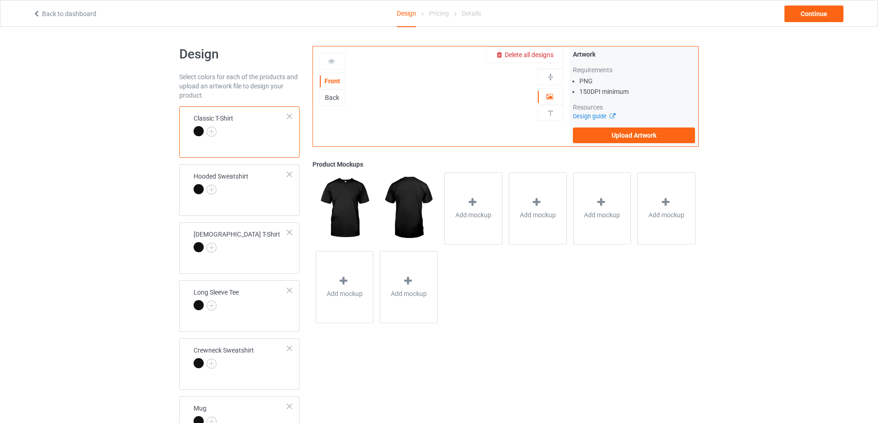
click at [546, 53] on span "Delete all designs" at bounding box center [528, 54] width 49 height 7
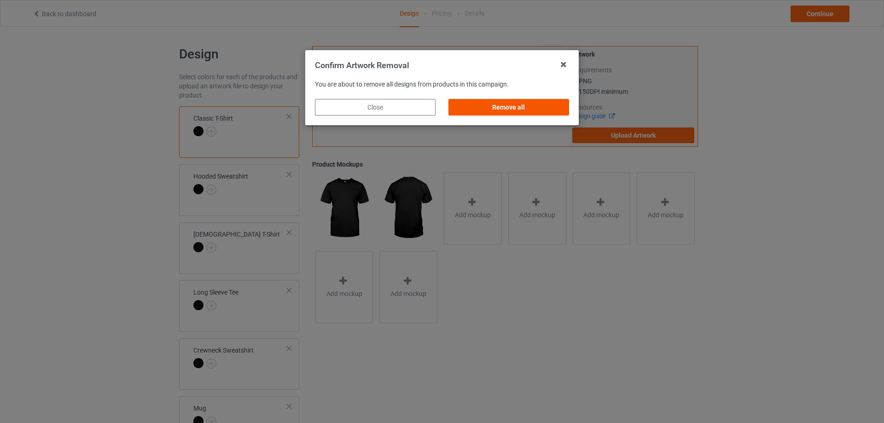
click at [535, 103] on div "Remove all" at bounding box center [509, 107] width 121 height 17
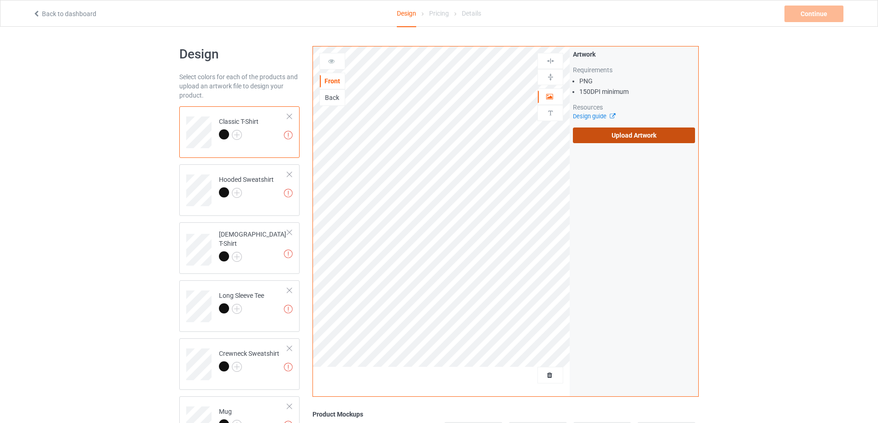
click at [629, 138] on label "Upload Artwork" at bounding box center [634, 136] width 122 height 16
click at [0, 0] on input "Upload Artwork" at bounding box center [0, 0] width 0 height 0
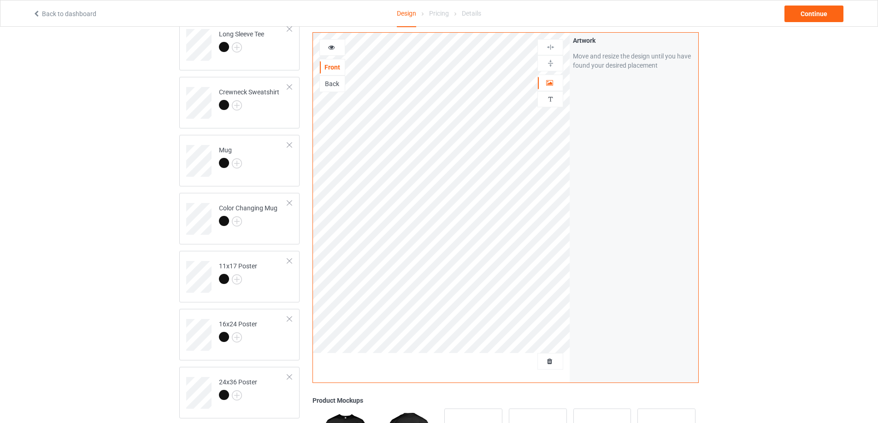
scroll to position [276, 0]
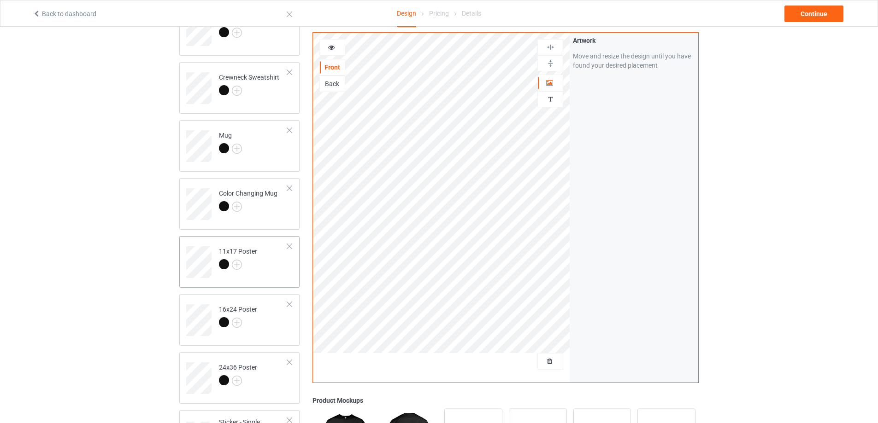
click at [268, 268] on td "11x17 Poster" at bounding box center [253, 259] width 79 height 38
click at [269, 201] on div at bounding box center [248, 207] width 59 height 13
click at [275, 153] on td "Mug" at bounding box center [253, 143] width 79 height 38
click at [553, 59] on div at bounding box center [550, 63] width 26 height 16
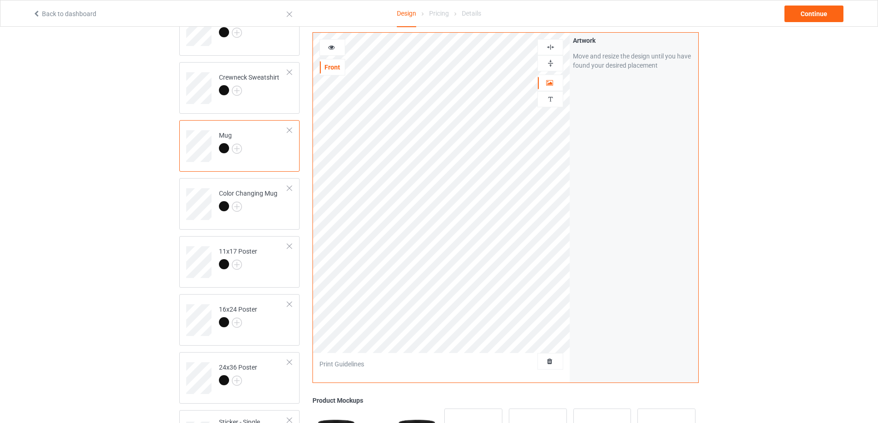
click at [553, 60] on img at bounding box center [550, 63] width 9 height 9
click at [268, 272] on td "11x17 Poster" at bounding box center [253, 259] width 79 height 38
click at [798, 20] on div "Continue" at bounding box center [813, 14] width 59 height 17
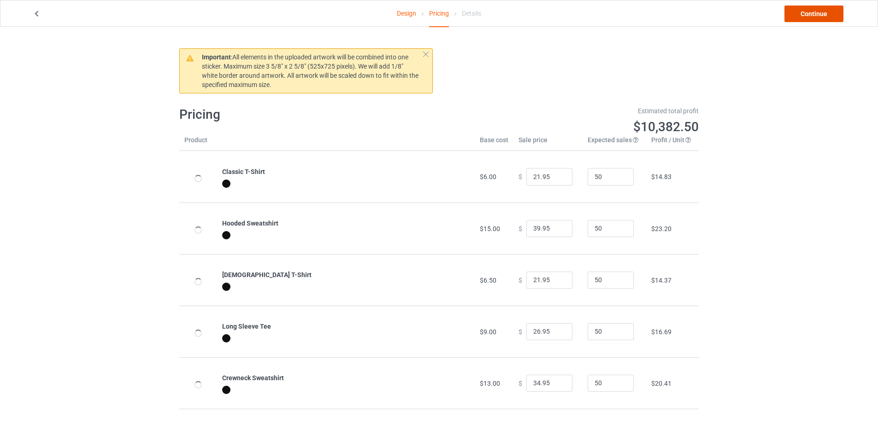
click at [798, 20] on link "Continue" at bounding box center [813, 14] width 59 height 17
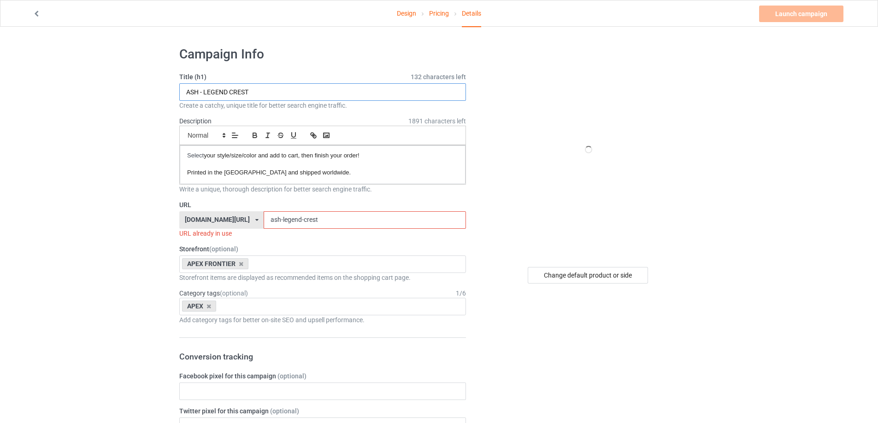
drag, startPoint x: 264, startPoint y: 98, endPoint x: 0, endPoint y: 137, distance: 267.3
paste input "WATTSON -"
type input "WATTSON - CREST"
drag, startPoint x: 326, startPoint y: 211, endPoint x: 50, endPoint y: 239, distance: 276.9
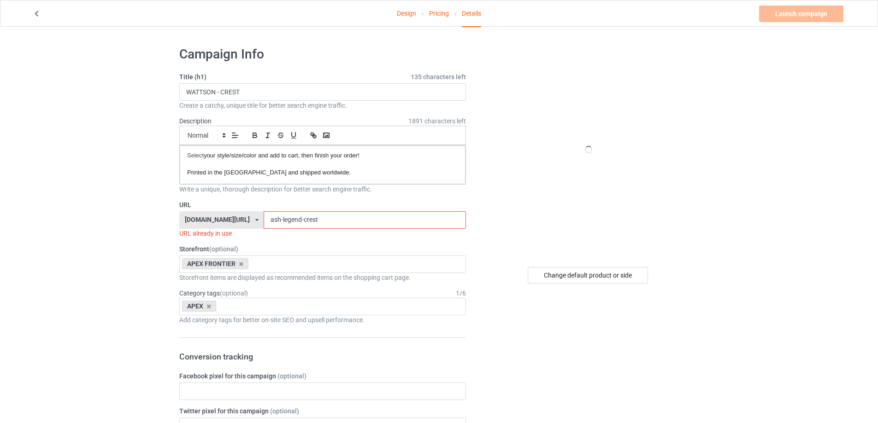
paste input "wattson -"
click at [279, 218] on input "wattson - crest" at bounding box center [364, 220] width 202 height 18
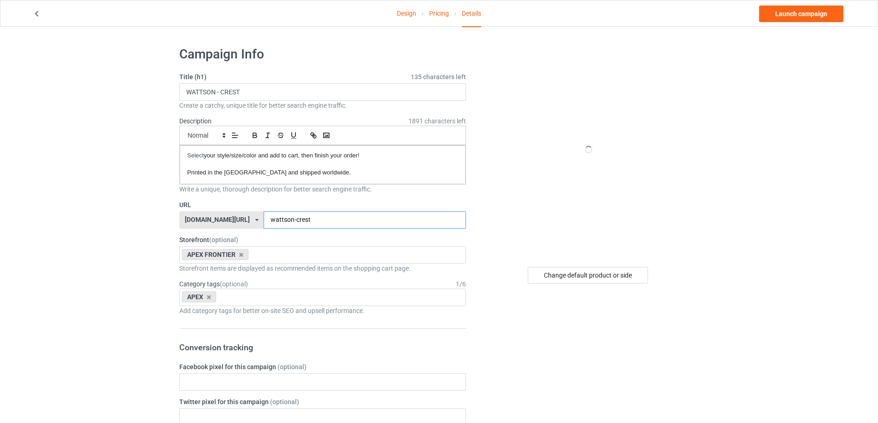
type input "wattson-crest"
click at [570, 268] on div "Change default product or side" at bounding box center [587, 275] width 120 height 17
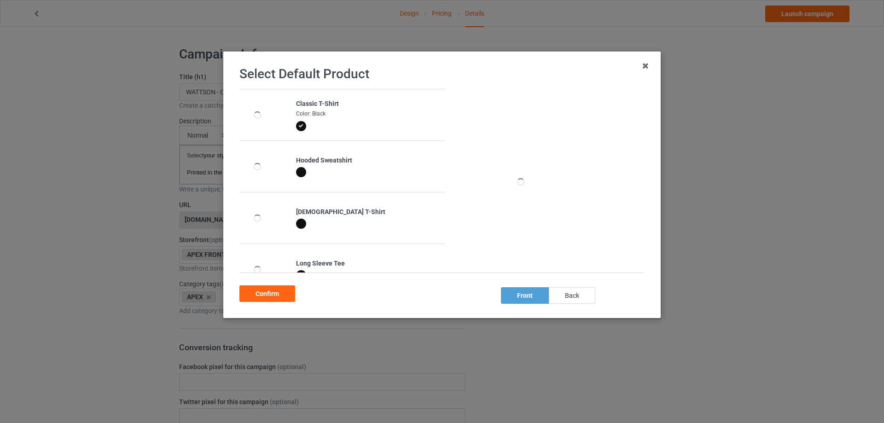
click at [565, 292] on div "back" at bounding box center [572, 295] width 47 height 17
click at [520, 299] on div "front" at bounding box center [525, 295] width 48 height 17
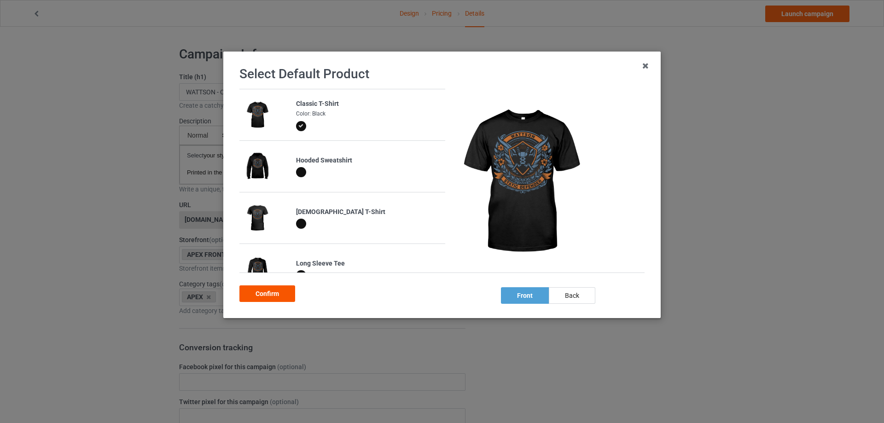
click at [285, 293] on div "Confirm" at bounding box center [268, 294] width 56 height 17
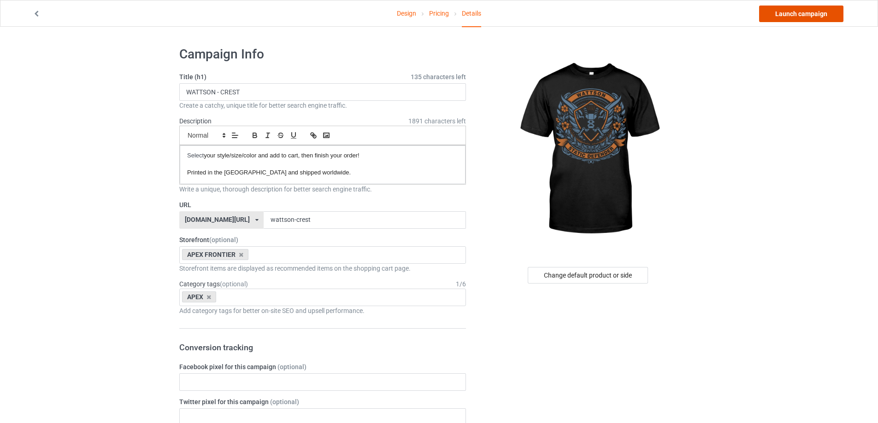
click at [777, 14] on link "Launch campaign" at bounding box center [801, 14] width 84 height 17
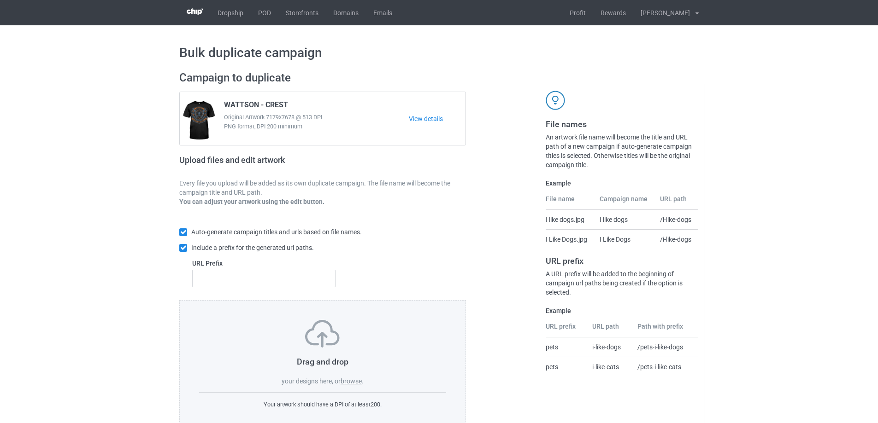
click at [355, 383] on label "browse" at bounding box center [350, 381] width 21 height 7
click at [0, 0] on input "browse" at bounding box center [0, 0] width 0 height 0
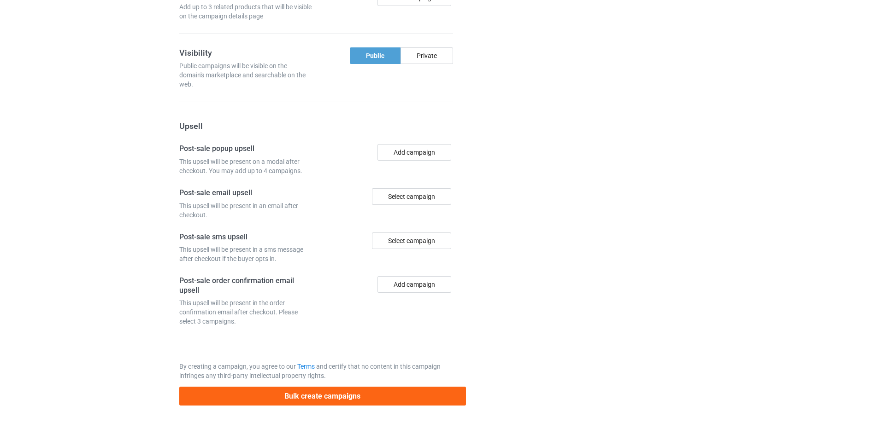
scroll to position [853, 0]
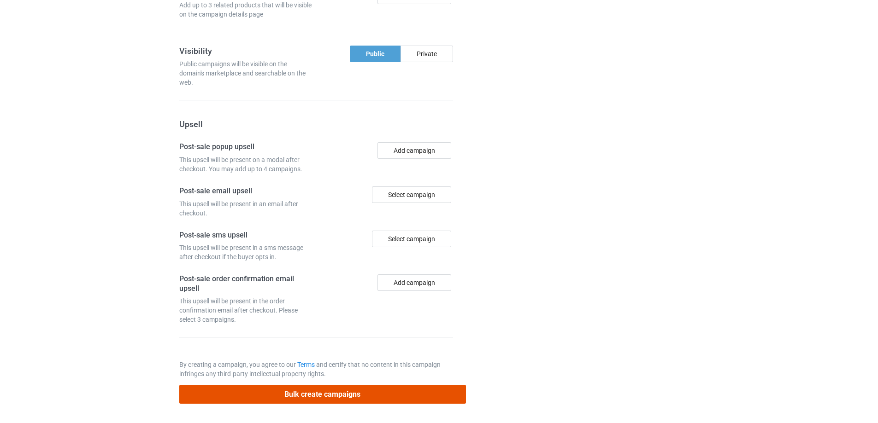
click at [356, 392] on button "Bulk create campaigns" at bounding box center [322, 394] width 287 height 19
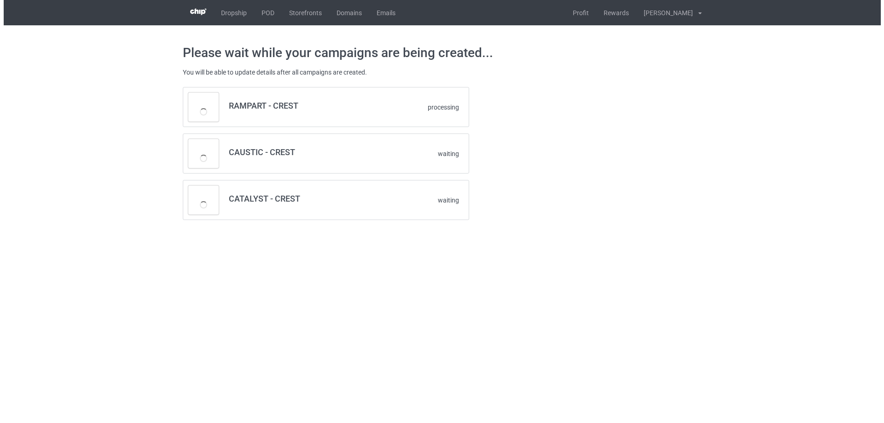
scroll to position [0, 0]
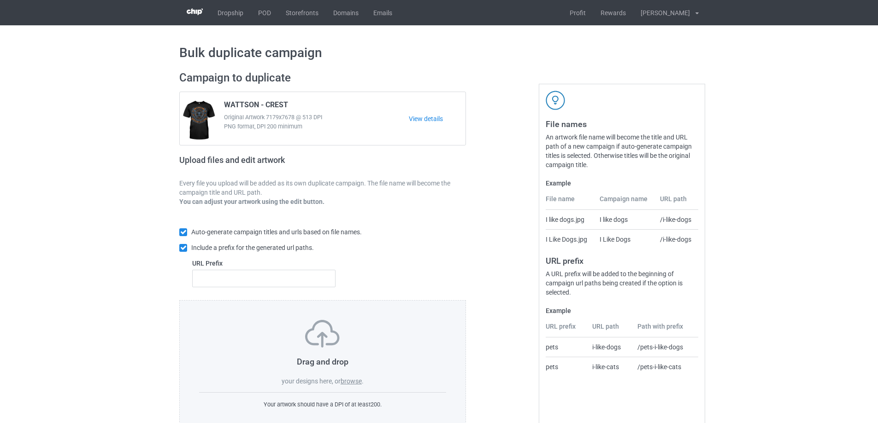
click at [355, 379] on label "browse" at bounding box center [350, 381] width 21 height 7
click at [0, 0] on input "browse" at bounding box center [0, 0] width 0 height 0
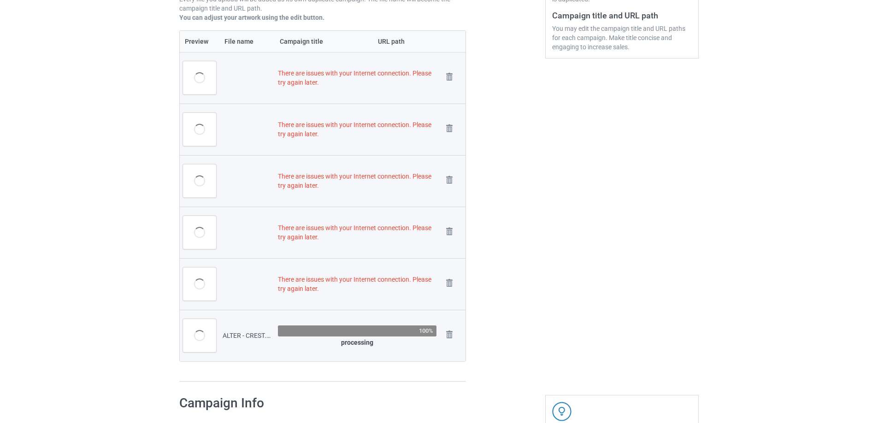
scroll to position [268, 0]
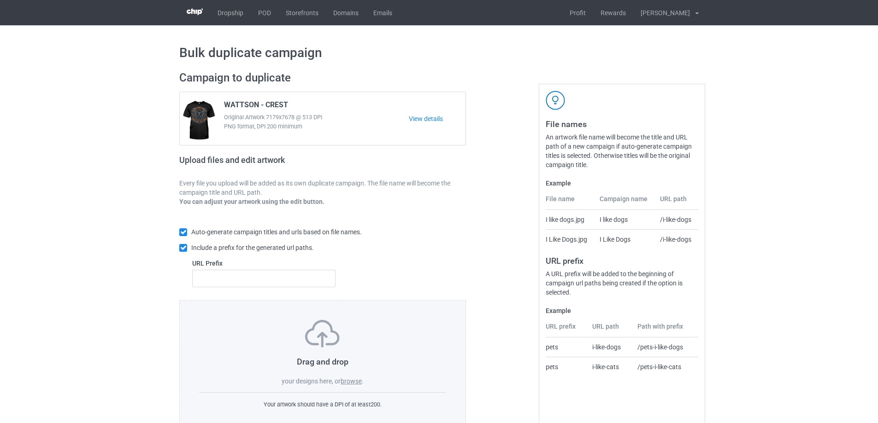
click at [355, 384] on label "browse" at bounding box center [350, 381] width 21 height 7
click at [0, 0] on input "browse" at bounding box center [0, 0] width 0 height 0
click at [356, 384] on label "browse" at bounding box center [350, 381] width 21 height 7
click at [0, 0] on input "browse" at bounding box center [0, 0] width 0 height 0
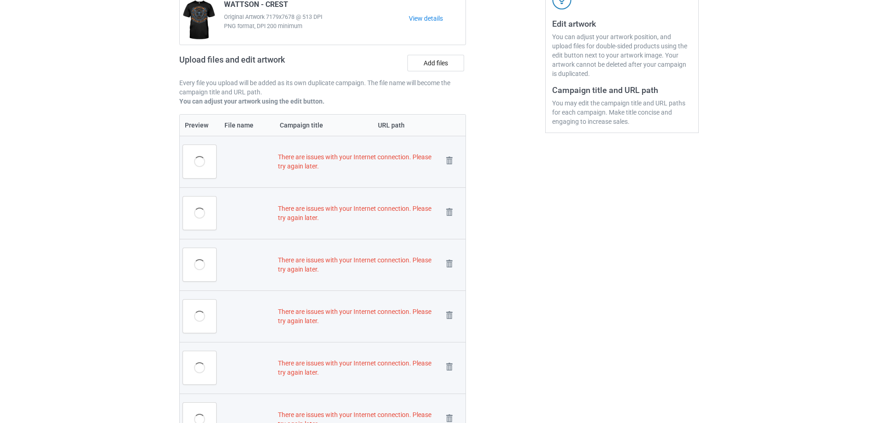
scroll to position [268, 0]
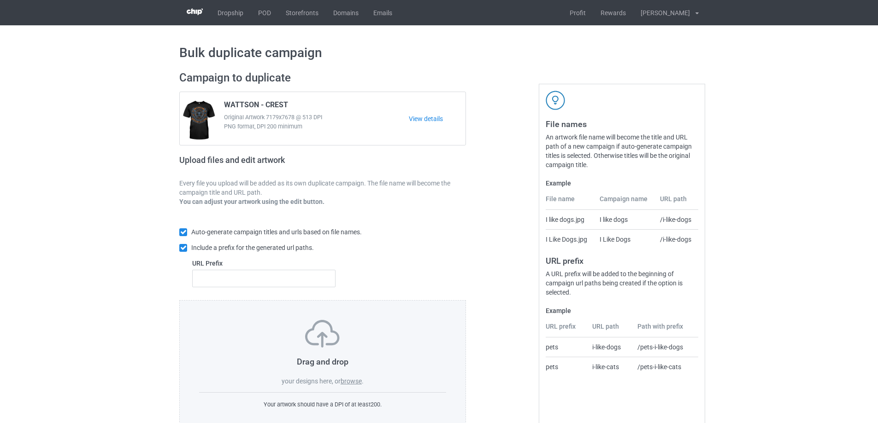
click at [353, 378] on label "browse" at bounding box center [350, 381] width 21 height 7
click at [0, 0] on input "browse" at bounding box center [0, 0] width 0 height 0
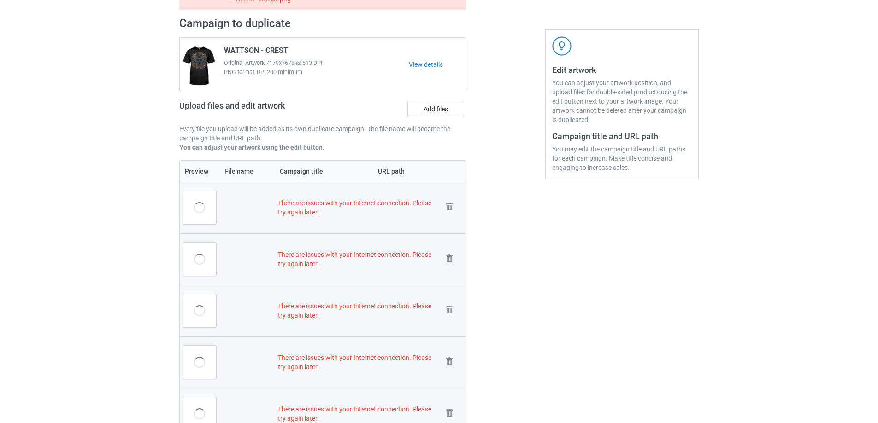
scroll to position [222, 0]
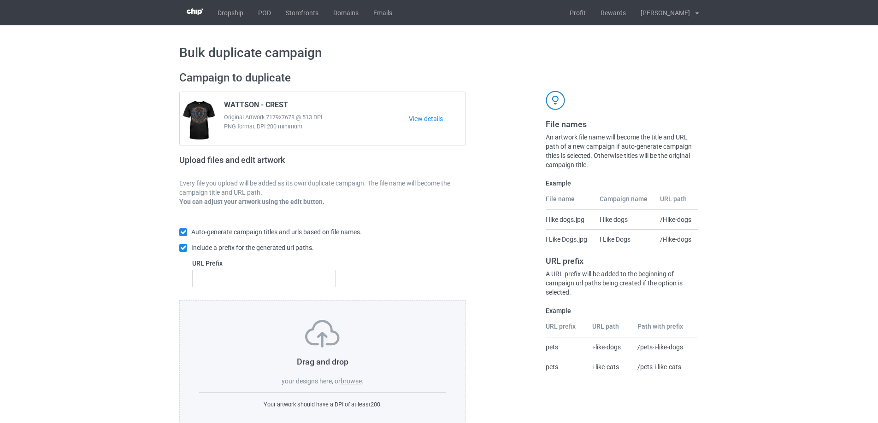
click at [351, 386] on div "Drag and drop your designs here, or browse ." at bounding box center [322, 353] width 247 height 66
click at [351, 381] on label "browse" at bounding box center [350, 381] width 21 height 7
click at [0, 0] on input "browse" at bounding box center [0, 0] width 0 height 0
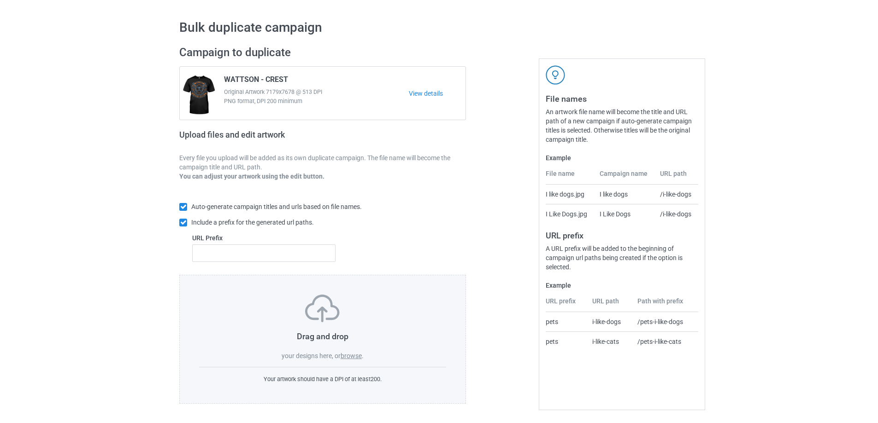
click at [352, 357] on label "browse" at bounding box center [350, 355] width 21 height 7
click at [0, 0] on input "browse" at bounding box center [0, 0] width 0 height 0
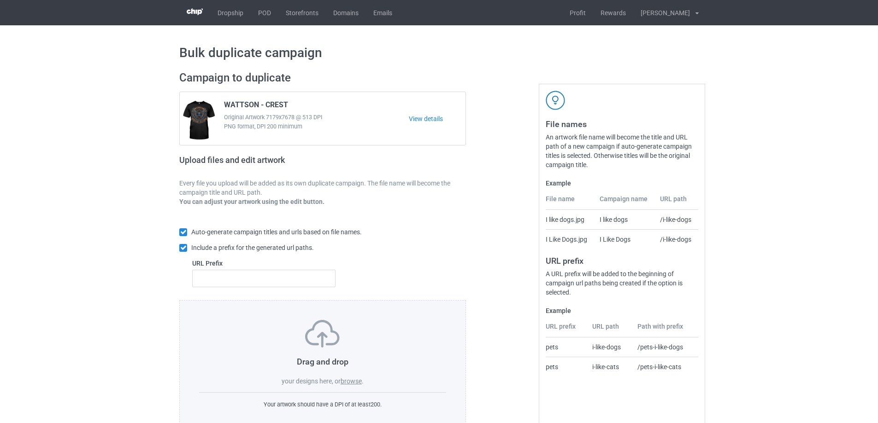
click at [345, 381] on label "browse" at bounding box center [350, 381] width 21 height 7
click at [0, 0] on input "browse" at bounding box center [0, 0] width 0 height 0
click at [356, 383] on label "browse" at bounding box center [350, 381] width 21 height 7
click at [0, 0] on input "browse" at bounding box center [0, 0] width 0 height 0
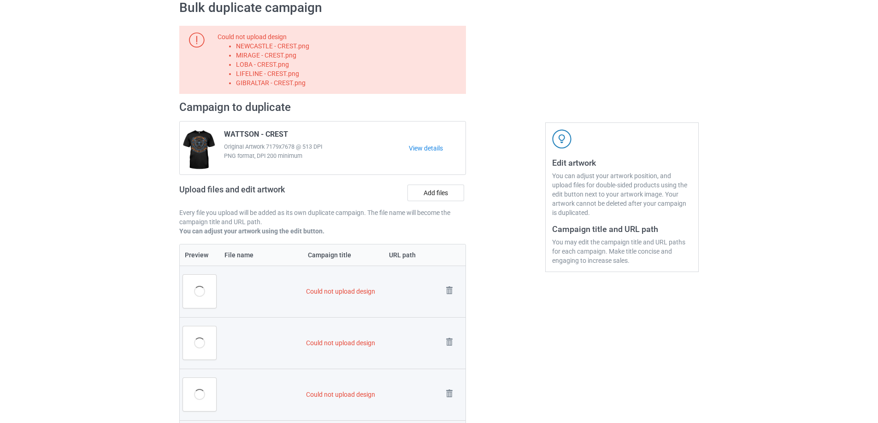
scroll to position [46, 0]
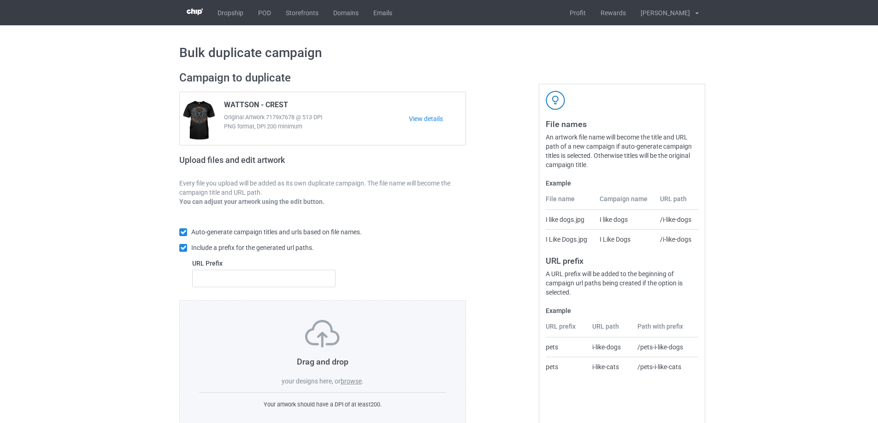
click at [360, 382] on label "browse" at bounding box center [350, 381] width 21 height 7
click at [0, 0] on input "browse" at bounding box center [0, 0] width 0 height 0
click at [345, 386] on div "Drag and drop your designs here, or browse ." at bounding box center [322, 353] width 247 height 66
click at [345, 384] on label "browse" at bounding box center [350, 381] width 21 height 7
click at [0, 0] on input "browse" at bounding box center [0, 0] width 0 height 0
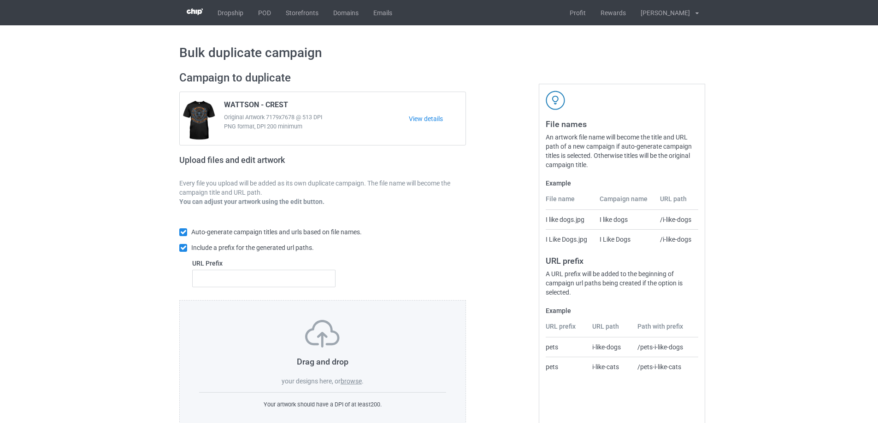
click at [352, 385] on label "browse" at bounding box center [350, 381] width 21 height 7
click at [0, 0] on input "browse" at bounding box center [0, 0] width 0 height 0
click at [347, 382] on label "browse" at bounding box center [350, 381] width 21 height 7
click at [0, 0] on input "browse" at bounding box center [0, 0] width 0 height 0
click at [357, 383] on label "browse" at bounding box center [350, 381] width 21 height 7
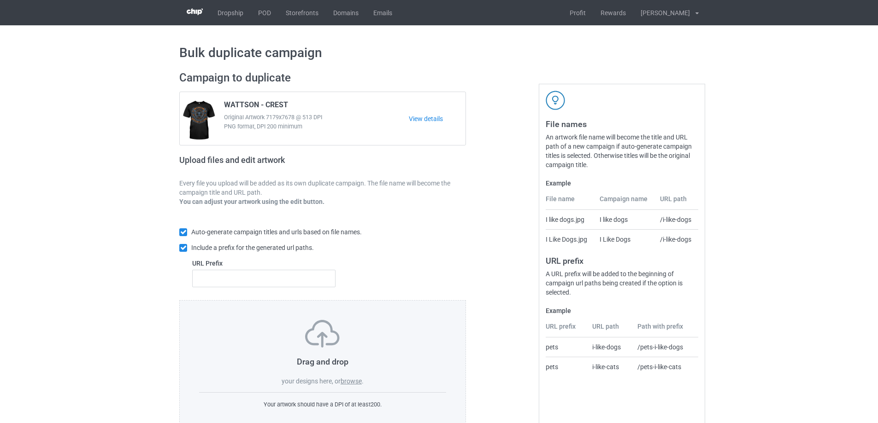
click at [0, 0] on input "browse" at bounding box center [0, 0] width 0 height 0
click at [348, 379] on label "browse" at bounding box center [350, 381] width 21 height 7
click at [0, 0] on input "browse" at bounding box center [0, 0] width 0 height 0
click at [355, 379] on label "browse" at bounding box center [350, 381] width 21 height 7
click at [0, 0] on input "browse" at bounding box center [0, 0] width 0 height 0
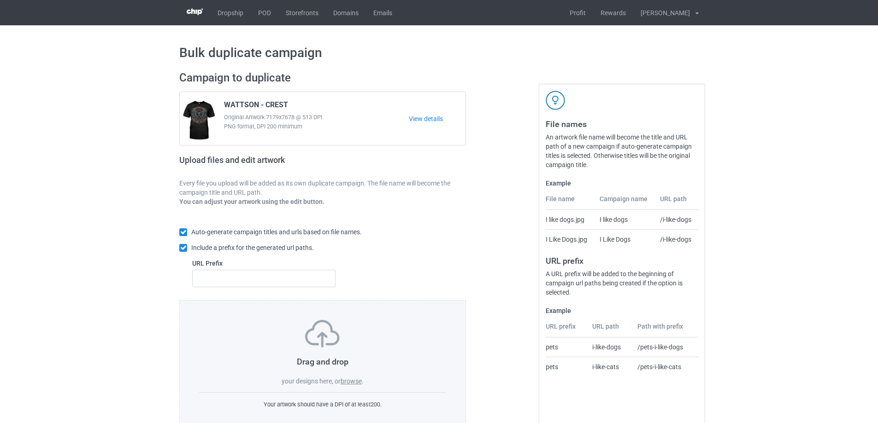
click at [351, 383] on label "browse" at bounding box center [350, 381] width 21 height 7
click at [0, 0] on input "browse" at bounding box center [0, 0] width 0 height 0
click at [356, 383] on label "browse" at bounding box center [350, 381] width 21 height 7
click at [0, 0] on input "browse" at bounding box center [0, 0] width 0 height 0
click at [345, 381] on label "browse" at bounding box center [350, 381] width 21 height 7
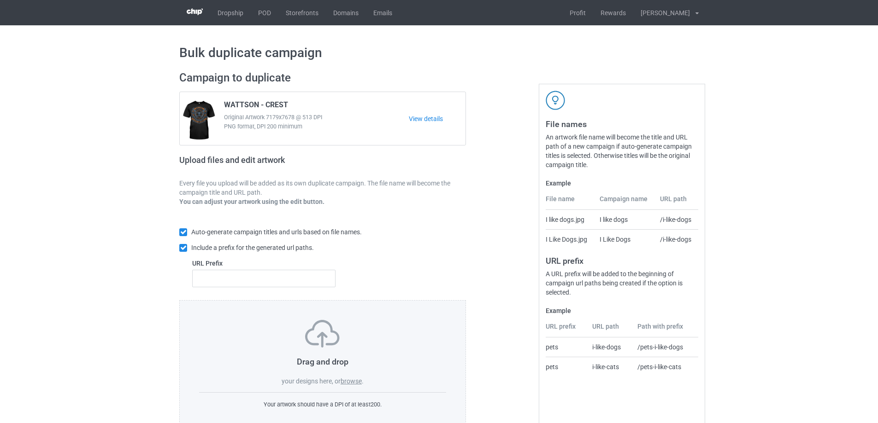
click at [0, 0] on input "browse" at bounding box center [0, 0] width 0 height 0
click at [349, 380] on label "browse" at bounding box center [350, 381] width 21 height 7
click at [0, 0] on input "browse" at bounding box center [0, 0] width 0 height 0
click at [355, 377] on div "Drag and drop your designs here, or browse ." at bounding box center [322, 353] width 247 height 66
click at [356, 385] on label "browse" at bounding box center [350, 381] width 21 height 7
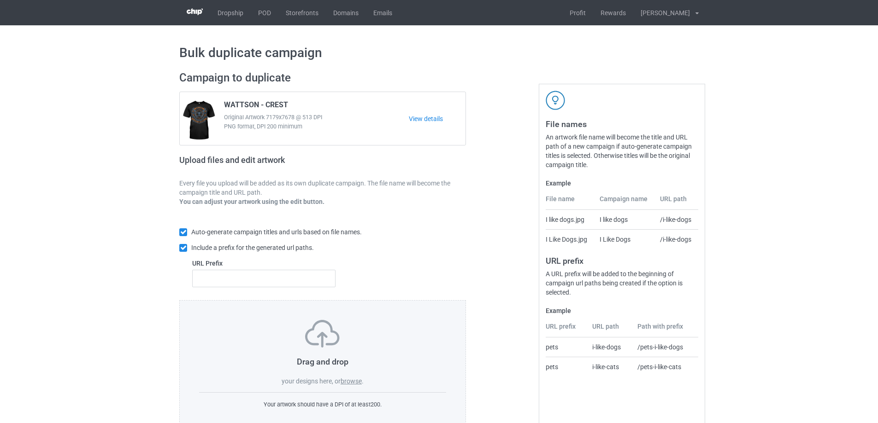
click at [0, 0] on input "browse" at bounding box center [0, 0] width 0 height 0
click at [355, 382] on label "browse" at bounding box center [350, 381] width 21 height 7
click at [0, 0] on input "browse" at bounding box center [0, 0] width 0 height 0
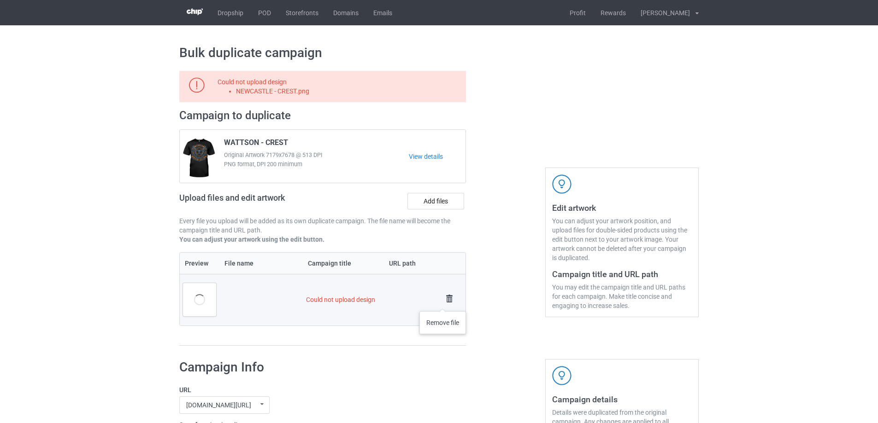
click at [443, 302] on img at bounding box center [449, 299] width 13 height 13
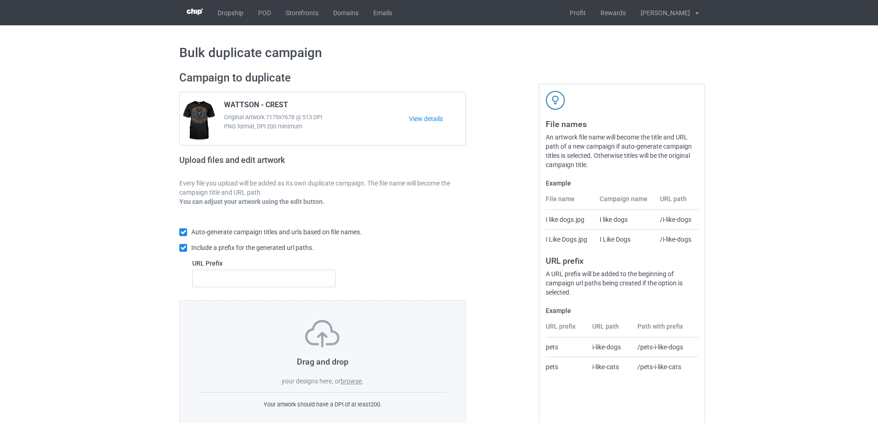
click at [352, 385] on label "browse" at bounding box center [350, 381] width 21 height 7
click at [0, 0] on input "browse" at bounding box center [0, 0] width 0 height 0
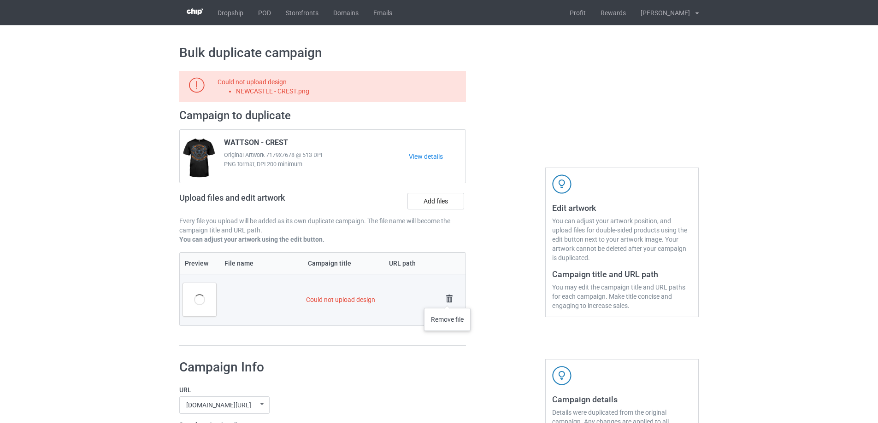
click at [447, 299] on img at bounding box center [449, 299] width 13 height 13
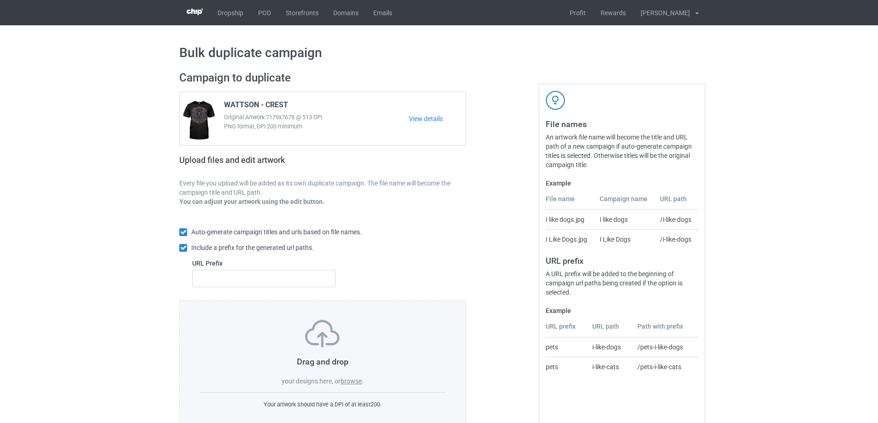
click at [350, 381] on label "browse" at bounding box center [350, 381] width 21 height 7
click at [0, 0] on input "browse" at bounding box center [0, 0] width 0 height 0
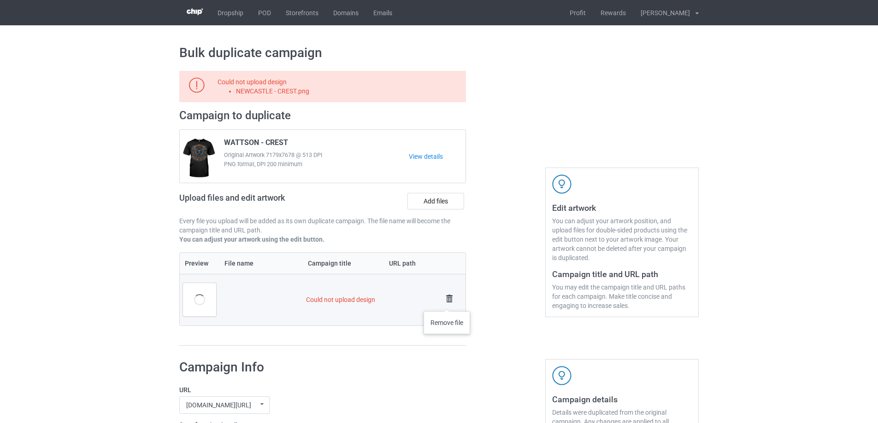
click at [447, 302] on img at bounding box center [449, 299] width 13 height 13
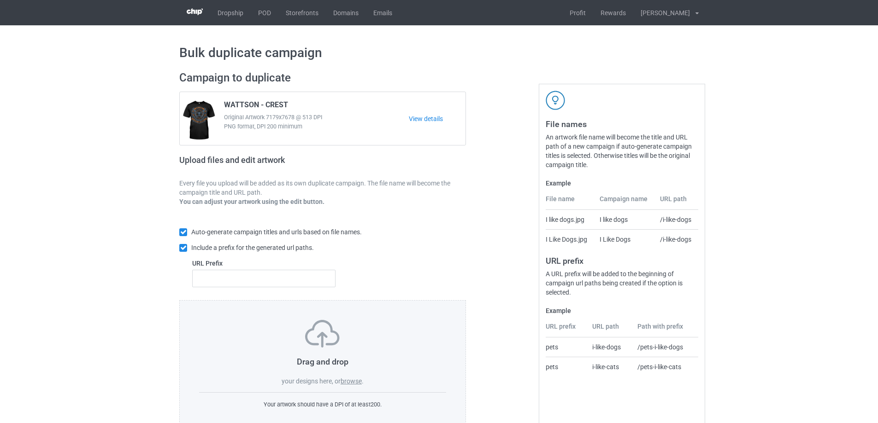
click at [350, 383] on label "browse" at bounding box center [350, 381] width 21 height 7
click at [0, 0] on input "browse" at bounding box center [0, 0] width 0 height 0
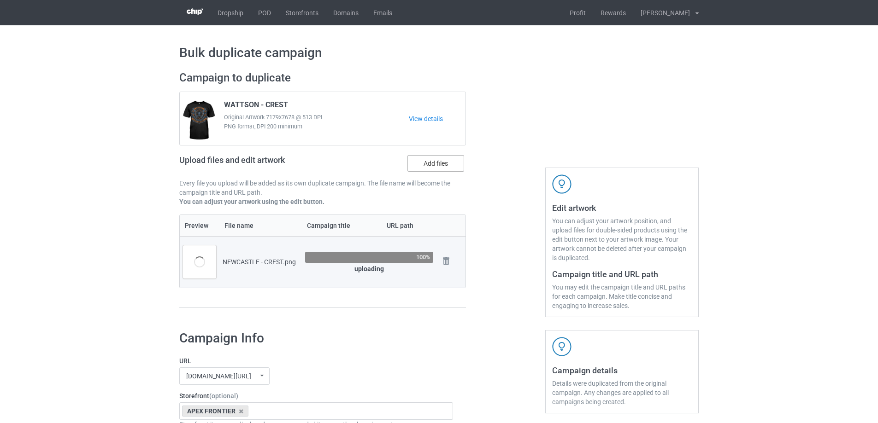
click at [433, 168] on label "Add files" at bounding box center [435, 163] width 57 height 17
click at [0, 0] on input "Add files" at bounding box center [0, 0] width 0 height 0
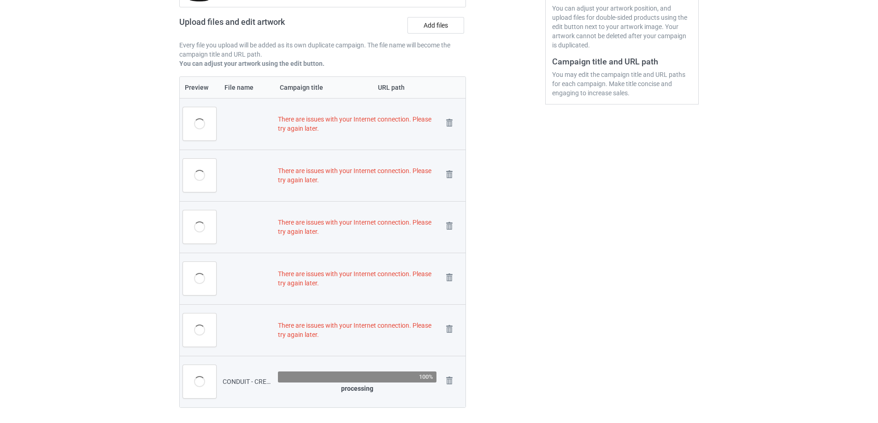
scroll to position [222, 0]
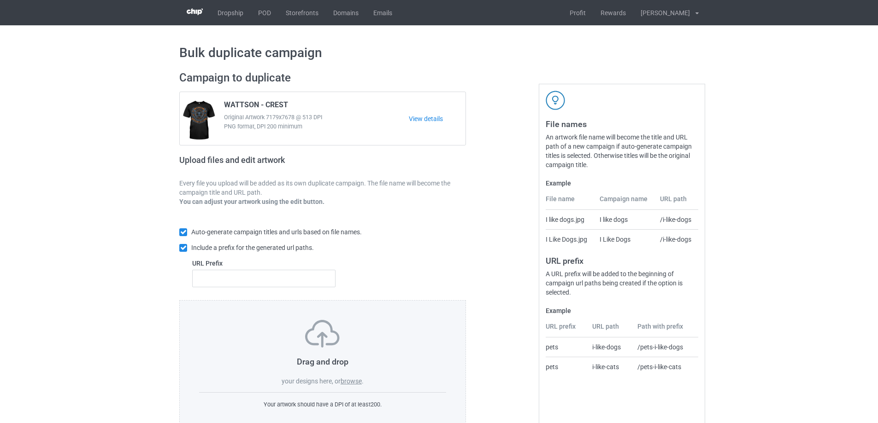
click at [358, 380] on label "browse" at bounding box center [350, 381] width 21 height 7
click at [0, 0] on input "browse" at bounding box center [0, 0] width 0 height 0
click at [355, 383] on label "browse" at bounding box center [350, 381] width 21 height 7
click at [0, 0] on input "browse" at bounding box center [0, 0] width 0 height 0
click at [351, 384] on label "browse" at bounding box center [350, 381] width 21 height 7
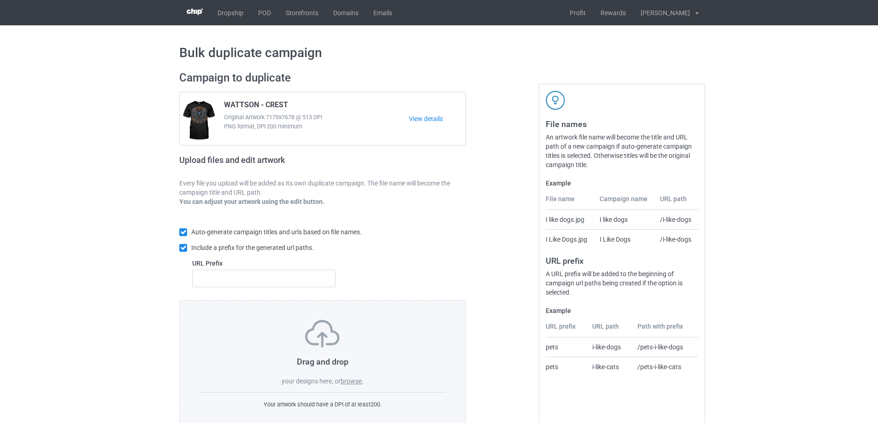
click at [0, 0] on input "browse" at bounding box center [0, 0] width 0 height 0
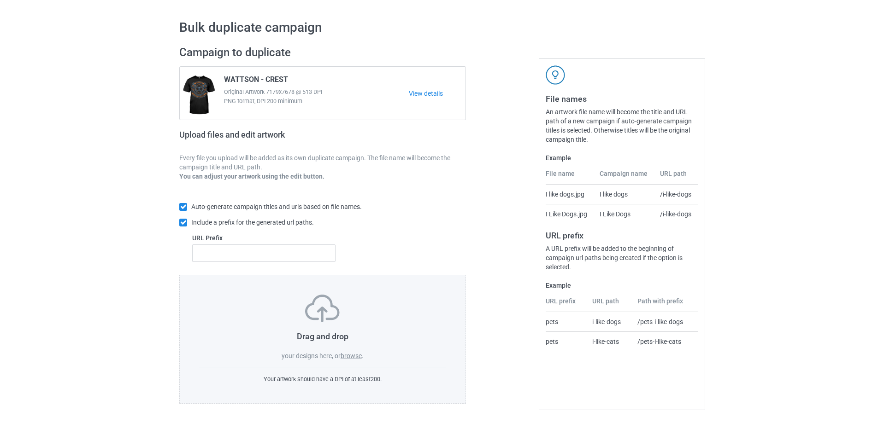
click at [355, 362] on div "Drag and drop your designs here, or browse . Your artwork should have a DPI of …" at bounding box center [322, 339] width 287 height 129
click at [355, 357] on label "browse" at bounding box center [350, 355] width 21 height 7
click at [0, 0] on input "browse" at bounding box center [0, 0] width 0 height 0
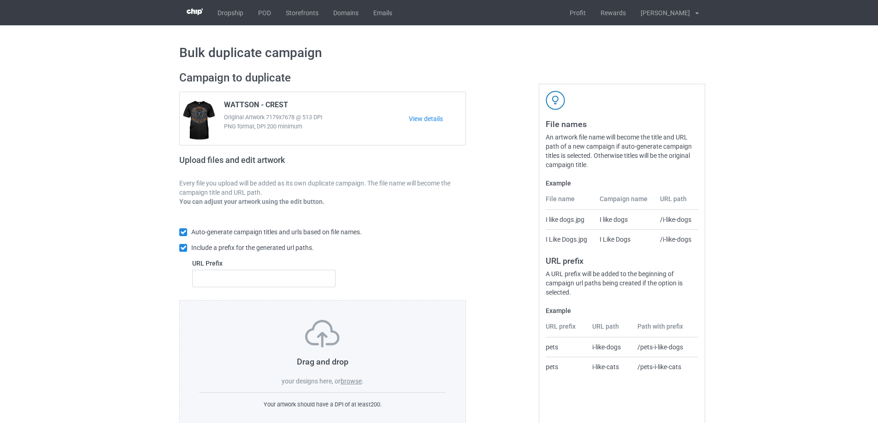
click at [351, 387] on div "Drag and drop your designs here, or browse . Your artwork should have a DPI of …" at bounding box center [322, 364] width 287 height 129
click at [354, 385] on label "browse" at bounding box center [350, 381] width 21 height 7
click at [0, 0] on input "browse" at bounding box center [0, 0] width 0 height 0
click at [348, 377] on div "Drag and drop your designs here, or browse ." at bounding box center [322, 353] width 247 height 66
click at [345, 384] on label "browse" at bounding box center [350, 381] width 21 height 7
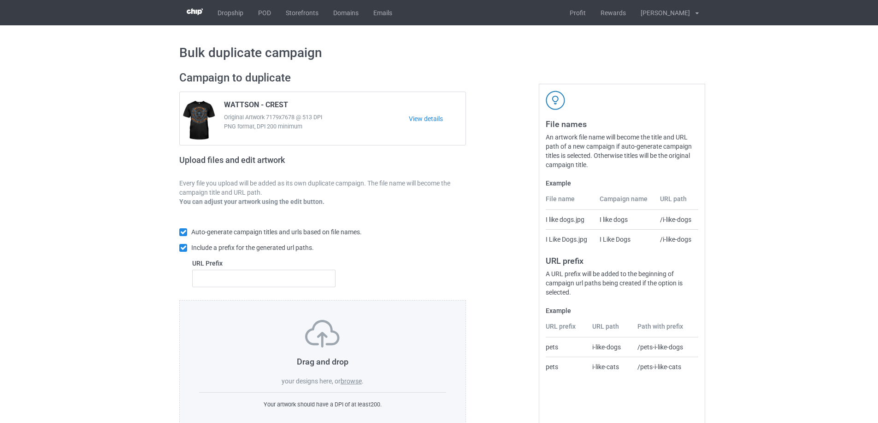
click at [0, 0] on input "browse" at bounding box center [0, 0] width 0 height 0
click at [346, 379] on label "browse" at bounding box center [350, 381] width 21 height 7
click at [0, 0] on input "browse" at bounding box center [0, 0] width 0 height 0
click at [351, 375] on div "Drag and drop your designs here, or browse ." at bounding box center [322, 353] width 247 height 66
click at [351, 383] on label "browse" at bounding box center [350, 381] width 21 height 7
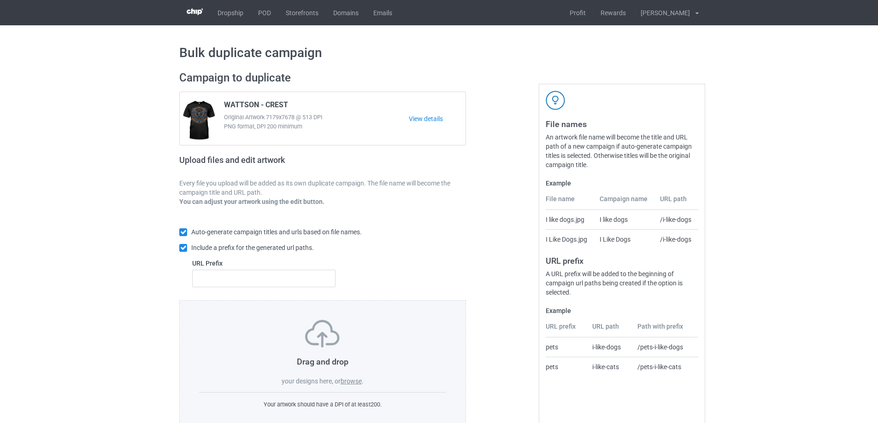
click at [0, 0] on input "browse" at bounding box center [0, 0] width 0 height 0
click at [353, 380] on label "browse" at bounding box center [350, 381] width 21 height 7
click at [0, 0] on input "browse" at bounding box center [0, 0] width 0 height 0
click at [349, 381] on label "browse" at bounding box center [350, 381] width 21 height 7
click at [0, 0] on input "browse" at bounding box center [0, 0] width 0 height 0
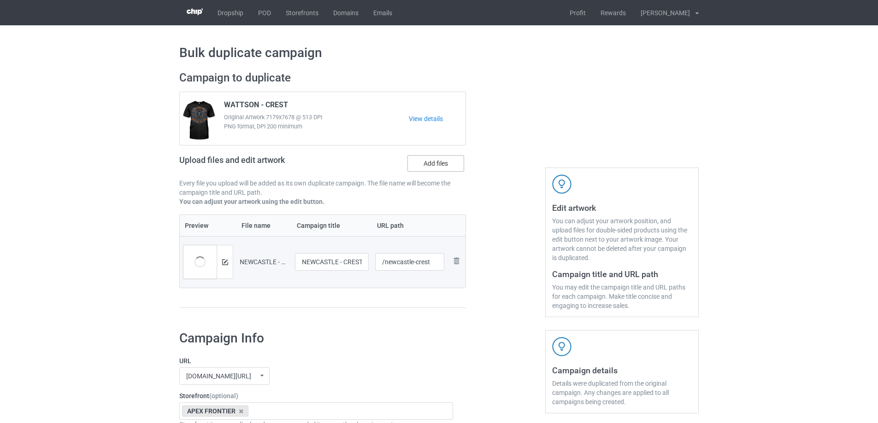
click at [421, 168] on label "Add files" at bounding box center [435, 163] width 57 height 17
click at [0, 0] on input "Add files" at bounding box center [0, 0] width 0 height 0
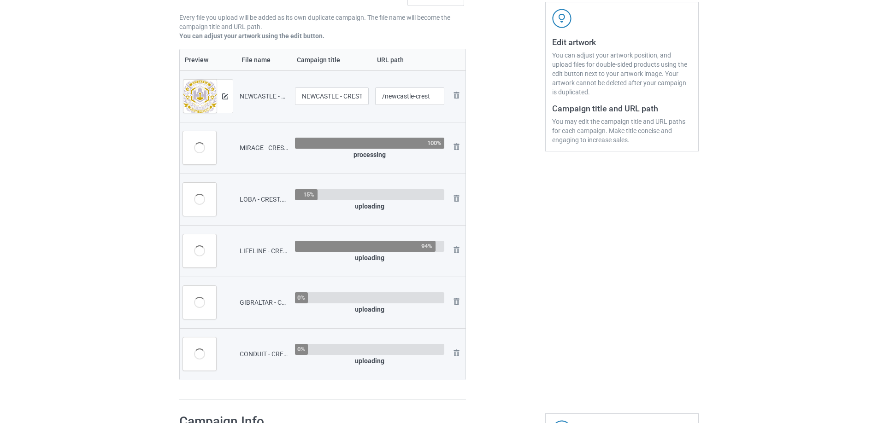
scroll to position [184, 0]
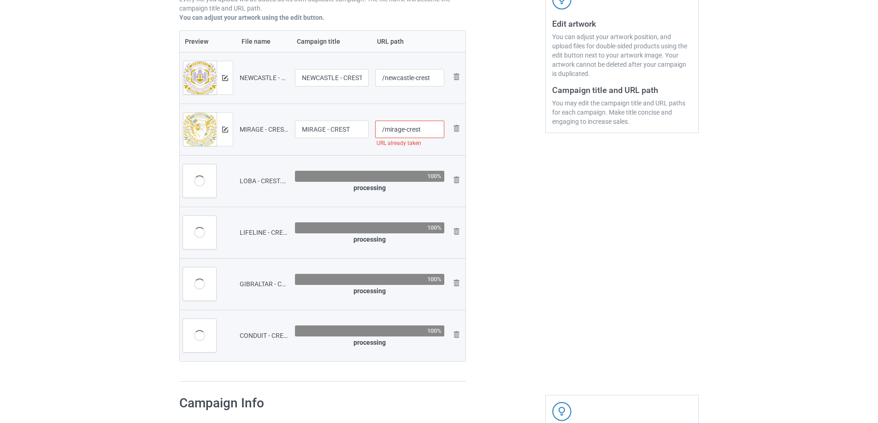
click at [426, 131] on input "/mirage-crest" at bounding box center [410, 130] width 70 height 18
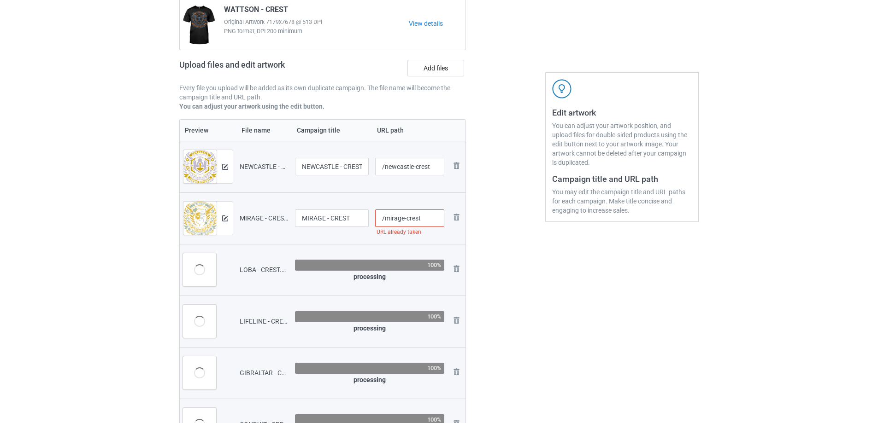
scroll to position [92, 0]
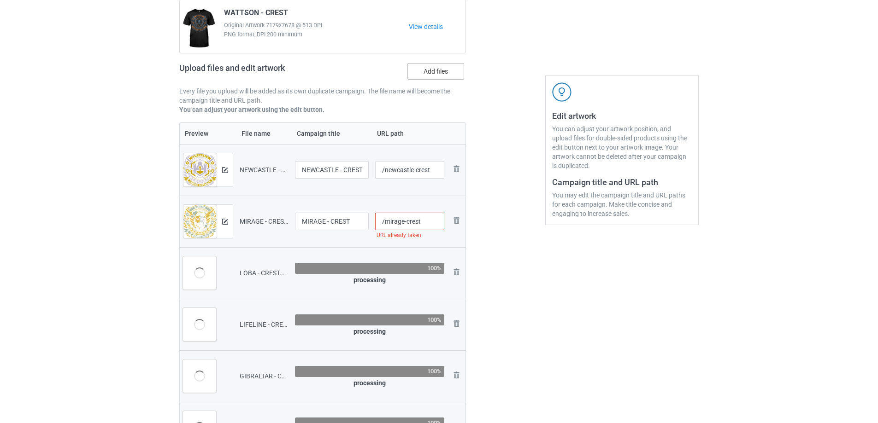
click at [443, 75] on label "Add files" at bounding box center [435, 71] width 57 height 17
click at [0, 0] on input "Add files" at bounding box center [0, 0] width 0 height 0
click at [421, 220] on input "/mirage-crest" at bounding box center [410, 222] width 70 height 18
click at [500, 229] on div at bounding box center [505, 226] width 66 height 509
type input "/mirage-crest"
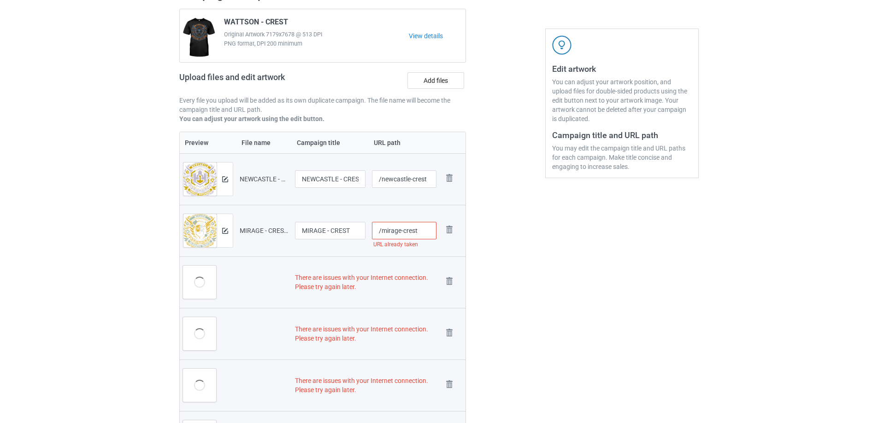
scroll to position [148, 0]
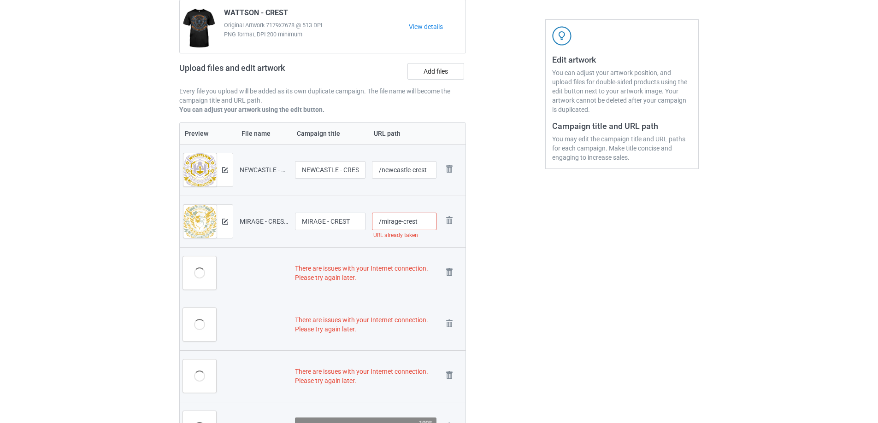
click at [424, 223] on input "/mirage-crest" at bounding box center [404, 222] width 64 height 18
click at [450, 268] on img at bounding box center [449, 272] width 13 height 13
click at [449, 272] on img at bounding box center [449, 272] width 13 height 13
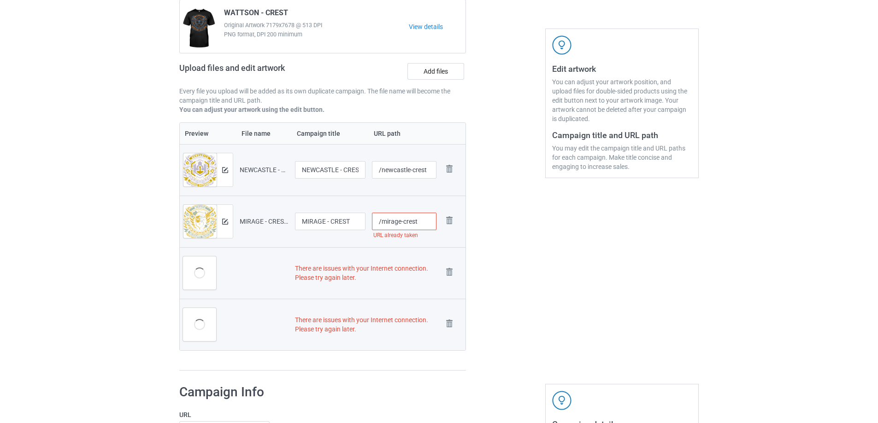
click at [0, 0] on img at bounding box center [0, 0] width 0 height 0
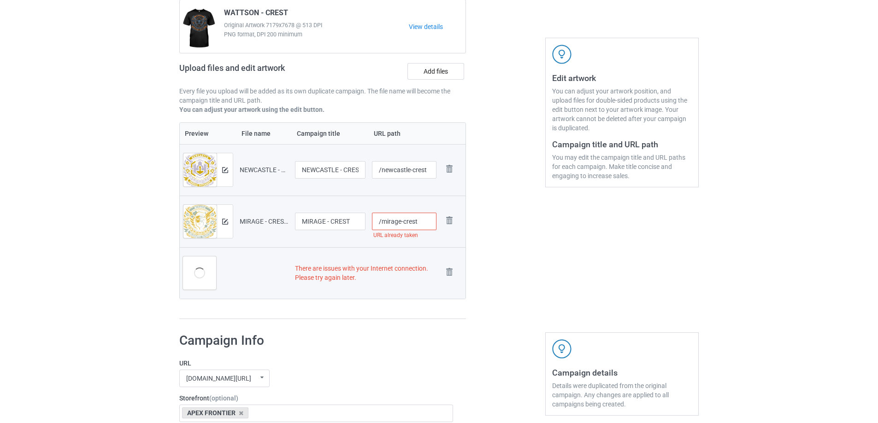
click at [0, 0] on img at bounding box center [0, 0] width 0 height 0
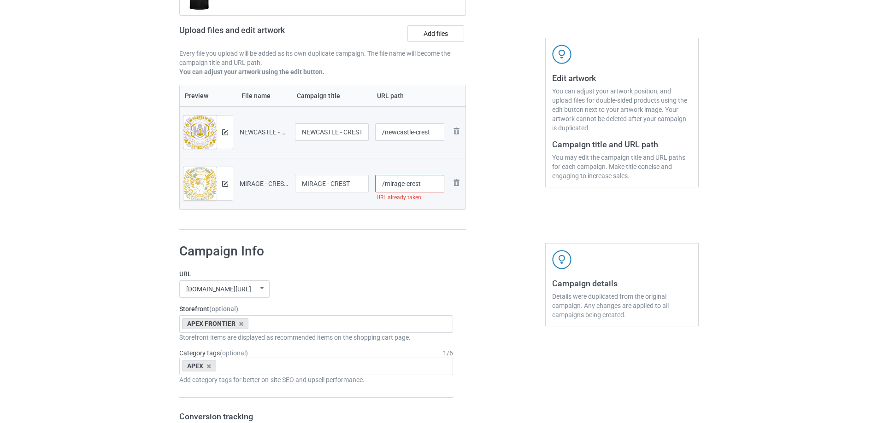
scroll to position [92, 0]
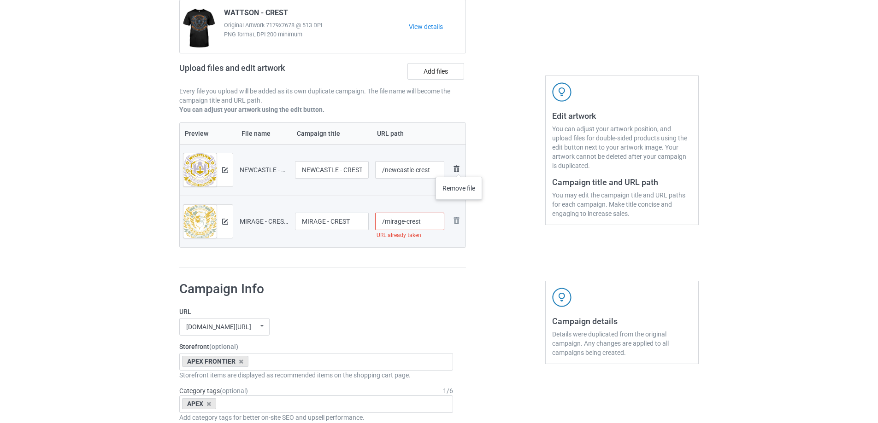
click at [459, 168] on img at bounding box center [456, 169] width 11 height 11
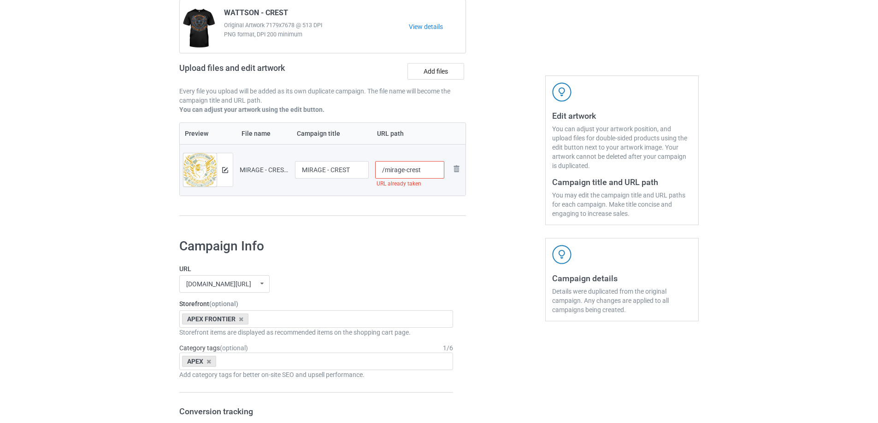
click at [0, 0] on img at bounding box center [0, 0] width 0 height 0
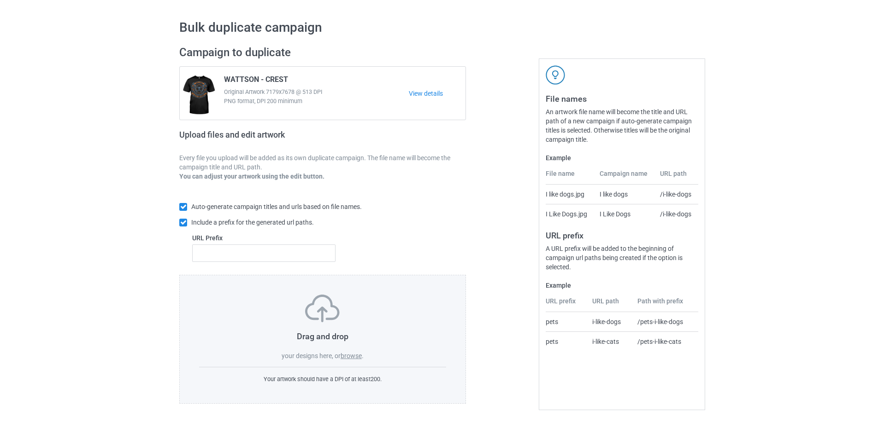
scroll to position [26, 0]
click at [361, 357] on label "browse" at bounding box center [350, 355] width 21 height 7
click at [0, 0] on input "browse" at bounding box center [0, 0] width 0 height 0
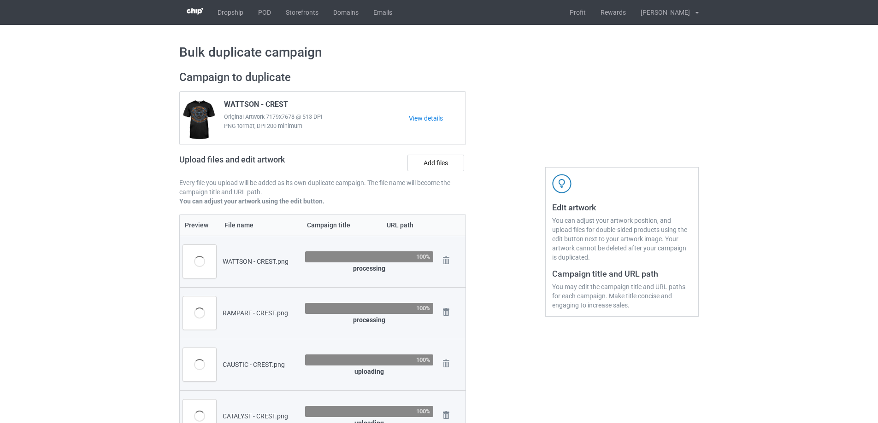
scroll to position [0, 0]
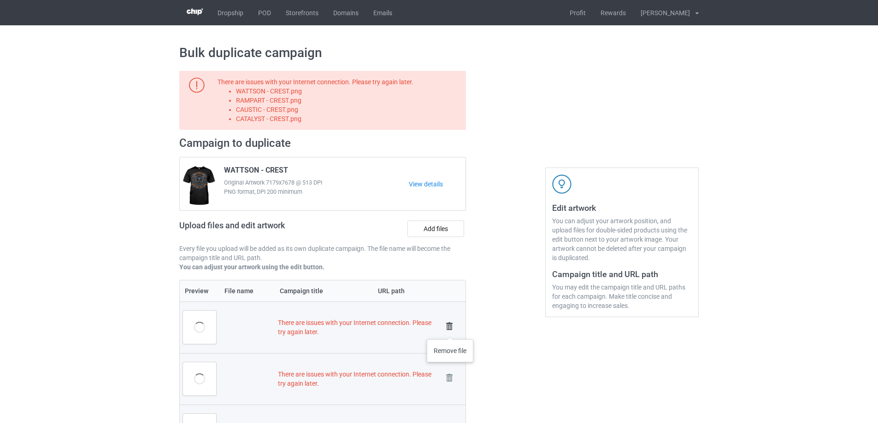
click at [450, 330] on img at bounding box center [449, 326] width 13 height 13
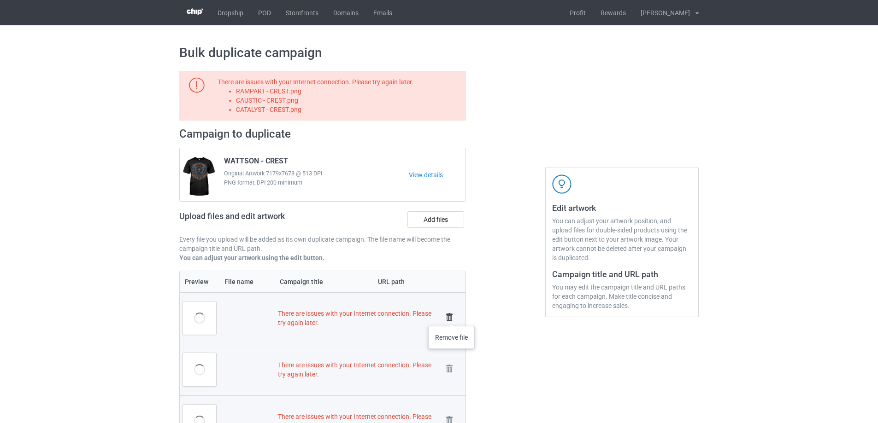
click at [451, 317] on img at bounding box center [449, 317] width 13 height 13
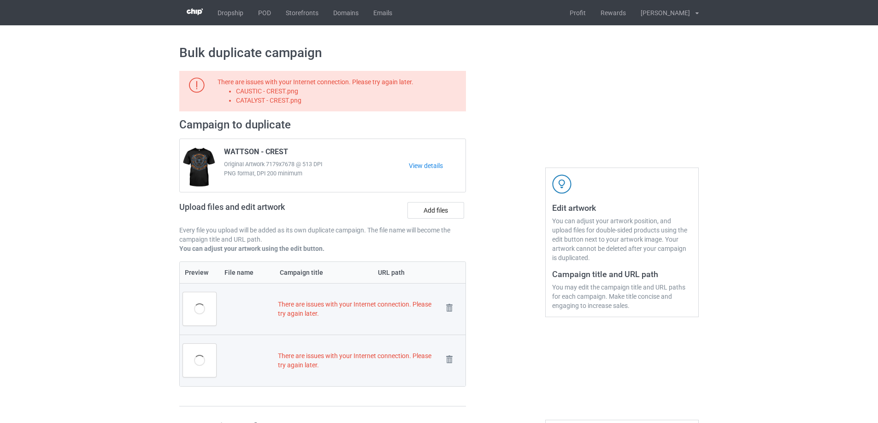
click at [451, 317] on link at bounding box center [449, 309] width 13 height 15
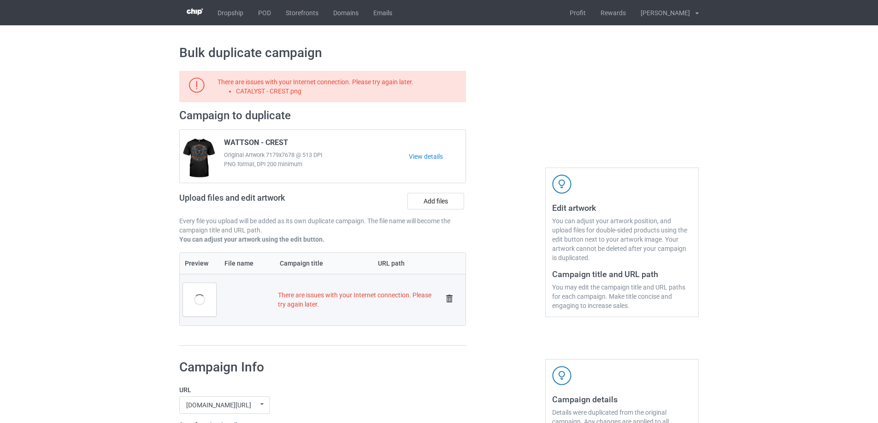
click at [450, 307] on link at bounding box center [449, 300] width 13 height 15
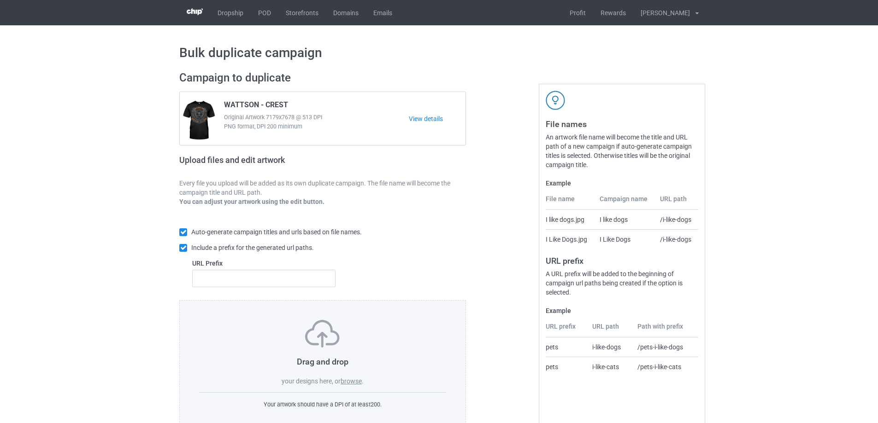
click at [355, 385] on label "browse" at bounding box center [350, 381] width 21 height 7
click at [0, 0] on input "browse" at bounding box center [0, 0] width 0 height 0
click at [354, 382] on label "browse" at bounding box center [350, 381] width 21 height 7
click at [0, 0] on input "browse" at bounding box center [0, 0] width 0 height 0
click at [357, 380] on label "browse" at bounding box center [350, 381] width 21 height 7
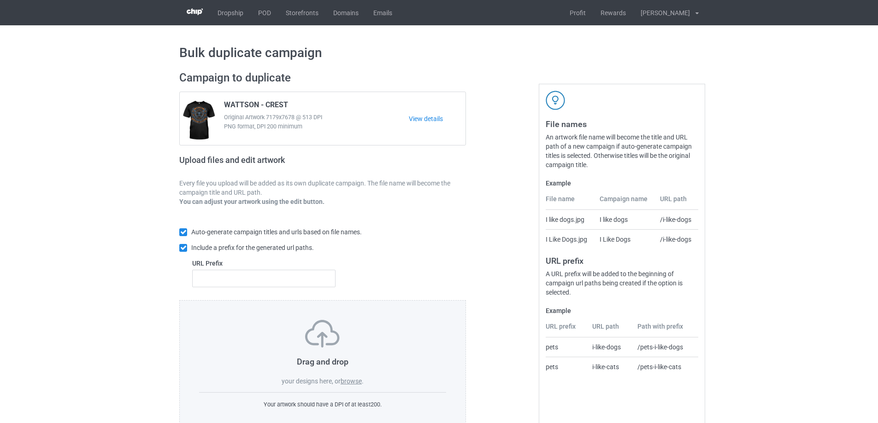
click at [0, 0] on input "browse" at bounding box center [0, 0] width 0 height 0
click at [356, 382] on label "browse" at bounding box center [350, 381] width 21 height 7
click at [0, 0] on input "browse" at bounding box center [0, 0] width 0 height 0
click at [347, 382] on label "browse" at bounding box center [350, 381] width 21 height 7
click at [0, 0] on input "browse" at bounding box center [0, 0] width 0 height 0
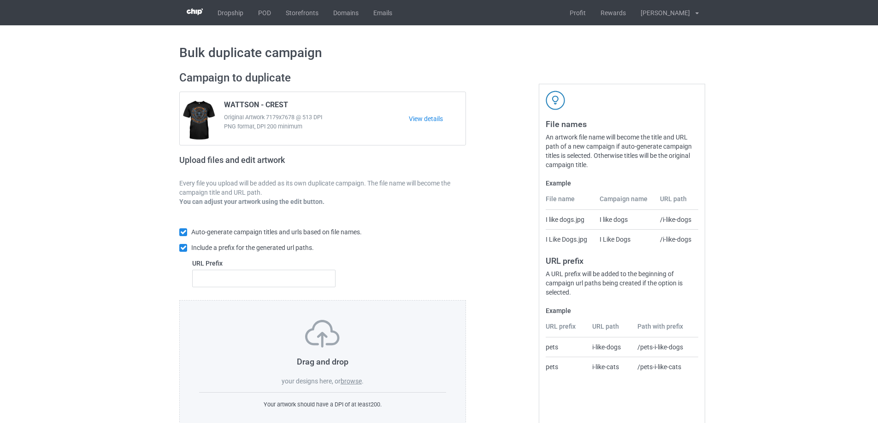
click at [350, 380] on label "browse" at bounding box center [350, 381] width 21 height 7
click at [0, 0] on input "browse" at bounding box center [0, 0] width 0 height 0
click at [350, 384] on label "browse" at bounding box center [350, 381] width 21 height 7
click at [0, 0] on input "browse" at bounding box center [0, 0] width 0 height 0
click at [358, 382] on label "browse" at bounding box center [350, 381] width 21 height 7
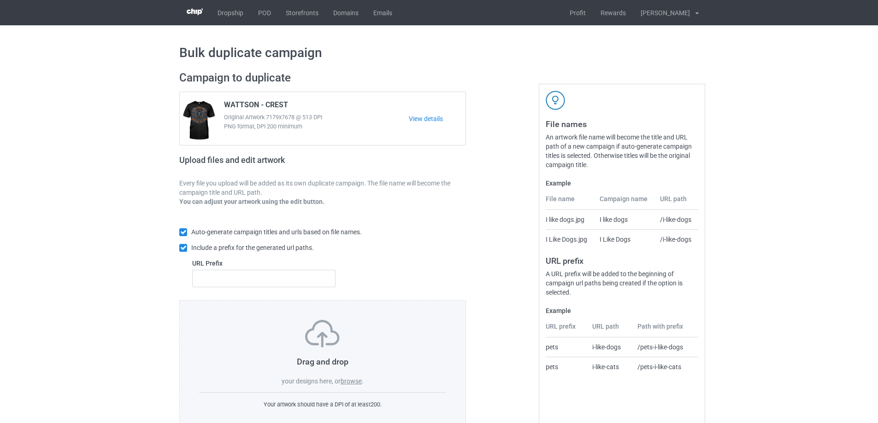
click at [0, 0] on input "browse" at bounding box center [0, 0] width 0 height 0
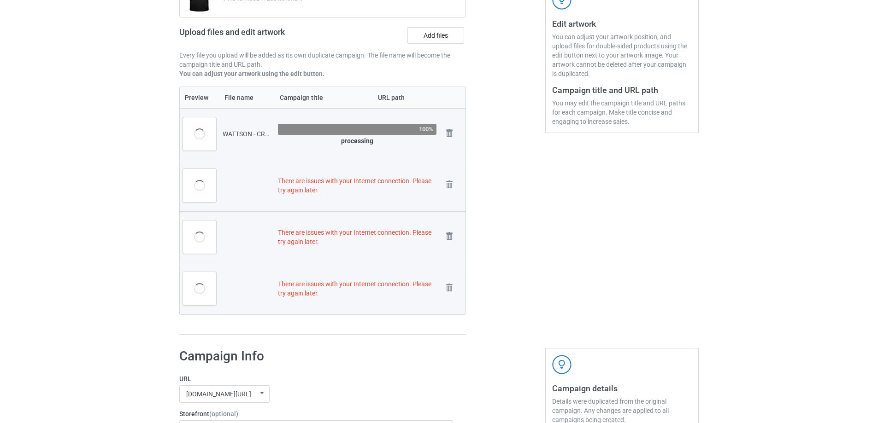
scroll to position [193, 0]
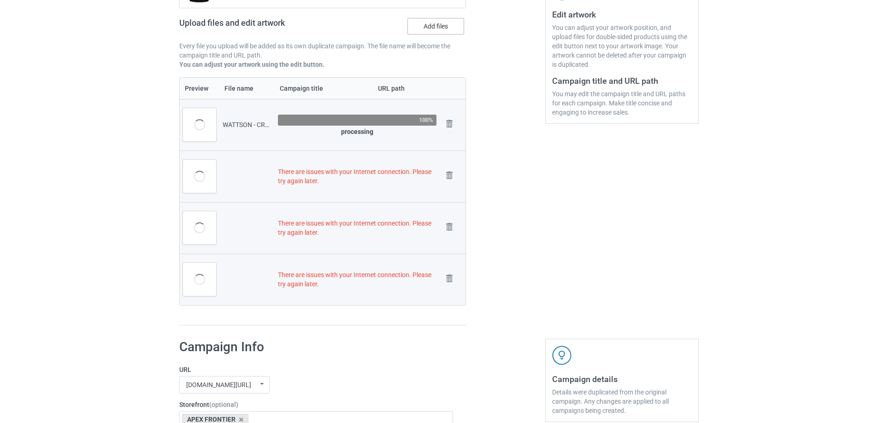
click at [439, 25] on label "Add files" at bounding box center [435, 26] width 57 height 17
click at [0, 0] on input "Add files" at bounding box center [0, 0] width 0 height 0
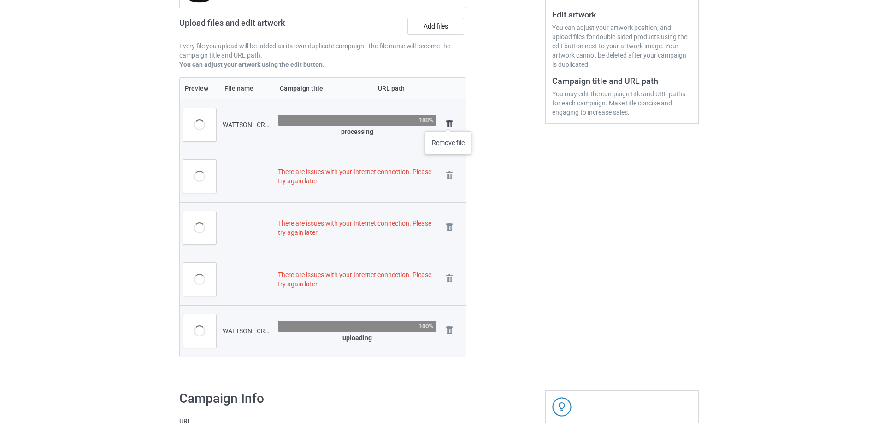
click at [448, 122] on img at bounding box center [449, 123] width 13 height 13
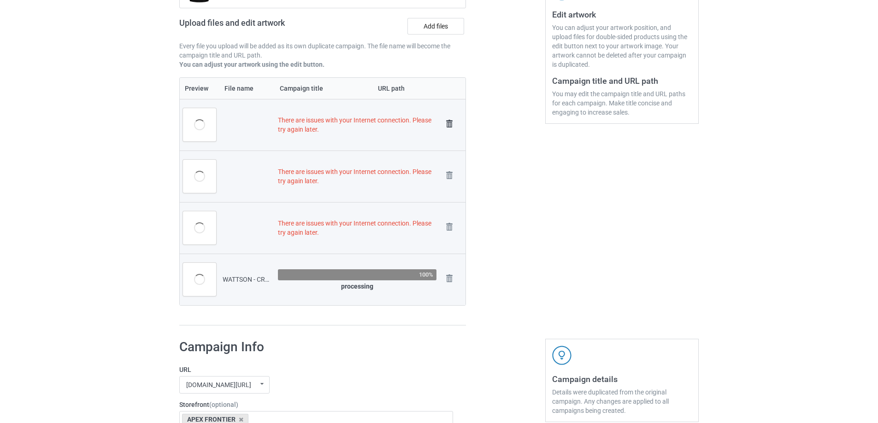
click at [451, 122] on img at bounding box center [449, 123] width 13 height 13
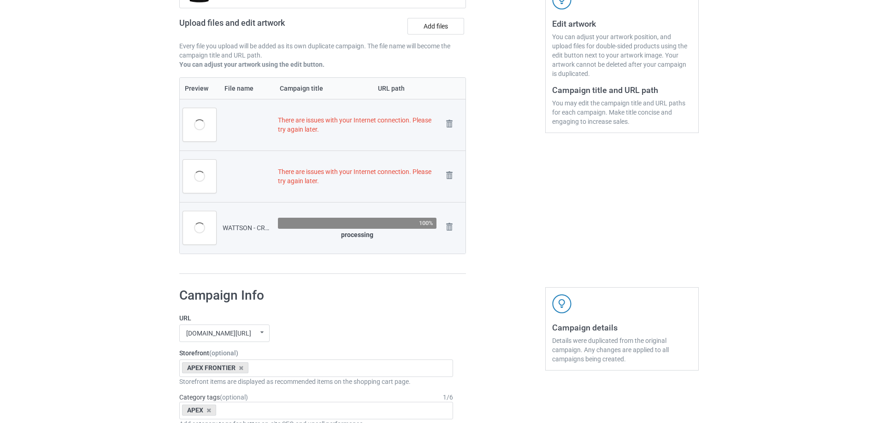
click at [0, 0] on img at bounding box center [0, 0] width 0 height 0
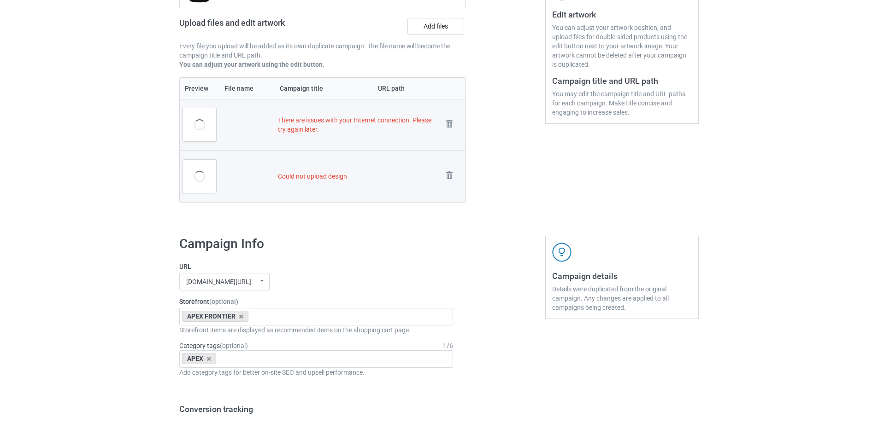
click at [0, 0] on img at bounding box center [0, 0] width 0 height 0
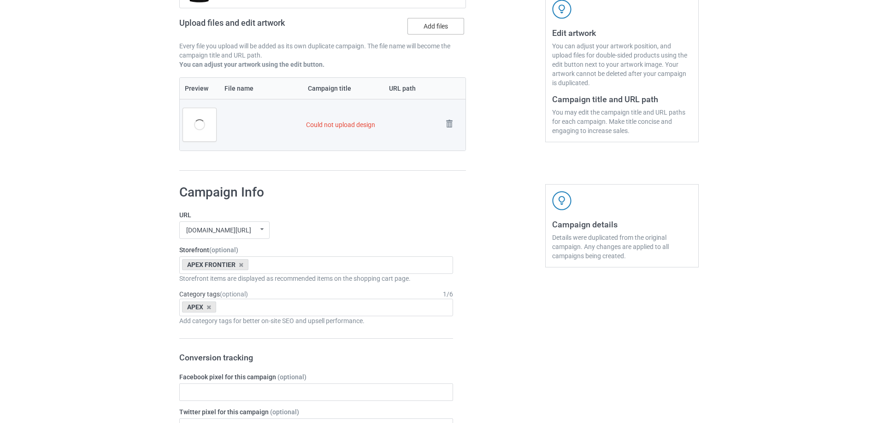
click at [453, 23] on label "Add files" at bounding box center [435, 26] width 57 height 17
click at [0, 0] on input "Add files" at bounding box center [0, 0] width 0 height 0
click at [448, 121] on img at bounding box center [449, 123] width 13 height 13
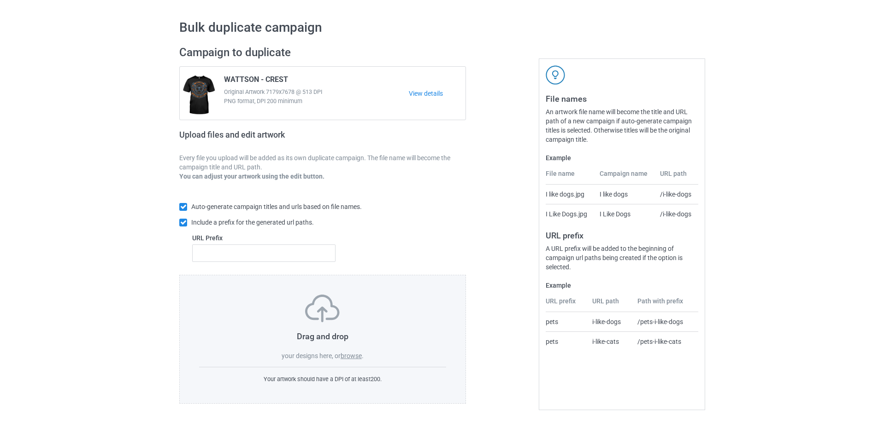
click at [353, 354] on label "browse" at bounding box center [350, 355] width 21 height 7
click at [0, 0] on input "browse" at bounding box center [0, 0] width 0 height 0
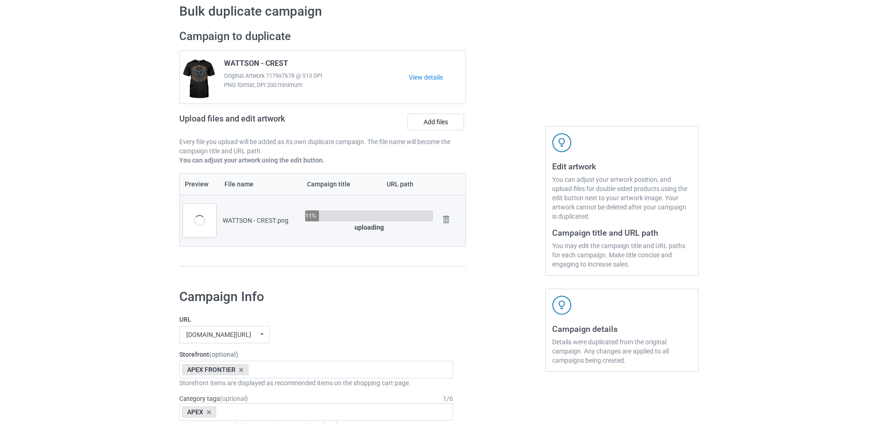
scroll to position [0, 0]
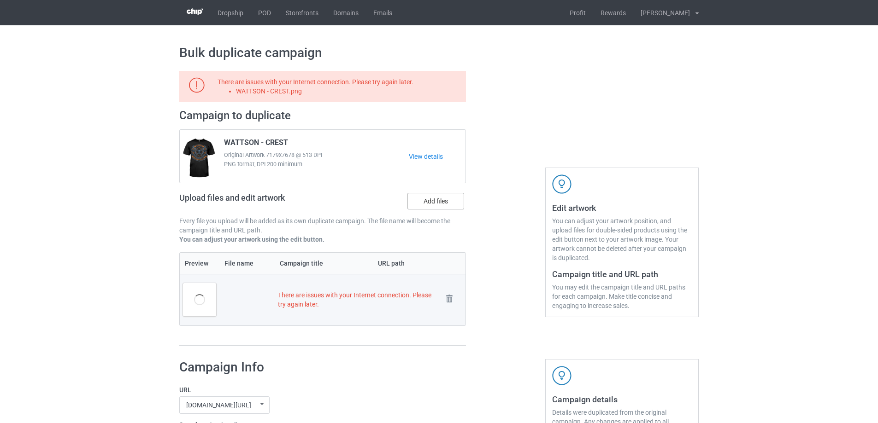
click at [439, 200] on label "Add files" at bounding box center [435, 201] width 57 height 17
click at [0, 0] on input "Add files" at bounding box center [0, 0] width 0 height 0
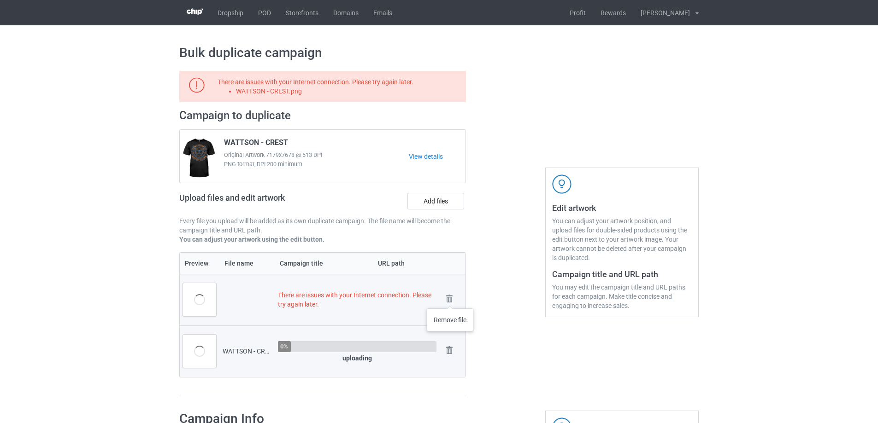
click at [0, 0] on img at bounding box center [0, 0] width 0 height 0
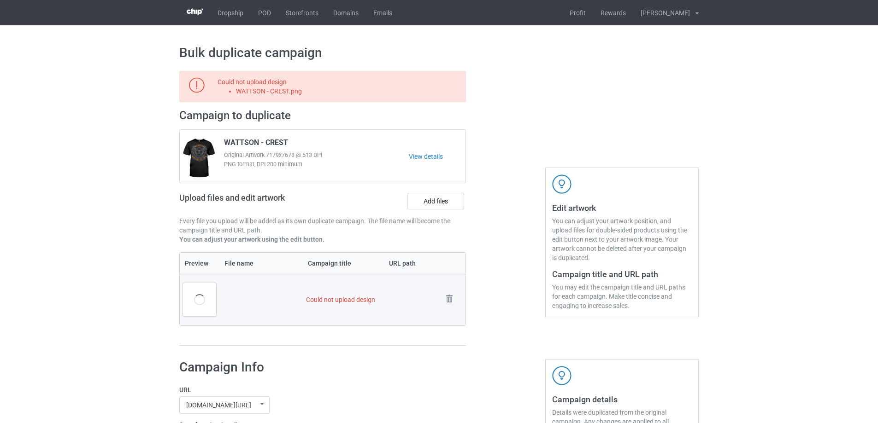
click at [441, 299] on td "Remove file" at bounding box center [452, 300] width 26 height 52
click at [454, 296] on img at bounding box center [449, 299] width 13 height 13
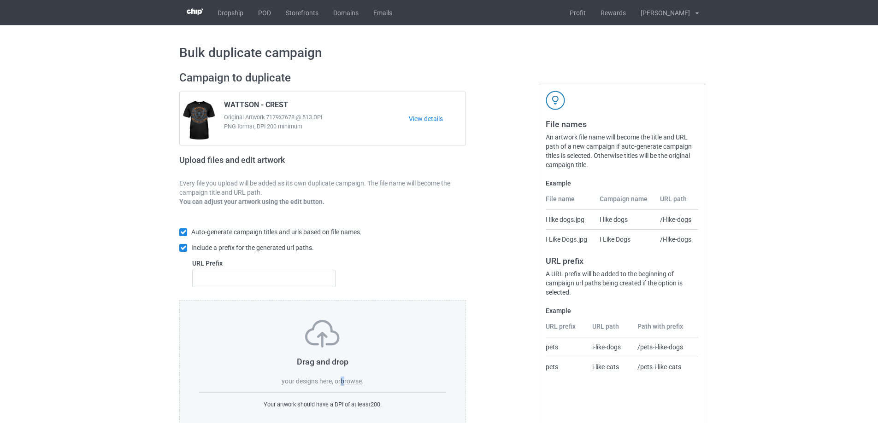
click at [344, 383] on label "browse" at bounding box center [350, 381] width 21 height 7
click at [359, 380] on label "browse" at bounding box center [350, 381] width 21 height 7
click at [0, 0] on input "browse" at bounding box center [0, 0] width 0 height 0
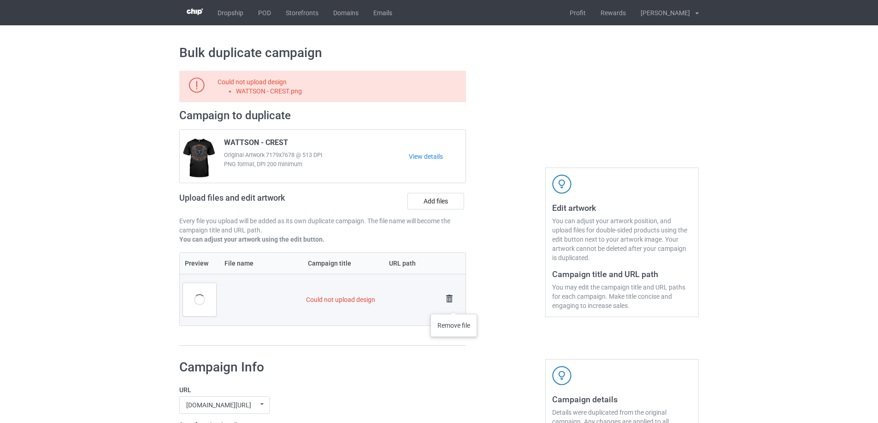
click at [454, 305] on img at bounding box center [449, 299] width 13 height 13
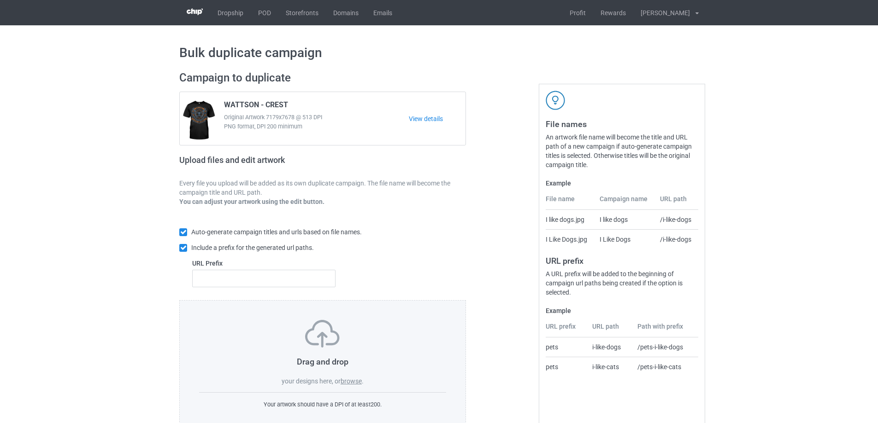
click at [353, 383] on label "browse" at bounding box center [350, 381] width 21 height 7
click at [0, 0] on input "browse" at bounding box center [0, 0] width 0 height 0
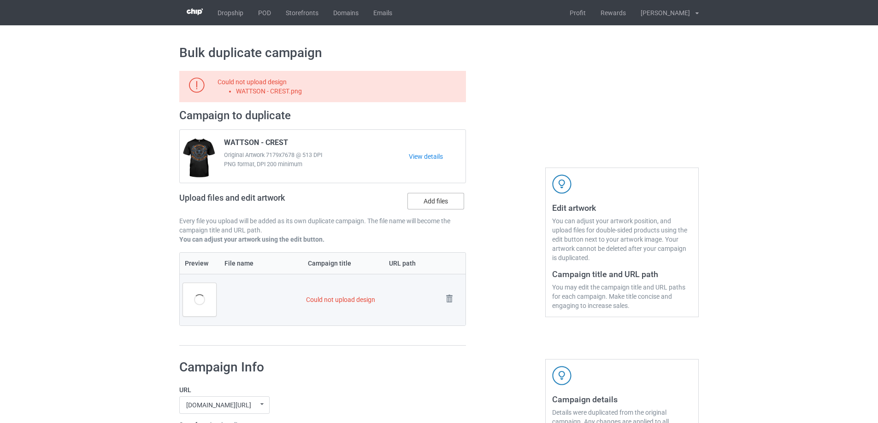
click at [428, 205] on label "Add files" at bounding box center [435, 201] width 57 height 17
click at [0, 0] on input "Add files" at bounding box center [0, 0] width 0 height 0
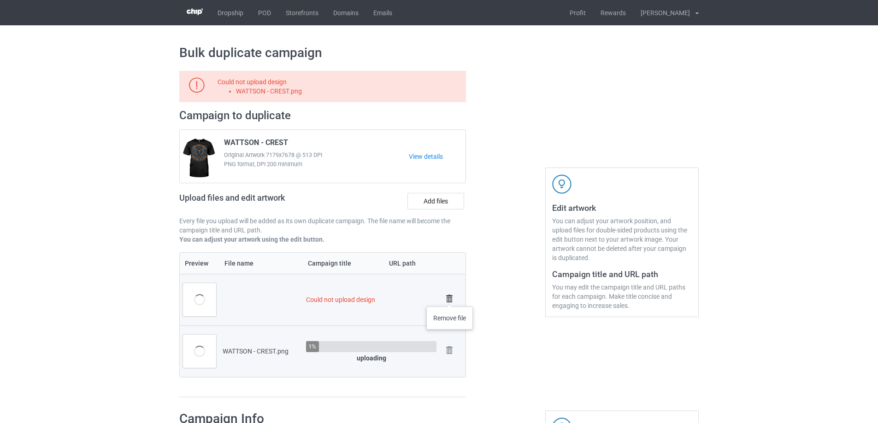
click at [450, 298] on img at bounding box center [449, 299] width 13 height 13
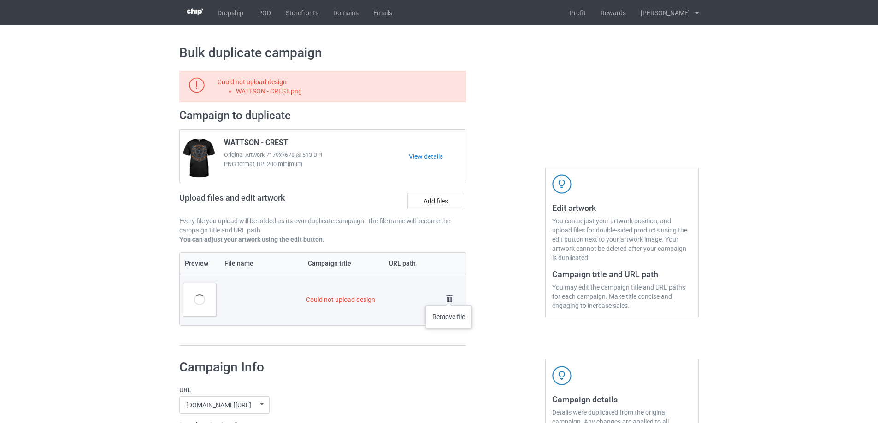
click at [449, 296] on img at bounding box center [449, 299] width 13 height 13
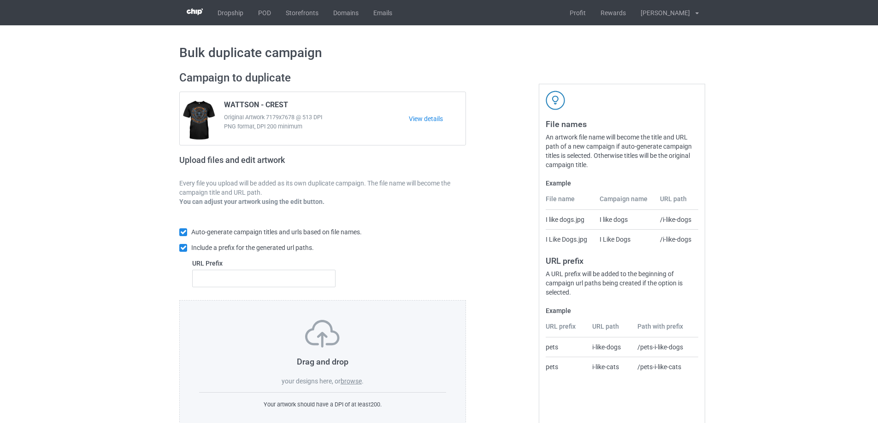
click at [356, 384] on label "browse" at bounding box center [350, 381] width 21 height 7
click at [0, 0] on input "browse" at bounding box center [0, 0] width 0 height 0
click at [357, 384] on label "browse" at bounding box center [350, 381] width 21 height 7
click at [0, 0] on input "browse" at bounding box center [0, 0] width 0 height 0
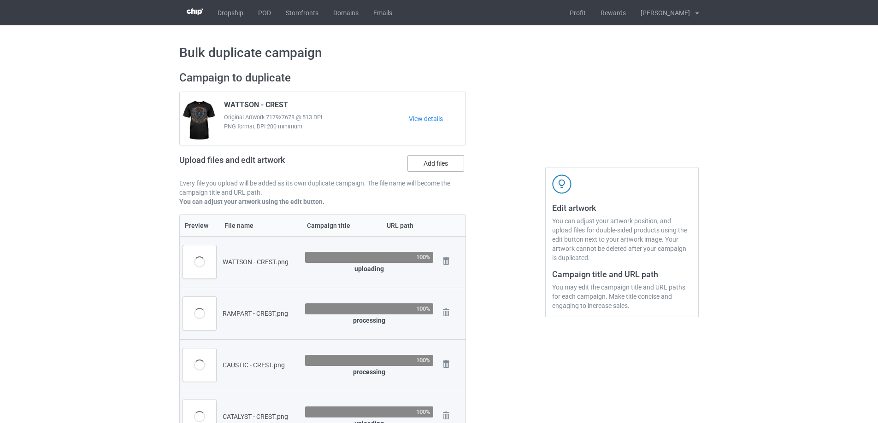
click at [426, 165] on label "Add files" at bounding box center [435, 163] width 57 height 17
click at [0, 0] on input "Add files" at bounding box center [0, 0] width 0 height 0
click at [424, 166] on label "Add files" at bounding box center [435, 163] width 57 height 17
click at [0, 0] on input "Add files" at bounding box center [0, 0] width 0 height 0
click at [441, 160] on label "Add files" at bounding box center [435, 163] width 57 height 17
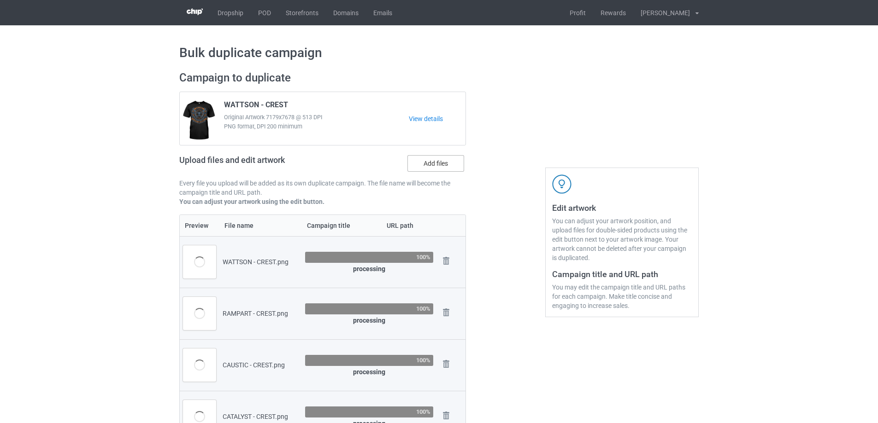
click at [0, 0] on input "Add files" at bounding box center [0, 0] width 0 height 0
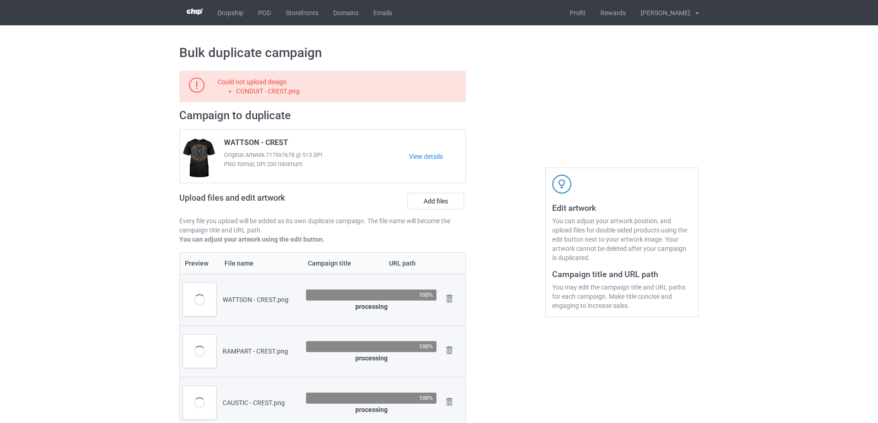
click at [446, 169] on div "View details" at bounding box center [437, 156] width 57 height 43
click at [444, 200] on label "Add files" at bounding box center [435, 201] width 57 height 17
click at [0, 0] on input "Add files" at bounding box center [0, 0] width 0 height 0
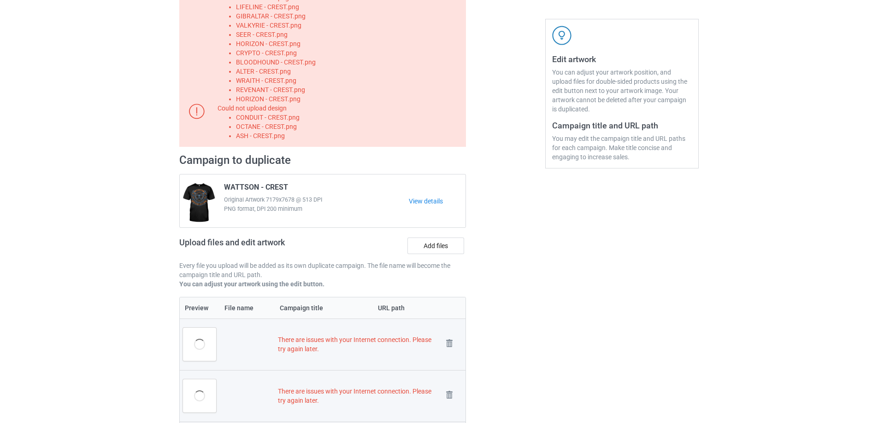
scroll to position [138, 0]
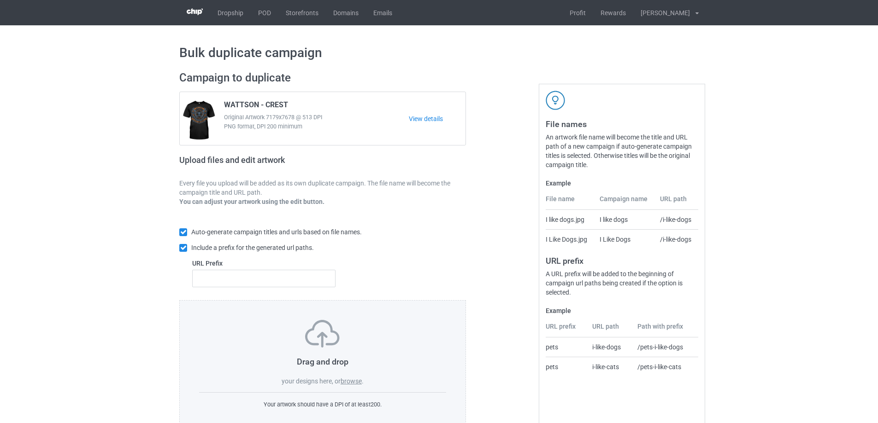
click at [355, 382] on label "browse" at bounding box center [350, 381] width 21 height 7
click at [0, 0] on input "browse" at bounding box center [0, 0] width 0 height 0
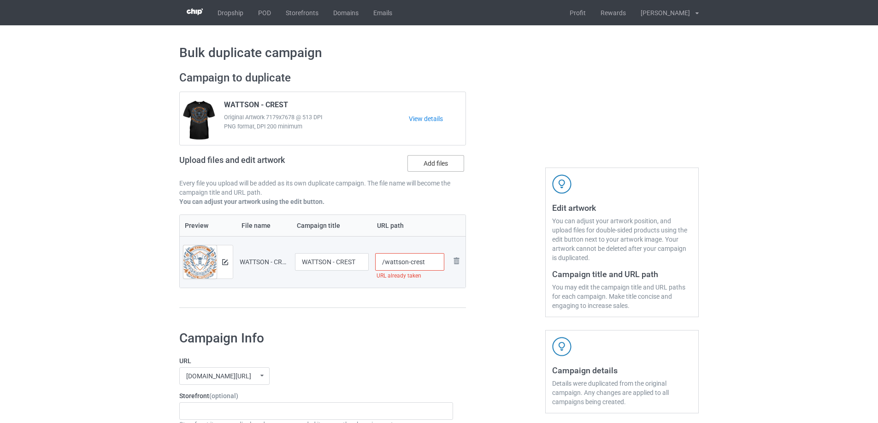
click at [445, 166] on label "Add files" at bounding box center [435, 163] width 57 height 17
click at [0, 0] on input "Add files" at bounding box center [0, 0] width 0 height 0
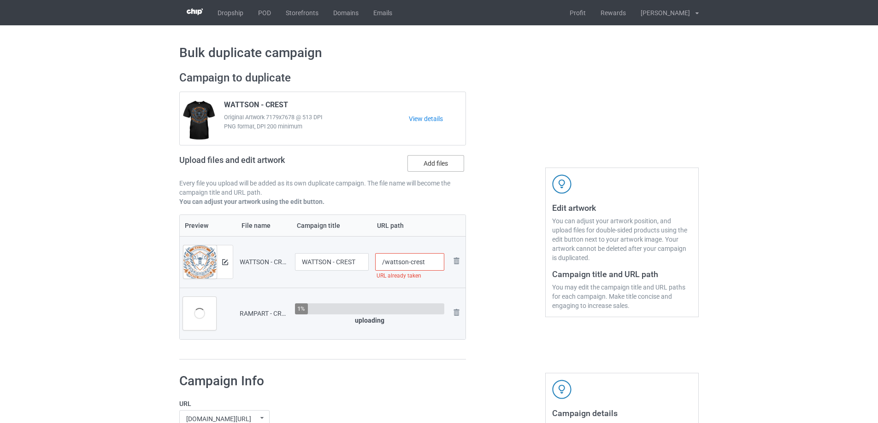
click at [430, 161] on label "Add files" at bounding box center [435, 163] width 57 height 17
click at [0, 0] on input "Add files" at bounding box center [0, 0] width 0 height 0
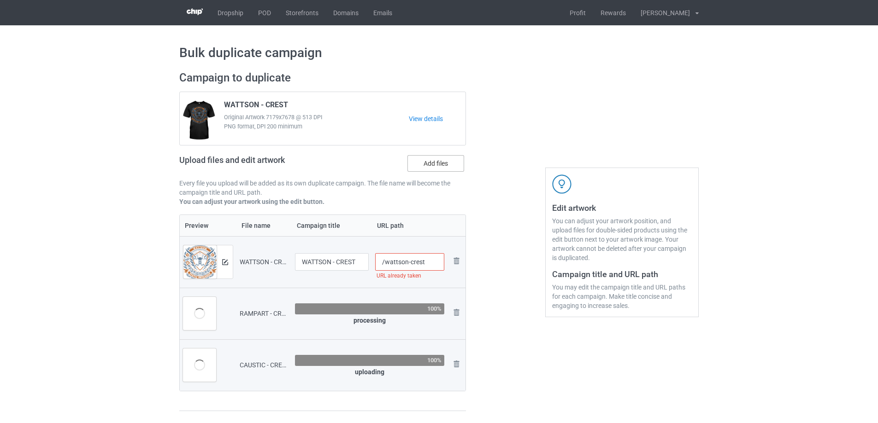
click at [430, 166] on label "Add files" at bounding box center [435, 163] width 57 height 17
click at [0, 0] on input "Add files" at bounding box center [0, 0] width 0 height 0
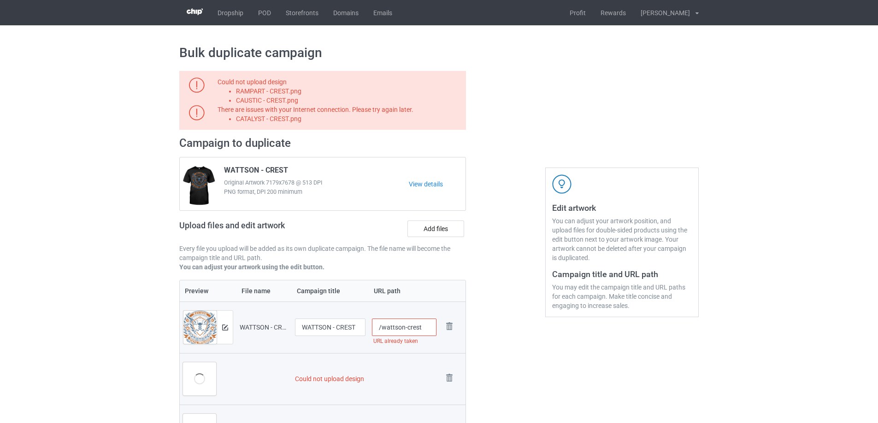
click at [537, 357] on div at bounding box center [505, 299] width 66 height 471
click at [451, 379] on img at bounding box center [449, 378] width 13 height 13
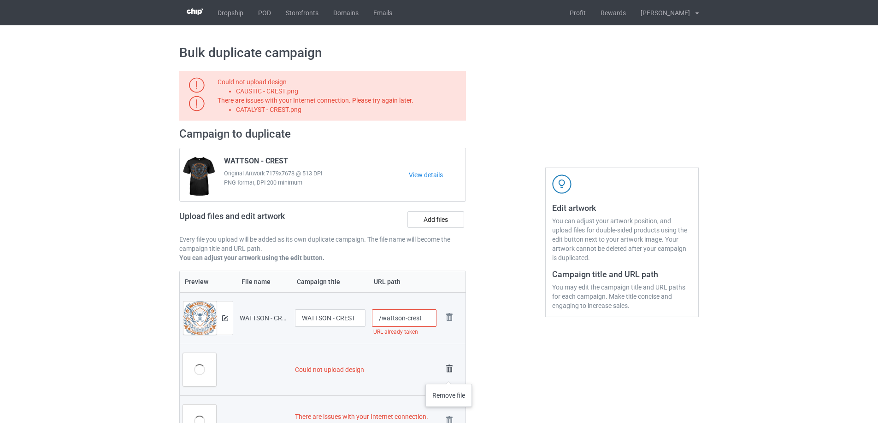
click at [449, 375] on img at bounding box center [449, 369] width 13 height 13
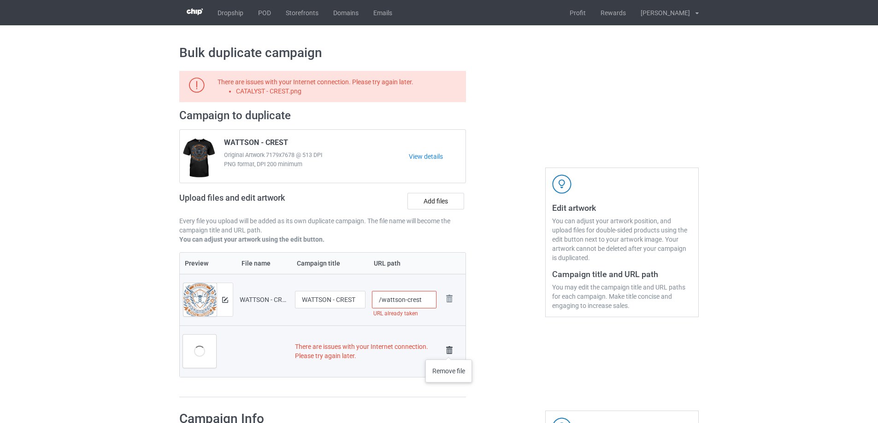
click at [449, 351] on img at bounding box center [449, 350] width 13 height 13
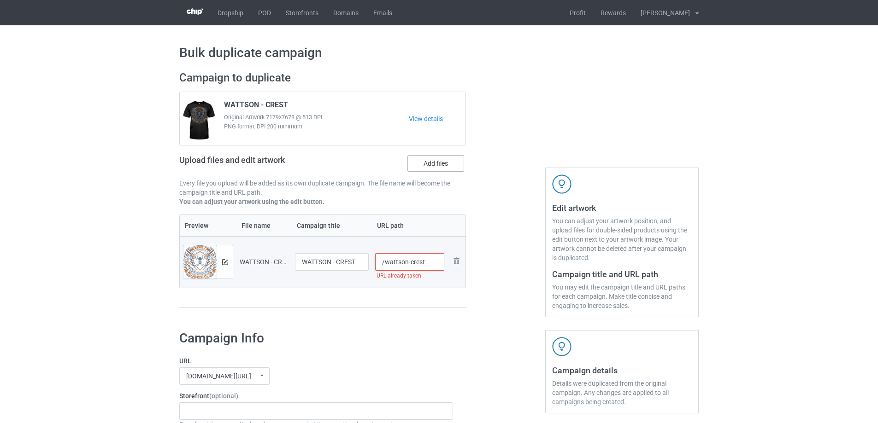
click at [437, 162] on label "Add files" at bounding box center [435, 163] width 57 height 17
click at [0, 0] on input "Add files" at bounding box center [0, 0] width 0 height 0
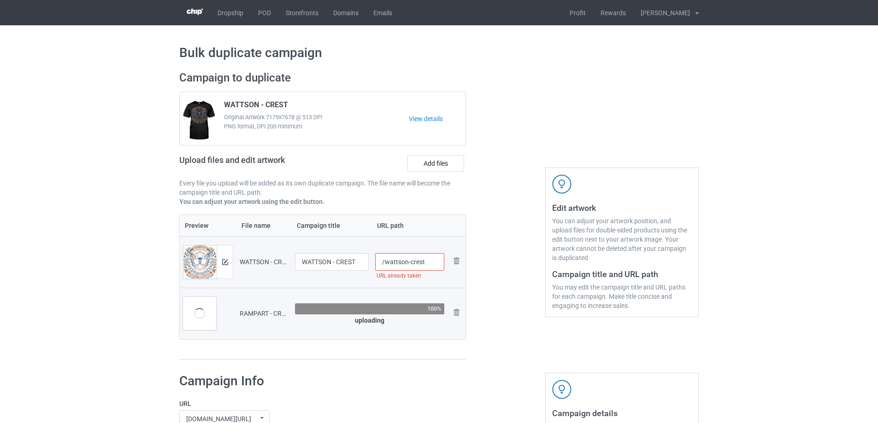
drag, startPoint x: 406, startPoint y: 260, endPoint x: 383, endPoint y: 264, distance: 23.5
click at [383, 264] on input "/wattson-crest" at bounding box center [410, 262] width 70 height 18
click at [480, 254] on div at bounding box center [505, 215] width 66 height 302
click at [438, 263] on input "/mirage-crest-v2" at bounding box center [410, 262] width 70 height 18
click at [509, 225] on div at bounding box center [505, 215] width 66 height 302
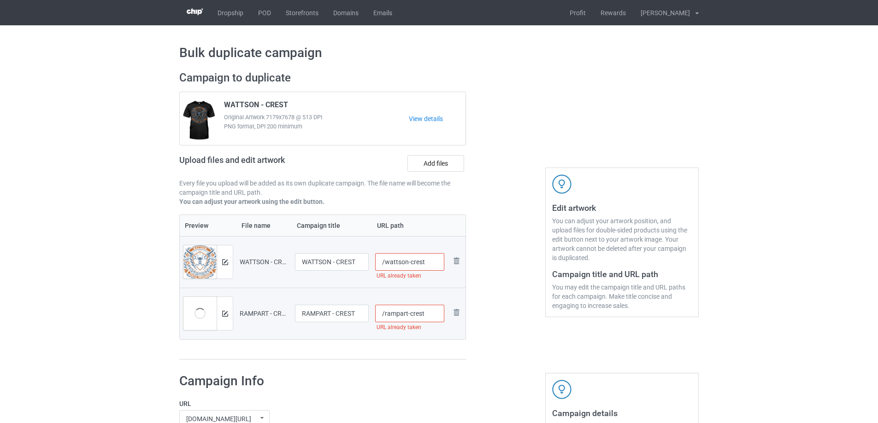
click at [436, 262] on input "/wattson-crest" at bounding box center [410, 262] width 70 height 18
click at [429, 266] on input "/mirage-crest" at bounding box center [410, 262] width 70 height 18
click at [474, 235] on div at bounding box center [505, 215] width 66 height 302
click at [486, 269] on div at bounding box center [505, 215] width 66 height 302
click at [436, 259] on input "/mirage-crest-v2" at bounding box center [410, 262] width 70 height 18
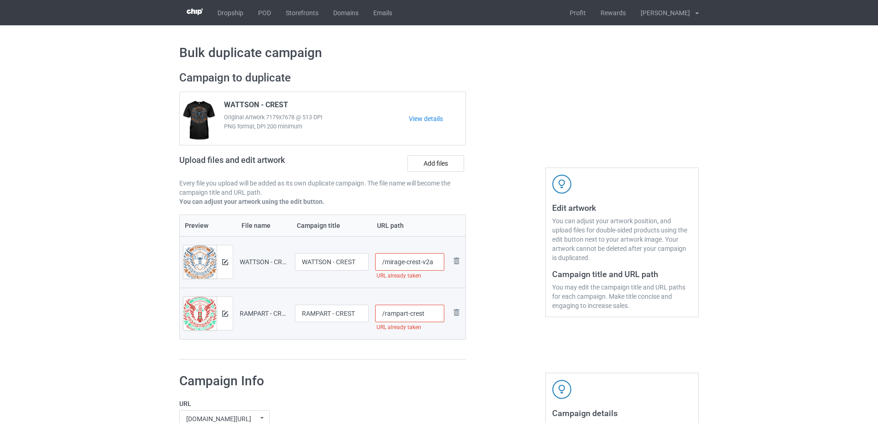
click at [480, 256] on div at bounding box center [505, 215] width 66 height 302
click at [439, 265] on input "/mirage-crest-v2a" at bounding box center [410, 262] width 70 height 18
click at [422, 262] on input "/mirage-battle-crest" at bounding box center [410, 262] width 70 height 18
drag, startPoint x: 404, startPoint y: 263, endPoint x: 440, endPoint y: 267, distance: 36.6
click at [440, 267] on input "/mirage-battlecrest" at bounding box center [410, 262] width 70 height 18
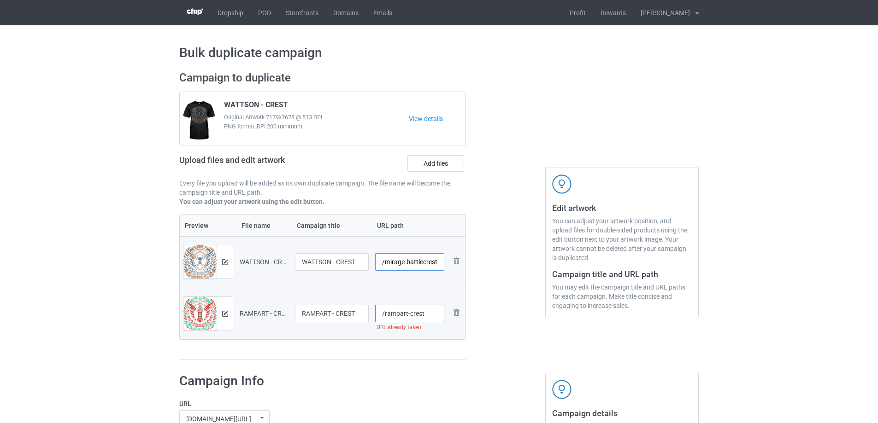
type input "/mirage-battlecrest"
drag, startPoint x: 407, startPoint y: 314, endPoint x: 468, endPoint y: 316, distance: 61.3
click at [468, 316] on div "Campaign to duplicate WATTSON - CREST Original Artwork 7179x7678 @ 513 DPI PNG …" at bounding box center [322, 215] width 299 height 302
paste input "battle"
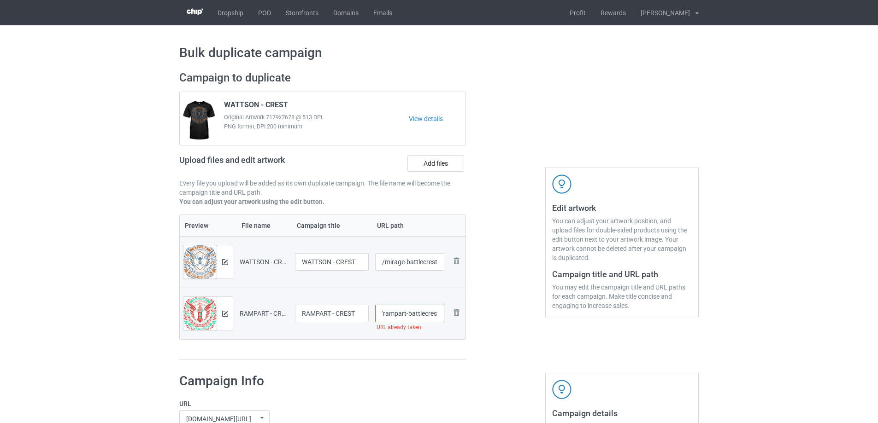
type input "/rampart-battlecrest"
click at [501, 329] on div at bounding box center [505, 215] width 66 height 302
click at [442, 167] on label "Add files" at bounding box center [435, 163] width 57 height 17
click at [0, 0] on input "Add files" at bounding box center [0, 0] width 0 height 0
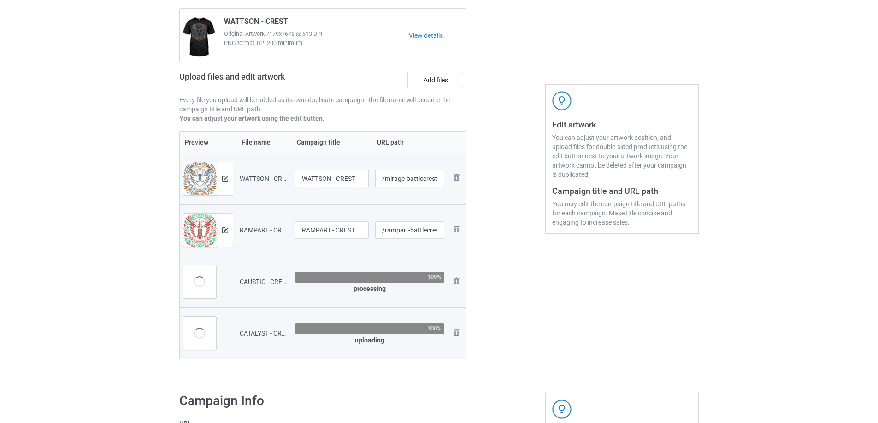
scroll to position [92, 0]
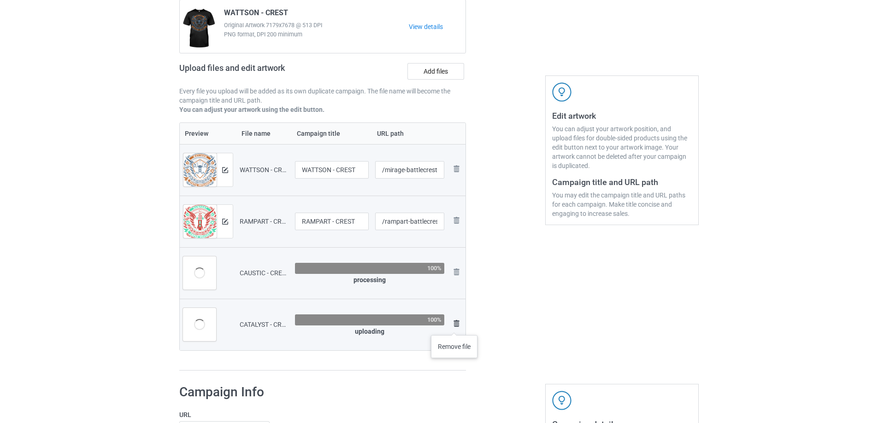
click at [454, 326] on img at bounding box center [456, 323] width 11 height 11
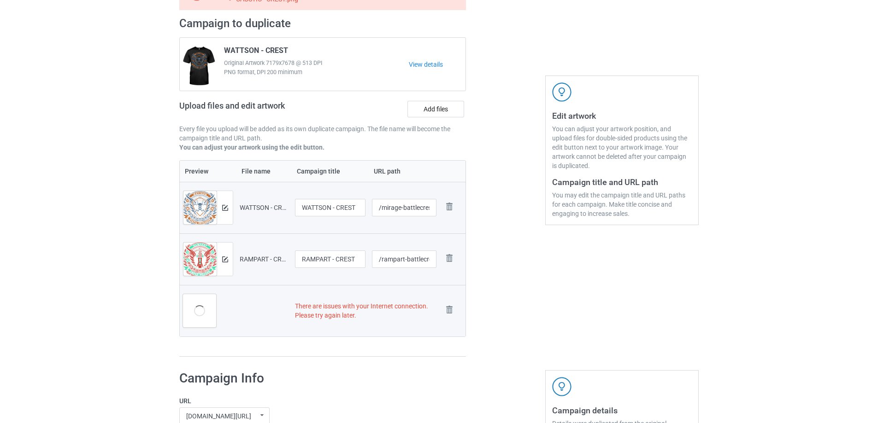
scroll to position [130, 0]
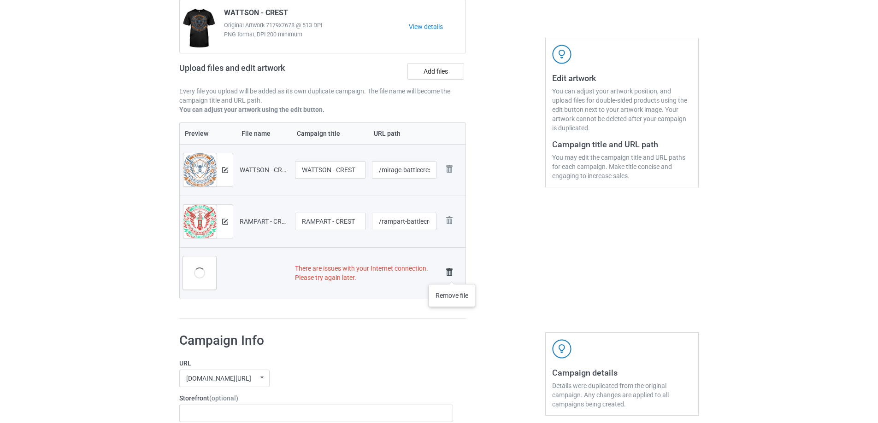
click at [452, 274] on img at bounding box center [449, 272] width 13 height 13
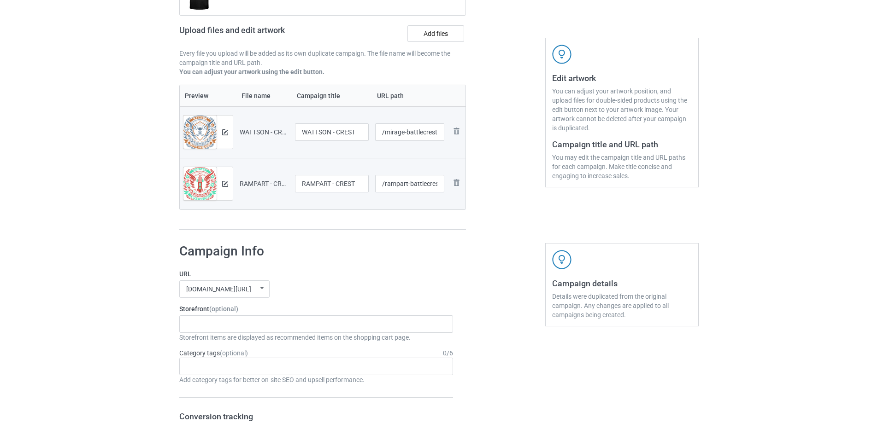
scroll to position [92, 0]
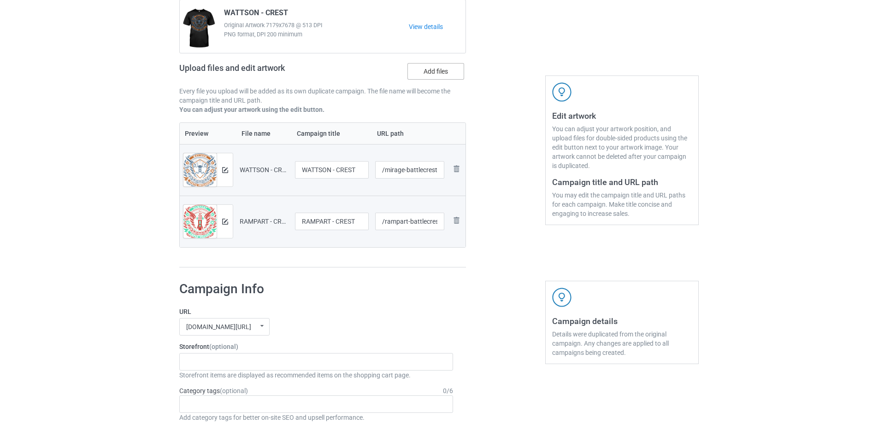
click at [438, 69] on label "Add files" at bounding box center [435, 71] width 57 height 17
click at [0, 0] on input "Add files" at bounding box center [0, 0] width 0 height 0
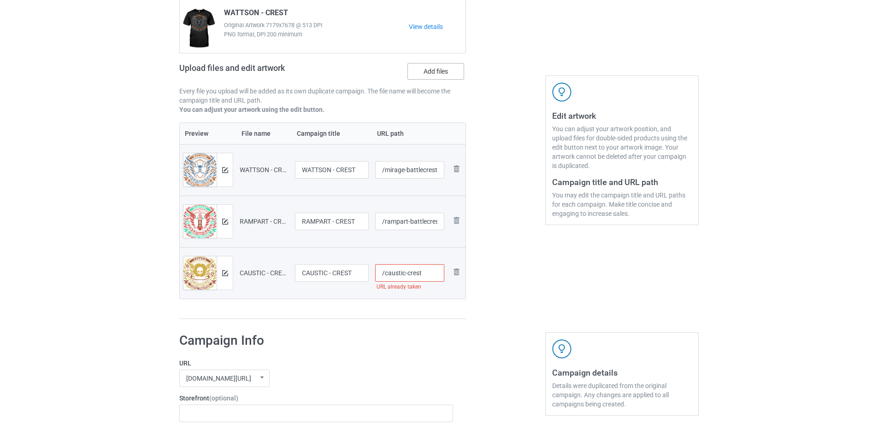
click at [421, 64] on label "Add files" at bounding box center [435, 71] width 57 height 17
click at [0, 0] on input "Add files" at bounding box center [0, 0] width 0 height 0
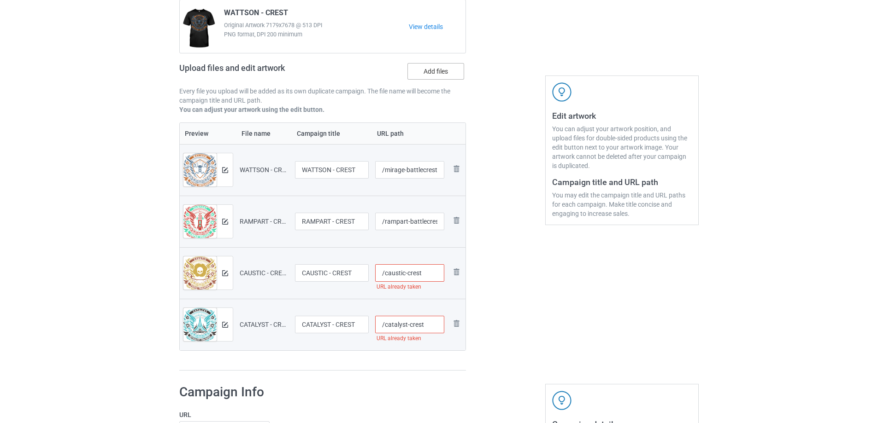
click at [439, 78] on label "Add files" at bounding box center [435, 71] width 57 height 17
click at [0, 0] on input "Add files" at bounding box center [0, 0] width 0 height 0
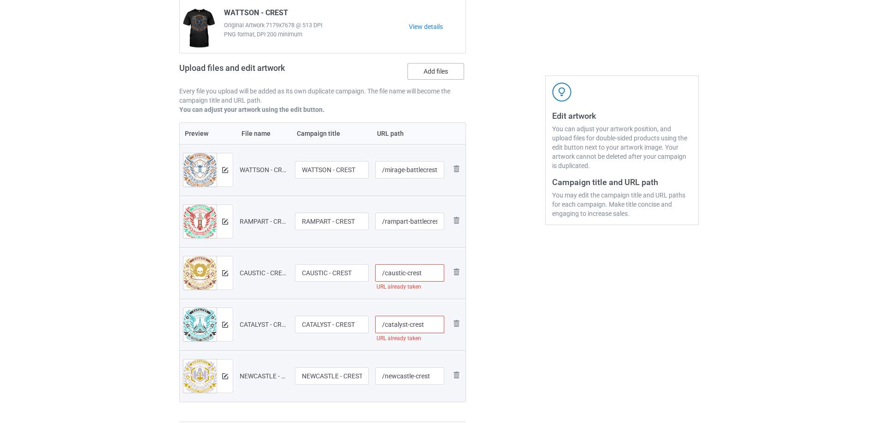
click at [419, 70] on label "Add files" at bounding box center [435, 71] width 57 height 17
click at [0, 0] on input "Add files" at bounding box center [0, 0] width 0 height 0
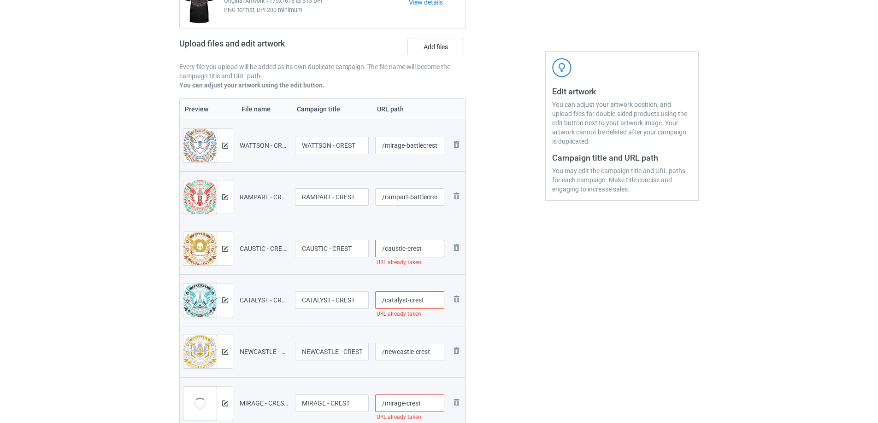
scroll to position [46, 0]
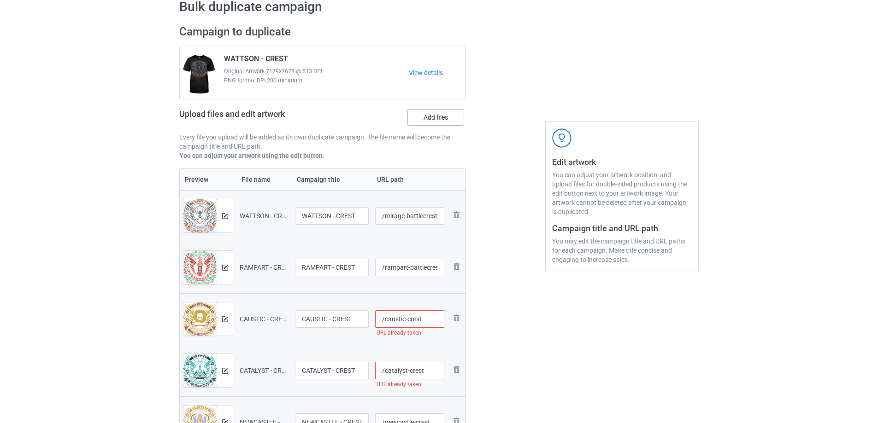
click at [428, 120] on label "Add files" at bounding box center [435, 117] width 57 height 17
click at [0, 0] on input "Add files" at bounding box center [0, 0] width 0 height 0
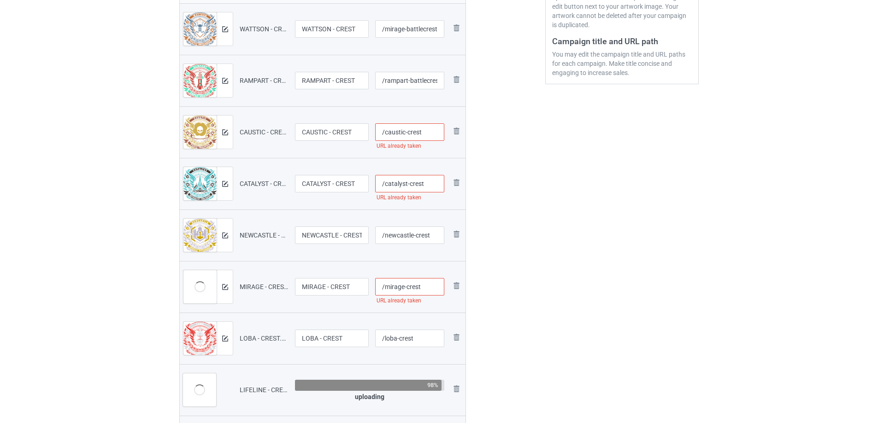
scroll to position [230, 0]
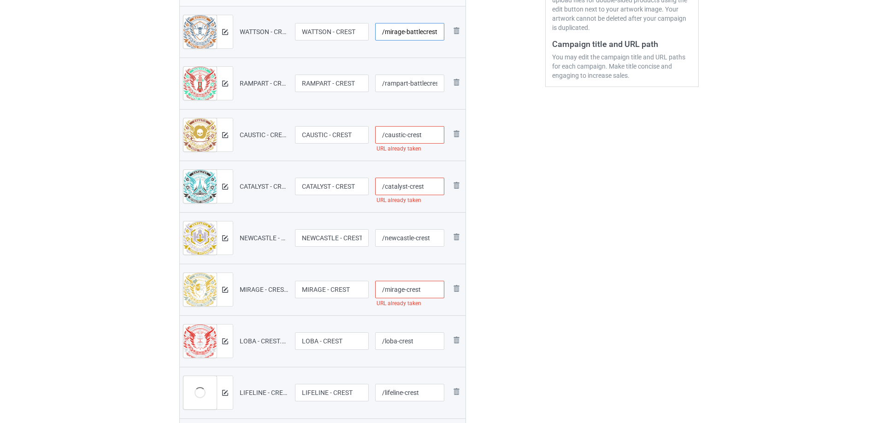
drag, startPoint x: 403, startPoint y: 30, endPoint x: 469, endPoint y: 38, distance: 67.3
click at [469, 38] on div "Campaign to duplicate WATTSON - CREST Original Artwork 7179x7678 @ 513 DPI PNG …" at bounding box center [322, 191] width 299 height 715
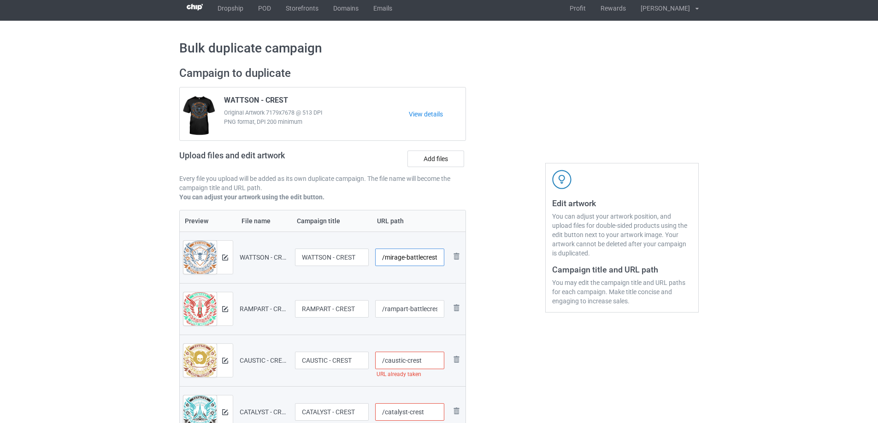
scroll to position [0, 0]
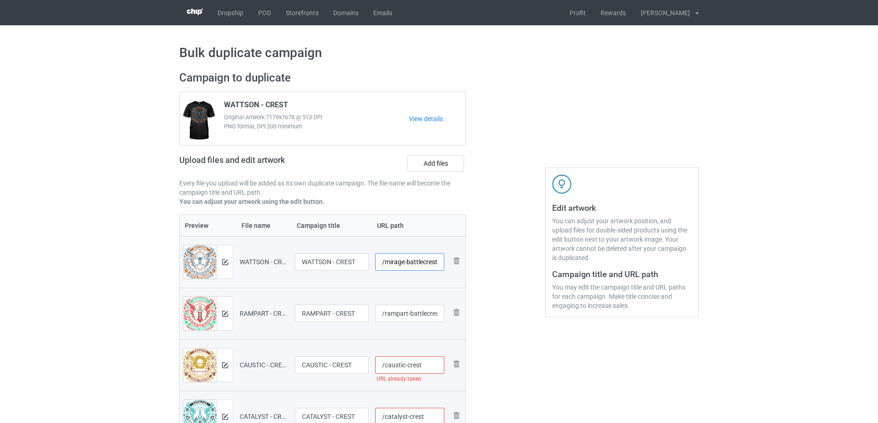
drag, startPoint x: 402, startPoint y: 261, endPoint x: 386, endPoint y: 260, distance: 16.1
click at [386, 260] on input "/mirage-battlecrest" at bounding box center [410, 262] width 70 height 18
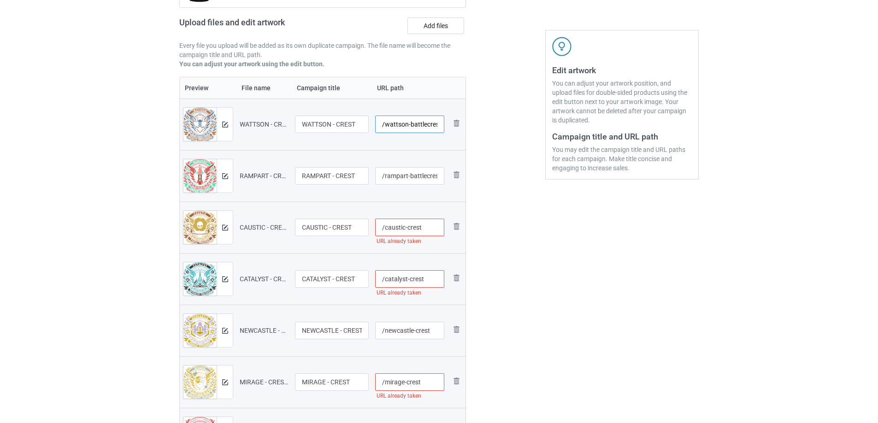
scroll to position [138, 0]
type input "/wattson-battlecrest"
drag, startPoint x: 404, startPoint y: 227, endPoint x: 492, endPoint y: 227, distance: 88.0
click at [492, 227] on div "Campaign to duplicate WATTSON - CREST Original Artwork 7179x7678 @ 513 DPI PNG …" at bounding box center [439, 283] width 532 height 715
paste input "battle"
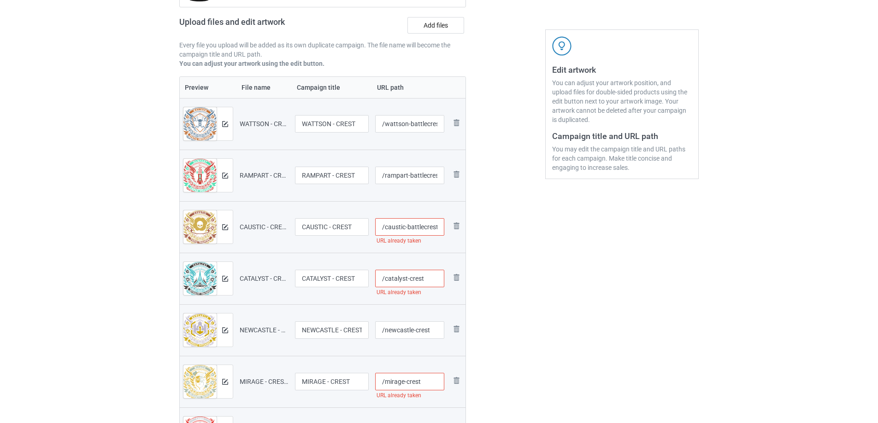
type input "/caustic-battlecrest"
drag, startPoint x: 406, startPoint y: 280, endPoint x: 452, endPoint y: 281, distance: 46.1
click at [452, 281] on tr "Preview and edit artwork CATALYST - CREST.png CATALYST - CREST /catalyst-crest …" at bounding box center [323, 279] width 286 height 52
paste input "battle"
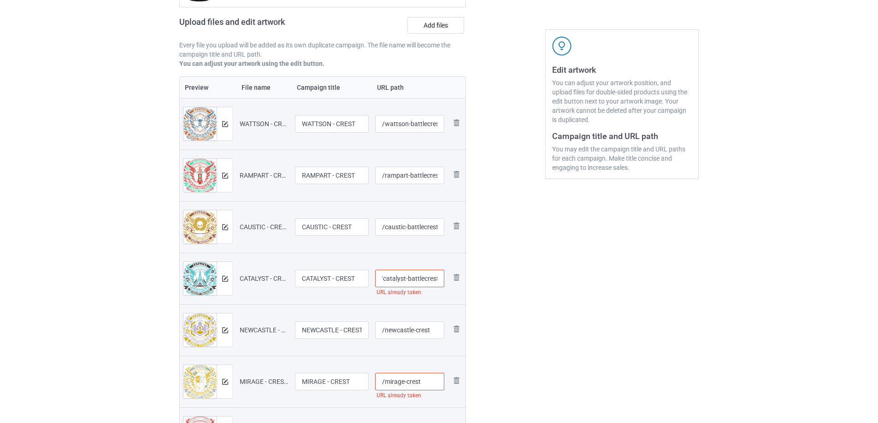
type input "/catalyst-battlecrest"
drag, startPoint x: 413, startPoint y: 332, endPoint x: 473, endPoint y: 330, distance: 60.4
click at [473, 330] on div "Campaign to duplicate WATTSON - CREST Original Artwork 7179x7678 @ 513 DPI PNG …" at bounding box center [439, 283] width 532 height 715
paste input "battle"
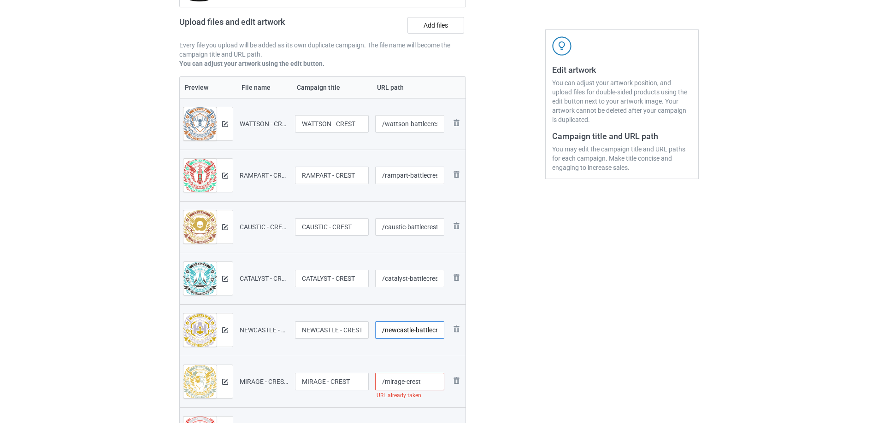
scroll to position [0, 8]
type input "/newcastle-battlecrest"
click at [402, 383] on input "/mirage-crest" at bounding box center [410, 382] width 70 height 18
drag, startPoint x: 402, startPoint y: 382, endPoint x: 442, endPoint y: 379, distance: 40.2
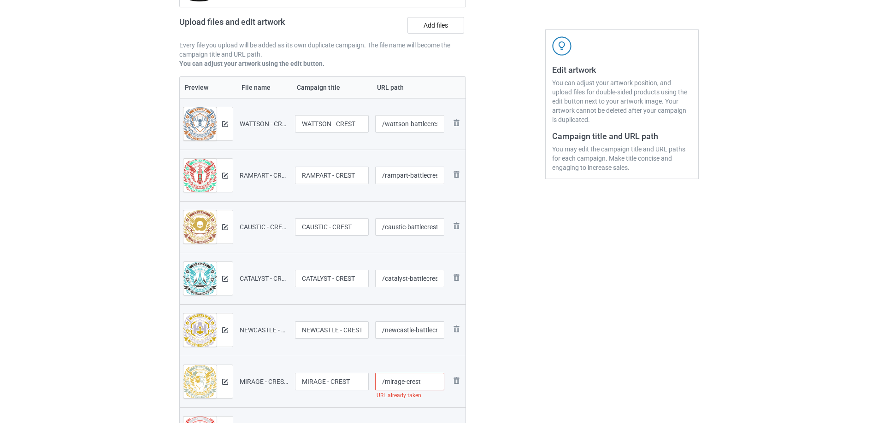
click at [442, 379] on input "/mirage-crest" at bounding box center [410, 382] width 70 height 18
click at [422, 385] on input "/mirage-crest" at bounding box center [410, 382] width 70 height 18
drag, startPoint x: 404, startPoint y: 379, endPoint x: 491, endPoint y: 372, distance: 87.3
click at [491, 372] on div "Campaign to duplicate WATTSON - CREST Original Artwork 7179x7678 @ 513 DPI PNG …" at bounding box center [439, 283] width 532 height 715
paste input "battle"
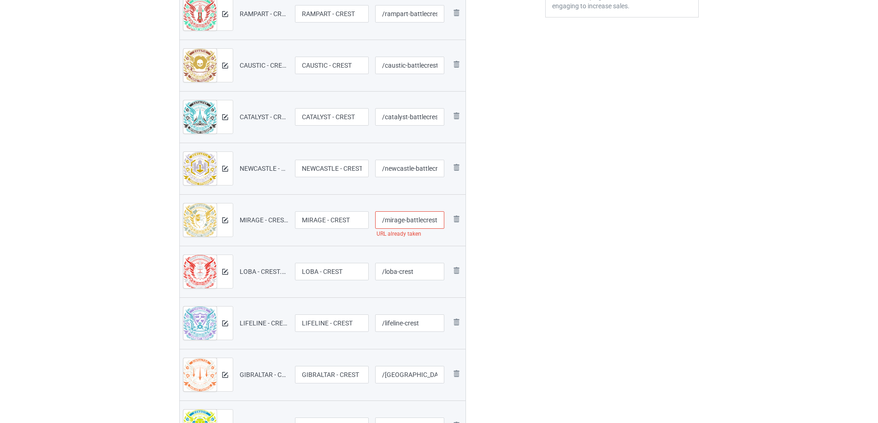
scroll to position [322, 0]
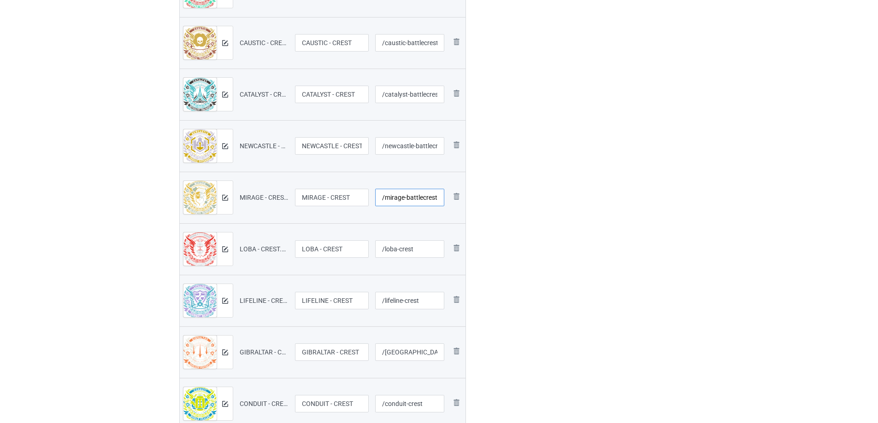
type input "/mirage-battlecrest"
drag, startPoint x: 397, startPoint y: 249, endPoint x: 479, endPoint y: 258, distance: 82.6
click at [479, 258] on div "Campaign to duplicate WATTSON - CREST Original Artwork 7179x7678 @ 513 DPI PNG …" at bounding box center [439, 99] width 532 height 715
paste input "battle"
type input "/loba-battlecrest"
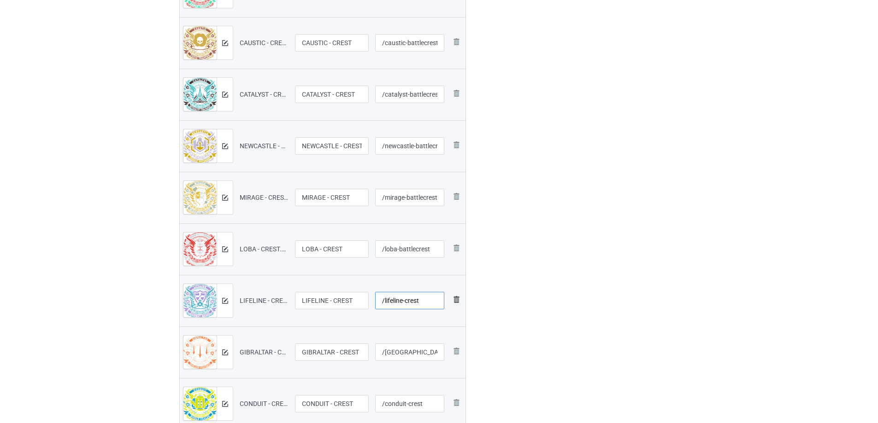
drag, startPoint x: 403, startPoint y: 303, endPoint x: 457, endPoint y: 303, distance: 53.9
click at [457, 303] on tr "Preview and edit artwork LIFELINE - CREST.png LIFELINE - CREST /lifeline-crest …" at bounding box center [323, 301] width 286 height 52
paste input "battle"
type input "/lifeline-battlecrest"
drag, startPoint x: 408, startPoint y: 353, endPoint x: 485, endPoint y: 353, distance: 76.9
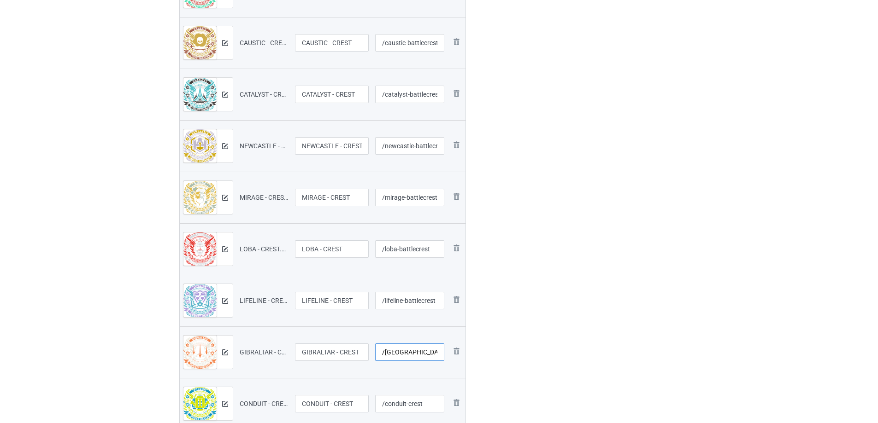
click at [485, 353] on div "Campaign to duplicate WATTSON - CREST Original Artwork 7179x7678 @ 513 DPI PNG …" at bounding box center [439, 99] width 532 height 715
paste input "battle"
type input "/gibraltar-battlecrest"
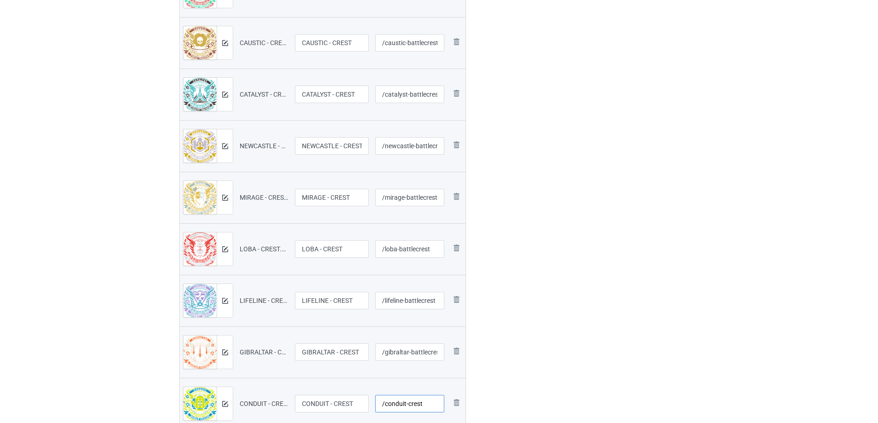
drag, startPoint x: 405, startPoint y: 405, endPoint x: 472, endPoint y: 405, distance: 66.3
click at [472, 405] on div "Campaign to duplicate WATTSON - CREST Original Artwork 7179x7678 @ 513 DPI PNG …" at bounding box center [439, 99] width 532 height 715
paste input "battle"
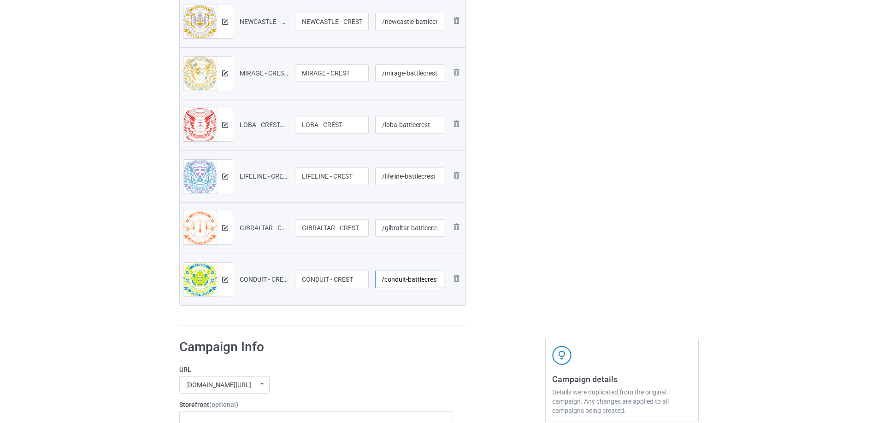
scroll to position [461, 0]
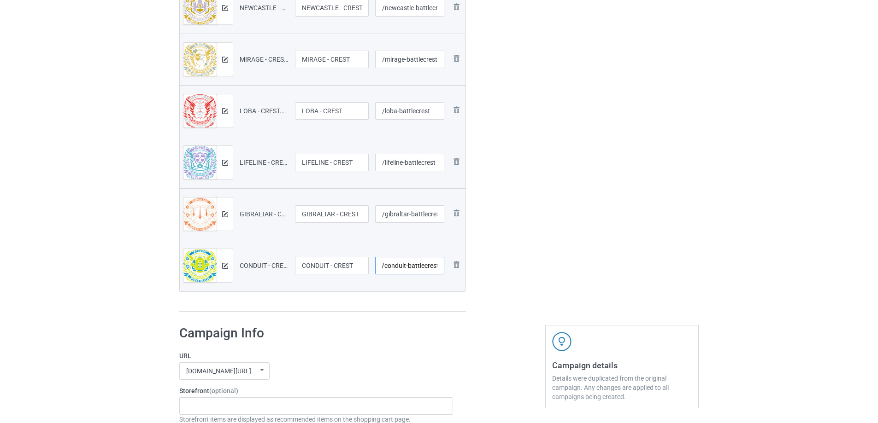
type input "/conduit-battlecrest"
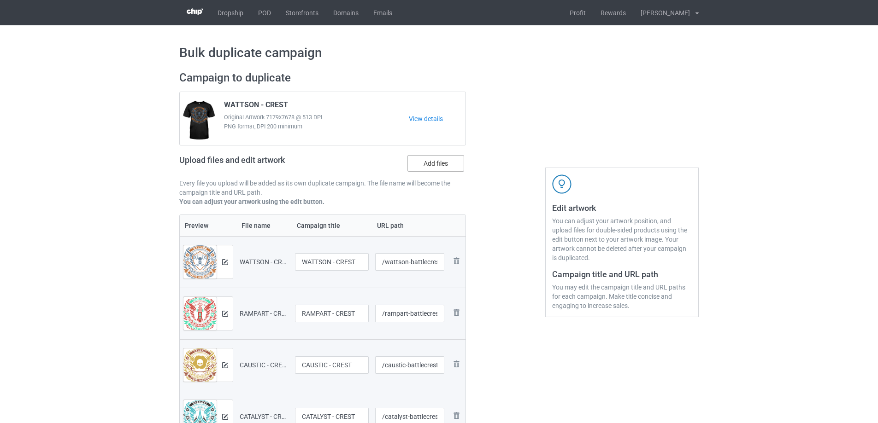
click at [430, 167] on label "Add files" at bounding box center [435, 163] width 57 height 17
click at [0, 0] on input "Add files" at bounding box center [0, 0] width 0 height 0
click at [438, 161] on label "Add files" at bounding box center [435, 163] width 57 height 17
click at [0, 0] on input "Add files" at bounding box center [0, 0] width 0 height 0
click at [426, 168] on label "Add files" at bounding box center [435, 163] width 57 height 17
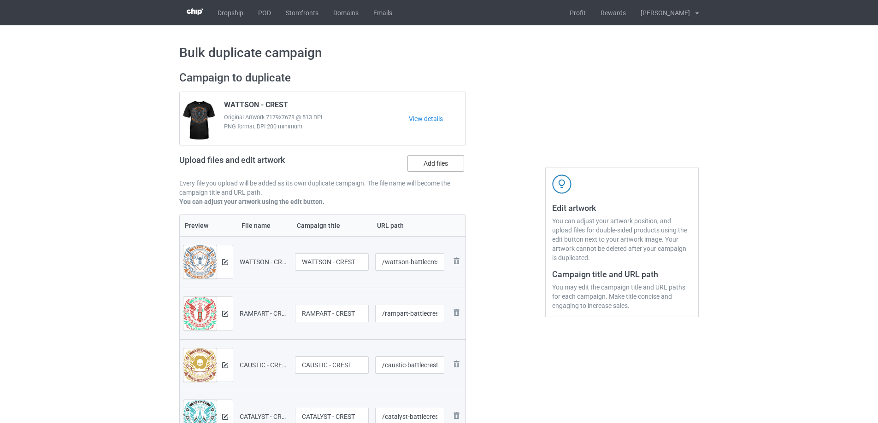
click at [0, 0] on input "Add files" at bounding box center [0, 0] width 0 height 0
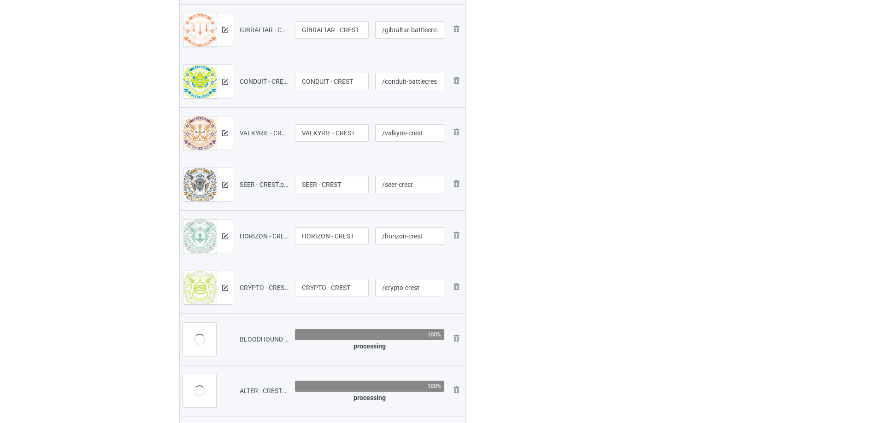
scroll to position [599, 0]
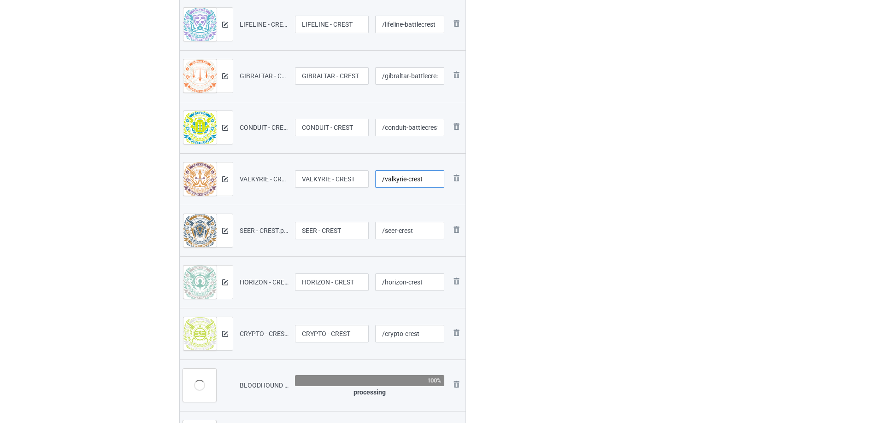
drag, startPoint x: 405, startPoint y: 177, endPoint x: 459, endPoint y: 193, distance: 56.8
click at [459, 193] on tr "Preview and edit artwork VALKYRIE - CREST.png VALKYRIE - CREST /valkyrie-crest …" at bounding box center [323, 179] width 286 height 52
paste input "battle"
type input "/valkyrie-battlecrest"
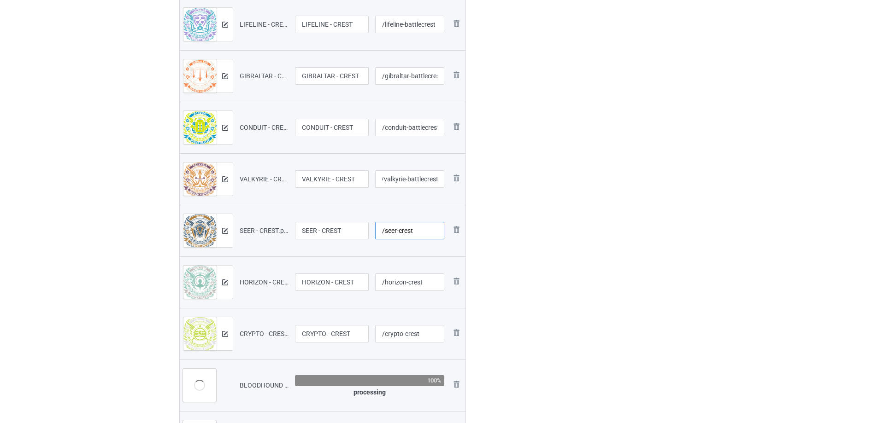
scroll to position [0, 0]
drag, startPoint x: 396, startPoint y: 229, endPoint x: 458, endPoint y: 243, distance: 63.4
click at [458, 243] on tr "Preview and edit artwork SEER - CREST.png SEER - CREST /seer-crest Remove file" at bounding box center [323, 231] width 286 height 52
paste input "battle"
type input "/seer-battlecrest"
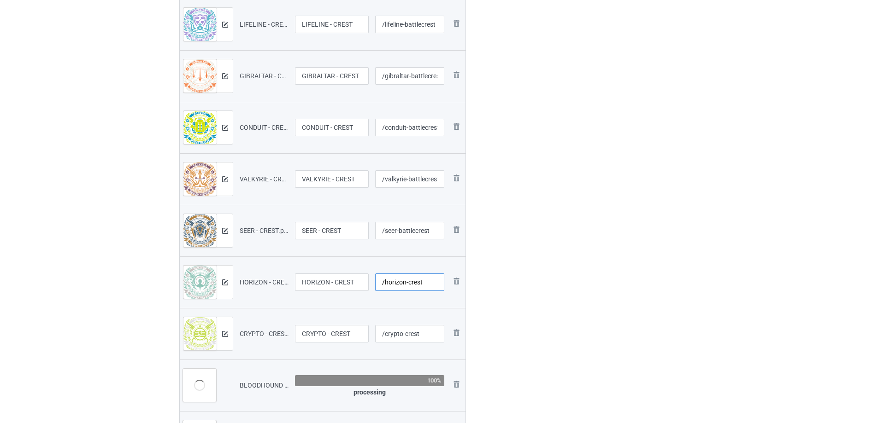
drag, startPoint x: 410, startPoint y: 284, endPoint x: 487, endPoint y: 290, distance: 76.7
click at [487, 290] on div "Campaign to duplicate WATTSON - CREST Original Artwork 7179x7678 @ 513 DPI PNG …" at bounding box center [439, 133] width 532 height 1334
paste input "battle"
type input "/horizon-battlecrest"
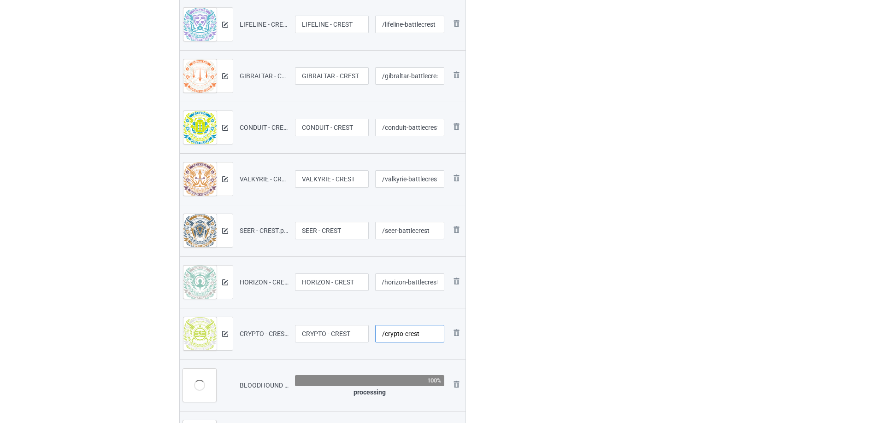
scroll to position [0, 0]
click at [400, 333] on input "/crypto-crest" at bounding box center [410, 334] width 70 height 18
drag, startPoint x: 401, startPoint y: 334, endPoint x: 484, endPoint y: 336, distance: 82.9
click at [484, 336] on div "Campaign to duplicate WATTSON - CREST Original Artwork 7179x7678 @ 513 DPI PNG …" at bounding box center [439, 133] width 532 height 1334
paste input "battle"
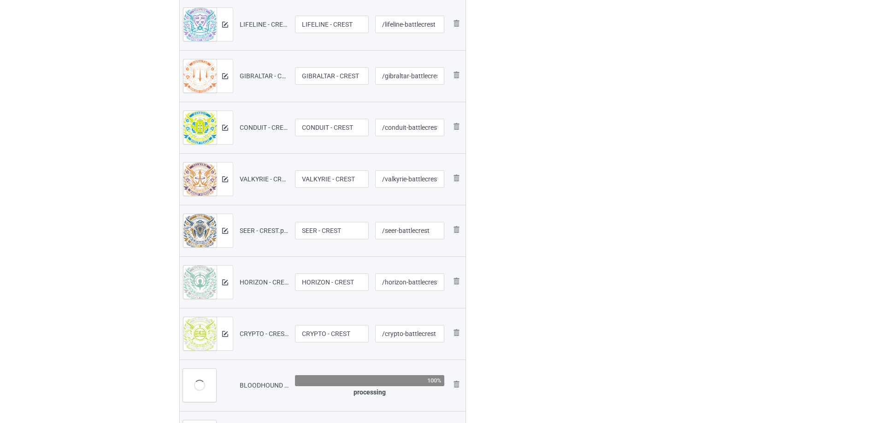
click at [514, 313] on div at bounding box center [505, 133] width 66 height 1334
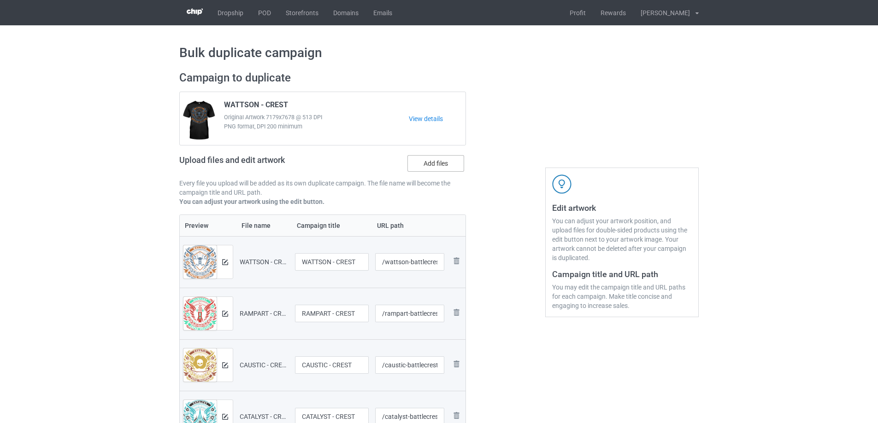
click at [440, 162] on label "Add files" at bounding box center [435, 163] width 57 height 17
click at [0, 0] on input "Add files" at bounding box center [0, 0] width 0 height 0
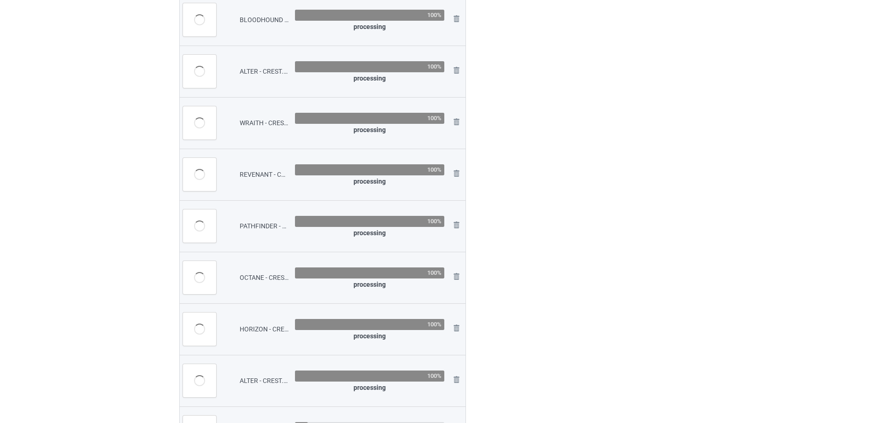
type input "/crypto-crest"
type input "/seer-crest"
type input "/valkyrie-crest"
type input "/horizon-crest"
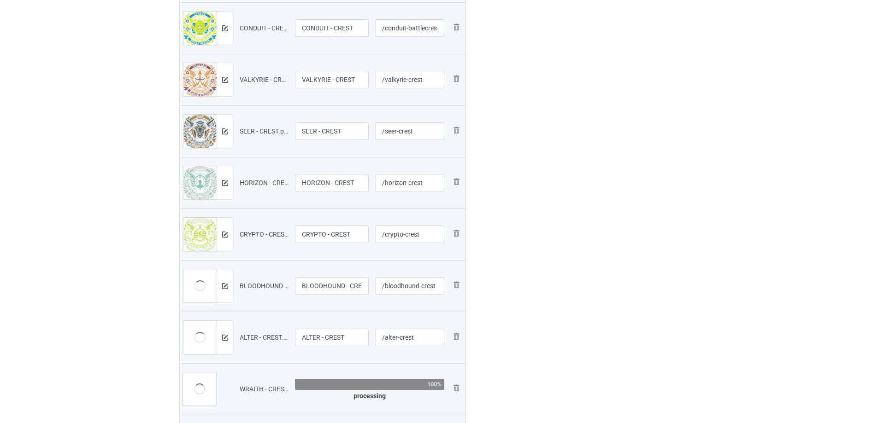
scroll to position [875, 0]
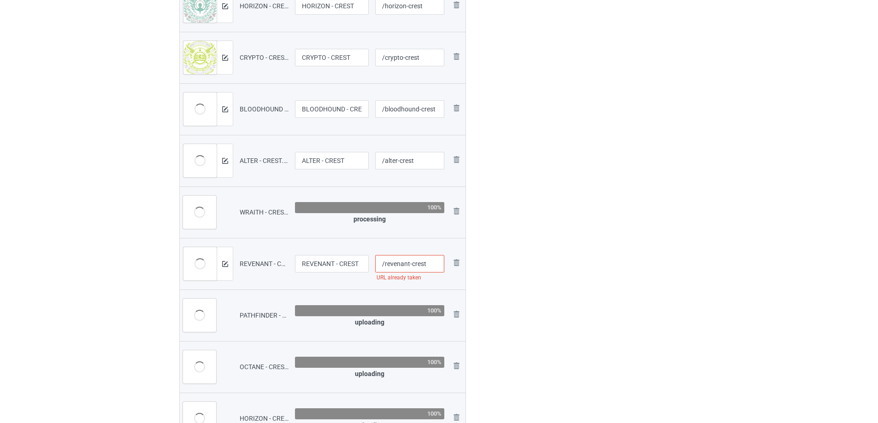
type input "/seer-battlecrest"
type input "/valkyrie-battlecrest"
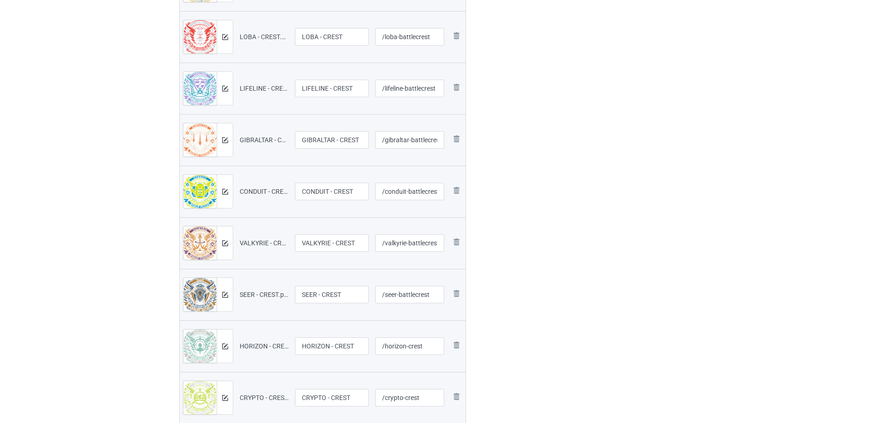
scroll to position [553, 0]
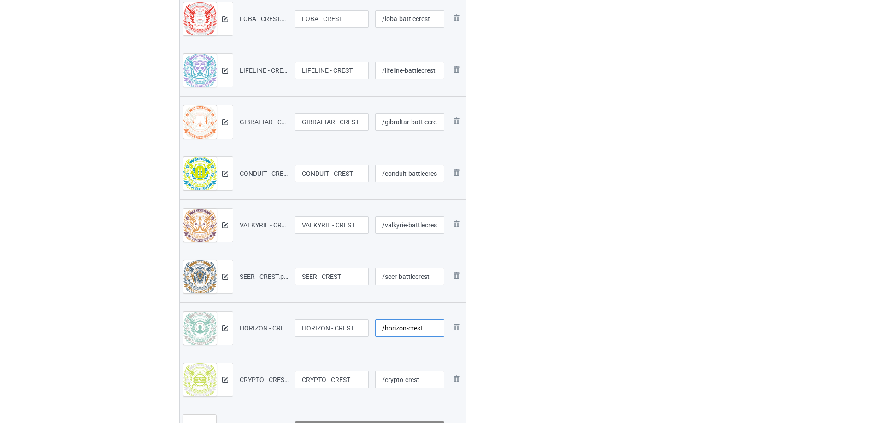
drag, startPoint x: 405, startPoint y: 326, endPoint x: 438, endPoint y: 329, distance: 32.4
click at [438, 329] on input "/horizon-crest" at bounding box center [410, 329] width 70 height 18
paste input "battle"
type input "/horizon-battlecrest"
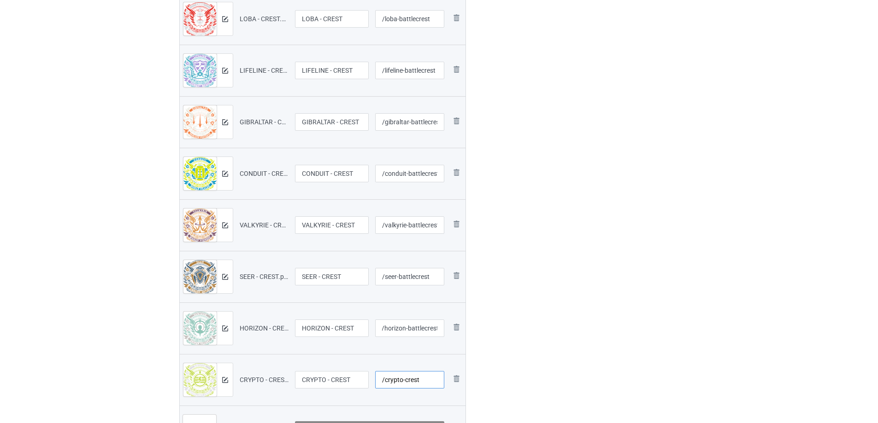
scroll to position [0, 0]
type input "/seer-crest"
type input "/horizon-crest"
drag, startPoint x: 404, startPoint y: 380, endPoint x: 433, endPoint y: 380, distance: 29.0
click at [433, 380] on input "/crypto-crest" at bounding box center [410, 380] width 70 height 18
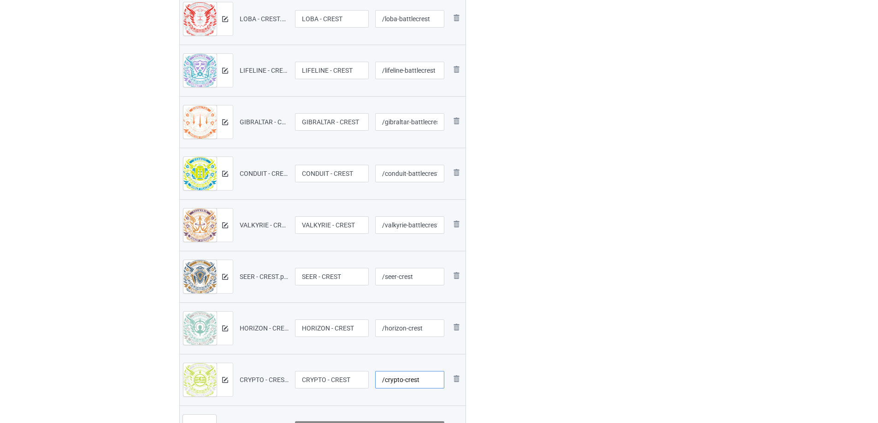
paste input "battle"
type input "/crypto-crest"
click at [500, 310] on div at bounding box center [505, 179] width 66 height 1334
type input "/seer-battlecrest"
type input "/horizon-battlecrest"
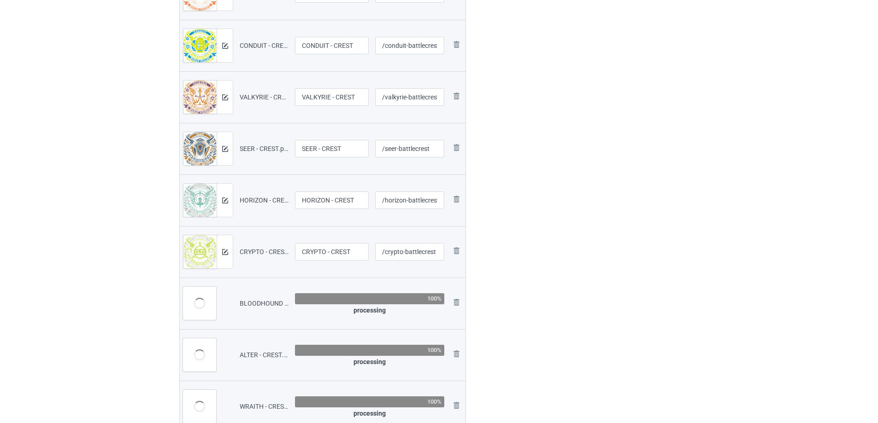
scroll to position [737, 0]
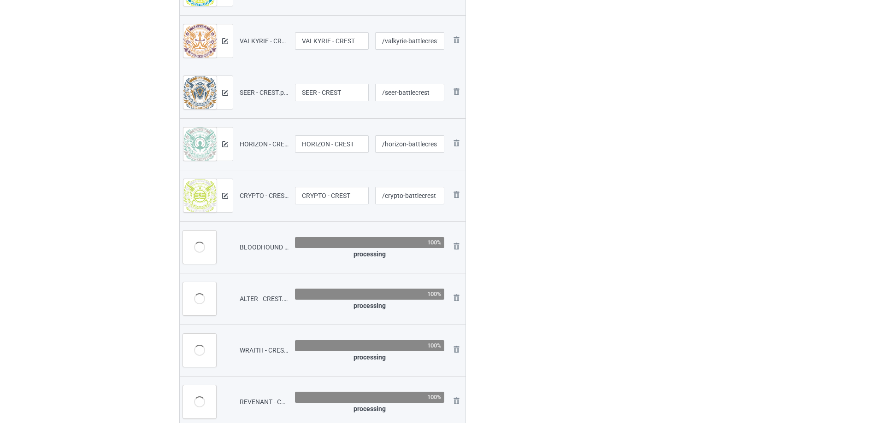
click at [491, 227] on div at bounding box center [505, 123] width 66 height 1592
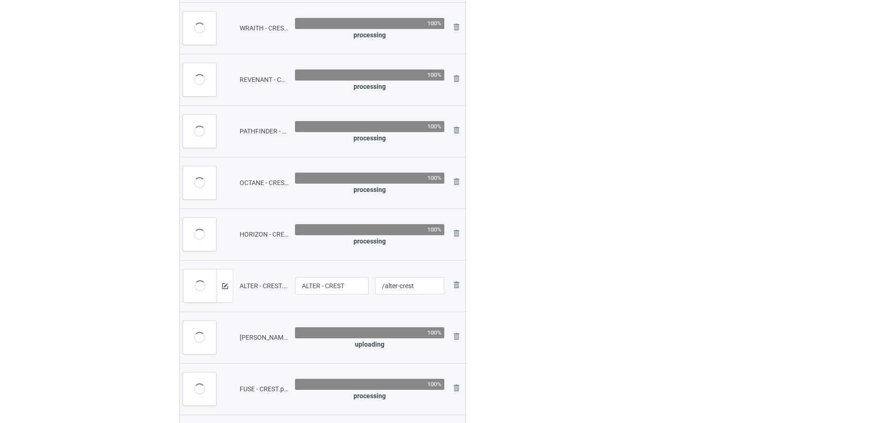
type input "/crypto-crest"
type input "/seer-crest"
type input "/valkyrie-crest"
type input "/horizon-crest"
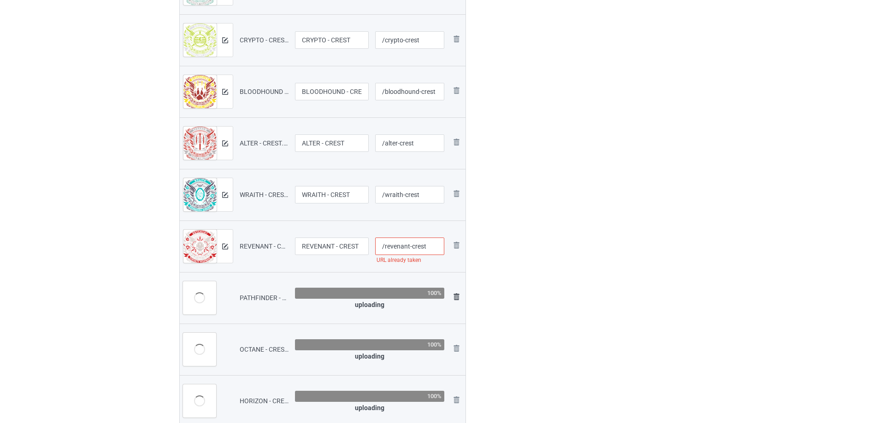
scroll to position [875, 0]
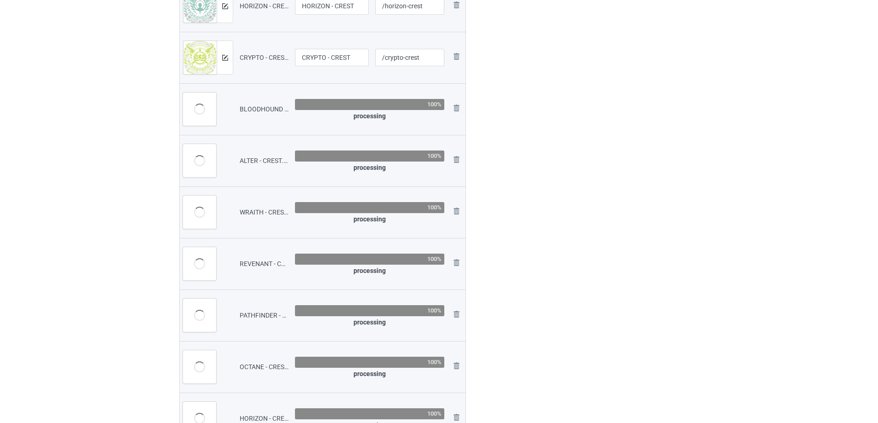
type input "/crypto-battlecrest"
type input "/seer-battlecrest"
type input "/valkyrie-battlecrest"
type input "/horizon-battlecrest"
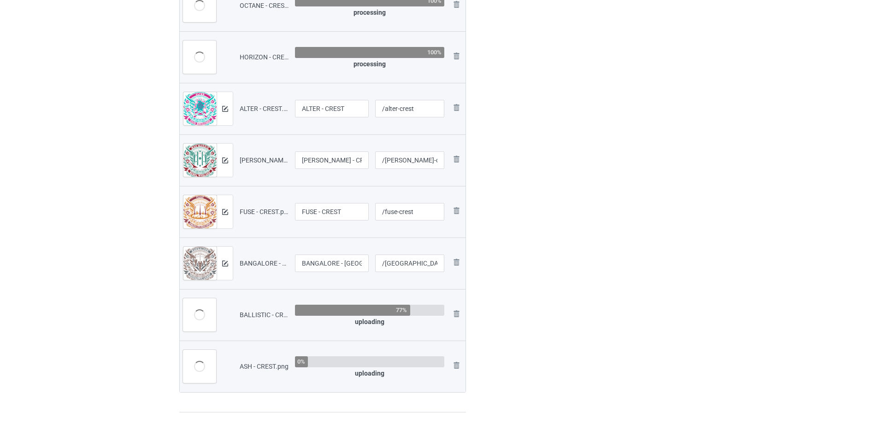
scroll to position [1290, 0]
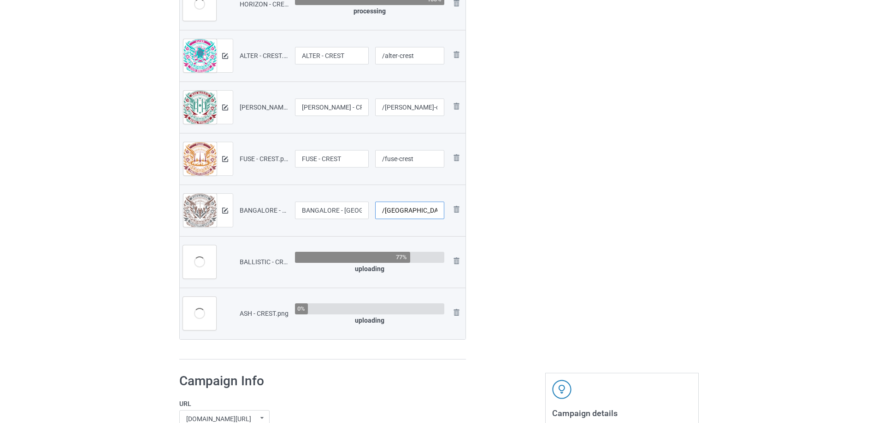
click at [413, 211] on input "/bangalore-crest" at bounding box center [410, 211] width 70 height 18
drag, startPoint x: 413, startPoint y: 211, endPoint x: 443, endPoint y: 218, distance: 30.7
click at [443, 218] on input "/bangalore-crest" at bounding box center [410, 211] width 70 height 18
paste input "battle"
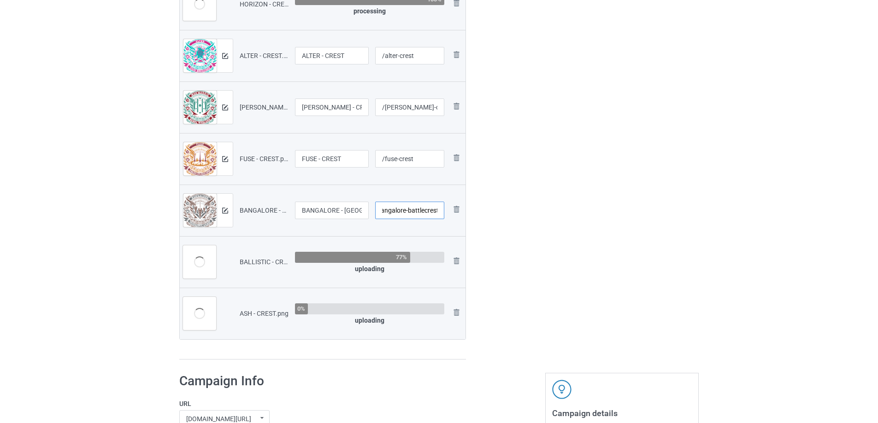
type input "/bangalore-battlecrest"
drag, startPoint x: 396, startPoint y: 159, endPoint x: 475, endPoint y: 164, distance: 78.9
paste input "battle"
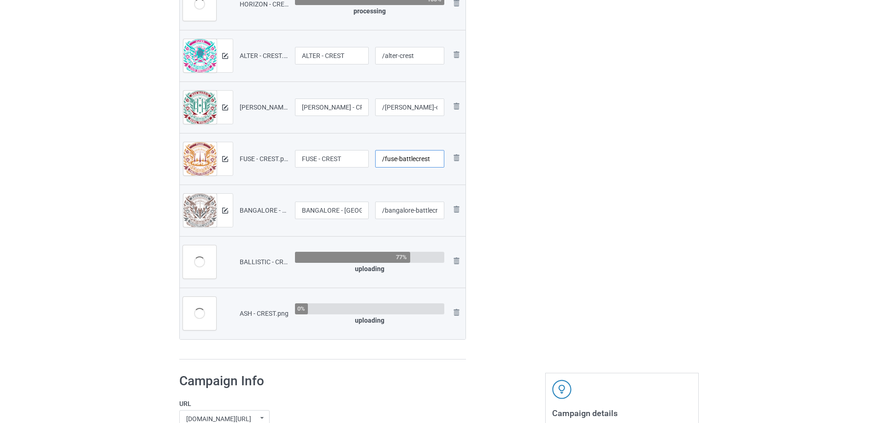
type input "/fuse-battlecrest"
drag, startPoint x: 405, startPoint y: 106, endPoint x: 479, endPoint y: 109, distance: 73.7
paste input "battle"
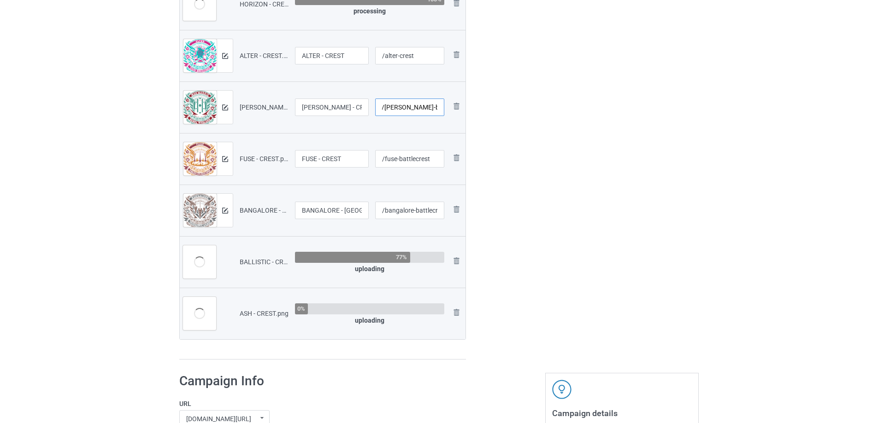
type input "/maggie-battlecrest"
drag, startPoint x: 397, startPoint y: 53, endPoint x: 486, endPoint y: 61, distance: 90.2
paste input "battle"
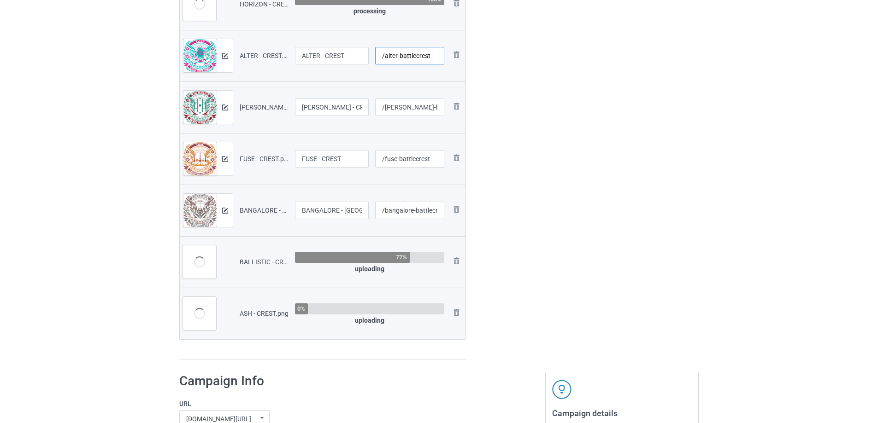
type input "/alter-battlecrest"
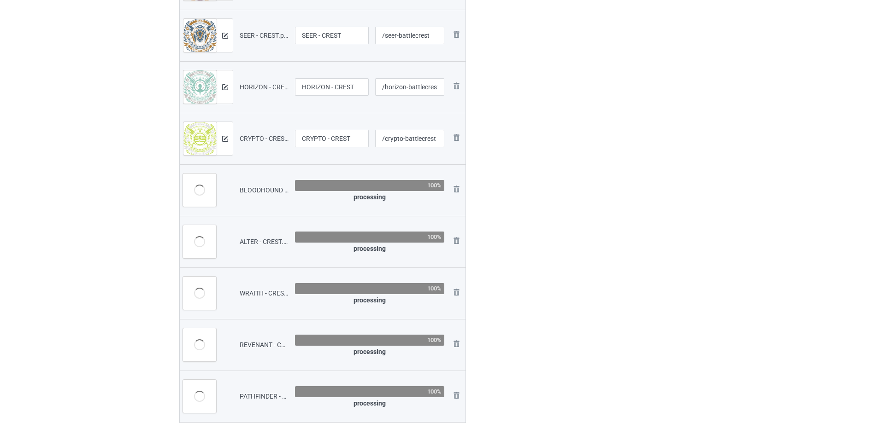
scroll to position [783, 0]
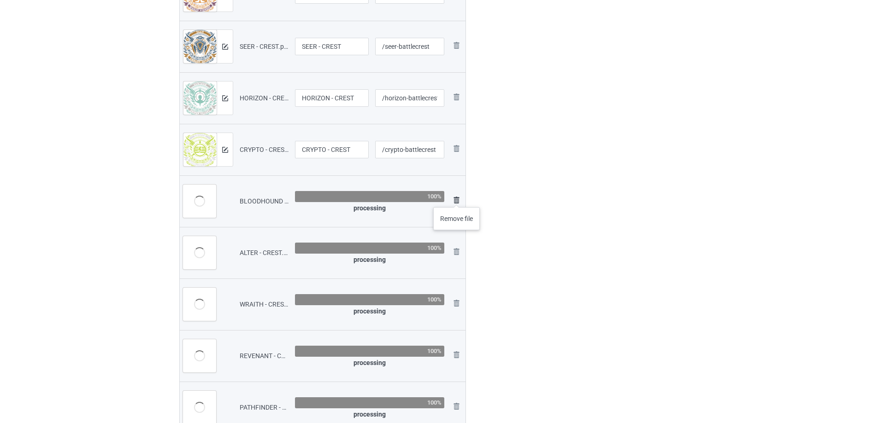
click at [457, 198] on img at bounding box center [456, 200] width 11 height 11
click at [0, 0] on img at bounding box center [0, 0] width 0 height 0
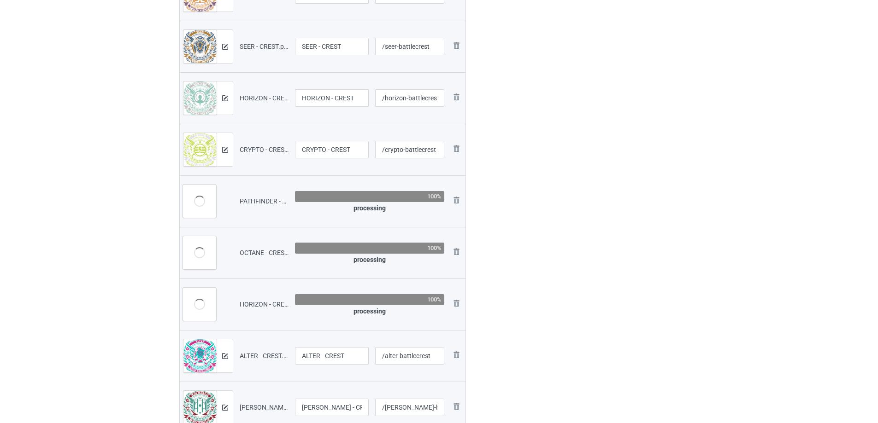
click at [0, 0] on img at bounding box center [0, 0] width 0 height 0
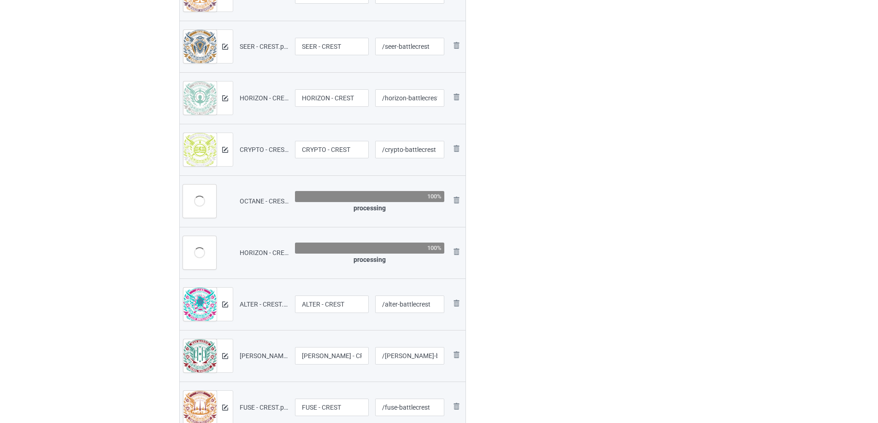
click at [0, 0] on img at bounding box center [0, 0] width 0 height 0
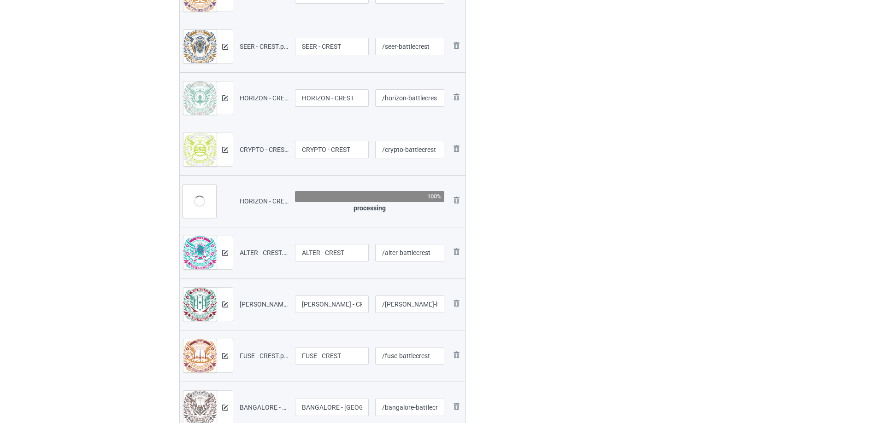
click at [0, 0] on img at bounding box center [0, 0] width 0 height 0
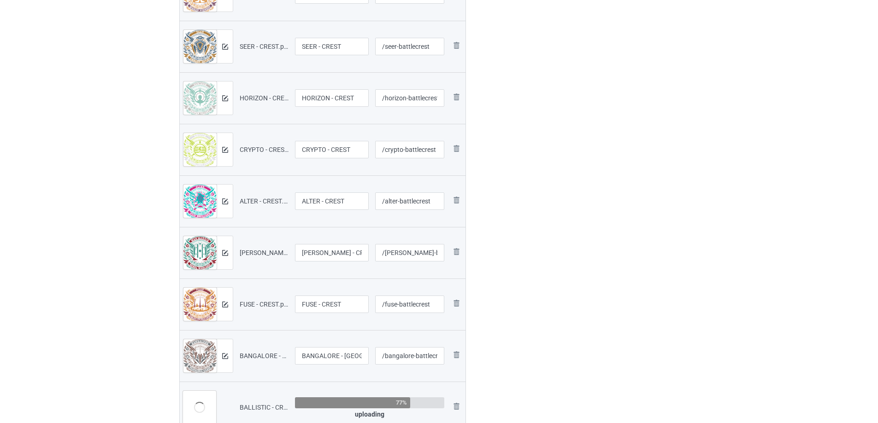
click at [0, 0] on img at bounding box center [0, 0] width 0 height 0
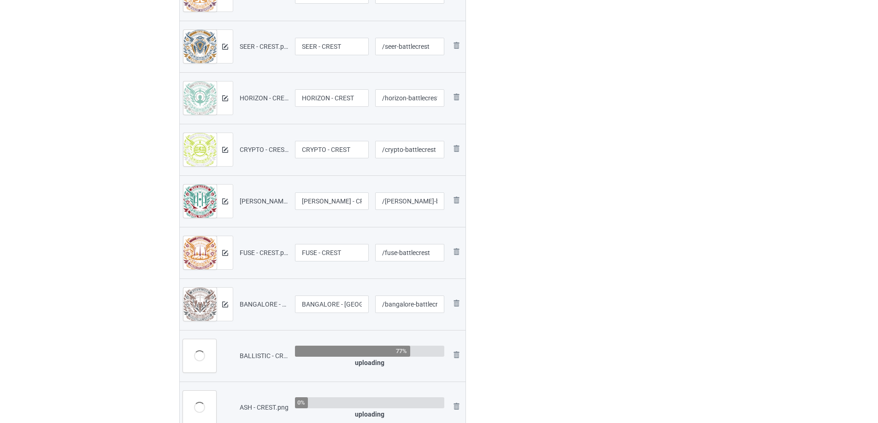
click at [0, 0] on img at bounding box center [0, 0] width 0 height 0
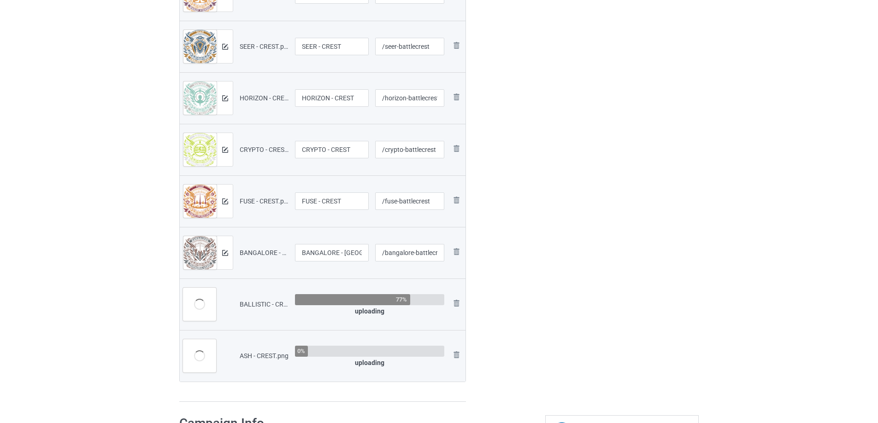
click at [0, 0] on img at bounding box center [0, 0] width 0 height 0
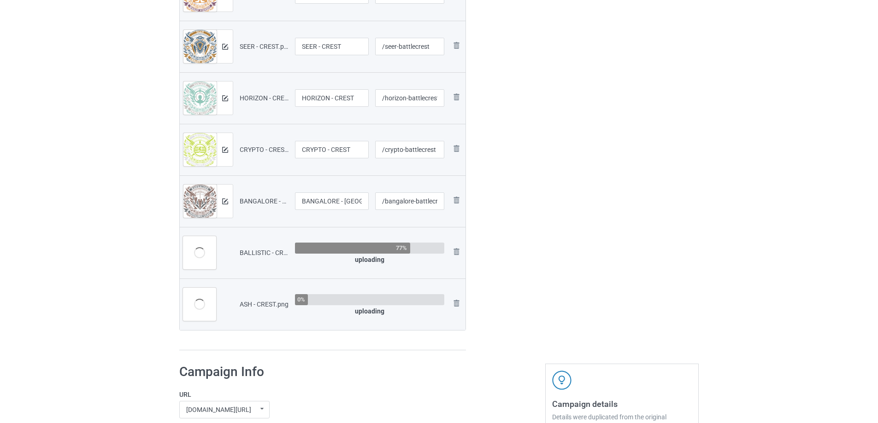
click at [0, 0] on img at bounding box center [0, 0] width 0 height 0
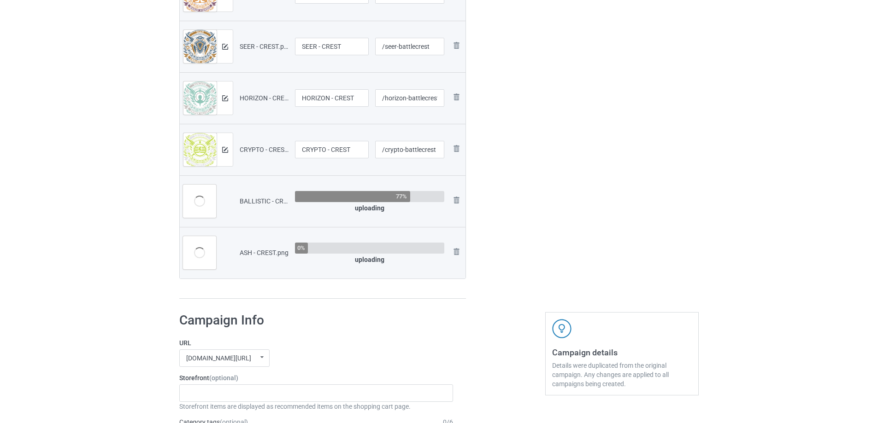
click at [0, 0] on img at bounding box center [0, 0] width 0 height 0
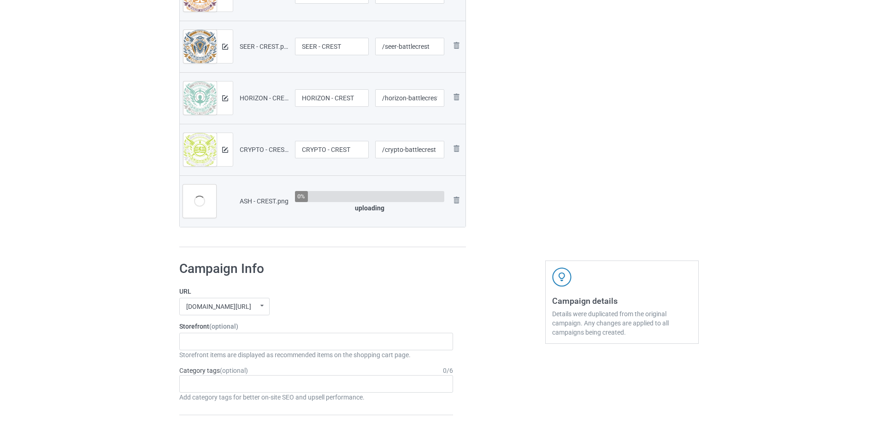
click at [0, 0] on img at bounding box center [0, 0] width 0 height 0
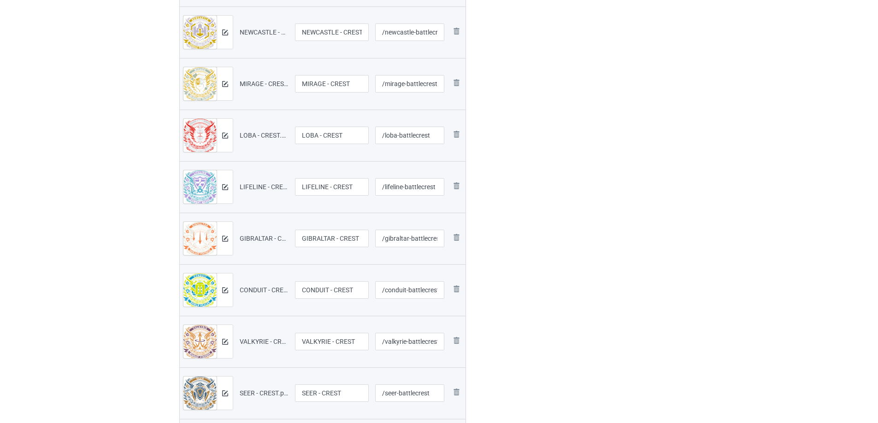
scroll to position [1421, 0]
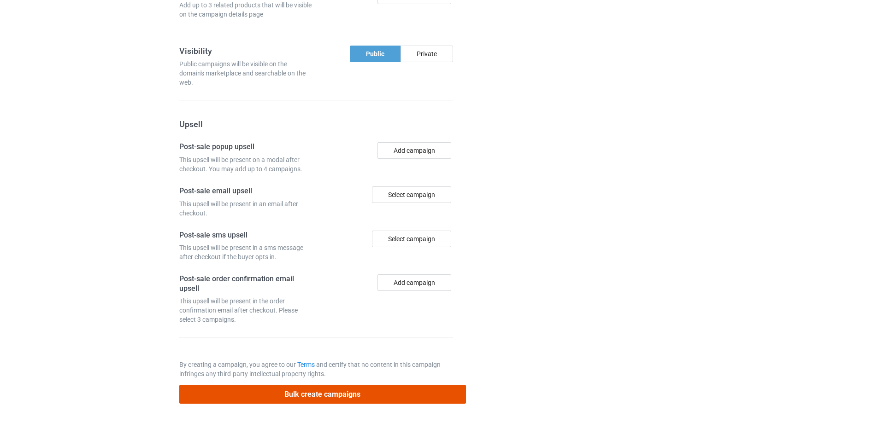
click at [385, 397] on button "Bulk create campaigns" at bounding box center [322, 394] width 287 height 19
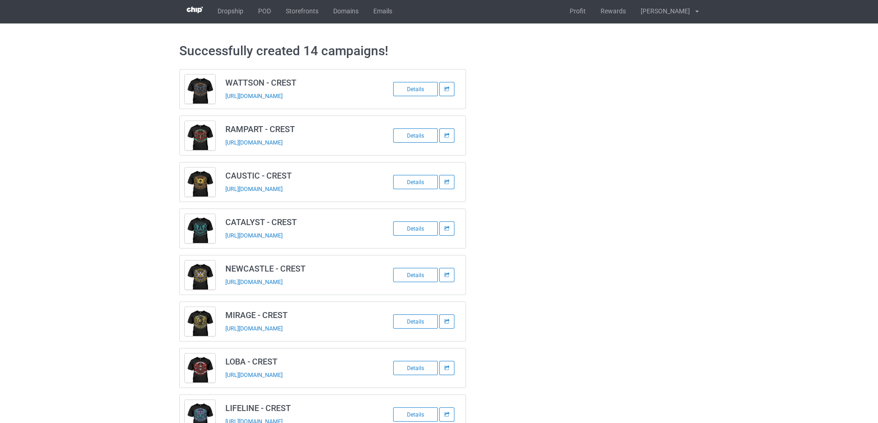
scroll to position [0, 0]
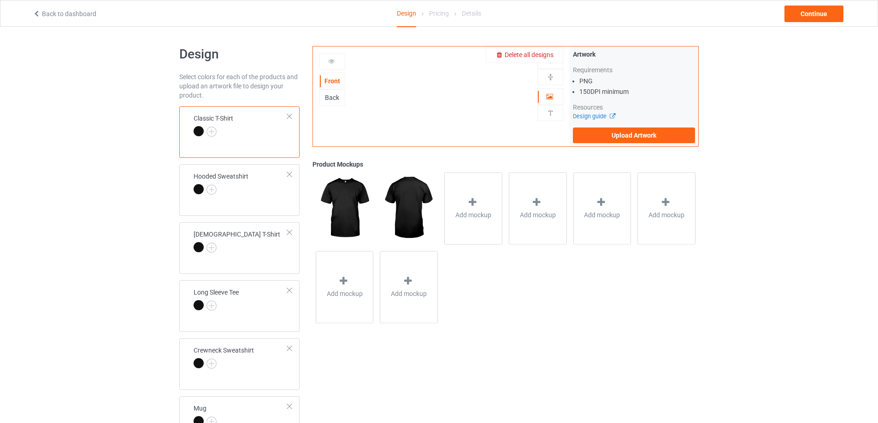
click at [544, 54] on span "Delete all designs" at bounding box center [528, 54] width 49 height 7
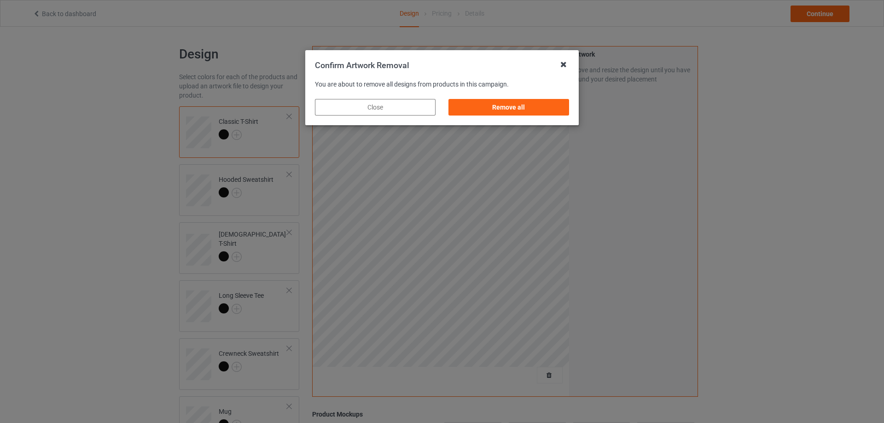
click at [564, 63] on icon at bounding box center [563, 64] width 15 height 15
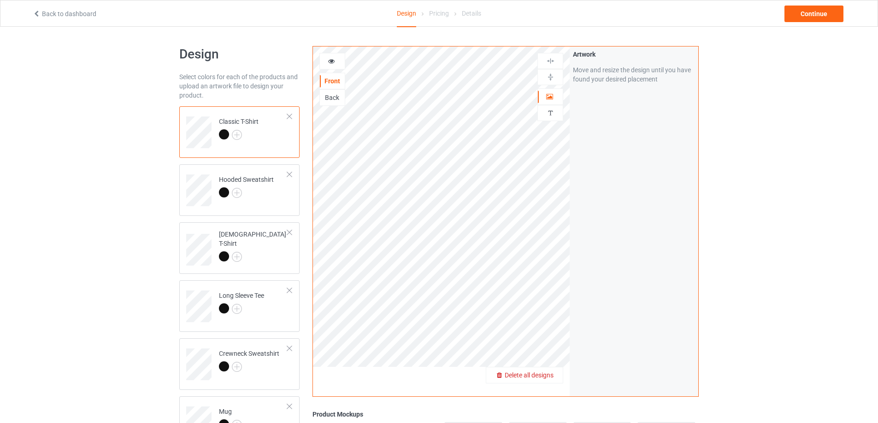
click at [547, 371] on div "Delete all designs" at bounding box center [524, 375] width 76 height 9
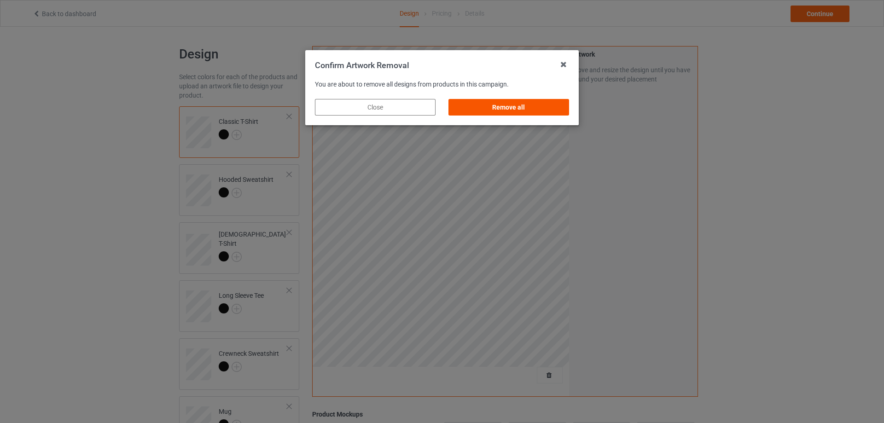
click at [503, 103] on div "Remove all" at bounding box center [509, 107] width 121 height 17
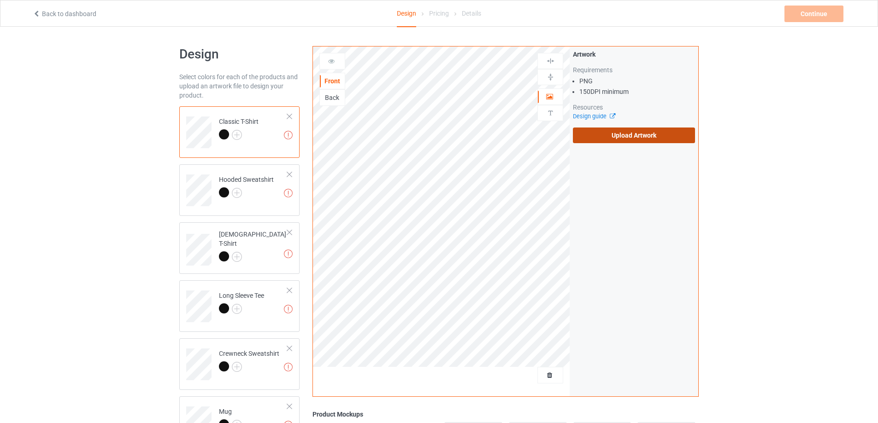
click at [631, 132] on label "Upload Artwork" at bounding box center [634, 136] width 122 height 16
click at [0, 0] on input "Upload Artwork" at bounding box center [0, 0] width 0 height 0
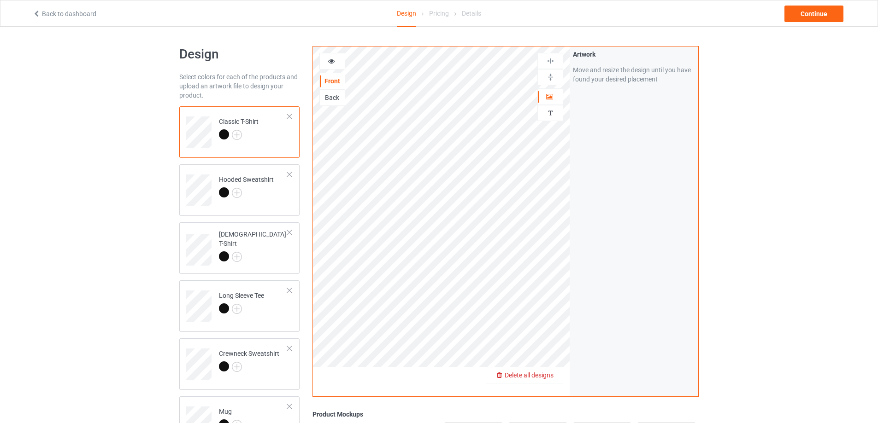
click at [543, 371] on div "Delete all designs" at bounding box center [524, 375] width 76 height 9
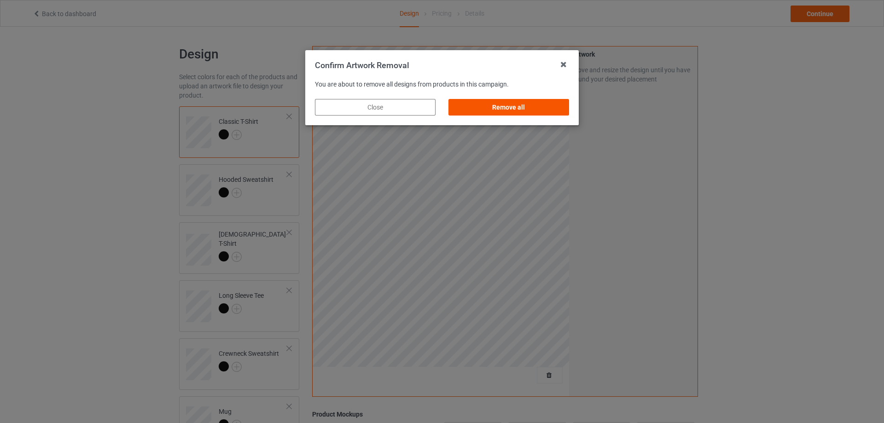
click at [511, 107] on div "Remove all" at bounding box center [509, 107] width 121 height 17
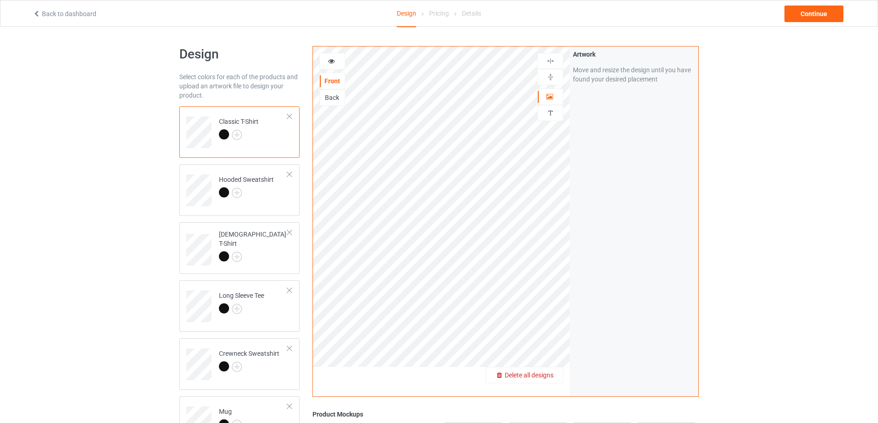
click at [547, 373] on span "Delete all designs" at bounding box center [528, 375] width 49 height 7
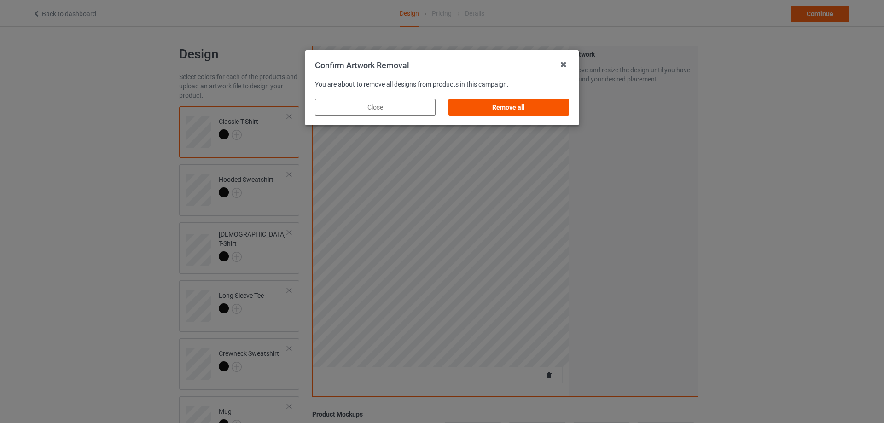
click at [510, 106] on div "Remove all" at bounding box center [509, 107] width 121 height 17
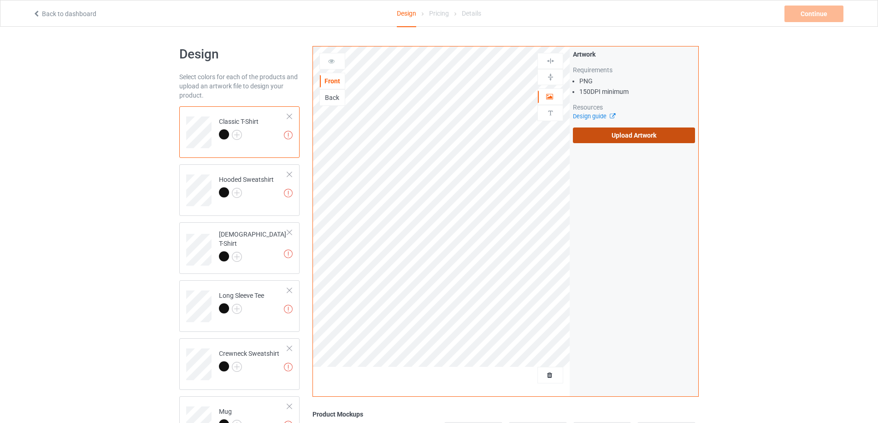
click at [619, 140] on label "Upload Artwork" at bounding box center [634, 136] width 122 height 16
click at [0, 0] on input "Upload Artwork" at bounding box center [0, 0] width 0 height 0
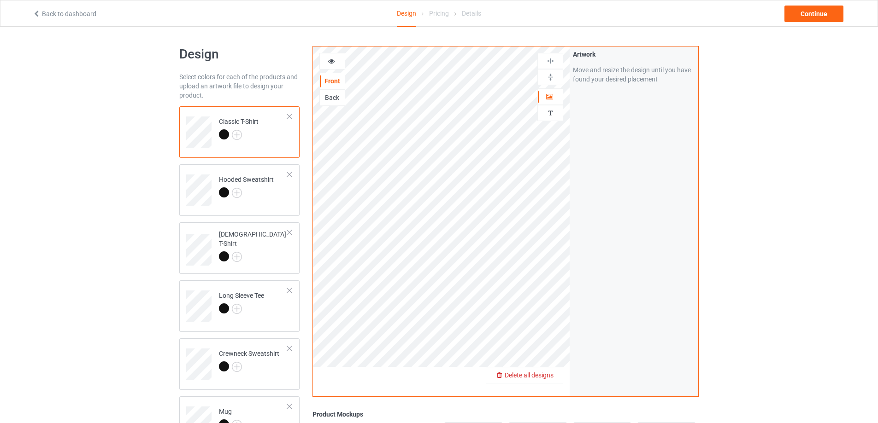
click at [544, 375] on span "Delete all designs" at bounding box center [528, 375] width 49 height 7
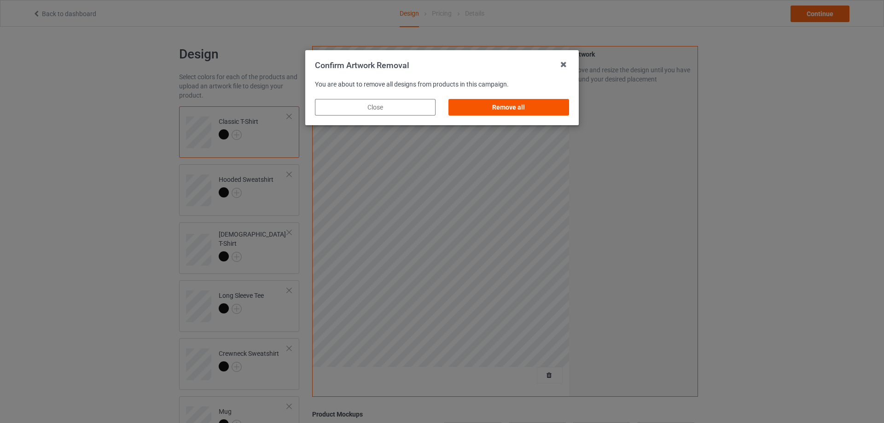
click at [511, 107] on div "Remove all" at bounding box center [509, 107] width 121 height 17
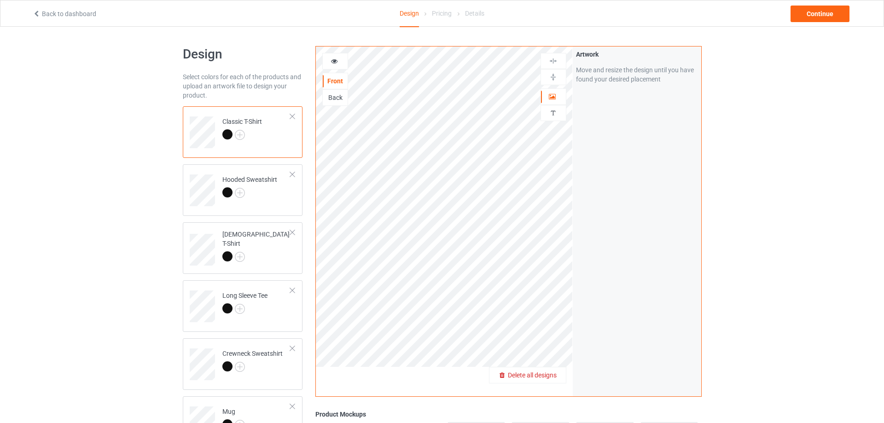
click at [547, 373] on span "Delete all designs" at bounding box center [532, 375] width 49 height 7
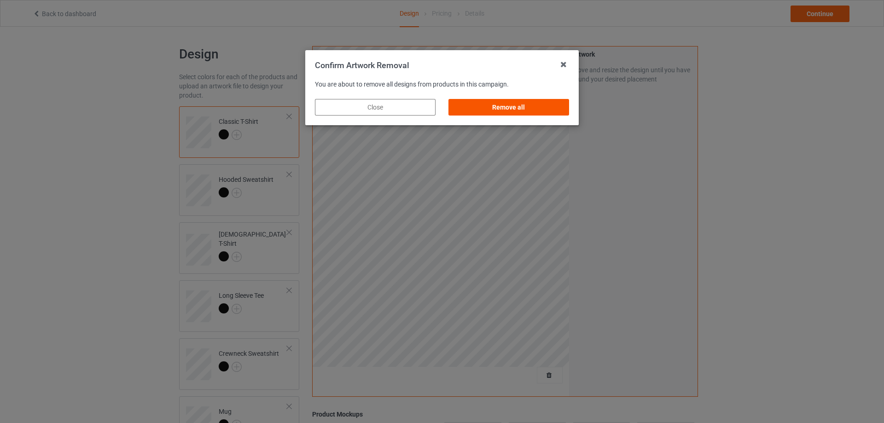
click at [510, 106] on div "Remove all" at bounding box center [509, 107] width 121 height 17
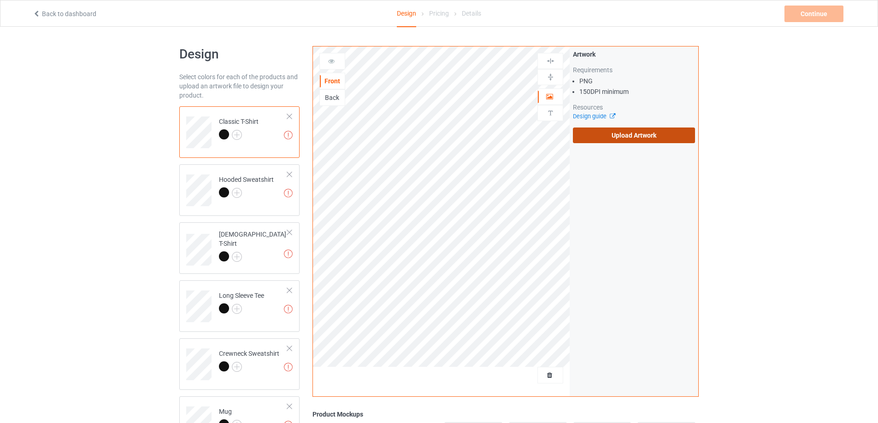
click at [607, 140] on label "Upload Artwork" at bounding box center [634, 136] width 122 height 16
click at [0, 0] on input "Upload Artwork" at bounding box center [0, 0] width 0 height 0
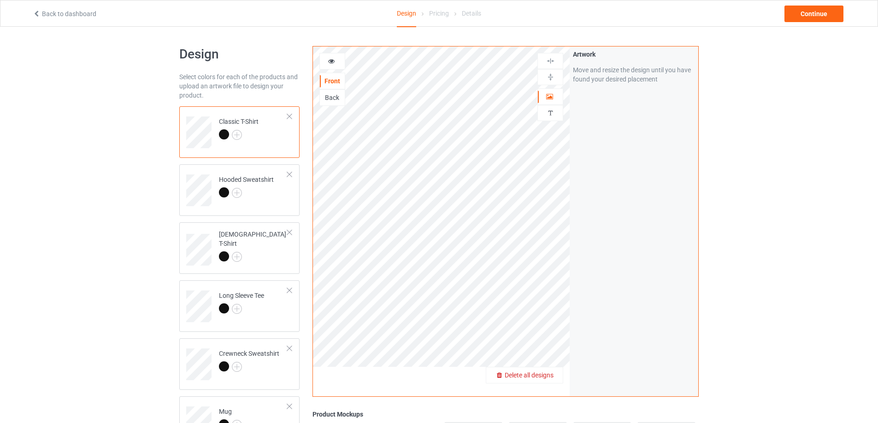
click at [544, 375] on span "Delete all designs" at bounding box center [528, 375] width 49 height 7
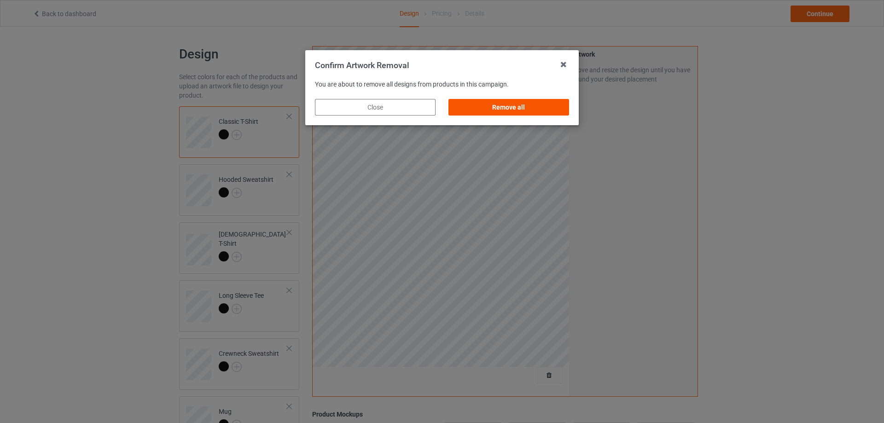
click at [511, 107] on div "Remove all" at bounding box center [509, 107] width 121 height 17
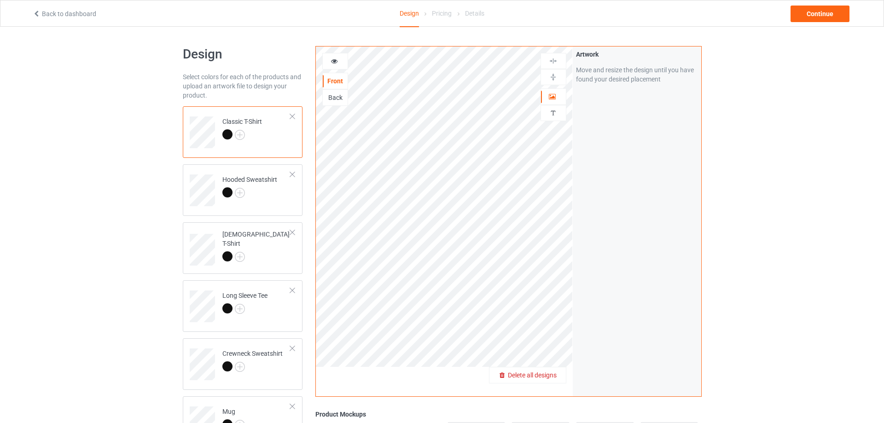
click at [547, 373] on span "Delete all designs" at bounding box center [532, 375] width 49 height 7
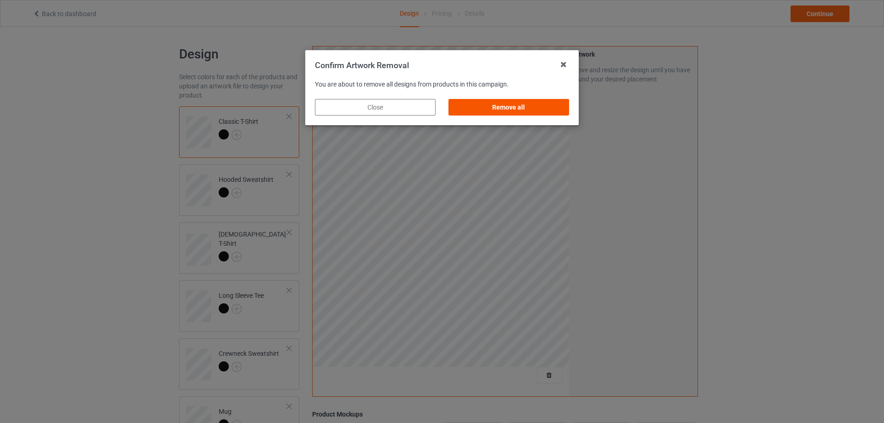
click at [510, 106] on div "Remove all" at bounding box center [509, 107] width 121 height 17
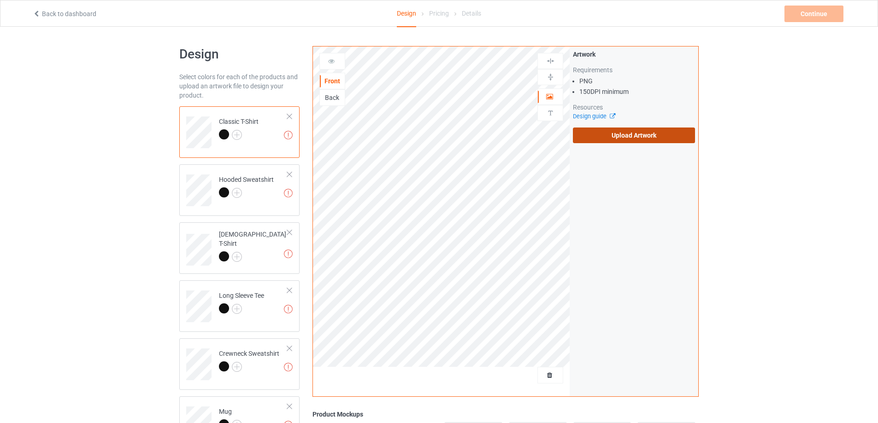
click at [603, 141] on label "Upload Artwork" at bounding box center [634, 136] width 122 height 16
click at [0, 0] on input "Upload Artwork" at bounding box center [0, 0] width 0 height 0
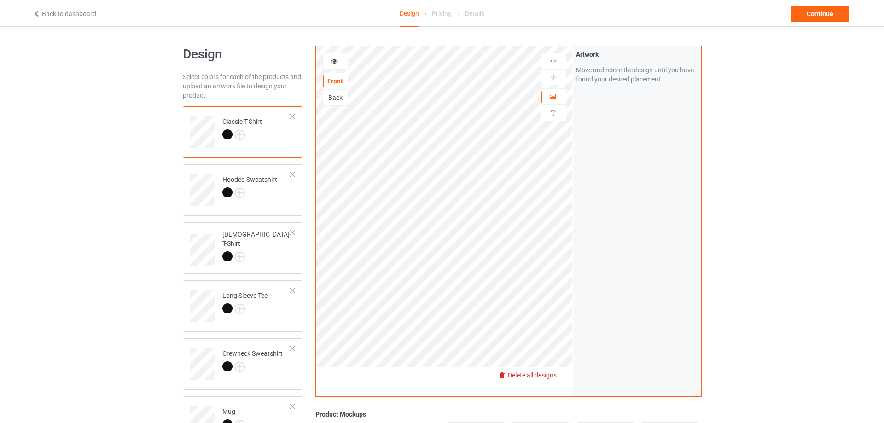
click at [544, 375] on span "Delete all designs" at bounding box center [532, 375] width 49 height 7
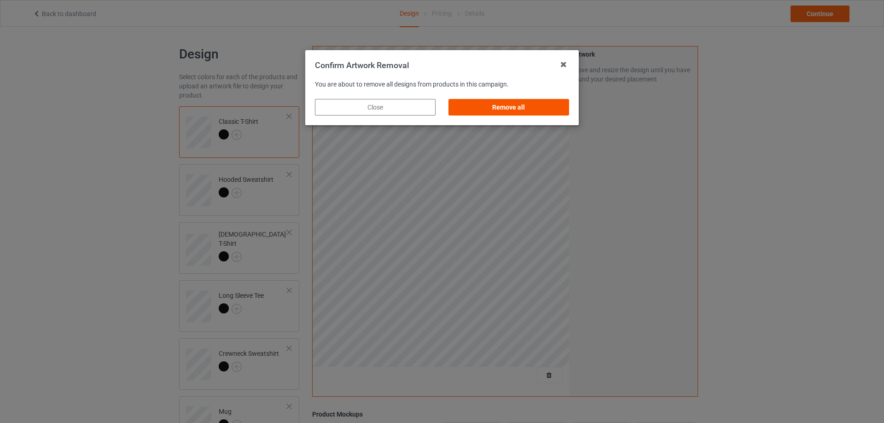
click at [511, 107] on div "Remove all" at bounding box center [509, 107] width 121 height 17
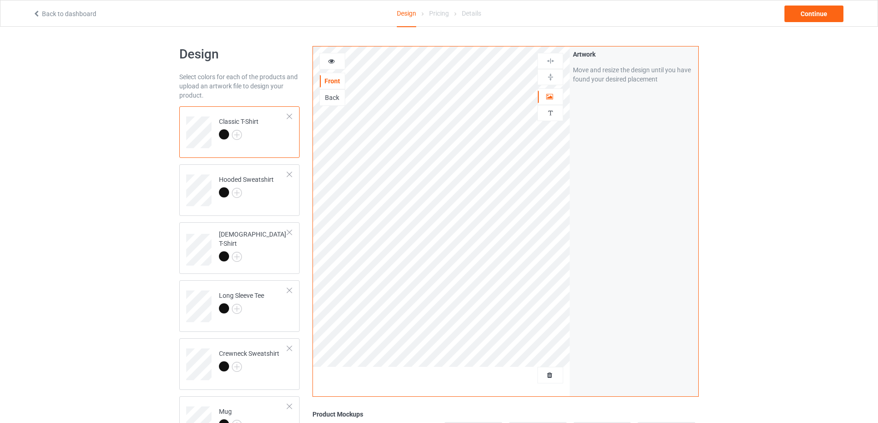
click at [616, 140] on div "Artwork Move and resize the design until you have found your desired placement" at bounding box center [633, 222] width 129 height 350
click at [549, 374] on span "Delete all designs" at bounding box center [528, 375] width 49 height 7
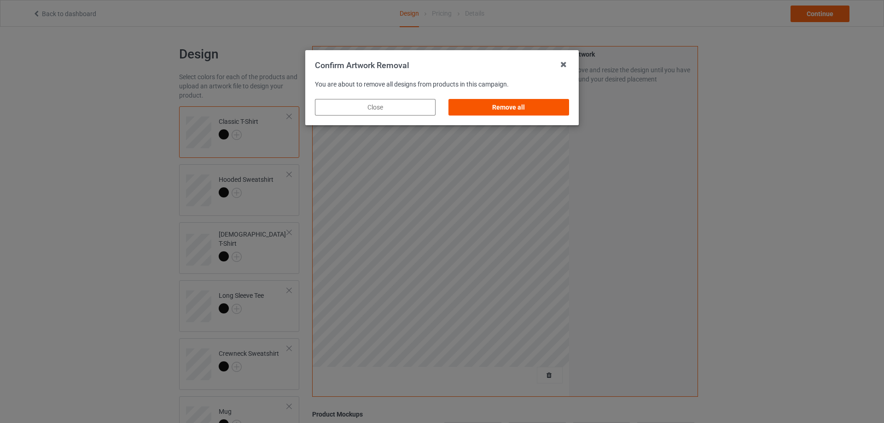
click at [511, 101] on div "Remove all" at bounding box center [509, 107] width 121 height 17
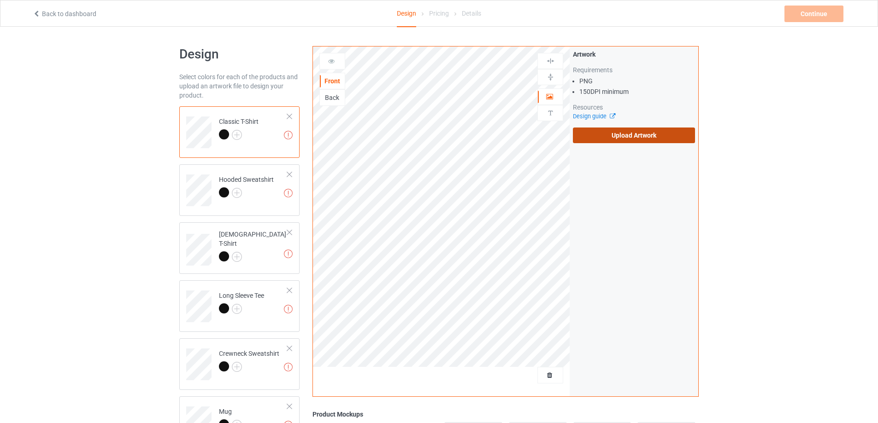
click at [595, 134] on label "Upload Artwork" at bounding box center [634, 136] width 122 height 16
click at [0, 0] on input "Upload Artwork" at bounding box center [0, 0] width 0 height 0
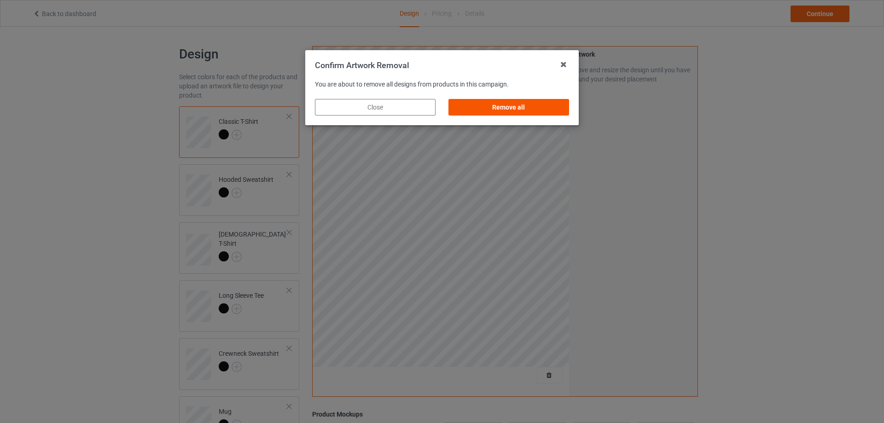
click at [511, 107] on div "Remove all" at bounding box center [509, 107] width 121 height 17
click at [510, 106] on div "Remove all" at bounding box center [509, 107] width 121 height 17
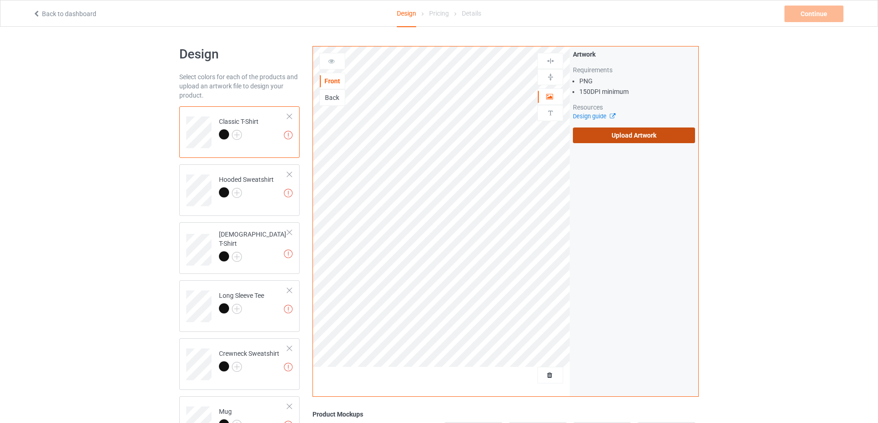
click at [612, 139] on label "Upload Artwork" at bounding box center [634, 136] width 122 height 16
click at [0, 0] on input "Upload Artwork" at bounding box center [0, 0] width 0 height 0
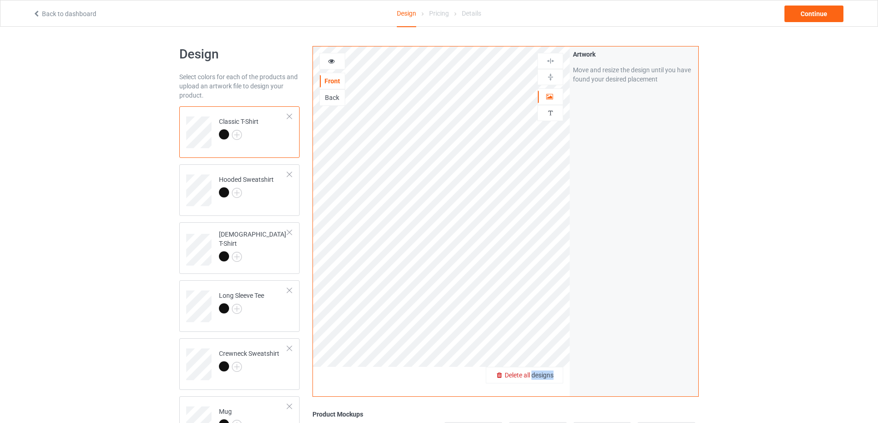
click at [544, 375] on span "Delete all designs" at bounding box center [528, 375] width 49 height 7
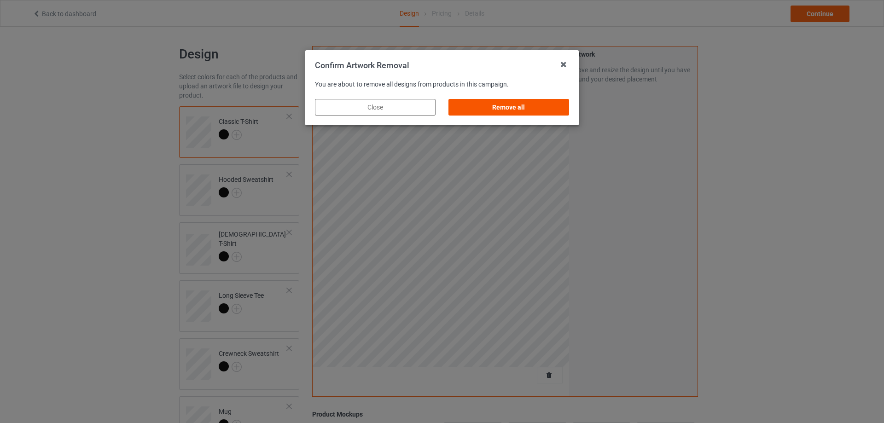
click at [511, 107] on div "Remove all" at bounding box center [509, 107] width 121 height 17
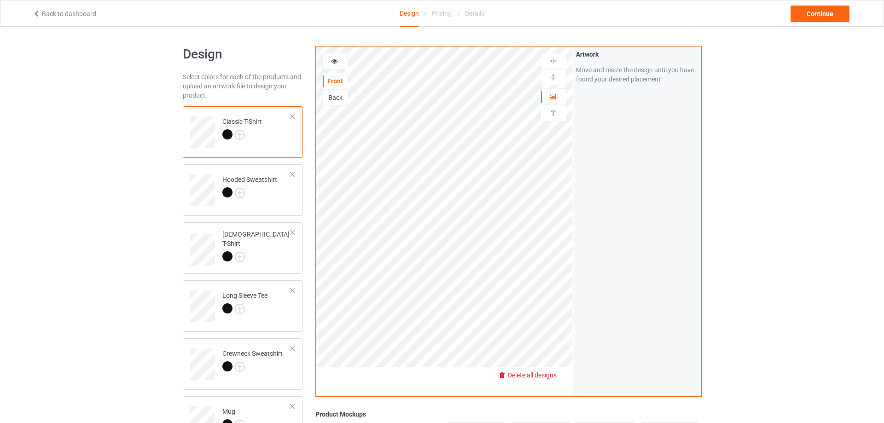
click at [547, 373] on span "Delete all designs" at bounding box center [532, 375] width 49 height 7
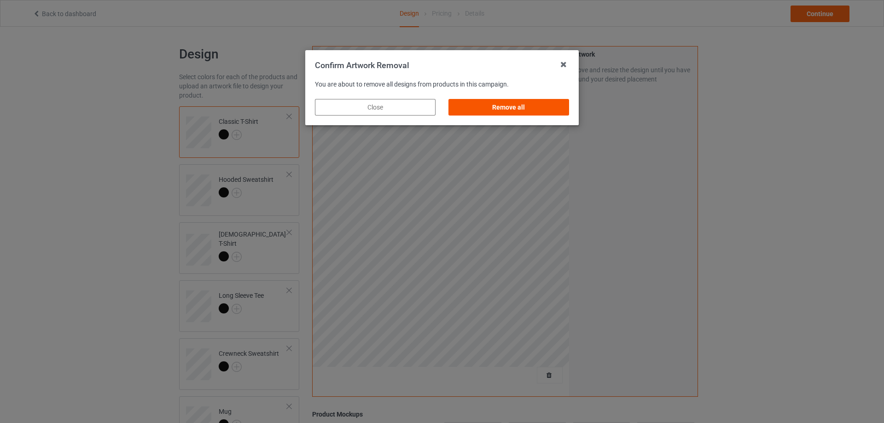
click at [510, 106] on div "Remove all" at bounding box center [509, 107] width 121 height 17
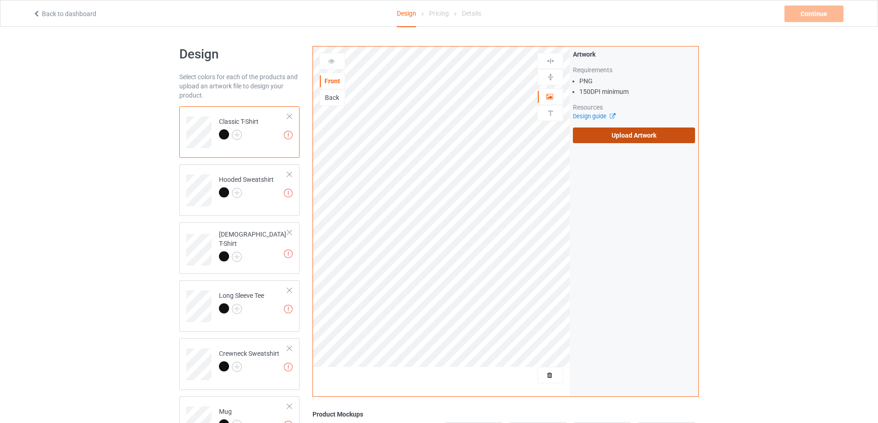
click at [660, 137] on label "Upload Artwork" at bounding box center [634, 136] width 122 height 16
click at [0, 0] on input "Upload Artwork" at bounding box center [0, 0] width 0 height 0
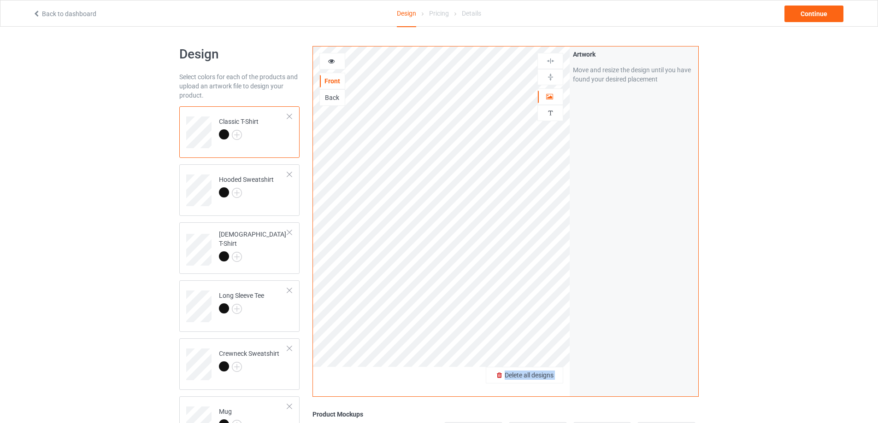
click at [544, 375] on span "Delete all designs" at bounding box center [528, 375] width 49 height 7
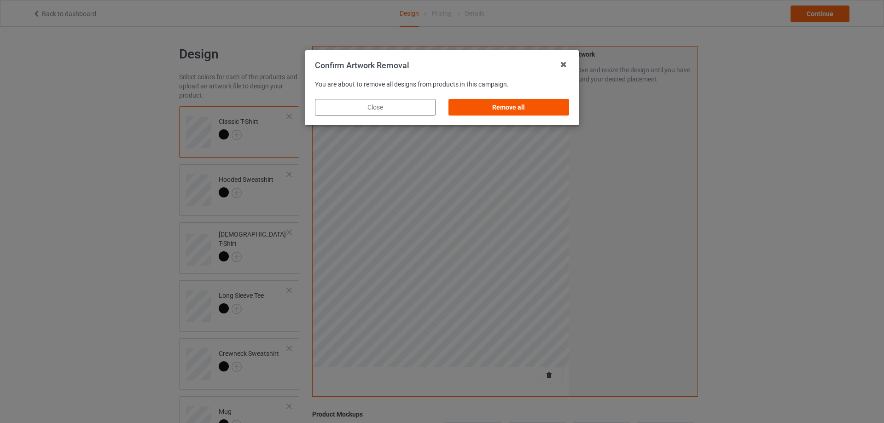
click at [511, 107] on div "Remove all" at bounding box center [509, 107] width 121 height 17
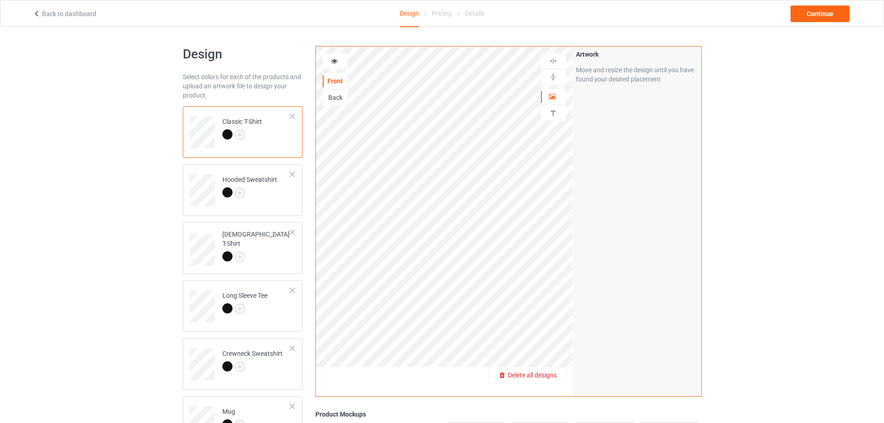
click at [547, 373] on span "Delete all designs" at bounding box center [532, 375] width 49 height 7
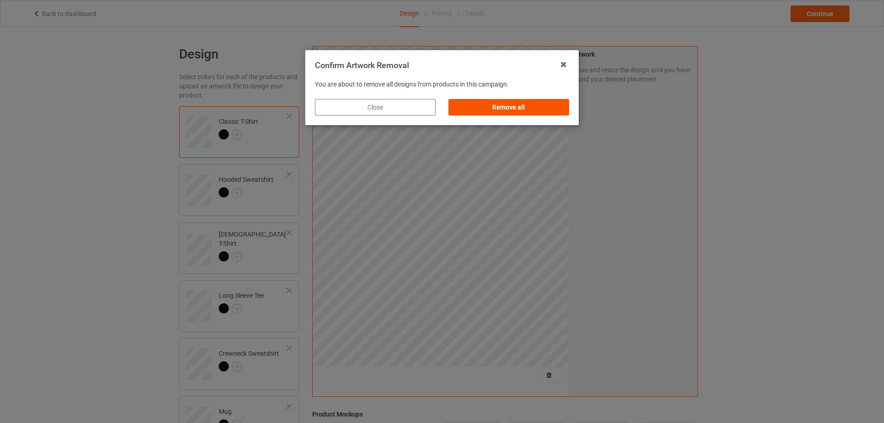
click at [510, 106] on div "Remove all" at bounding box center [509, 107] width 121 height 17
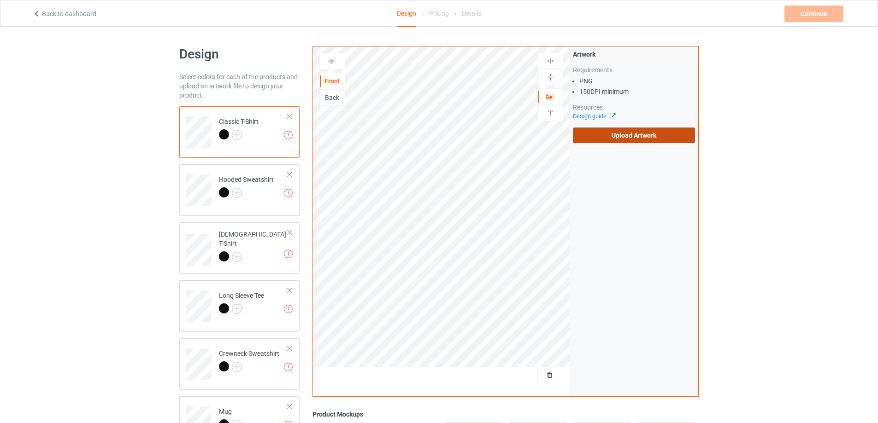
click at [573, 137] on label "Upload Artwork" at bounding box center [634, 136] width 122 height 16
click at [0, 0] on input "Upload Artwork" at bounding box center [0, 0] width 0 height 0
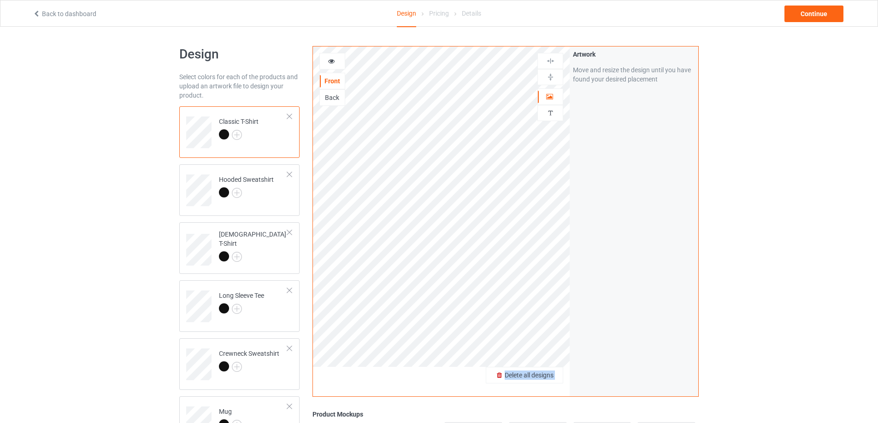
click at [544, 375] on span "Delete all designs" at bounding box center [528, 375] width 49 height 7
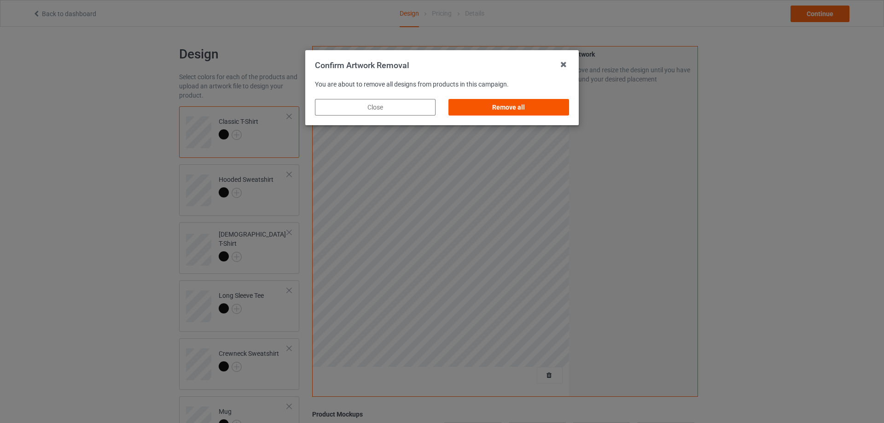
click at [511, 107] on div "Remove all" at bounding box center [509, 107] width 121 height 17
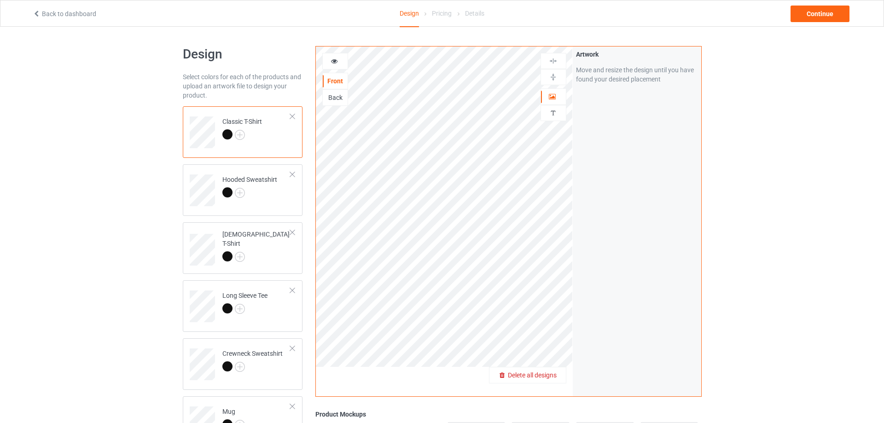
click at [547, 373] on span "Delete all designs" at bounding box center [532, 375] width 49 height 7
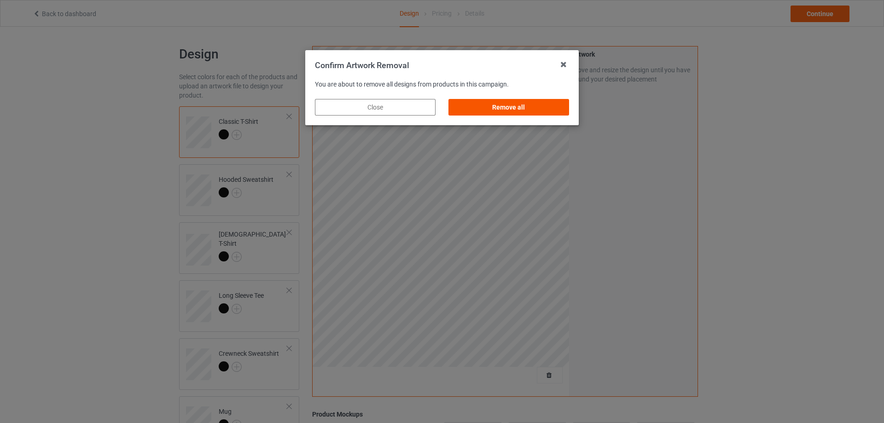
click at [510, 106] on div "Remove all" at bounding box center [509, 107] width 121 height 17
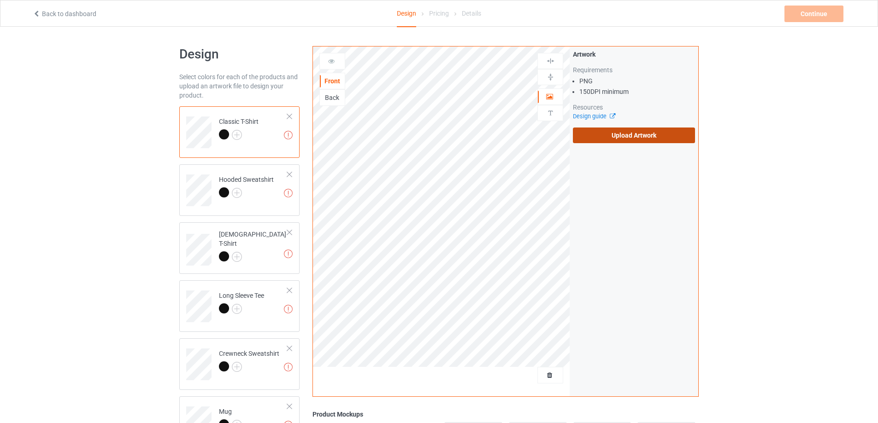
click at [597, 142] on label "Upload Artwork" at bounding box center [634, 136] width 122 height 16
click at [0, 0] on input "Upload Artwork" at bounding box center [0, 0] width 0 height 0
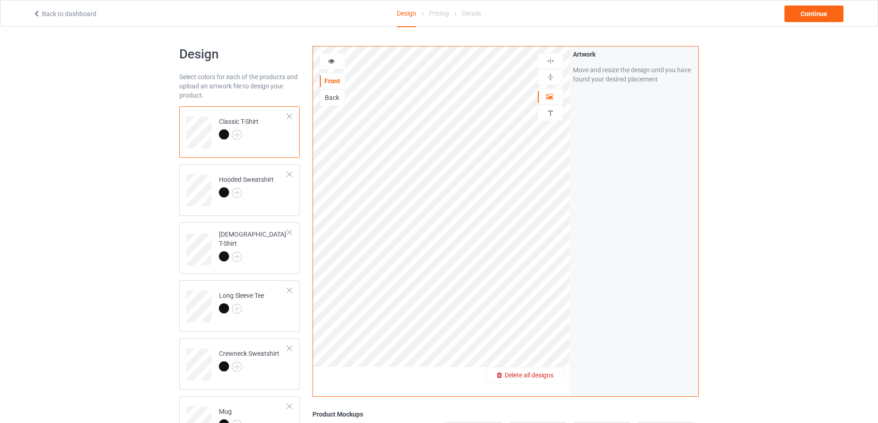
click at [544, 375] on span "Delete all designs" at bounding box center [528, 375] width 49 height 7
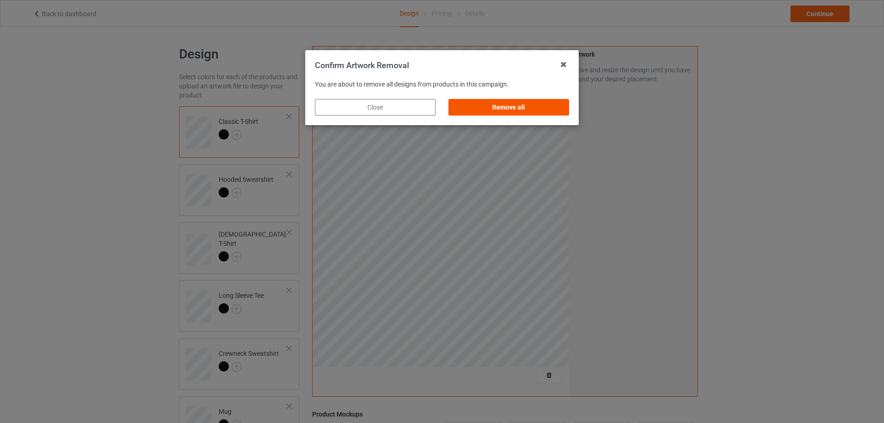
click at [511, 107] on div "Remove all" at bounding box center [509, 107] width 121 height 17
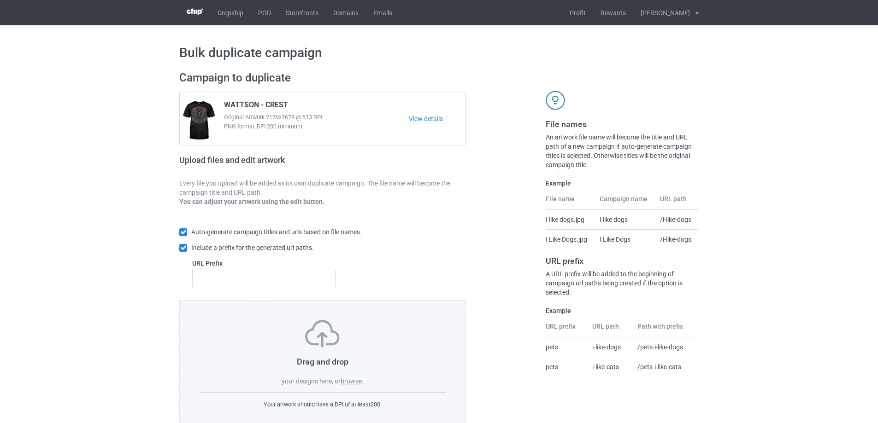
click at [355, 382] on label "browse" at bounding box center [350, 381] width 21 height 7
click at [0, 0] on input "browse" at bounding box center [0, 0] width 0 height 0
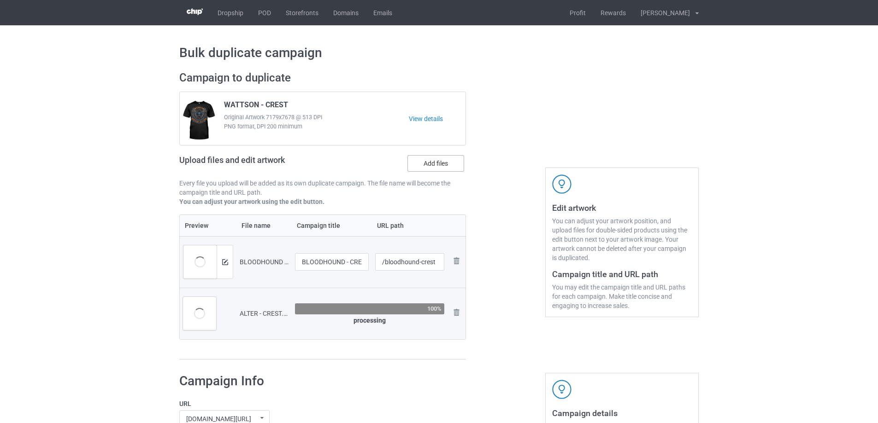
click at [428, 167] on label "Add files" at bounding box center [435, 163] width 57 height 17
click at [0, 0] on input "Add files" at bounding box center [0, 0] width 0 height 0
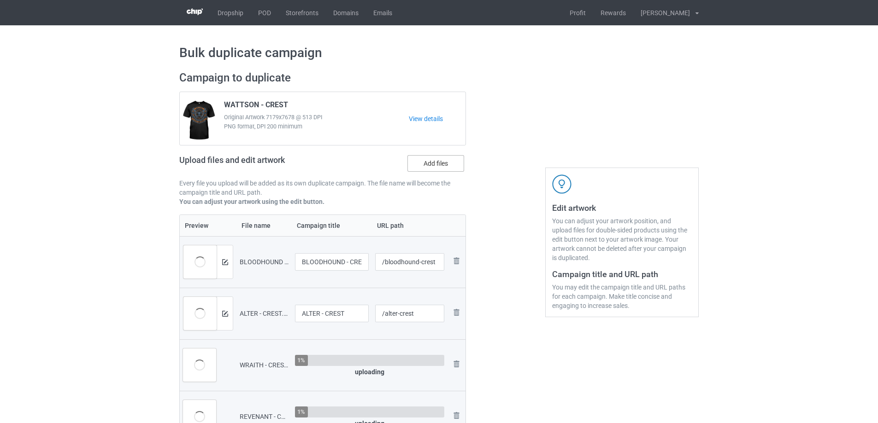
click at [433, 171] on label "Add files" at bounding box center [435, 163] width 57 height 17
click at [0, 0] on input "Add files" at bounding box center [0, 0] width 0 height 0
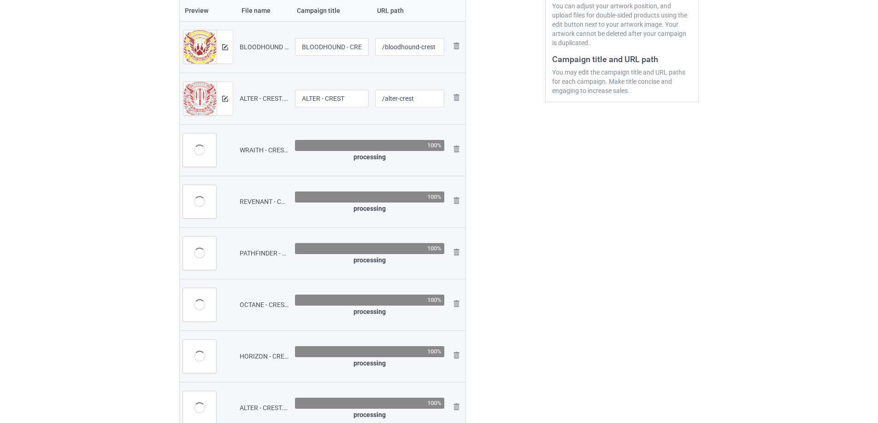
scroll to position [92, 0]
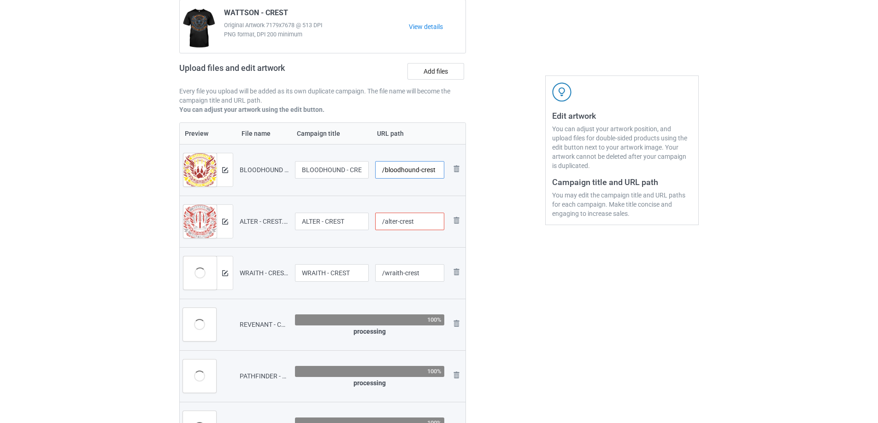
drag, startPoint x: 417, startPoint y: 168, endPoint x: 502, endPoint y: 176, distance: 84.8
click at [502, 176] on div "Campaign to duplicate WATTSON - CREST Original Artwork 7179x7678 @ 513 DPI PNG …" at bounding box center [439, 407] width 532 height 870
paste input "https://dashboard.chipchip.com/manager/campaigns/bulkduplicate?campaignid=6898c…"
drag, startPoint x: 417, startPoint y: 170, endPoint x: 444, endPoint y: 188, distance: 32.2
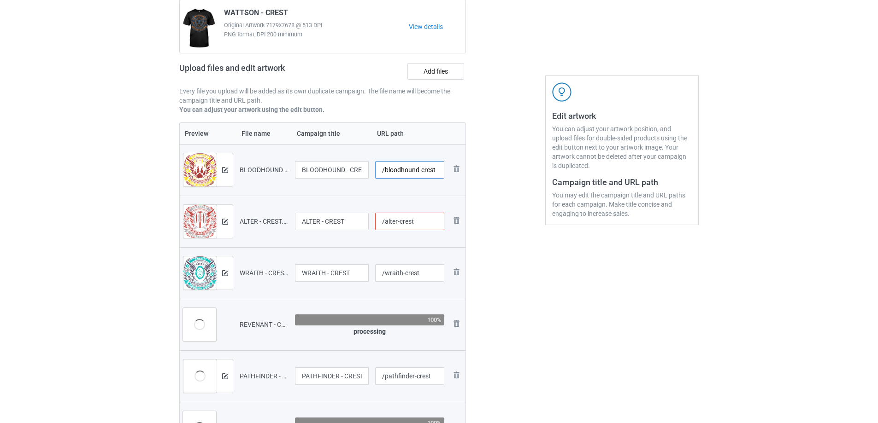
click at [468, 181] on div "Campaign to duplicate WATTSON - CREST Original Artwork 7179x7678 @ 513 DPI PNG …" at bounding box center [322, 407] width 299 height 870
paste input "battle"
click at [516, 227] on div "Campaign to duplicate WATTSON - CREST Original Artwork 7179x7678 @ 513 DPI PNG …" at bounding box center [439, 407] width 532 height 870
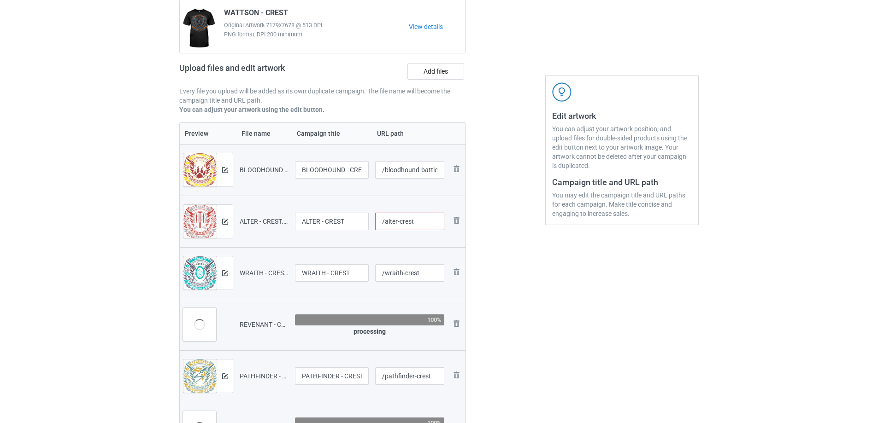
type input "/bloodhound-crest"
paste input "battle"
type input "/alter-crest"
drag, startPoint x: 401, startPoint y: 272, endPoint x: 462, endPoint y: 276, distance: 60.5
click at [462, 276] on tr "Preview and edit artwork WRAITH - CREST.png WRAITH - CREST /wraith-crest Remove…" at bounding box center [323, 273] width 286 height 52
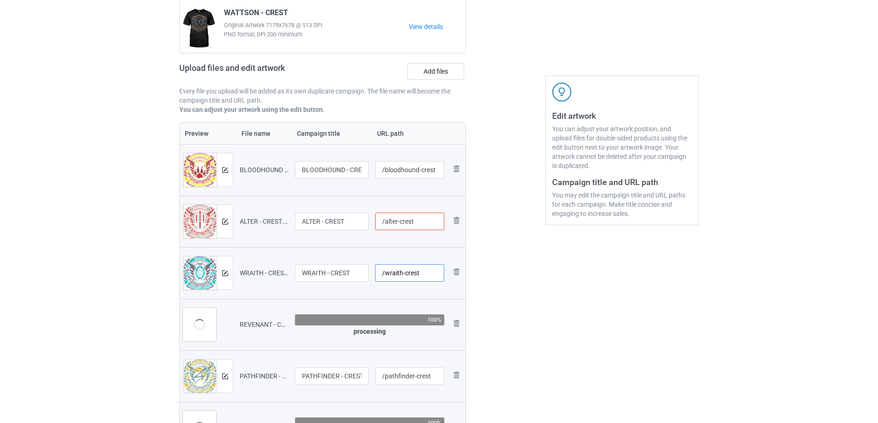
paste input "battle"
type input "/wraith-battlecrest"
drag, startPoint x: 414, startPoint y: 375, endPoint x: 536, endPoint y: 384, distance: 122.9
click at [536, 384] on div "Campaign to duplicate WATTSON - CREST Original Artwork 7179x7678 @ 513 DPI PNG …" at bounding box center [439, 407] width 532 height 870
paste input "battle"
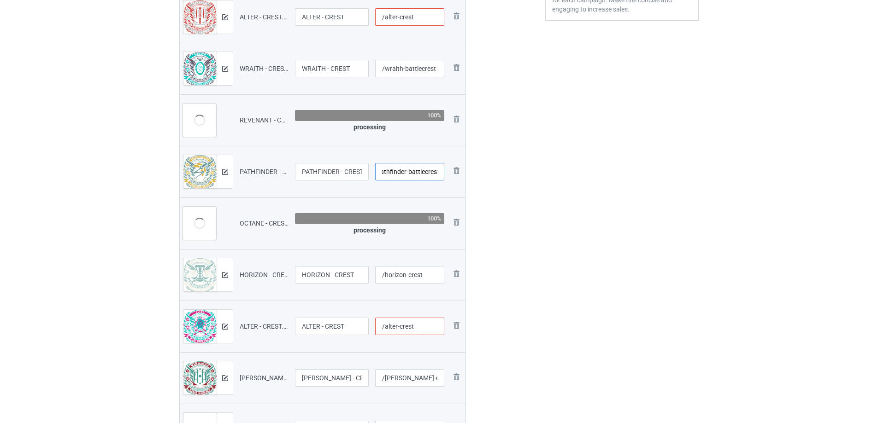
scroll to position [322, 0]
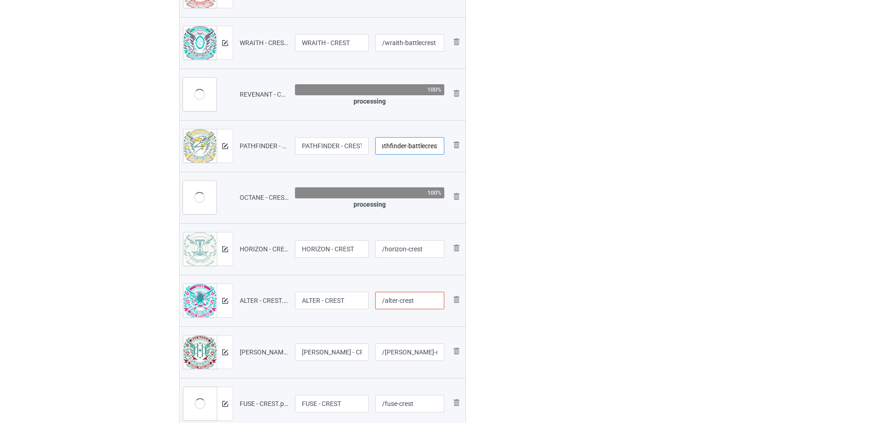
type input "/pathfinder-battlecrest"
drag, startPoint x: 405, startPoint y: 249, endPoint x: 500, endPoint y: 252, distance: 95.4
click at [500, 252] on div "Campaign to duplicate WATTSON - CREST Original Artwork 7179x7678 @ 513 DPI PNG …" at bounding box center [439, 177] width 532 height 870
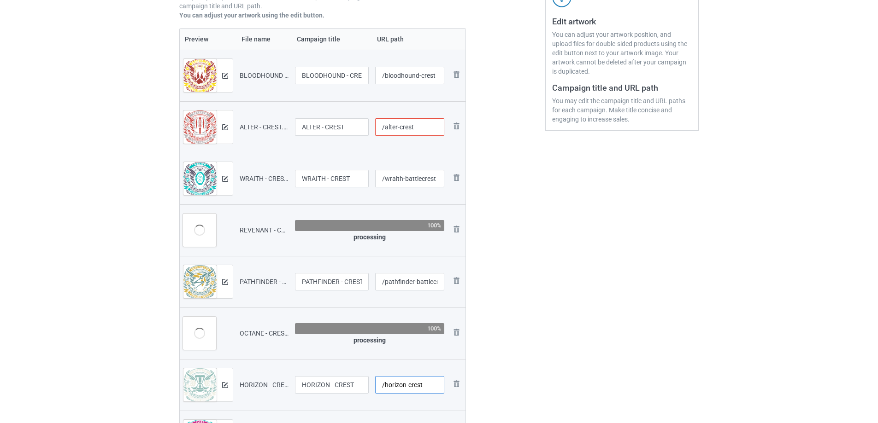
scroll to position [184, 0]
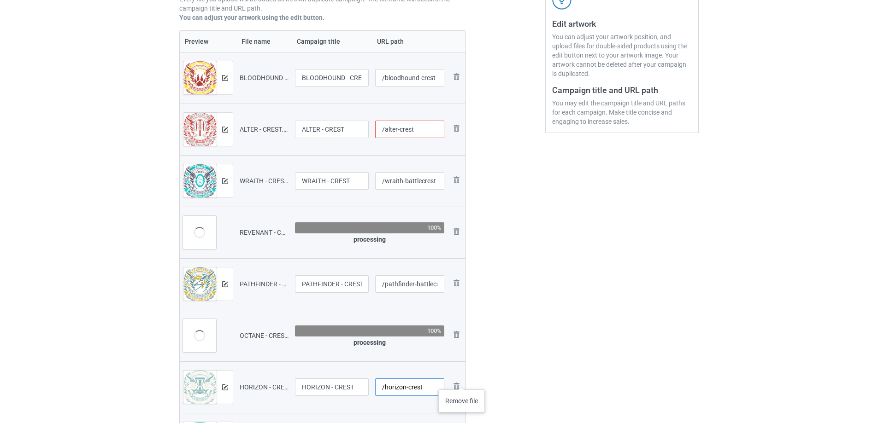
paste input "battle"
type input "/horizon-battlecrest"
drag, startPoint x: 320, startPoint y: 132, endPoint x: 246, endPoint y: 133, distance: 73.2
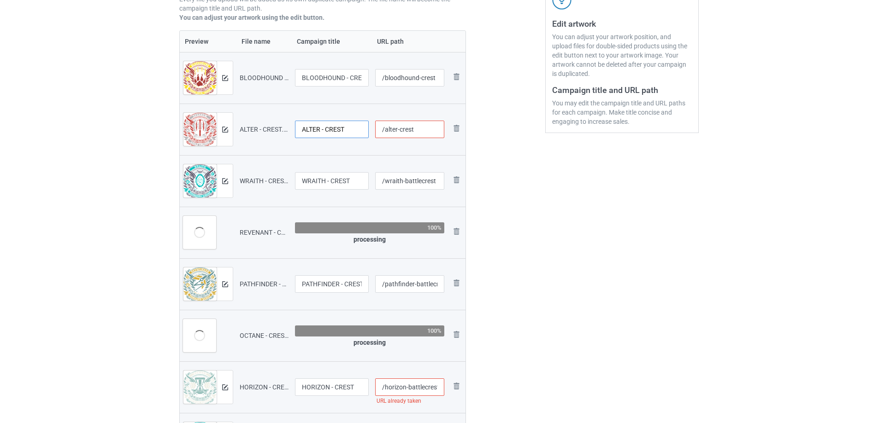
click at [246, 133] on tr "Preview and edit artwork ALTER - CREST.png ALTER - CREST /alter-crest Remove fi…" at bounding box center [323, 130] width 286 height 52
type input "SPARROW - CREST"
drag, startPoint x: 396, startPoint y: 131, endPoint x: 385, endPoint y: 134, distance: 11.4
click at [385, 134] on input "/alter-crest" at bounding box center [410, 130] width 70 height 18
drag, startPoint x: 407, startPoint y: 131, endPoint x: 470, endPoint y: 140, distance: 63.3
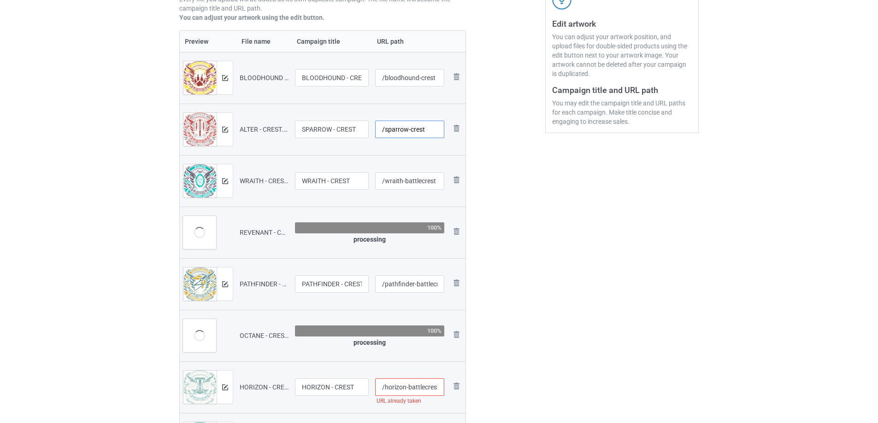
click at [470, 140] on div "Campaign to duplicate WATTSON - CREST Original Artwork 7179x7678 @ 513 DPI PNG …" at bounding box center [322, 315] width 299 height 870
paste input "battle"
type input "/sparrow-battlecrest"
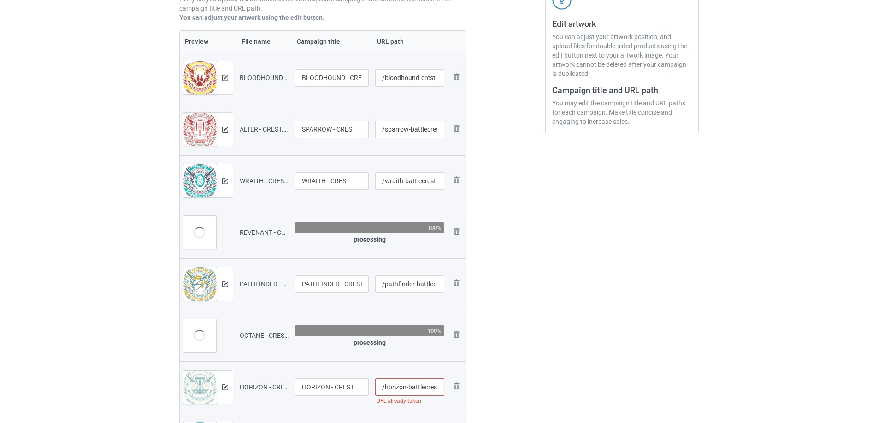
click at [493, 179] on div at bounding box center [505, 315] width 66 height 870
type input "ALTER - CREST"
type input "/alter-crest"
type input "/wraith-crest"
type input "/pathfinder-crest"
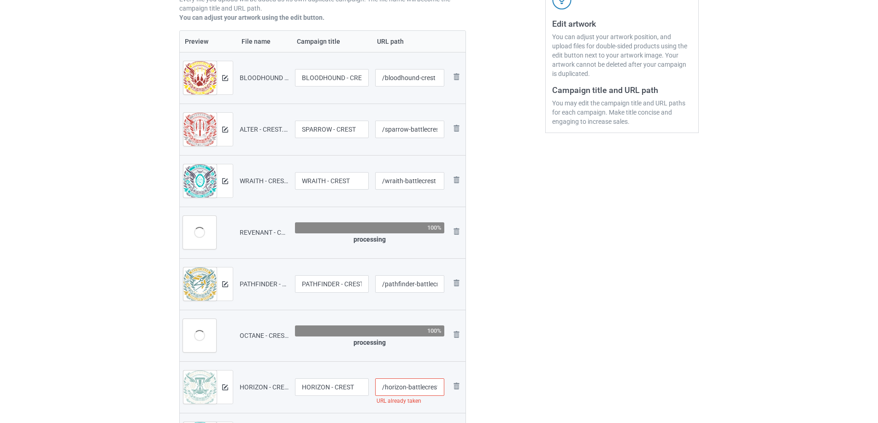
type input "/horizon-crest"
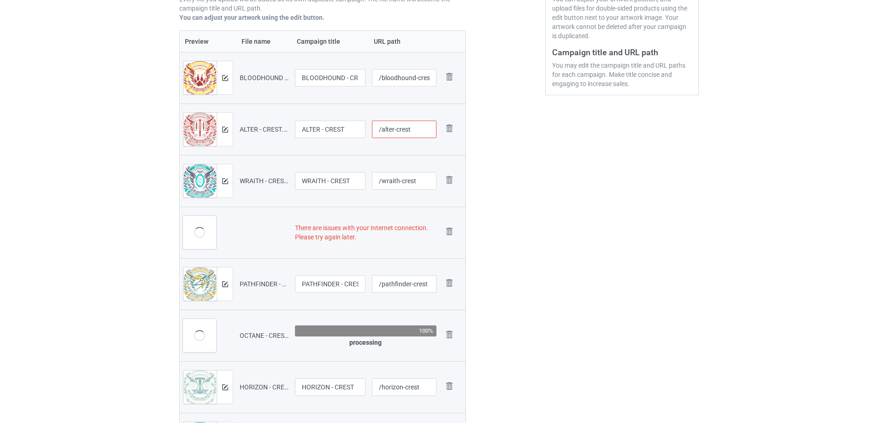
scroll to position [231, 0]
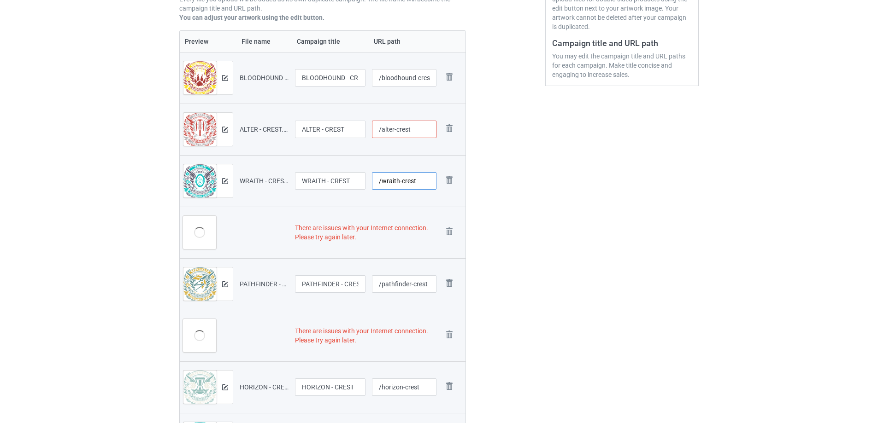
drag, startPoint x: 399, startPoint y: 181, endPoint x: 471, endPoint y: 187, distance: 72.6
click at [471, 187] on div "There are issues with your Internet connection. Please try again later. REVENAN…" at bounding box center [322, 291] width 299 height 917
paste input "battle"
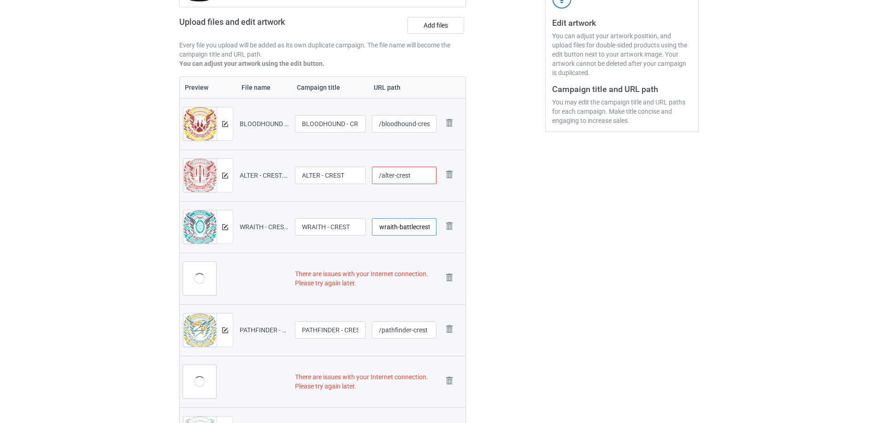
scroll to position [99, 0]
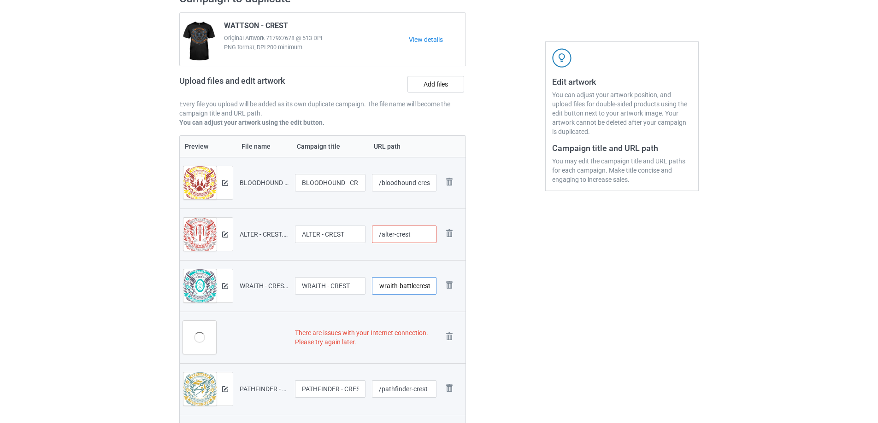
type input "/wraith-crest"
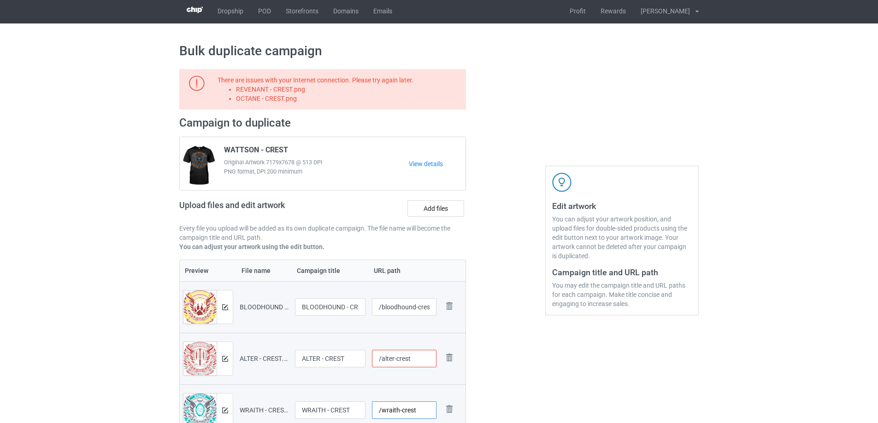
scroll to position [0, 0]
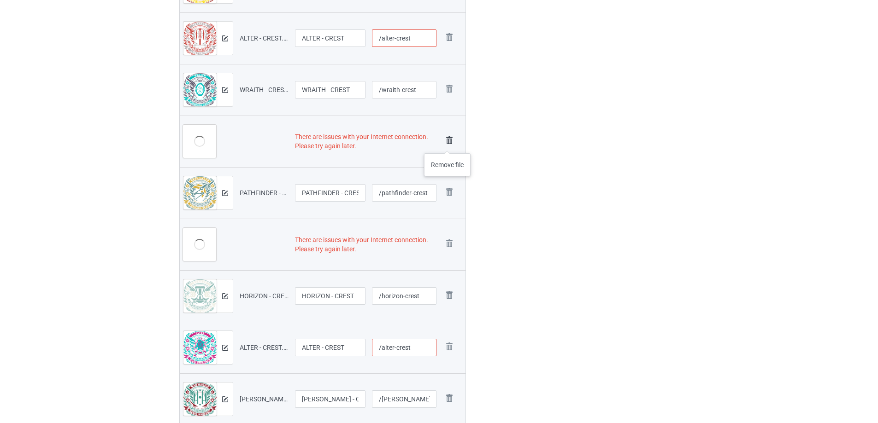
click at [447, 144] on img at bounding box center [449, 140] width 13 height 13
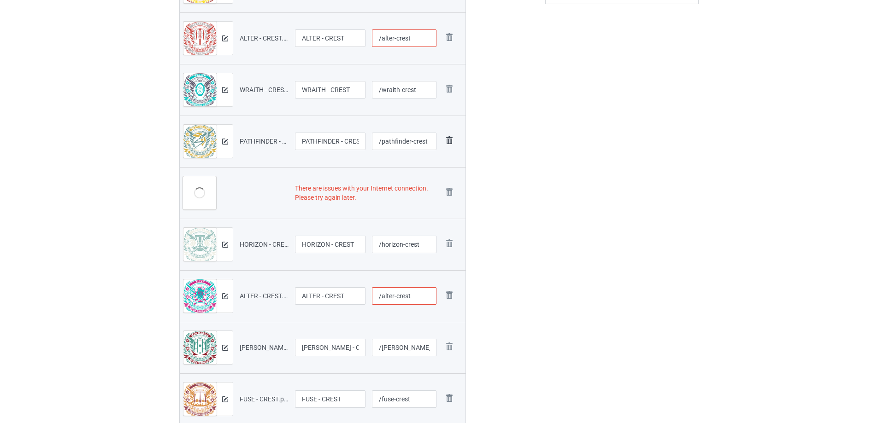
click at [449, 144] on img at bounding box center [449, 140] width 13 height 13
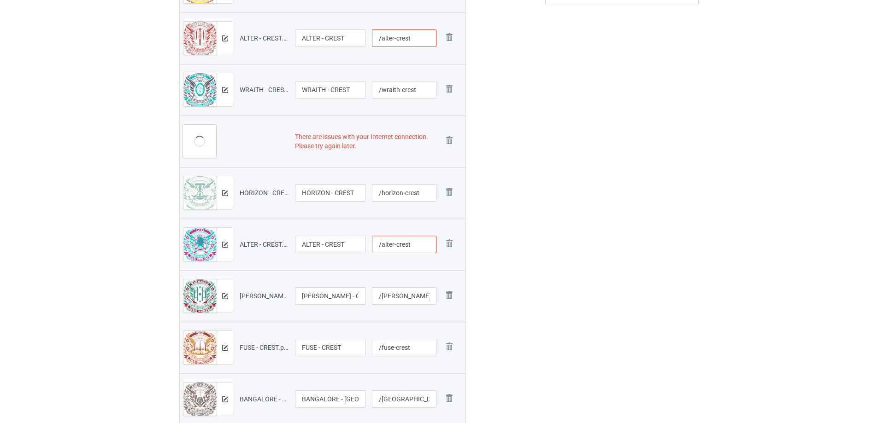
click at [0, 0] on img at bounding box center [0, 0] width 0 height 0
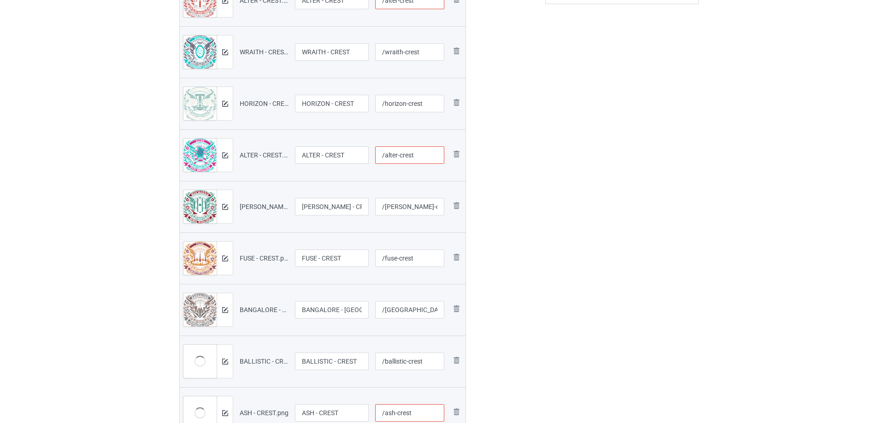
scroll to position [275, 0]
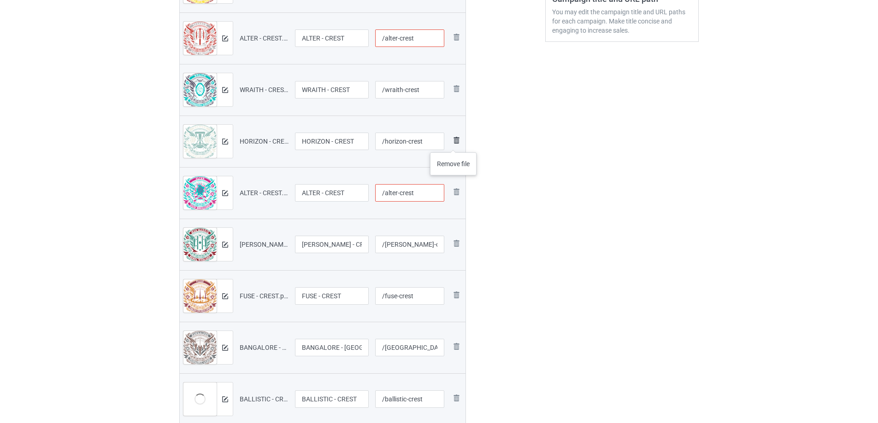
click at [453, 143] on img at bounding box center [456, 140] width 11 height 11
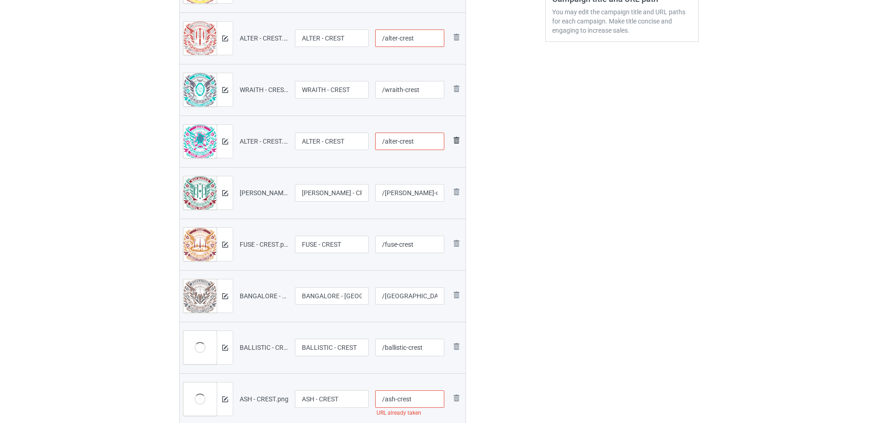
click at [456, 143] on img at bounding box center [456, 140] width 11 height 11
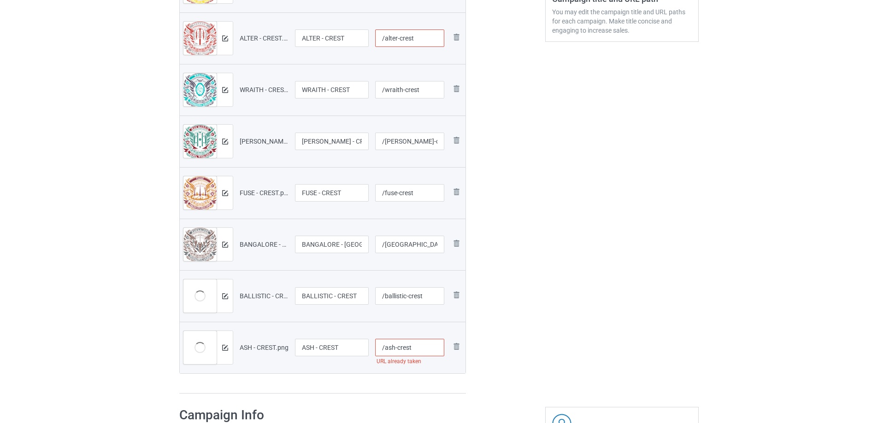
click at [0, 0] on img at bounding box center [0, 0] width 0 height 0
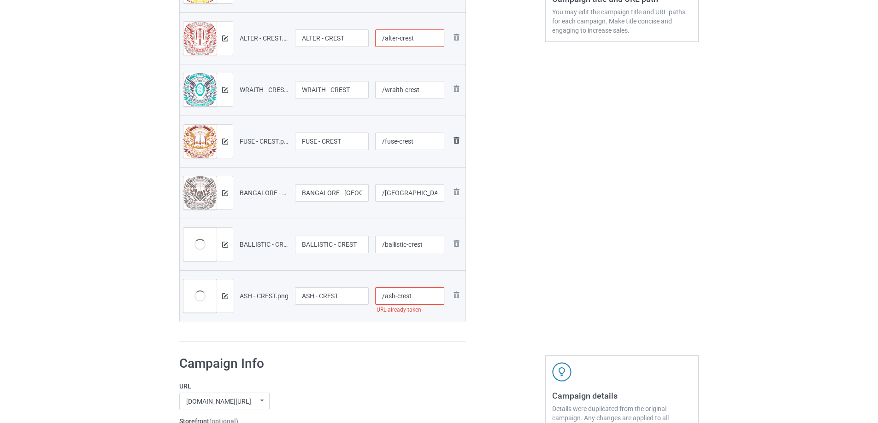
click at [457, 143] on img at bounding box center [456, 140] width 11 height 11
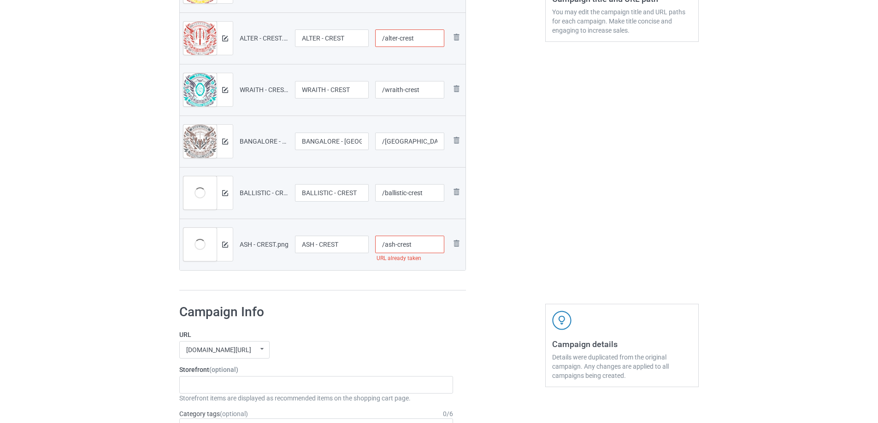
click at [0, 0] on img at bounding box center [0, 0] width 0 height 0
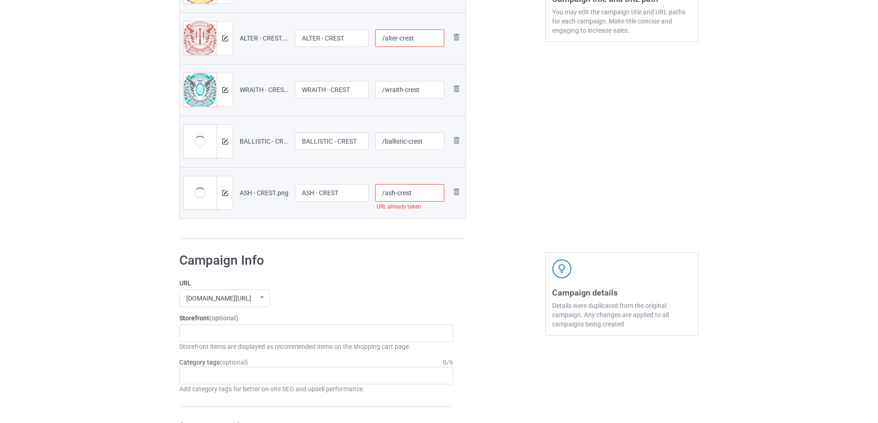
click at [0, 0] on img at bounding box center [0, 0] width 0 height 0
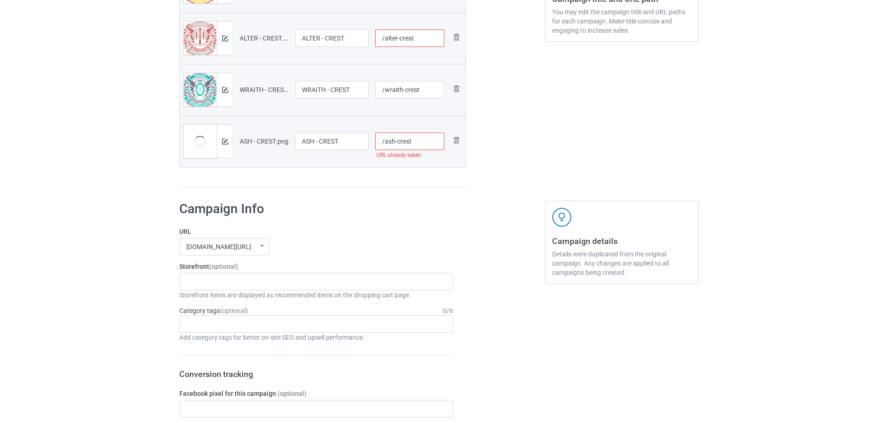
click at [0, 0] on img at bounding box center [0, 0] width 0 height 0
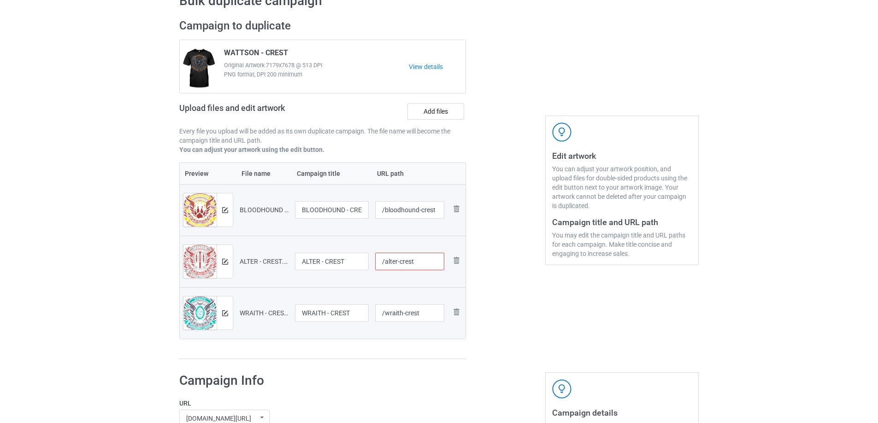
scroll to position [45, 0]
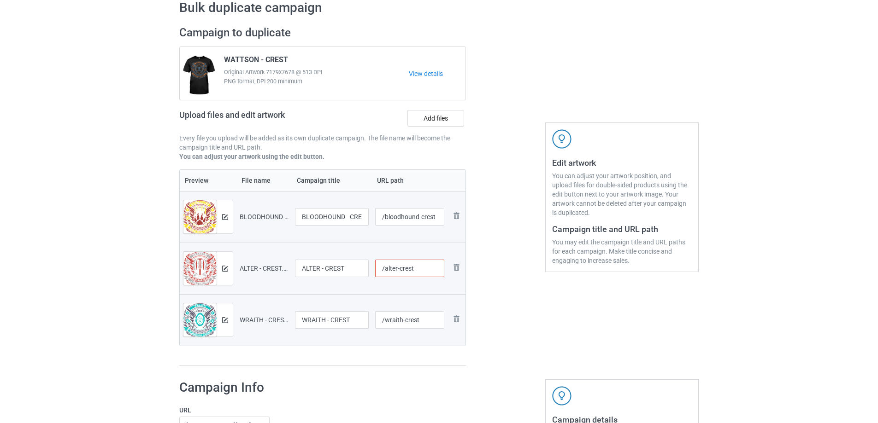
drag, startPoint x: 396, startPoint y: 267, endPoint x: 384, endPoint y: 268, distance: 11.5
click at [384, 268] on input "/alter-crest" at bounding box center [410, 269] width 70 height 18
type input "/sparrow-crest"
drag, startPoint x: 319, startPoint y: 268, endPoint x: 71, endPoint y: 259, distance: 247.5
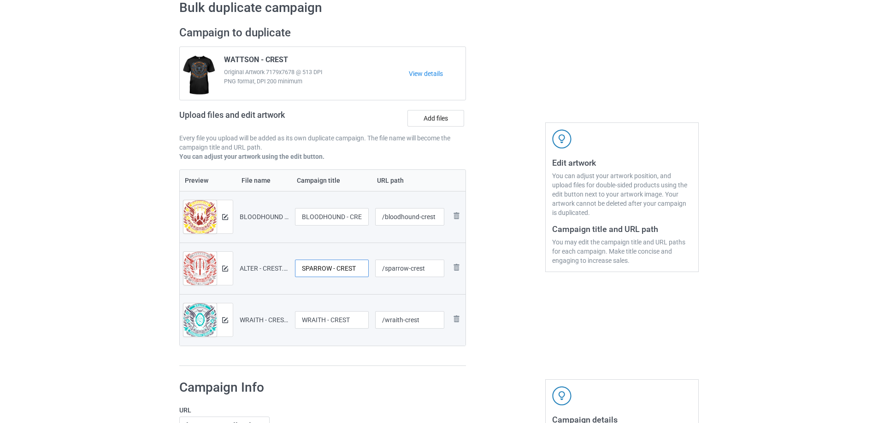
type input "SPARROW - CREST"
click at [419, 217] on input "/bloodhound-crest" at bounding box center [410, 217] width 70 height 18
drag, startPoint x: 418, startPoint y: 217, endPoint x: 503, endPoint y: 225, distance: 86.1
click at [503, 225] on div "Campaign to duplicate WATTSON - CREST Original Artwork 7179x7678 @ 513 DPI PNG …" at bounding box center [439, 196] width 532 height 354
paste input "battle"
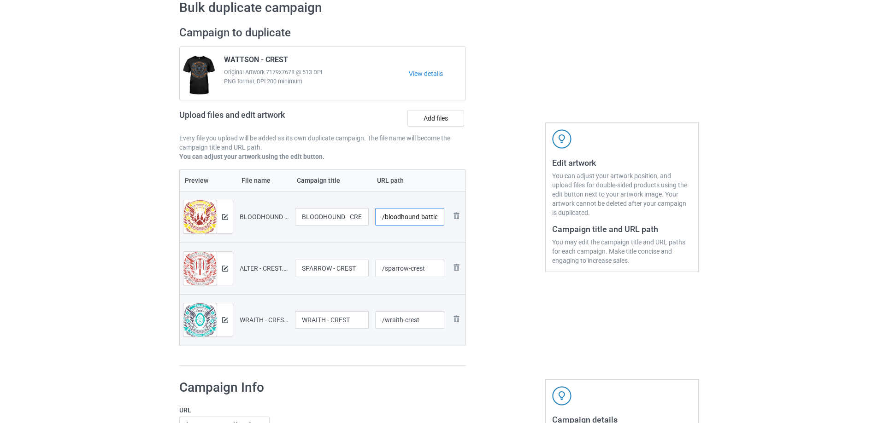
scroll to position [0, 13]
type input "/bloodhound-battlecrest"
drag, startPoint x: 408, startPoint y: 267, endPoint x: 472, endPoint y: 283, distance: 66.5
click at [472, 283] on div "Campaign to duplicate WATTSON - CREST Original Artwork 7179x7678 @ 513 DPI PNG …" at bounding box center [439, 196] width 532 height 354
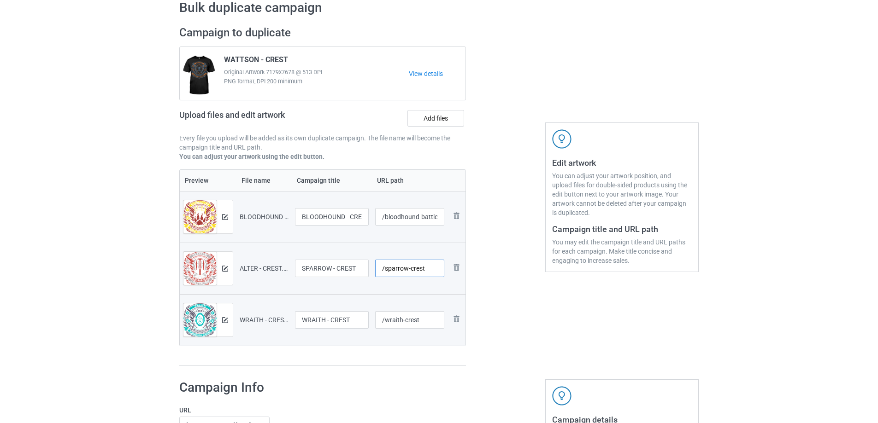
paste input "battle"
type input "/sparrow-battlecrest"
click at [402, 319] on input "/wraith-crest" at bounding box center [410, 320] width 70 height 18
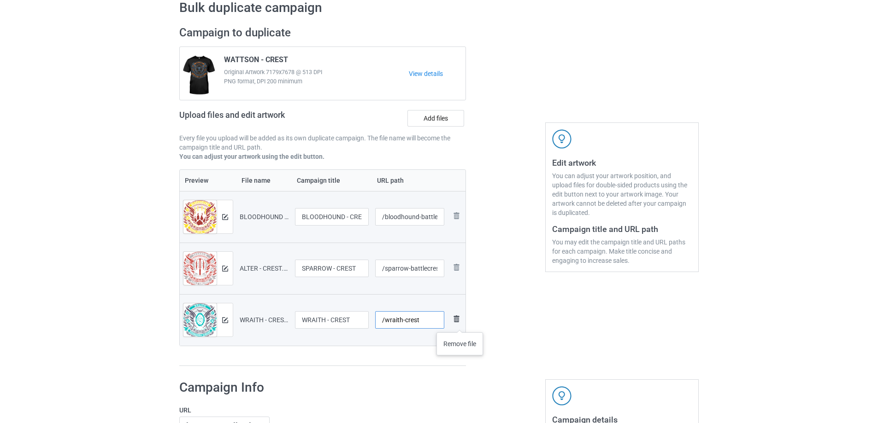
drag, startPoint x: 400, startPoint y: 320, endPoint x: 461, endPoint y: 323, distance: 60.4
click at [461, 323] on tr "Preview and edit artwork WRAITH - CREST.png WRAITH - CREST /wraith-crest Remove…" at bounding box center [323, 320] width 286 height 52
paste input "battle"
type input "/wraith-battlecrest"
click at [529, 304] on div at bounding box center [505, 196] width 66 height 354
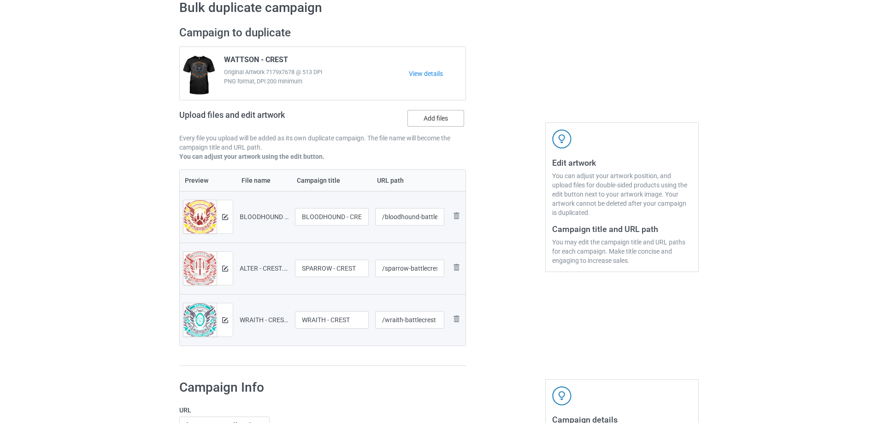
click at [441, 114] on label "Add files" at bounding box center [435, 118] width 57 height 17
click at [0, 0] on input "Add files" at bounding box center [0, 0] width 0 height 0
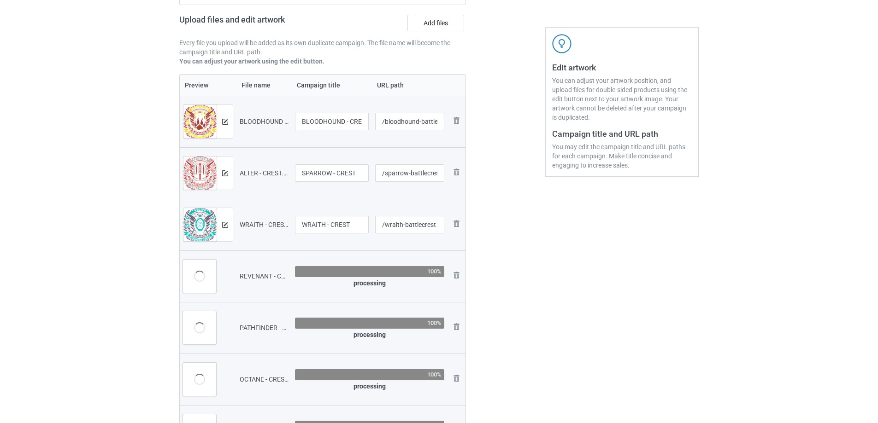
scroll to position [137, 0]
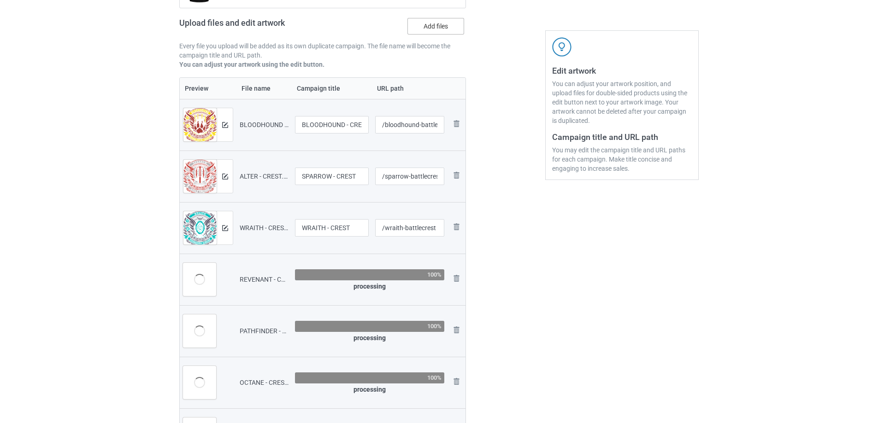
click at [449, 27] on label "Add files" at bounding box center [435, 26] width 57 height 17
click at [0, 0] on input "Add files" at bounding box center [0, 0] width 0 height 0
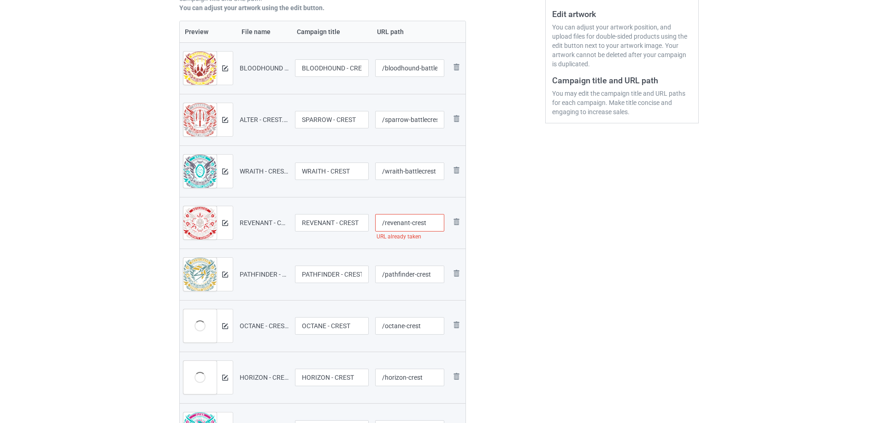
scroll to position [183, 0]
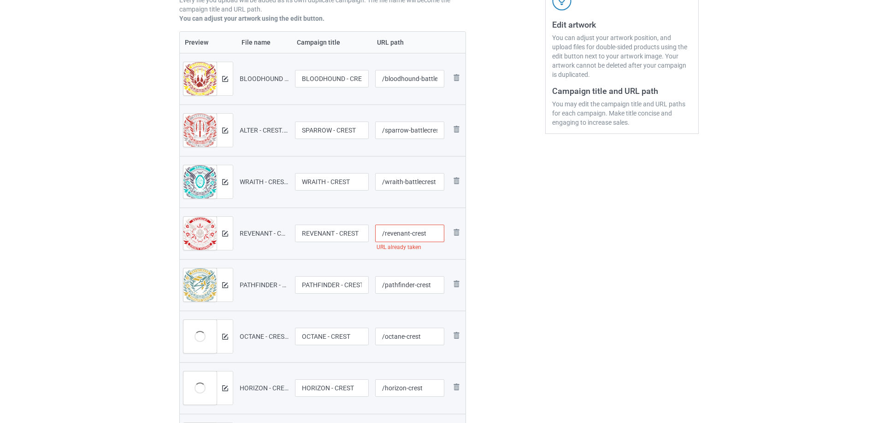
drag, startPoint x: 408, startPoint y: 231, endPoint x: 481, endPoint y: 241, distance: 73.9
click at [481, 241] on div "Campaign to duplicate WATTSON - CREST Original Artwork 7179x7678 @ 513 DPI PNG …" at bounding box center [439, 316] width 532 height 870
paste input "battle"
drag, startPoint x: 413, startPoint y: 287, endPoint x: 474, endPoint y: 286, distance: 61.3
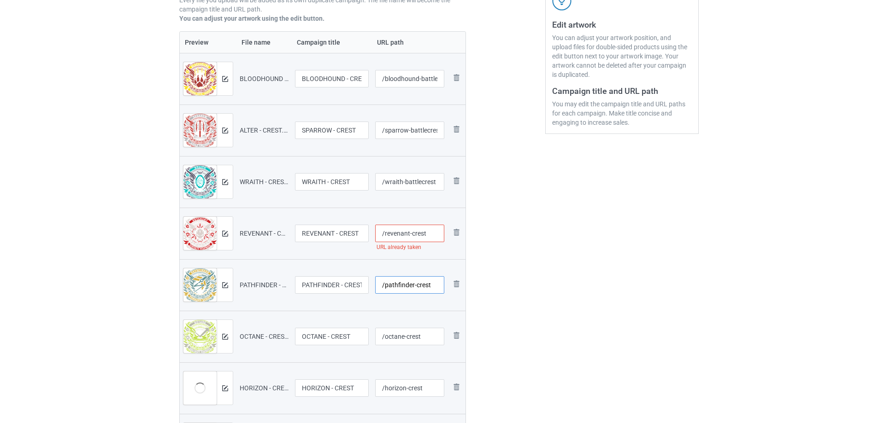
click at [474, 286] on div "Campaign to duplicate WATTSON - CREST Original Artwork 7179x7678 @ 513 DPI PNG …" at bounding box center [439, 316] width 532 height 870
type input "/revenant-crest"
paste input "battle"
drag, startPoint x: 409, startPoint y: 233, endPoint x: 467, endPoint y: 234, distance: 58.0
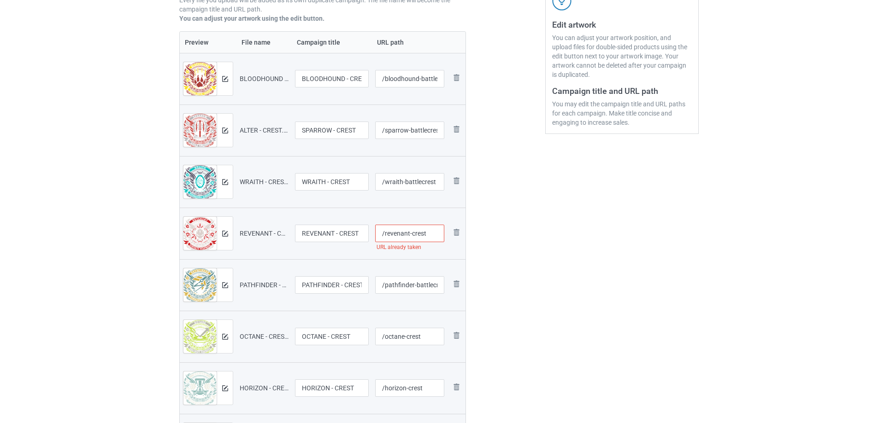
click at [467, 234] on div "Campaign to duplicate WATTSON - CREST Original Artwork 7179x7678 @ 513 DPI PNG …" at bounding box center [322, 316] width 299 height 870
type input "/pathfinder-crest"
paste input "battle"
click at [502, 261] on div at bounding box center [505, 316] width 66 height 870
type input "/revenant-battlecrest"
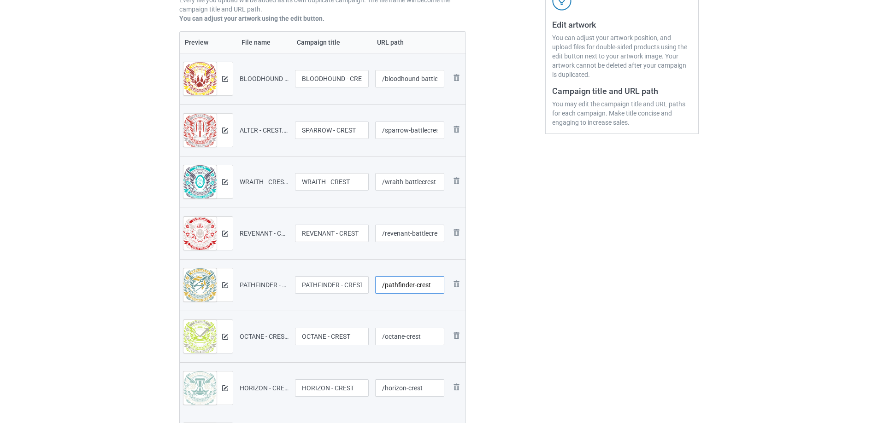
drag, startPoint x: 413, startPoint y: 287, endPoint x: 496, endPoint y: 288, distance: 83.4
click at [496, 288] on div "Campaign to duplicate WATTSON - CREST Original Artwork 7179x7678 @ 513 DPI PNG …" at bounding box center [439, 316] width 532 height 870
paste input "battle"
type input "/pathfinder-battlecrest"
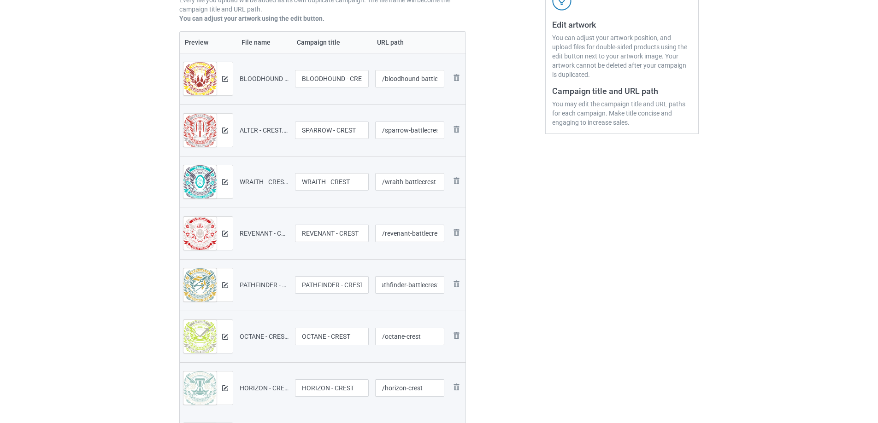
scroll to position [0, 0]
click at [499, 289] on div at bounding box center [505, 316] width 66 height 870
type input "/revenant-crest"
type input "/pathfinder-crest"
drag, startPoint x: 404, startPoint y: 339, endPoint x: 482, endPoint y: 340, distance: 77.9
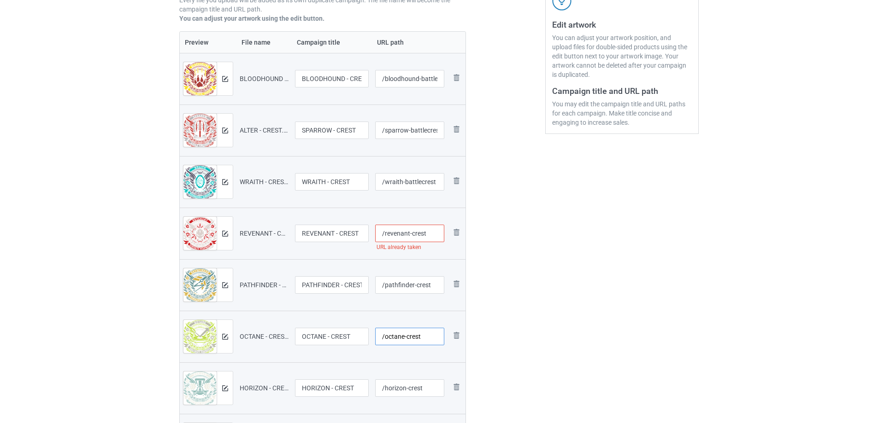
click at [482, 340] on div "Campaign to duplicate WATTSON - CREST Original Artwork 7179x7678 @ 513 DPI PNG …" at bounding box center [439, 316] width 532 height 870
paste input "battle"
click at [486, 339] on div at bounding box center [505, 316] width 66 height 870
click at [410, 233] on input "/revenant-crest" at bounding box center [410, 234] width 70 height 18
type input "/octane-crest"
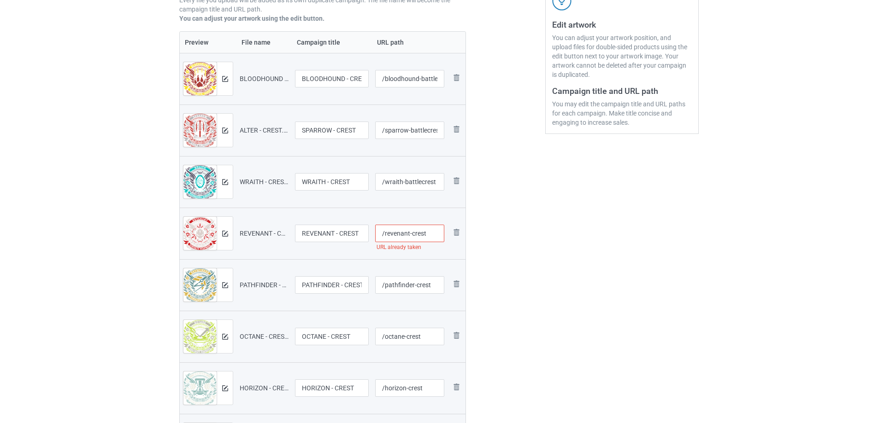
drag, startPoint x: 409, startPoint y: 233, endPoint x: 544, endPoint y: 240, distance: 136.1
click at [544, 240] on div "Campaign to duplicate WATTSON - CREST Original Artwork 7179x7678 @ 513 DPI PNG …" at bounding box center [439, 316] width 532 height 870
paste input "battle"
type input "/revenant-battlecrest"
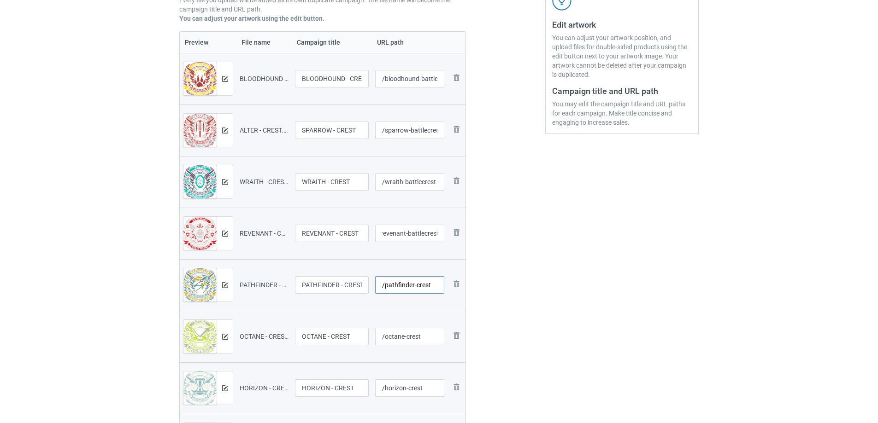
scroll to position [0, 0]
drag, startPoint x: 412, startPoint y: 284, endPoint x: 484, endPoint y: 283, distance: 71.9
click at [484, 283] on div "Campaign to duplicate WATTSON - CREST Original Artwork 7179x7678 @ 513 DPI PNG …" at bounding box center [439, 316] width 532 height 870
click at [426, 284] on input "/pathfinder-crest" at bounding box center [410, 285] width 70 height 18
drag, startPoint x: 412, startPoint y: 285, endPoint x: 514, endPoint y: 295, distance: 102.3
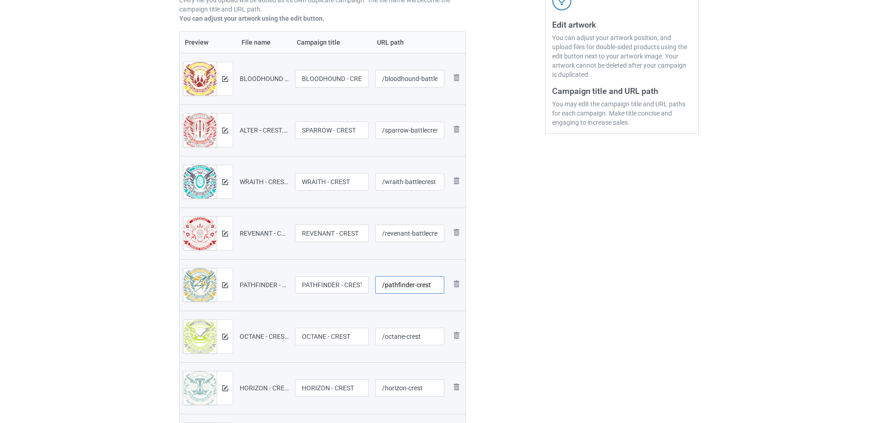
click at [514, 295] on div "Campaign to duplicate WATTSON - CREST Original Artwork 7179x7678 @ 513 DPI PNG …" at bounding box center [439, 316] width 532 height 870
paste input "battle"
type input "/pathfinder-battlecrest"
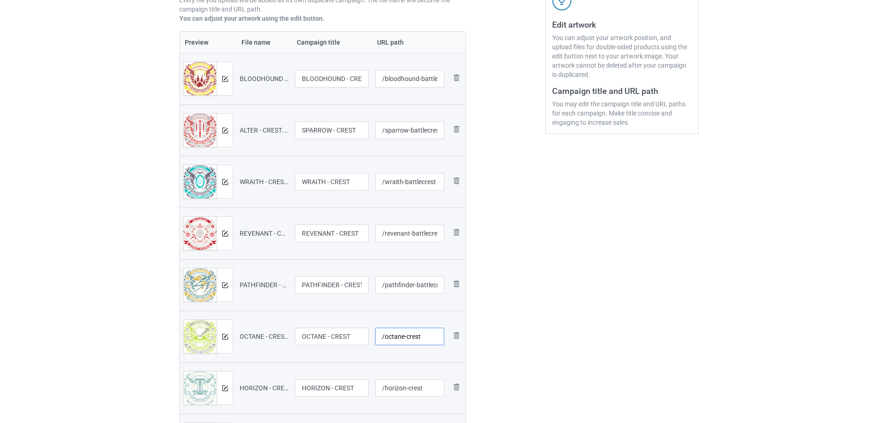
drag, startPoint x: 404, startPoint y: 336, endPoint x: 519, endPoint y: 338, distance: 115.6
click at [519, 338] on div "Campaign to duplicate WATTSON - CREST Original Artwork 7179x7678 @ 513 DPI PNG …" at bounding box center [439, 316] width 532 height 870
paste input "battle"
type input "/octane-battlecrest"
click at [517, 334] on div at bounding box center [505, 316] width 66 height 870
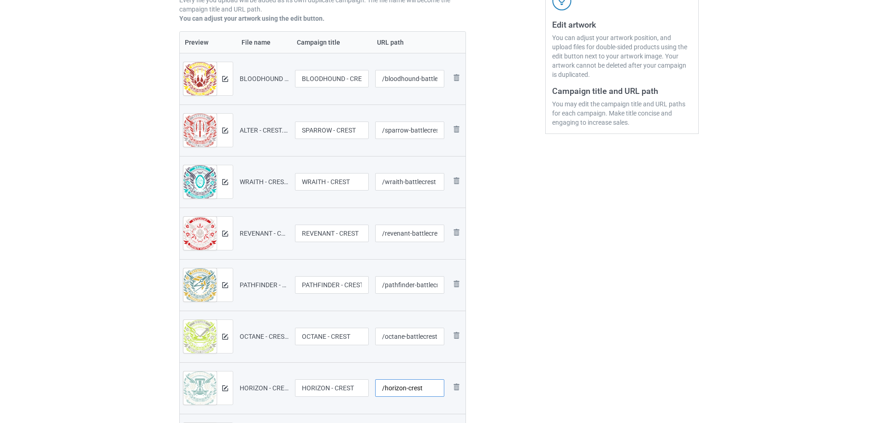
drag, startPoint x: 404, startPoint y: 386, endPoint x: 610, endPoint y: 380, distance: 206.0
click at [610, 380] on div "Campaign to duplicate WATTSON - CREST Original Artwork 7179x7678 @ 513 DPI PNG …" at bounding box center [439, 316] width 532 height 870
paste input "battle"
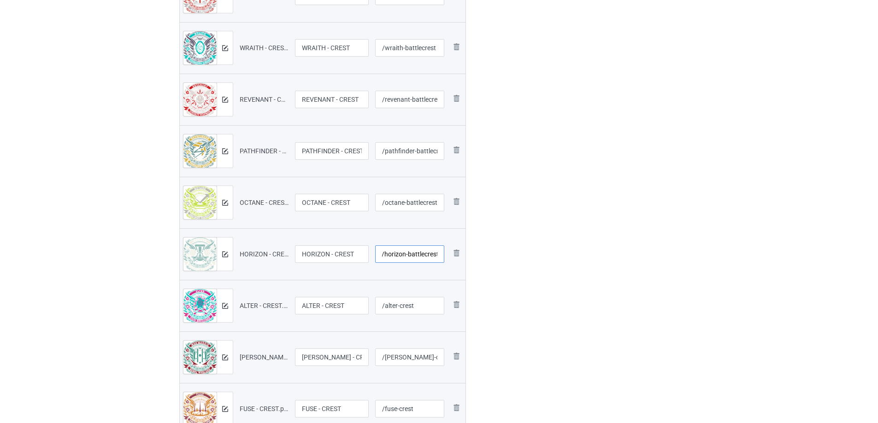
scroll to position [322, 0]
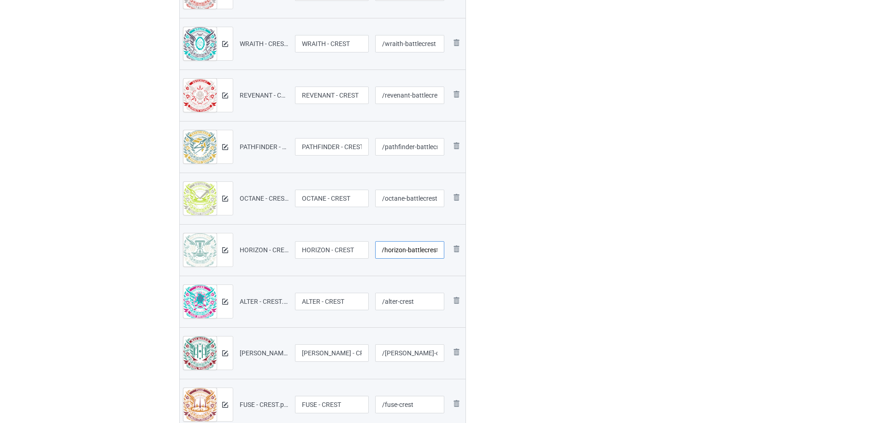
type input "/horizon-battlecrest"
click at [521, 333] on div at bounding box center [505, 178] width 66 height 870
drag, startPoint x: 397, startPoint y: 301, endPoint x: 527, endPoint y: 300, distance: 130.8
click at [527, 300] on div "Campaign to duplicate WATTSON - CREST Original Artwork 7179x7678 @ 513 DPI PNG …" at bounding box center [439, 178] width 532 height 870
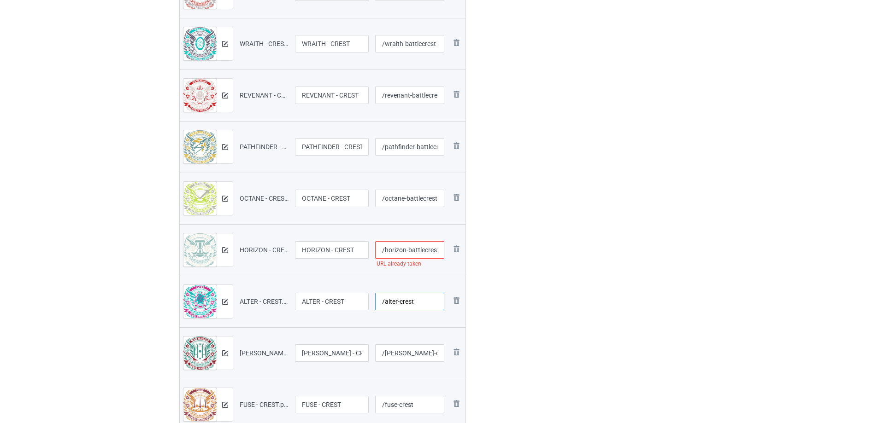
paste input "battle"
type input "/alter-battlecrest"
click at [508, 284] on div at bounding box center [505, 178] width 66 height 870
click at [398, 251] on input "/horizon-battlecrest" at bounding box center [410, 250] width 70 height 18
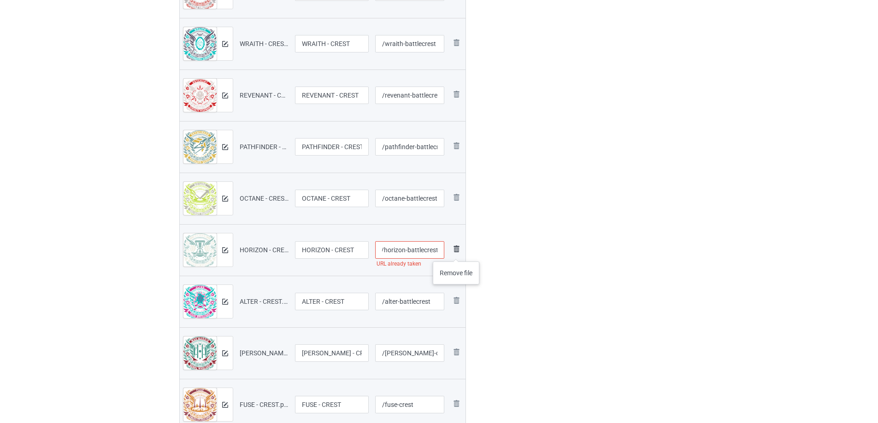
drag, startPoint x: 384, startPoint y: 251, endPoint x: 457, endPoint y: 253, distance: 72.4
click at [457, 253] on tr "Preview and edit artwork HORIZON - CREST.png HORIZON - CREST /horizon-battlecre…" at bounding box center [323, 250] width 286 height 52
click at [510, 260] on div at bounding box center [505, 178] width 66 height 870
click at [431, 251] on input "/horizon-battlecrest" at bounding box center [410, 250] width 70 height 18
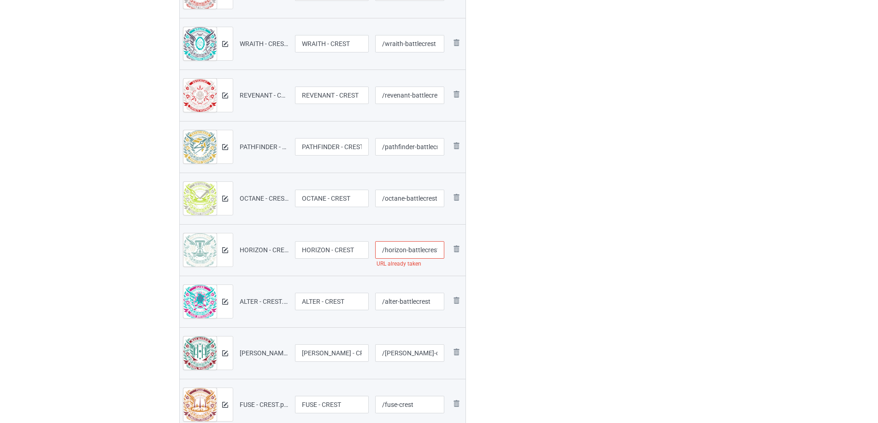
click at [411, 249] on input "/horizon-battlecrest" at bounding box center [410, 250] width 70 height 18
drag, startPoint x: 398, startPoint y: 251, endPoint x: 393, endPoint y: 252, distance: 5.2
click at [398, 251] on input "/horizon-battlecrest" at bounding box center [410, 250] width 70 height 18
drag, startPoint x: 385, startPoint y: 252, endPoint x: 465, endPoint y: 254, distance: 80.7
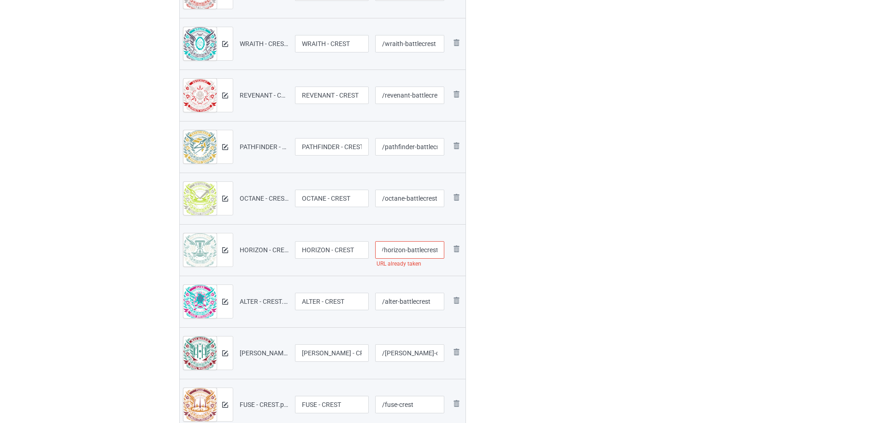
click at [465, 254] on table "Preview File name Campaign title URL path Preview and edit artwork BLOODHOUND -…" at bounding box center [322, 239] width 287 height 693
click at [494, 250] on div at bounding box center [505, 178] width 66 height 870
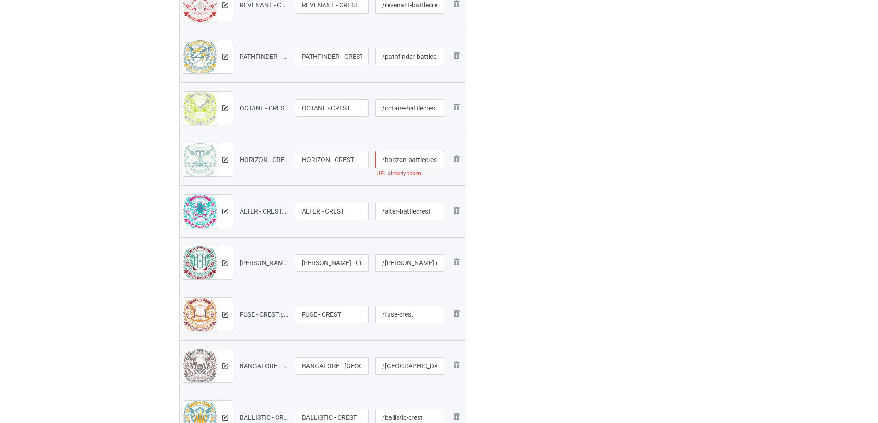
scroll to position [229, 0]
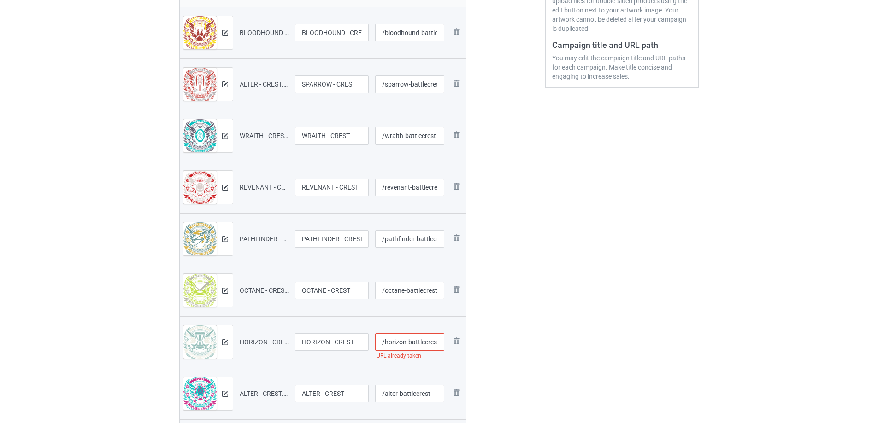
click at [424, 340] on input "/horizon-battlecrest" at bounding box center [410, 343] width 70 height 18
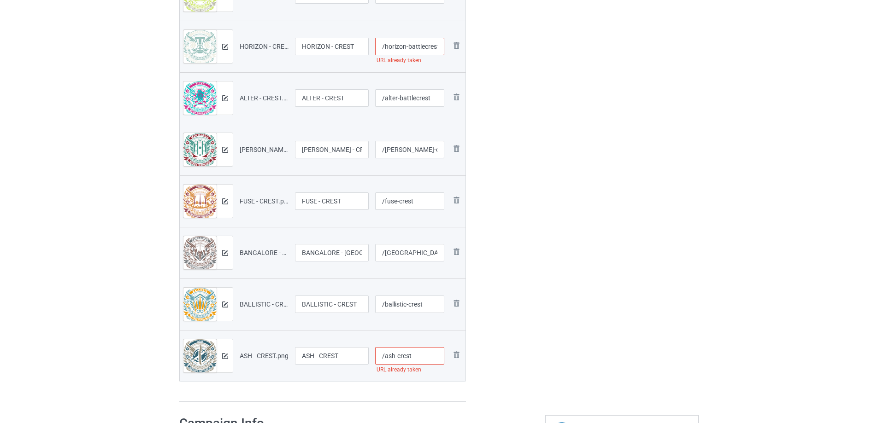
scroll to position [644, 0]
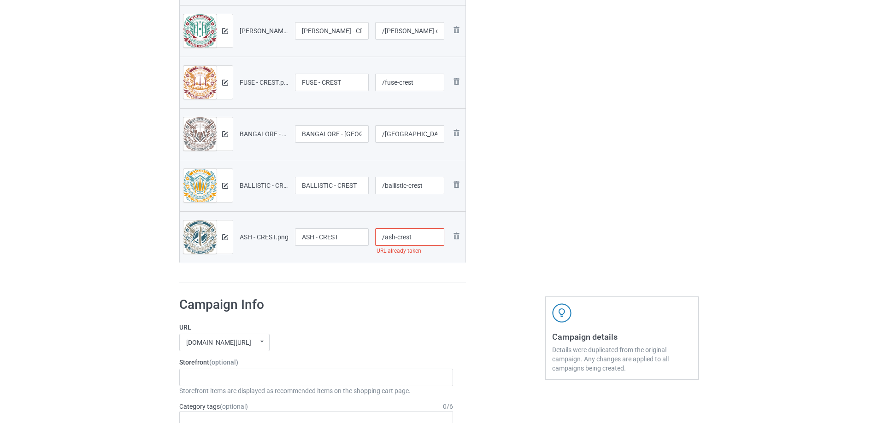
drag, startPoint x: 394, startPoint y: 236, endPoint x: 537, endPoint y: 241, distance: 142.4
paste input "battle"
type input "/ash-battlecrest"
drag, startPoint x: 406, startPoint y: 187, endPoint x: 536, endPoint y: 192, distance: 130.5
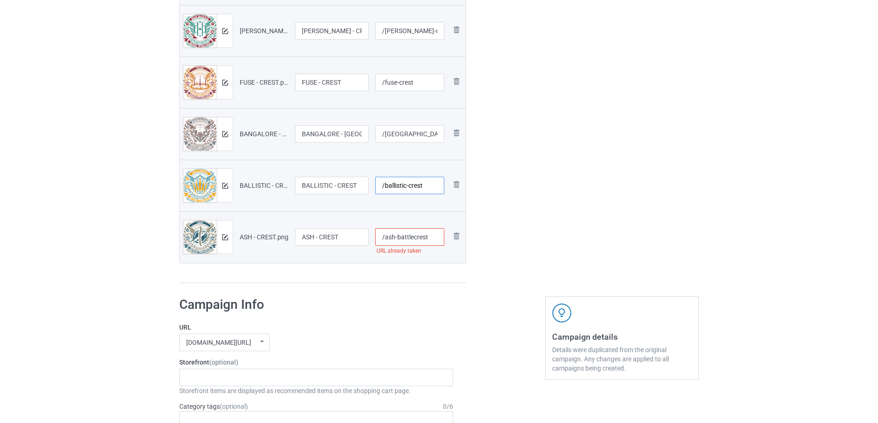
paste input "battle"
type input "/ballistic-battlecrest"
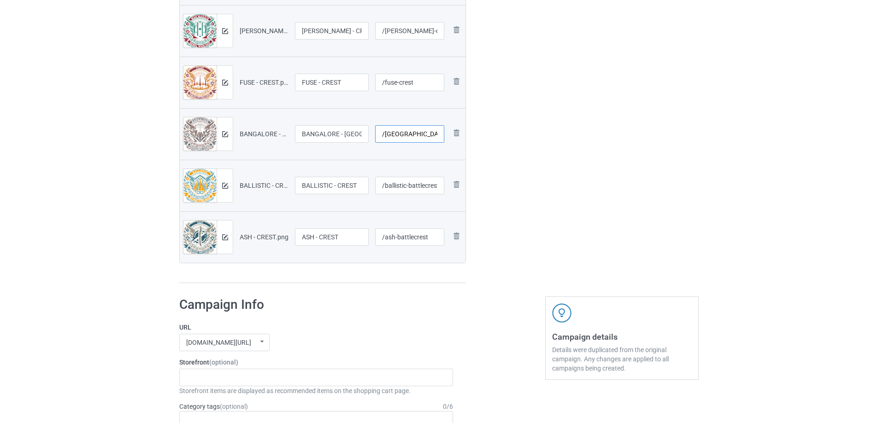
drag, startPoint x: 412, startPoint y: 133, endPoint x: 459, endPoint y: 142, distance: 47.9
click at [463, 144] on tr "Preview and edit artwork BANGALORE - CREST.png BANGALORE - CREST /bangalore-cre…" at bounding box center [323, 134] width 286 height 52
paste input "battle"
type input "/bangalore-battlecrest"
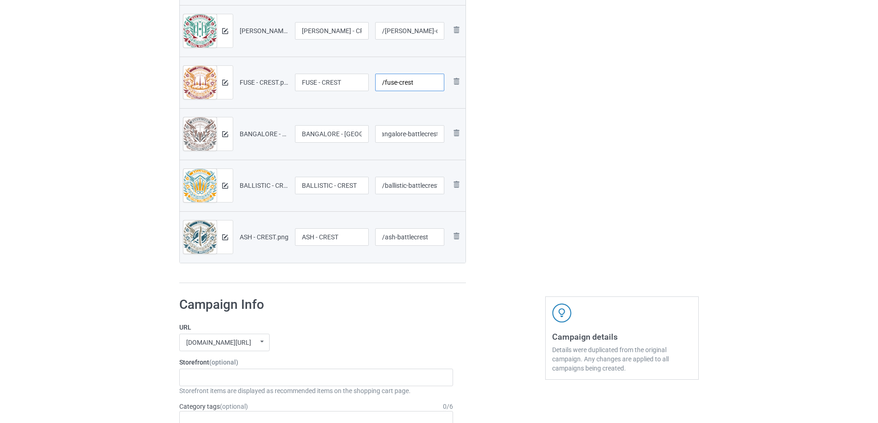
scroll to position [0, 0]
drag, startPoint x: 396, startPoint y: 80, endPoint x: 464, endPoint y: 85, distance: 68.4
click at [464, 85] on tr "Preview and edit artwork FUSE - CREST.png FUSE - CREST /fuse-crest Remove file" at bounding box center [323, 83] width 286 height 52
paste input "battle"
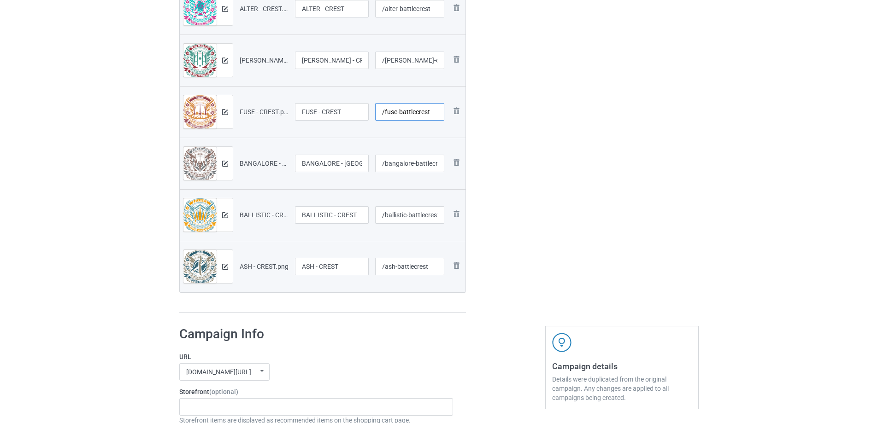
scroll to position [506, 0]
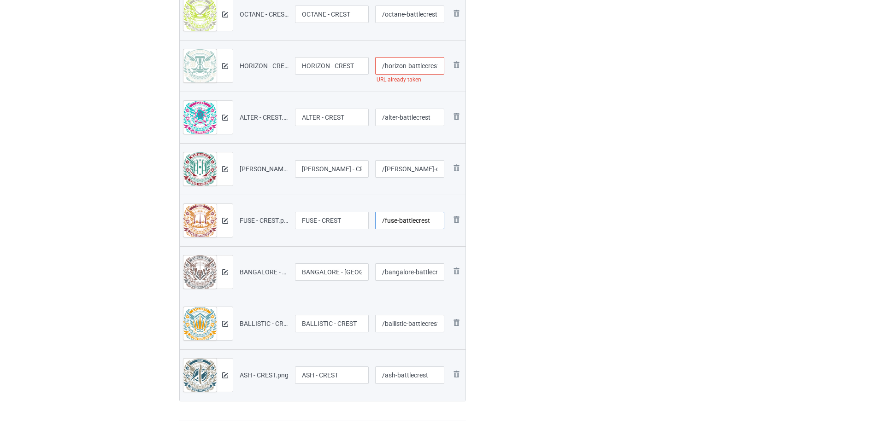
type input "/fuse-battlecrest"
drag, startPoint x: 405, startPoint y: 168, endPoint x: 467, endPoint y: 177, distance: 62.5
paste input "battle"
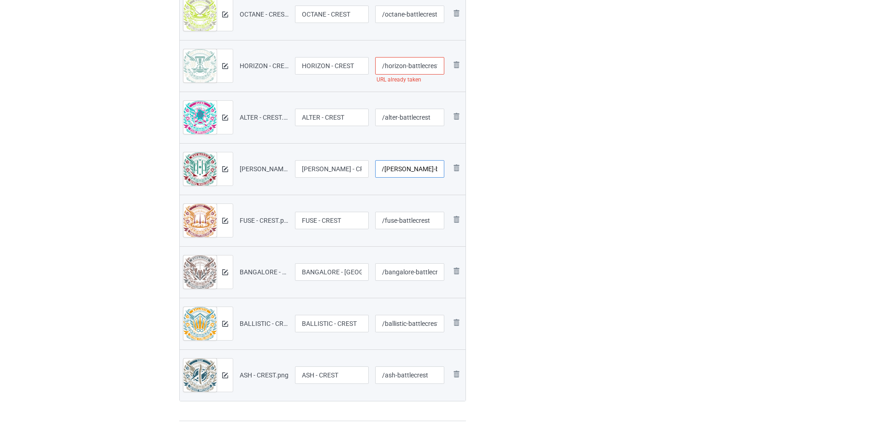
type input "/maggie-battlecrest"
drag, startPoint x: 396, startPoint y: 118, endPoint x: 446, endPoint y: 117, distance: 50.2
click at [446, 118] on td "/alter-battlecrest" at bounding box center [410, 118] width 76 height 52
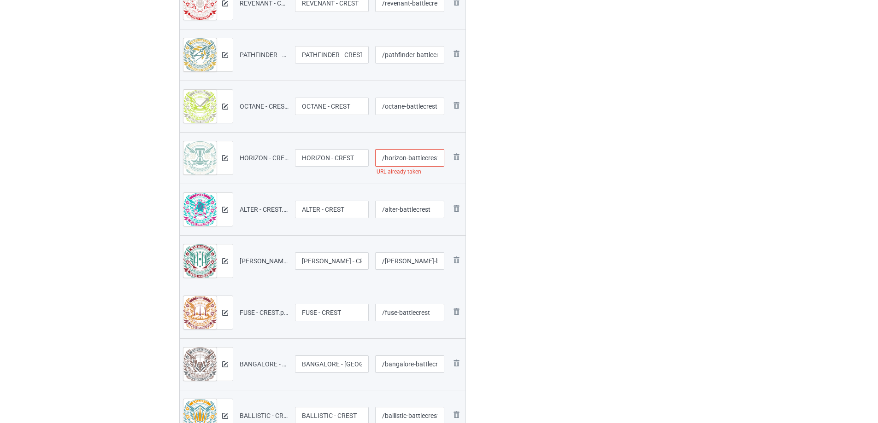
click at [398, 158] on input "/horizon-battlecrest" at bounding box center [410, 158] width 70 height 18
drag, startPoint x: 383, startPoint y: 155, endPoint x: 542, endPoint y: 158, distance: 158.5
click at [542, 158] on div "Campaign to duplicate WATTSON - CREST Original Artwork 7179x7678 @ 513 DPI PNG …" at bounding box center [439, 86] width 532 height 870
click at [431, 155] on input "/horizon-battlecrest" at bounding box center [410, 158] width 70 height 18
drag, startPoint x: 439, startPoint y: 158, endPoint x: 329, endPoint y: 161, distance: 110.6
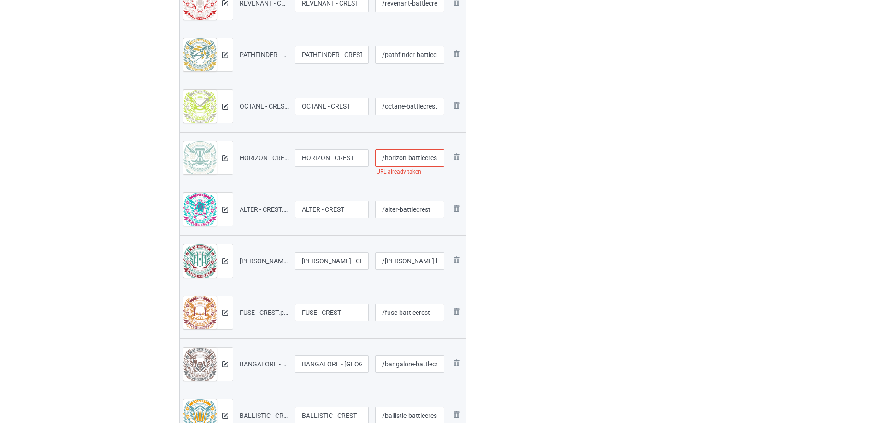
click at [329, 161] on tr "Preview and edit artwork HORIZON - CREST.png HORIZON - CREST /horizon-battlecre…" at bounding box center [323, 158] width 286 height 52
click at [405, 159] on input "/horizon-battlecrest" at bounding box center [410, 158] width 70 height 18
click at [437, 160] on input "/horizon-battlecrest" at bounding box center [410, 158] width 70 height 18
drag, startPoint x: 384, startPoint y: 159, endPoint x: 572, endPoint y: 167, distance: 188.1
click at [572, 167] on div "Campaign to duplicate WATTSON - CREST Original Artwork 7179x7678 @ 513 DPI PNG …" at bounding box center [439, 86] width 532 height 870
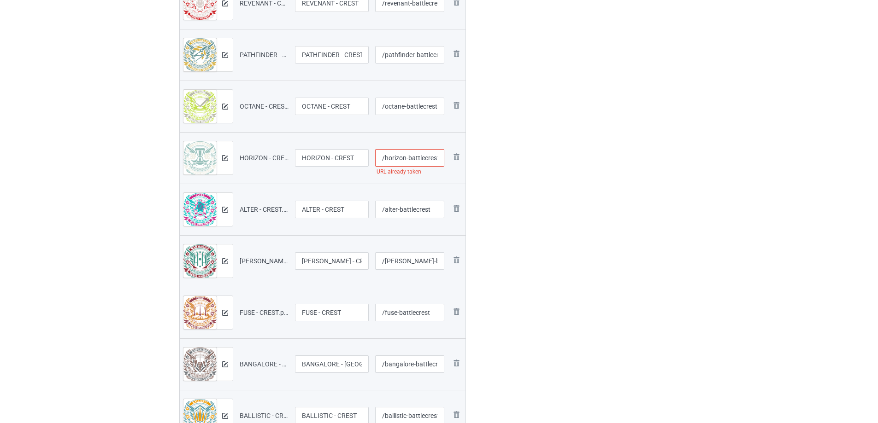
click at [410, 161] on input "/horizon-battlecrest" at bounding box center [410, 158] width 70 height 18
click at [403, 159] on input "/horizon-battlecrest" at bounding box center [410, 158] width 70 height 18
drag, startPoint x: 405, startPoint y: 160, endPoint x: 384, endPoint y: 159, distance: 21.7
click at [384, 159] on input "/horizon-battlecrest" at bounding box center [410, 158] width 70 height 18
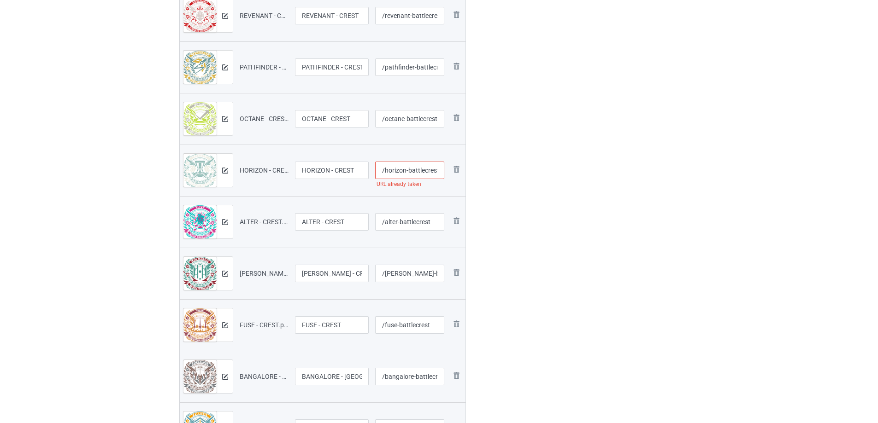
scroll to position [322, 0]
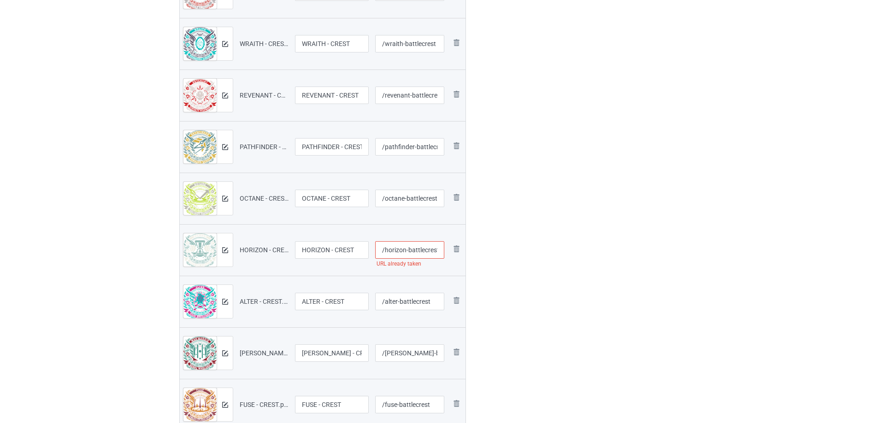
click at [407, 249] on input "/horizon-battlecrest" at bounding box center [410, 250] width 70 height 18
click at [438, 250] on input "/horizon-battlecrest" at bounding box center [410, 250] width 70 height 18
drag, startPoint x: 407, startPoint y: 251, endPoint x: 548, endPoint y: 242, distance: 141.2
click at [548, 242] on div "Campaign to duplicate WATTSON - CREST Original Artwork 7179x7678 @ 513 DPI PNG …" at bounding box center [439, 178] width 532 height 870
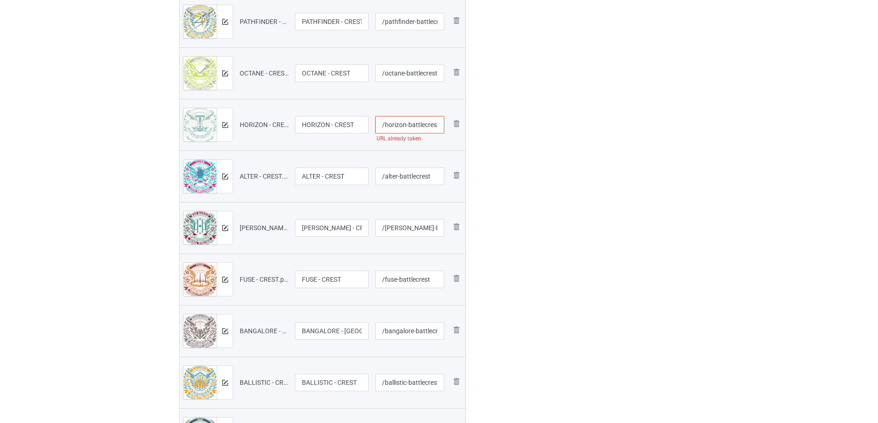
scroll to position [461, 0]
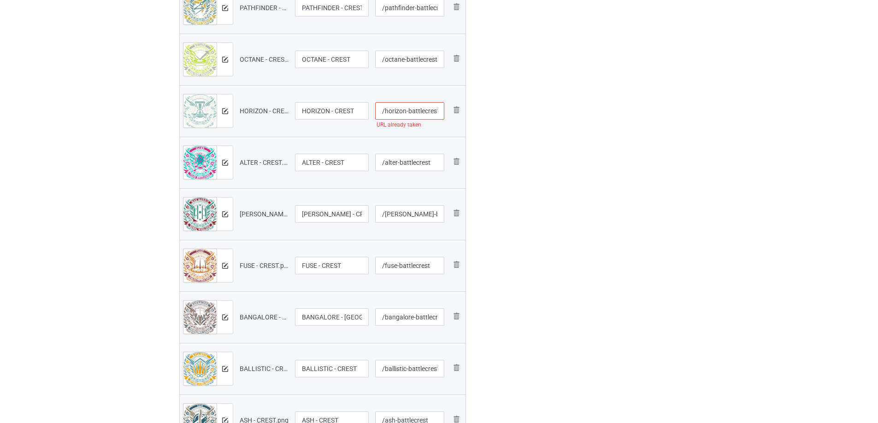
click at [407, 108] on input "/horizon-battlecrest" at bounding box center [410, 111] width 70 height 18
drag, startPoint x: 420, startPoint y: 112, endPoint x: 458, endPoint y: 116, distance: 38.4
click at [458, 116] on tr "Preview and edit artwork HORIZON - CREST.png HORIZON - CREST /horizon-battlecre…" at bounding box center [323, 111] width 286 height 52
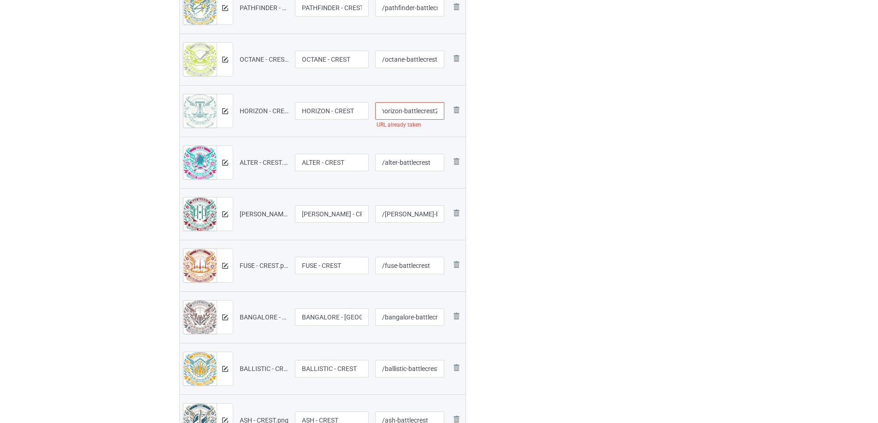
type input "/horizon-battlecrest2"
click at [551, 160] on div "Edit artwork You can adjust your artwork position, and upload files for double-…" at bounding box center [622, 39] width 166 height 870
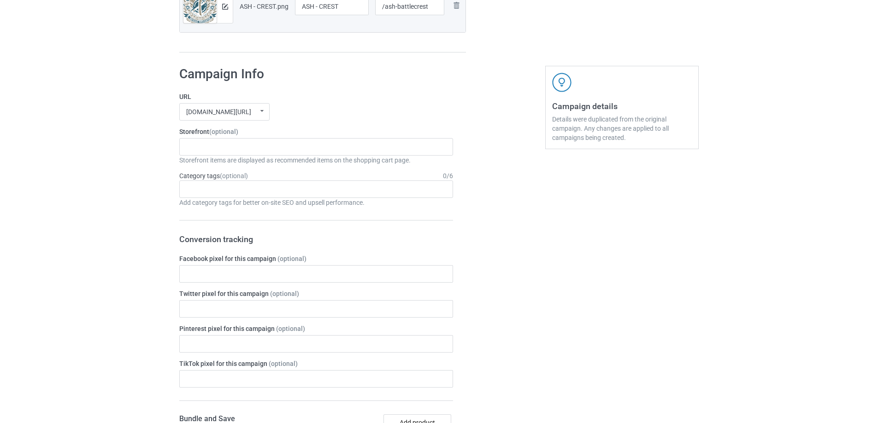
scroll to position [875, 0]
click at [149, 279] on div "Bulk duplicate campaign Campaign to duplicate WATTSON - CREST Original Artwork …" at bounding box center [439, 33] width 878 height 1767
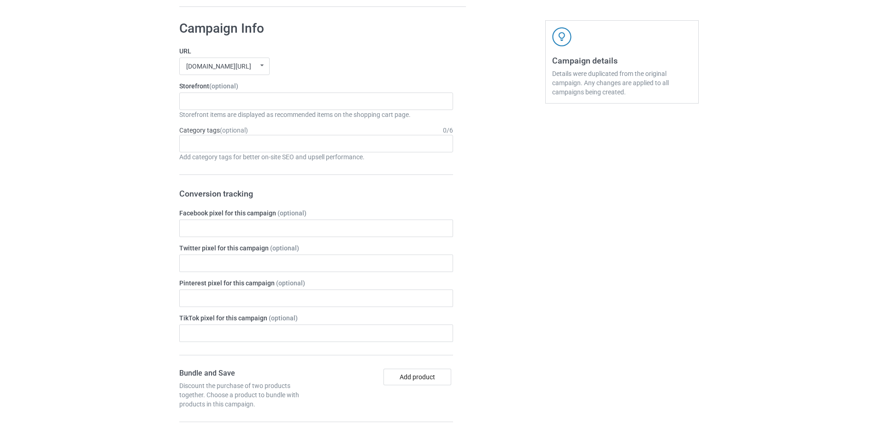
scroll to position [908, 0]
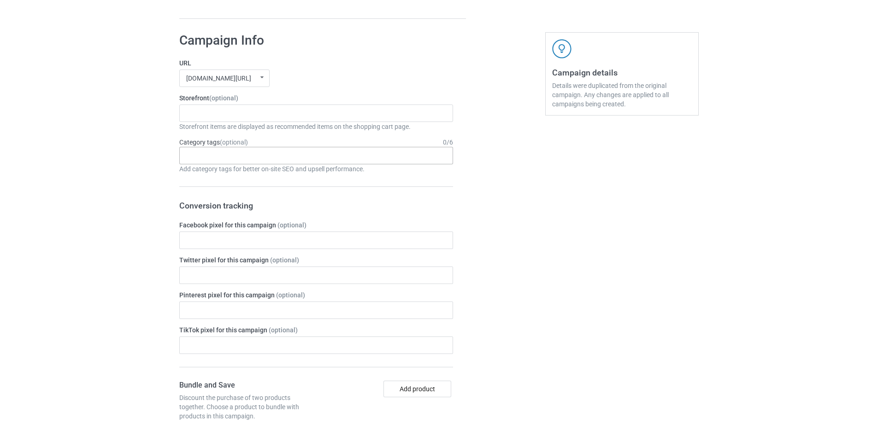
click at [223, 156] on div "Age > [DEMOGRAPHIC_DATA] > 1 Age > [DEMOGRAPHIC_DATA] Months > 1 Month Age > [D…" at bounding box center [316, 156] width 274 height 18
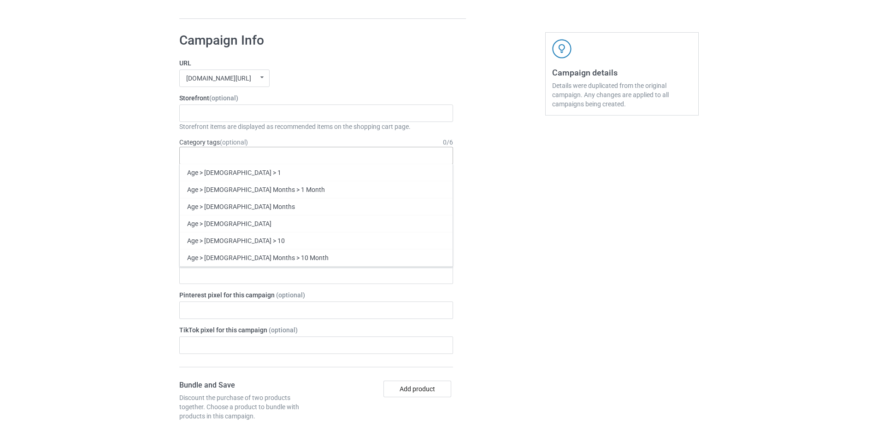
paste input "APEX"
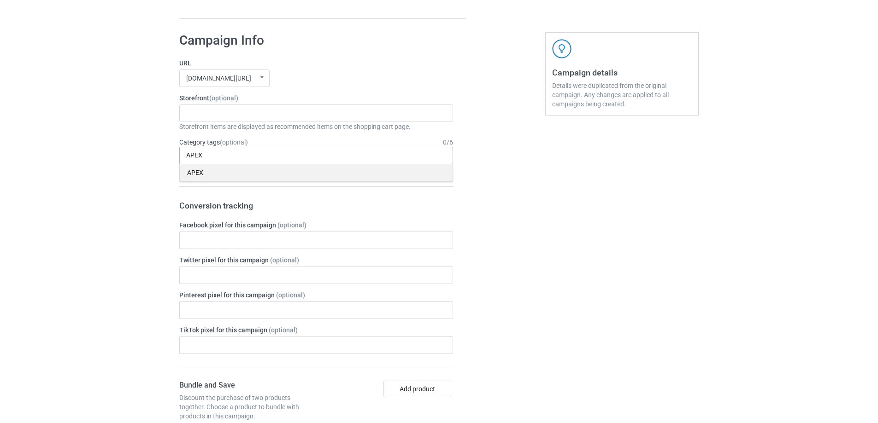
type input "APEX"
click at [225, 169] on div "APEX" at bounding box center [316, 172] width 273 height 17
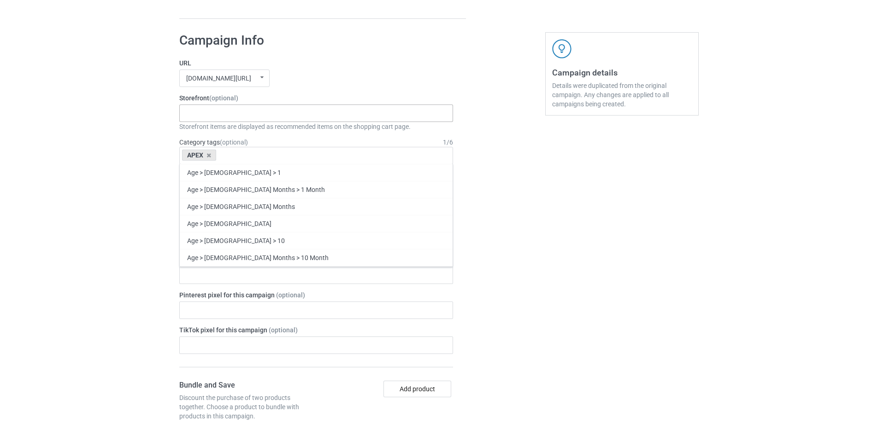
click at [211, 112] on div "APEX FRONTIER The Æsir CHOSEN MAN REALM OF THE LOTUS MANAGED DEMOCRACY SANDS OF…" at bounding box center [316, 114] width 274 height 18
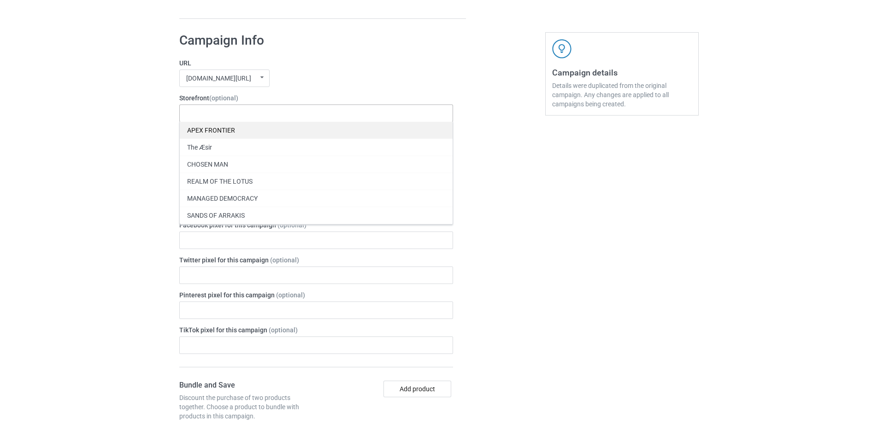
click at [214, 132] on div "APEX FRONTIER" at bounding box center [316, 130] width 273 height 17
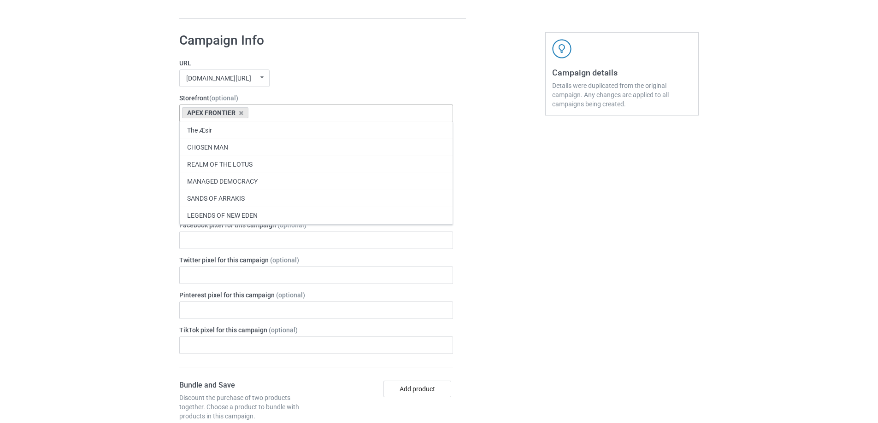
click at [133, 117] on div "Bulk duplicate campaign Campaign to duplicate WATTSON - CREST Original Artwork …" at bounding box center [439, 0] width 878 height 1767
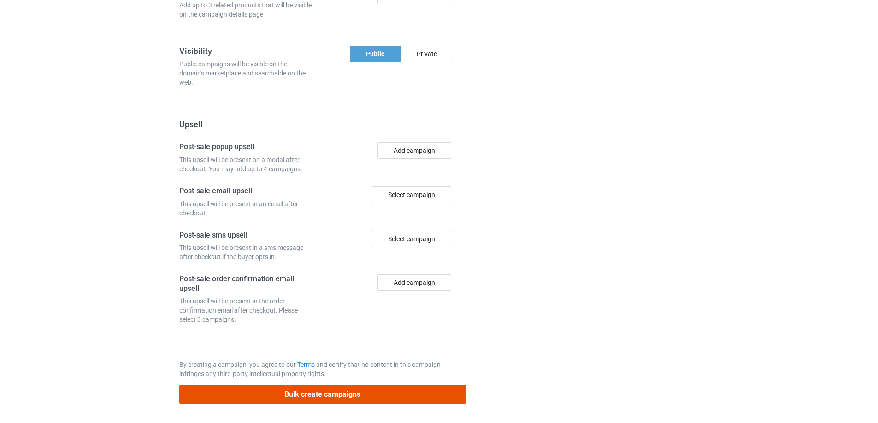
click at [289, 391] on button "Bulk create campaigns" at bounding box center [322, 394] width 287 height 19
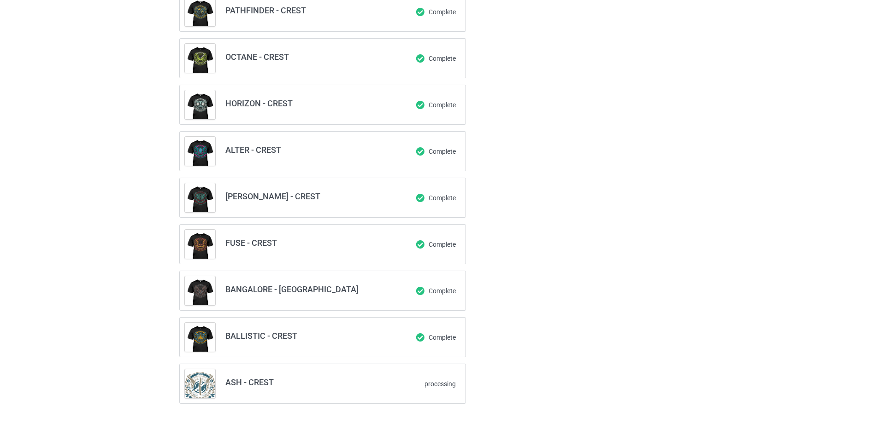
scroll to position [266, 0]
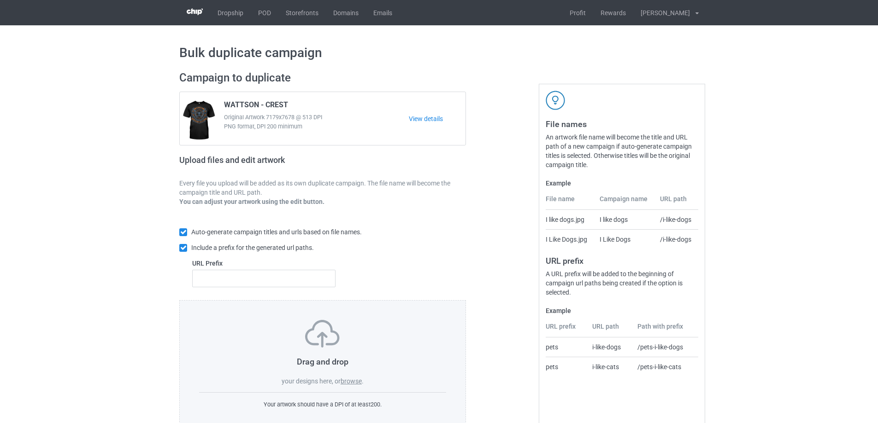
click at [357, 380] on label "browse" at bounding box center [350, 381] width 21 height 7
click at [0, 0] on input "browse" at bounding box center [0, 0] width 0 height 0
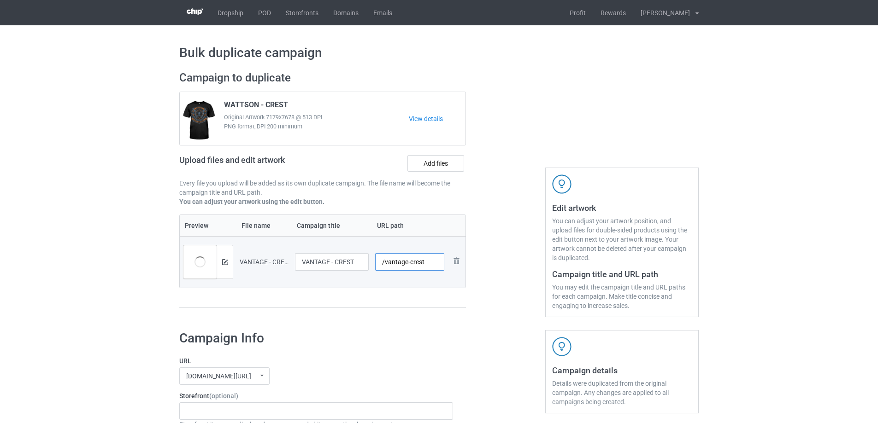
drag, startPoint x: 426, startPoint y: 265, endPoint x: 407, endPoint y: 262, distance: 18.7
click at [407, 262] on input "/vantage-crest" at bounding box center [410, 262] width 70 height 18
click at [408, 261] on input "/vantage-crest" at bounding box center [410, 262] width 70 height 18
click at [405, 263] on input "/vantage-crest" at bounding box center [410, 262] width 70 height 18
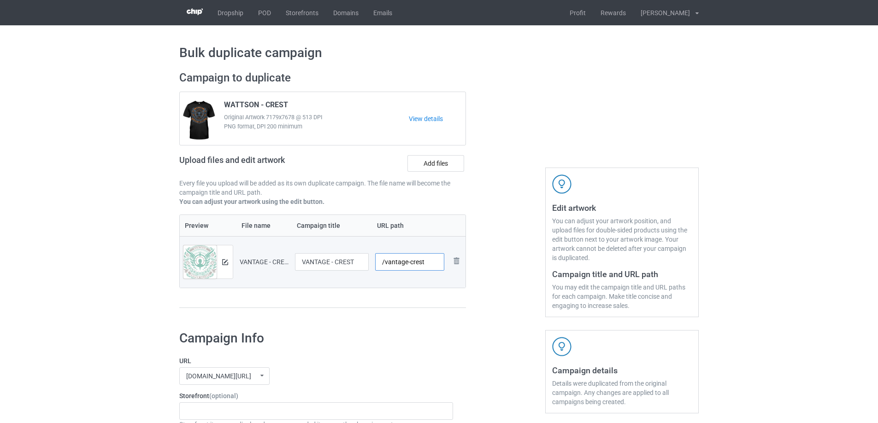
drag, startPoint x: 407, startPoint y: 266, endPoint x: 444, endPoint y: 265, distance: 36.4
click at [444, 265] on input "/vantage-crest" at bounding box center [410, 262] width 70 height 18
paste input "horizon"
click at [407, 262] on input "/vantage-crest" at bounding box center [410, 262] width 70 height 18
drag, startPoint x: 406, startPoint y: 262, endPoint x: 455, endPoint y: 260, distance: 48.9
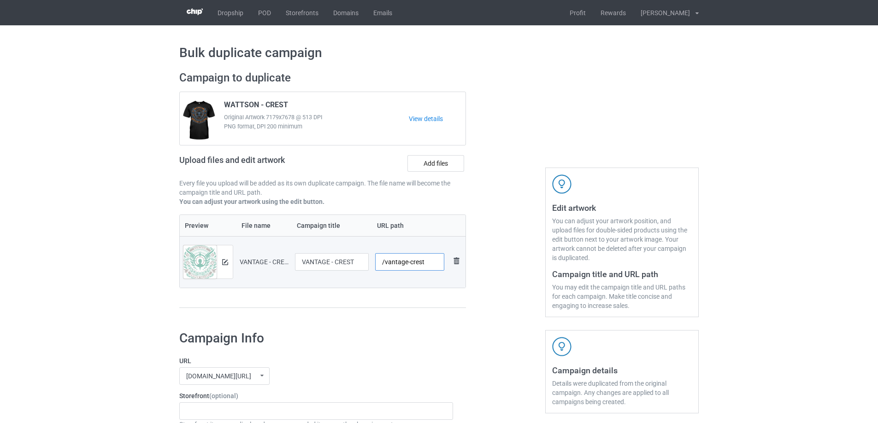
click at [455, 260] on tr "Preview and edit artwork VANTAGE - CREST.png VANTAGE - CREST /vantage-crest Rem…" at bounding box center [323, 262] width 286 height 52
paste input "battle"
type input "/vantage-battlecrest"
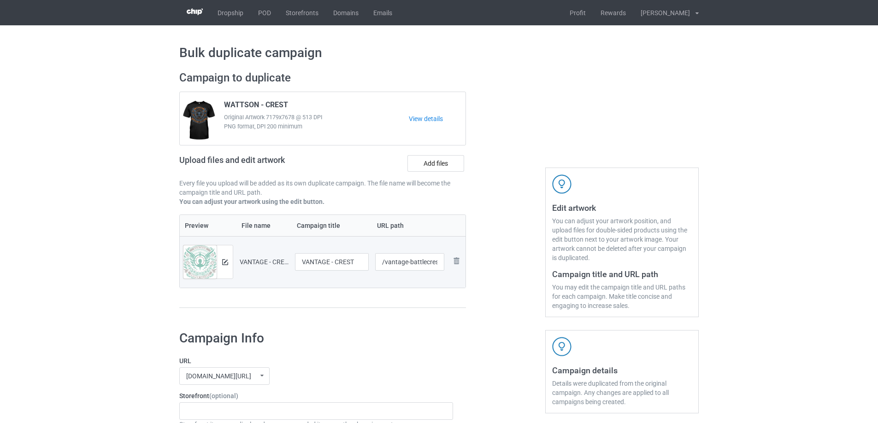
click at [418, 309] on div at bounding box center [322, 308] width 287 height 1
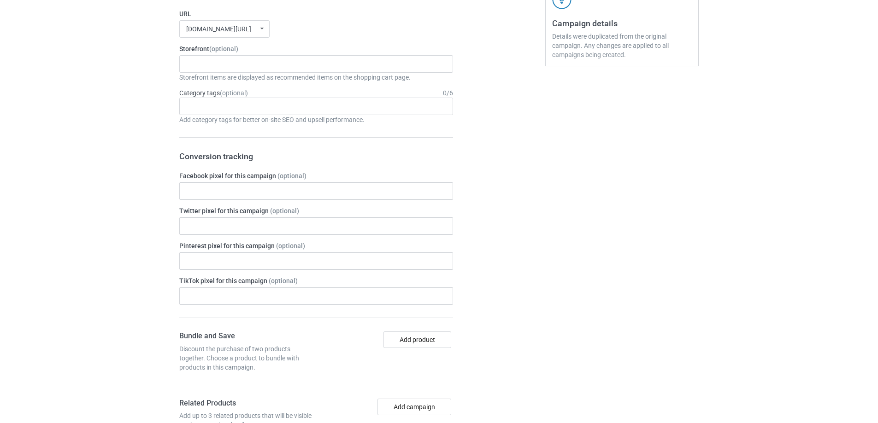
scroll to position [345, 0]
click at [235, 65] on div "APEX FRONTIER The Æsir CHOSEN MAN REALM OF THE LOTUS MANAGED DEMOCRACY SANDS OF…" at bounding box center [316, 67] width 274 height 18
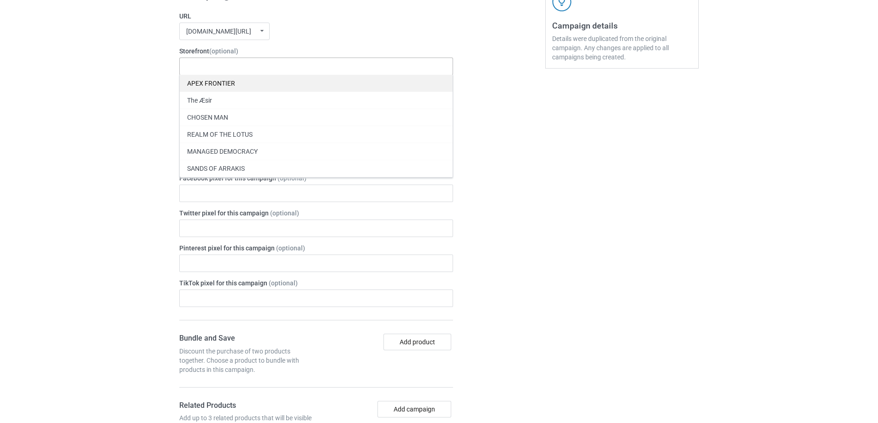
click at [246, 85] on div "APEX FRONTIER" at bounding box center [316, 83] width 273 height 17
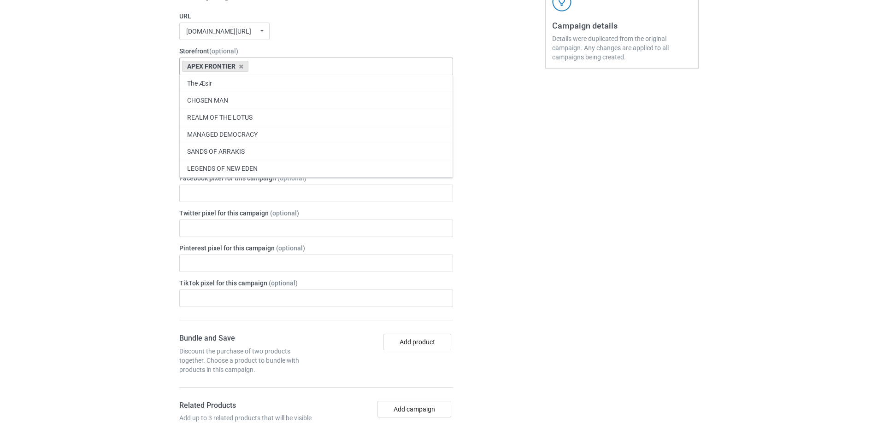
click at [89, 108] on div "Bulk duplicate campaign Campaign to duplicate WATTSON - CREST Original Artwork …" at bounding box center [439, 258] width 878 height 1157
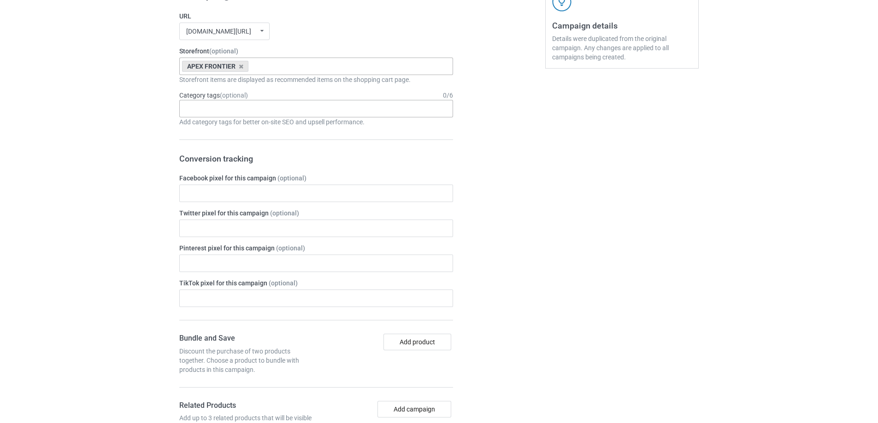
click at [223, 110] on div "Age > [DEMOGRAPHIC_DATA] > 1 Age > [DEMOGRAPHIC_DATA] Months > 1 Month Age > [D…" at bounding box center [316, 109] width 274 height 18
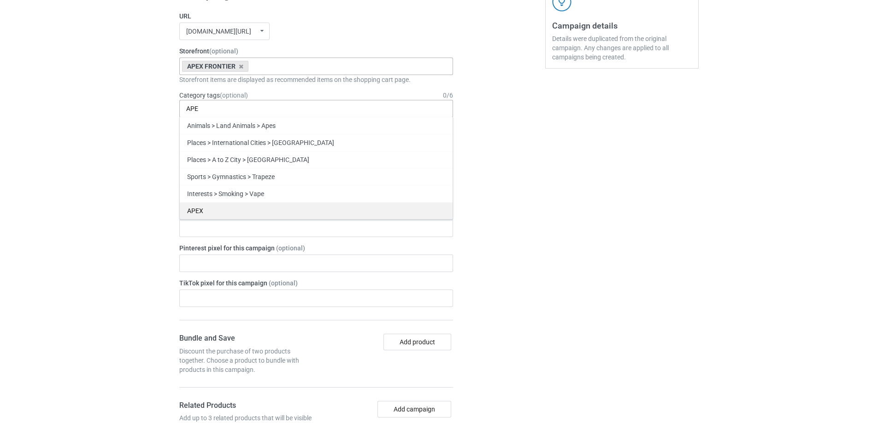
type input "APE"
click at [234, 211] on div "APEX" at bounding box center [316, 210] width 273 height 17
click at [116, 169] on div "Bulk duplicate campaign Campaign to duplicate WATTSON - CREST Original Artwork …" at bounding box center [439, 258] width 878 height 1157
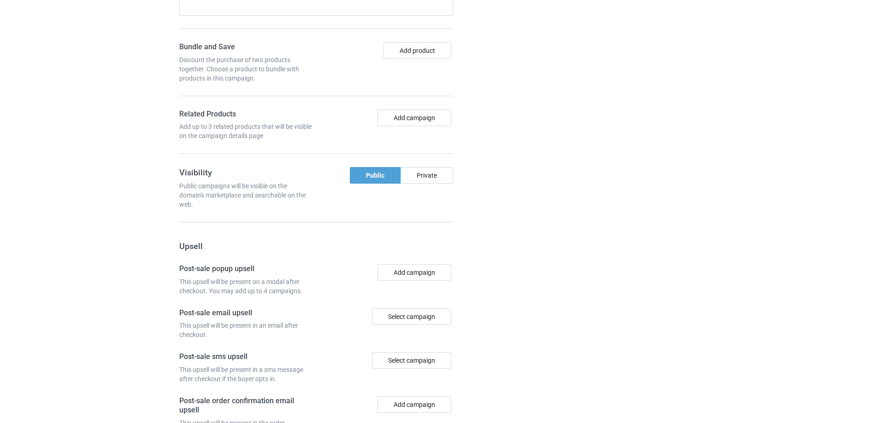
scroll to position [760, 0]
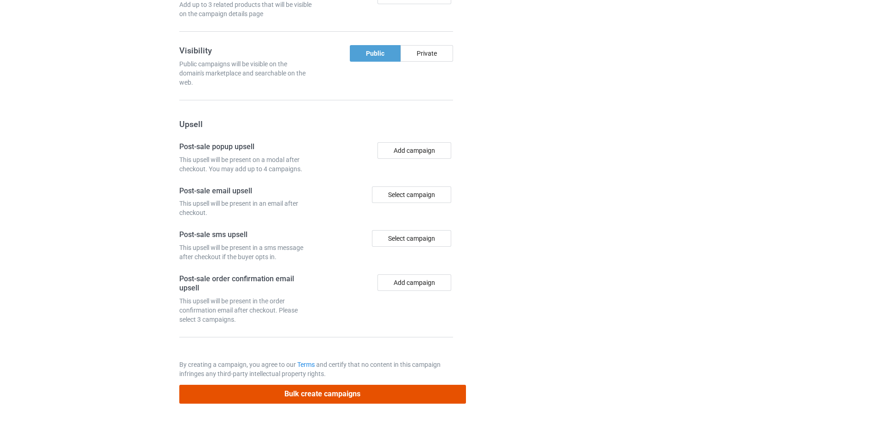
click at [300, 391] on button "Bulk create campaigns" at bounding box center [322, 394] width 287 height 19
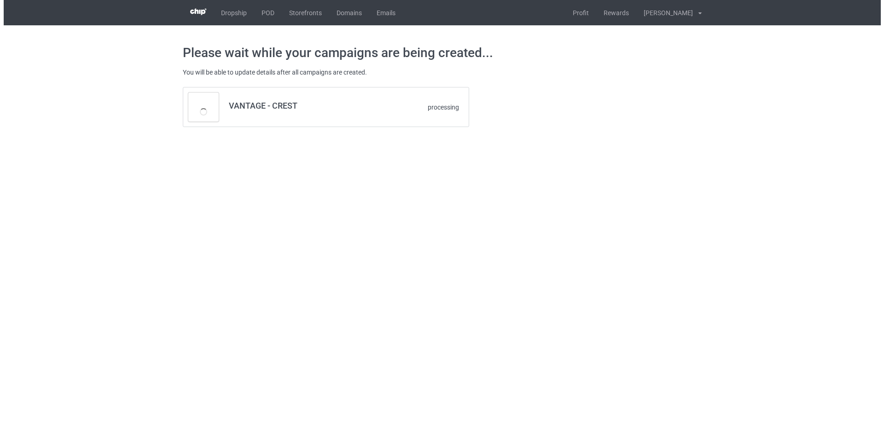
scroll to position [0, 0]
